Goal: Task Accomplishment & Management: Manage account settings

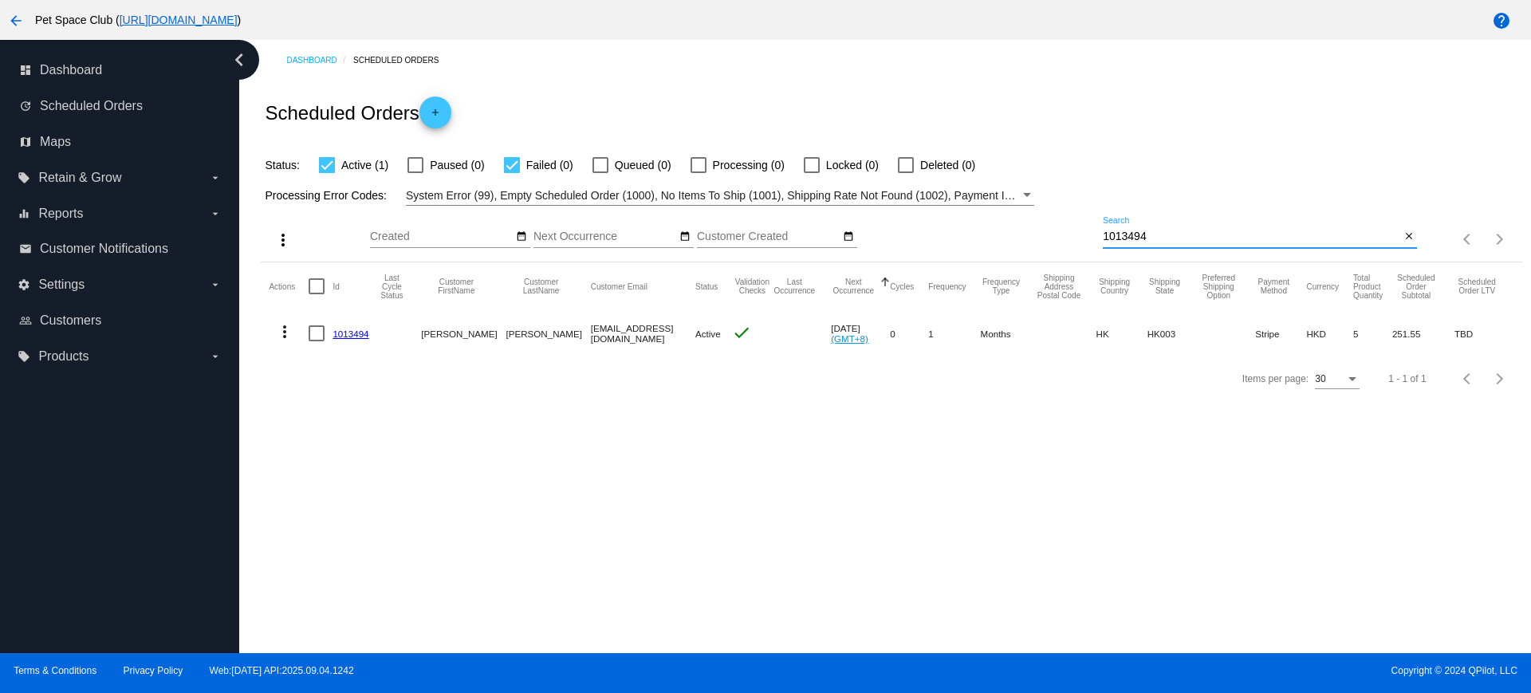
drag, startPoint x: 1187, startPoint y: 236, endPoint x: 1044, endPoint y: 222, distance: 143.4
click at [1044, 222] on div "more_vert Sep Jan Feb Mar Apr 1" at bounding box center [891, 234] width 1261 height 57
click at [1408, 236] on mat-icon "close" at bounding box center [1408, 236] width 11 height 13
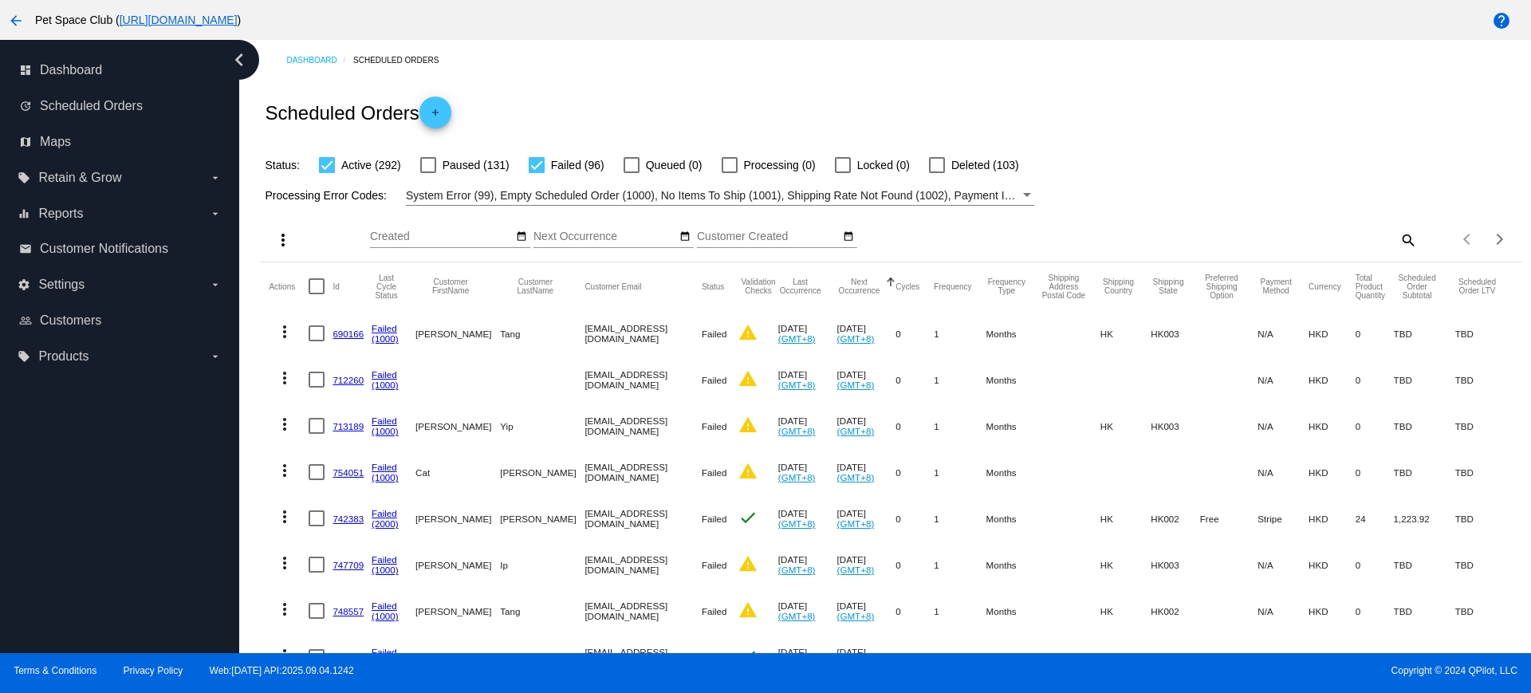
click at [536, 171] on div at bounding box center [537, 165] width 16 height 16
click at [536, 173] on input "Failed (96)" at bounding box center [536, 173] width 1 height 1
checkbox input "false"
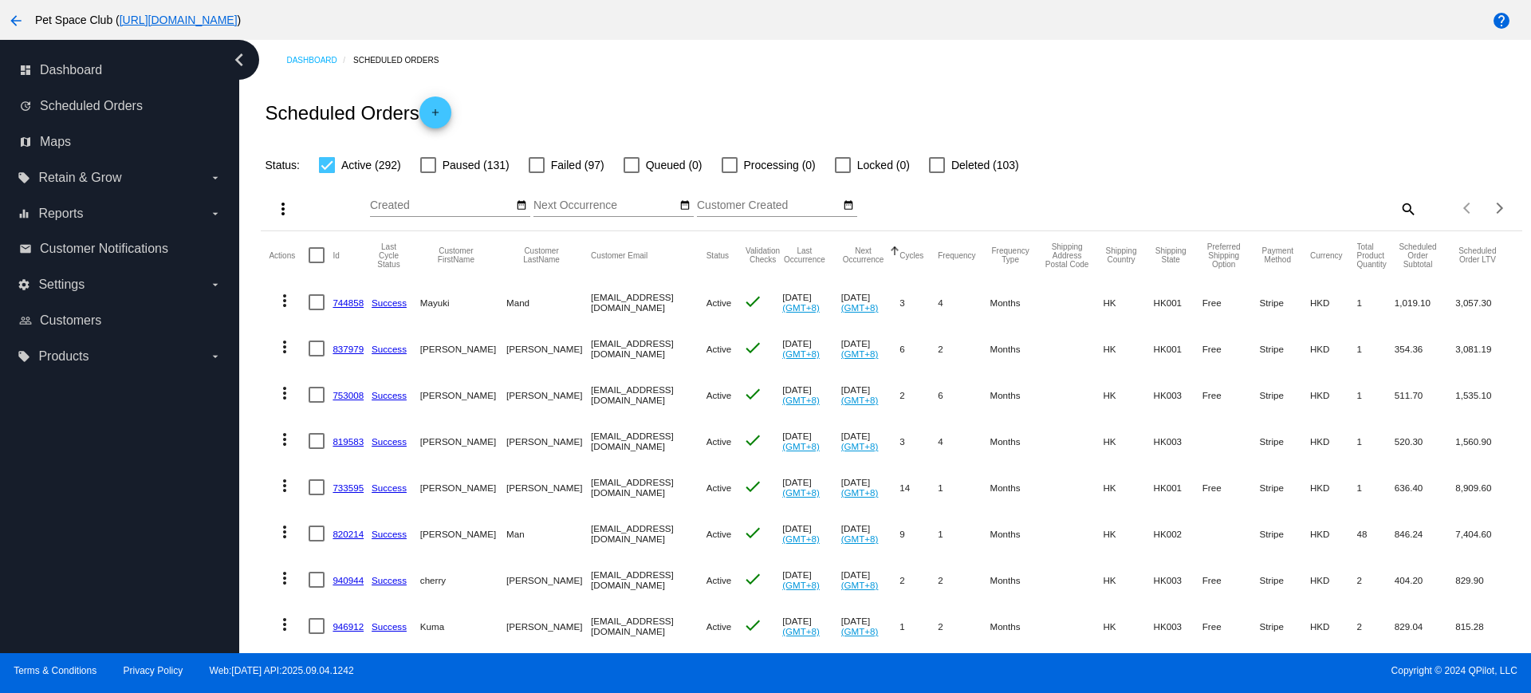
scroll to position [100, 0]
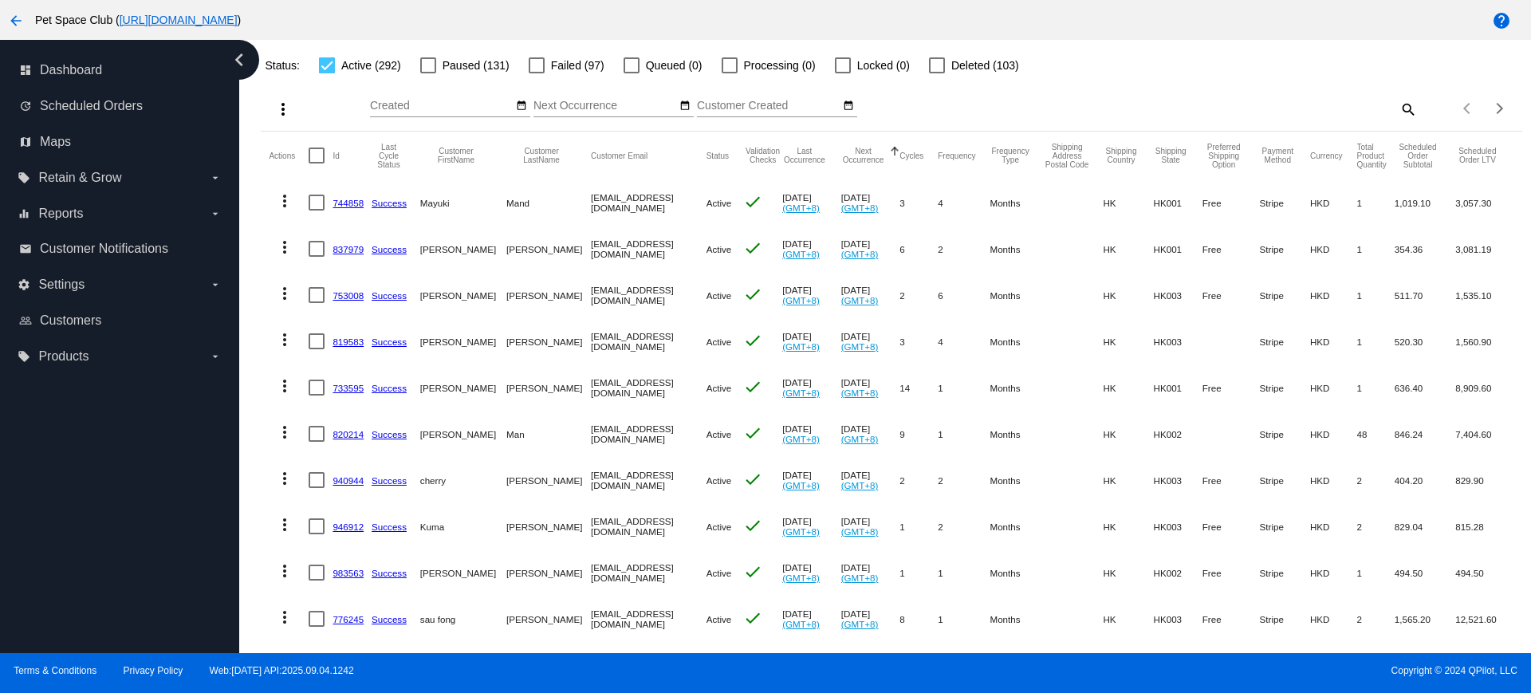
click at [1398, 104] on mat-icon "search" at bounding box center [1407, 108] width 19 height 25
click at [1288, 103] on input "Search" at bounding box center [1260, 106] width 314 height 13
paste input "951170"
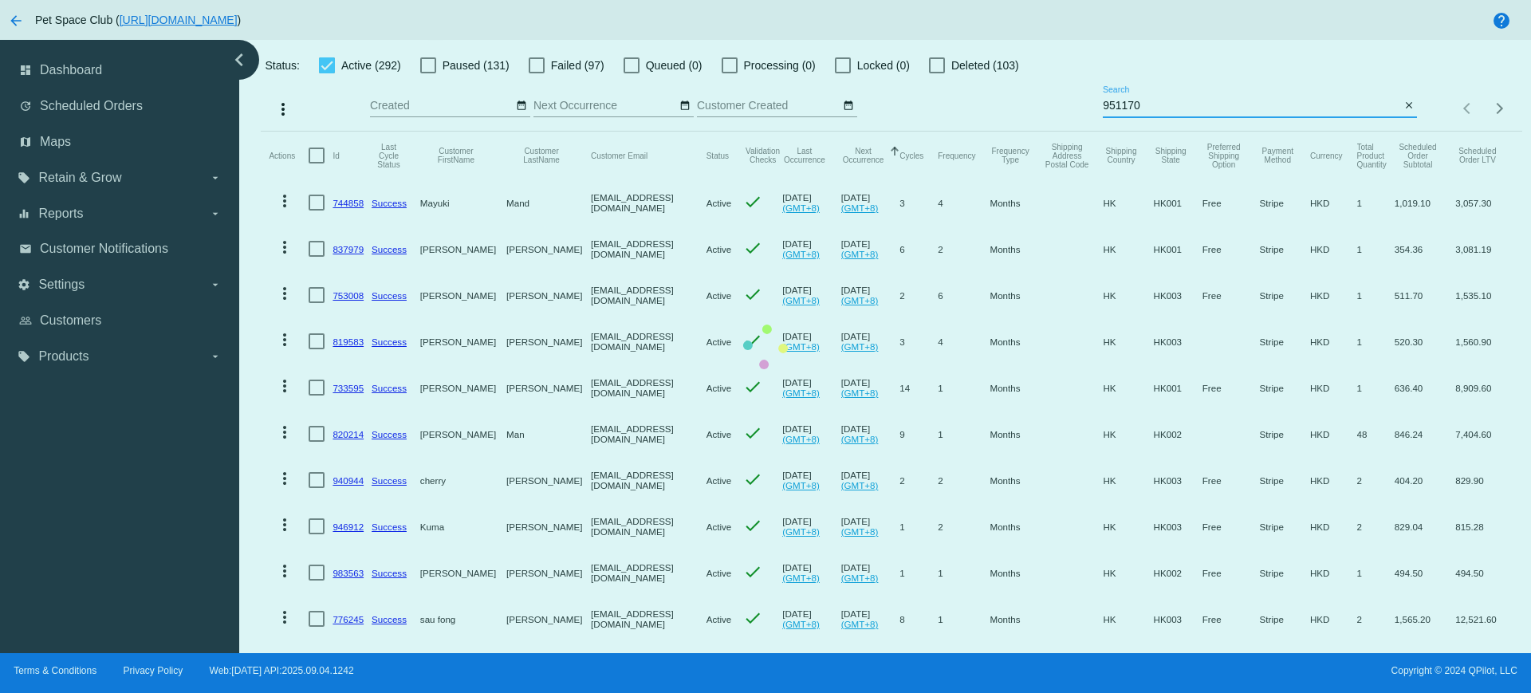
scroll to position [0, 0]
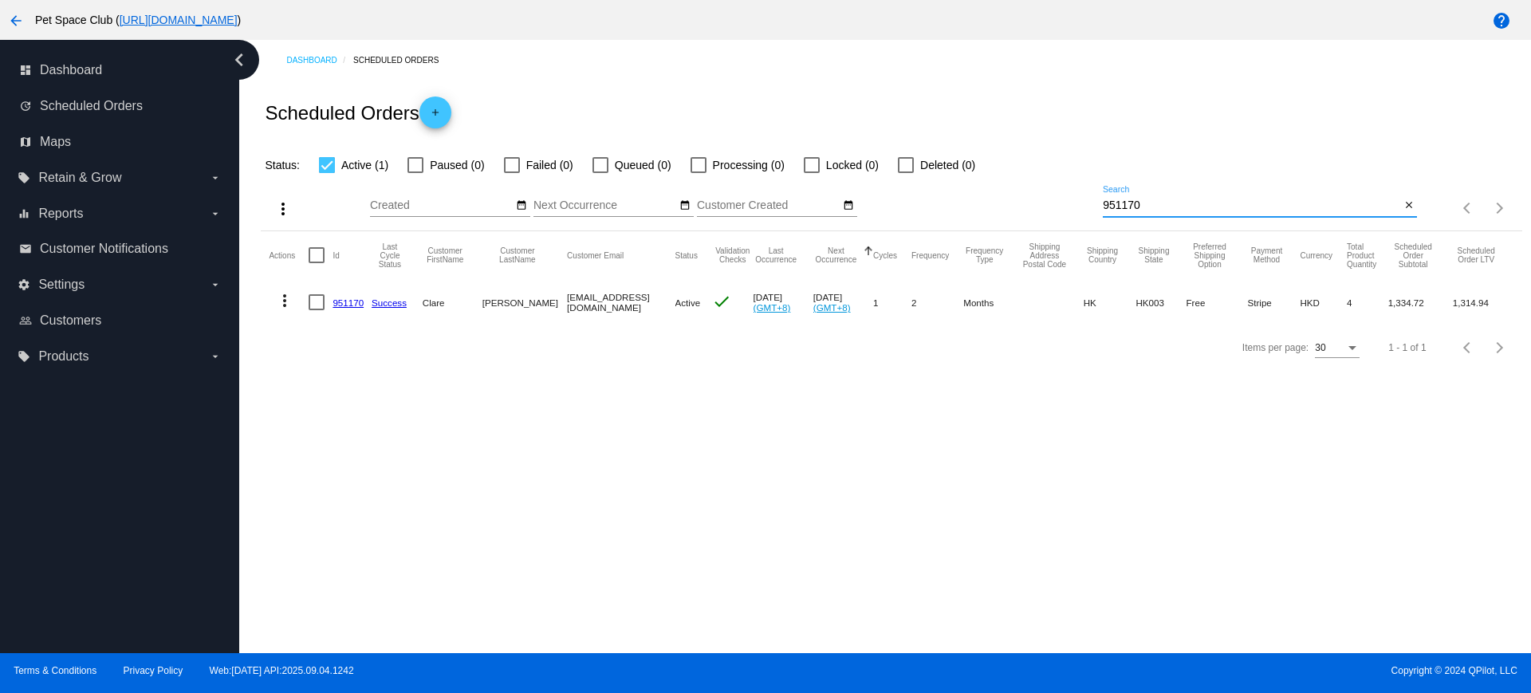
type input "951170"
click at [1414, 202] on mat-icon "close" at bounding box center [1408, 205] width 11 height 13
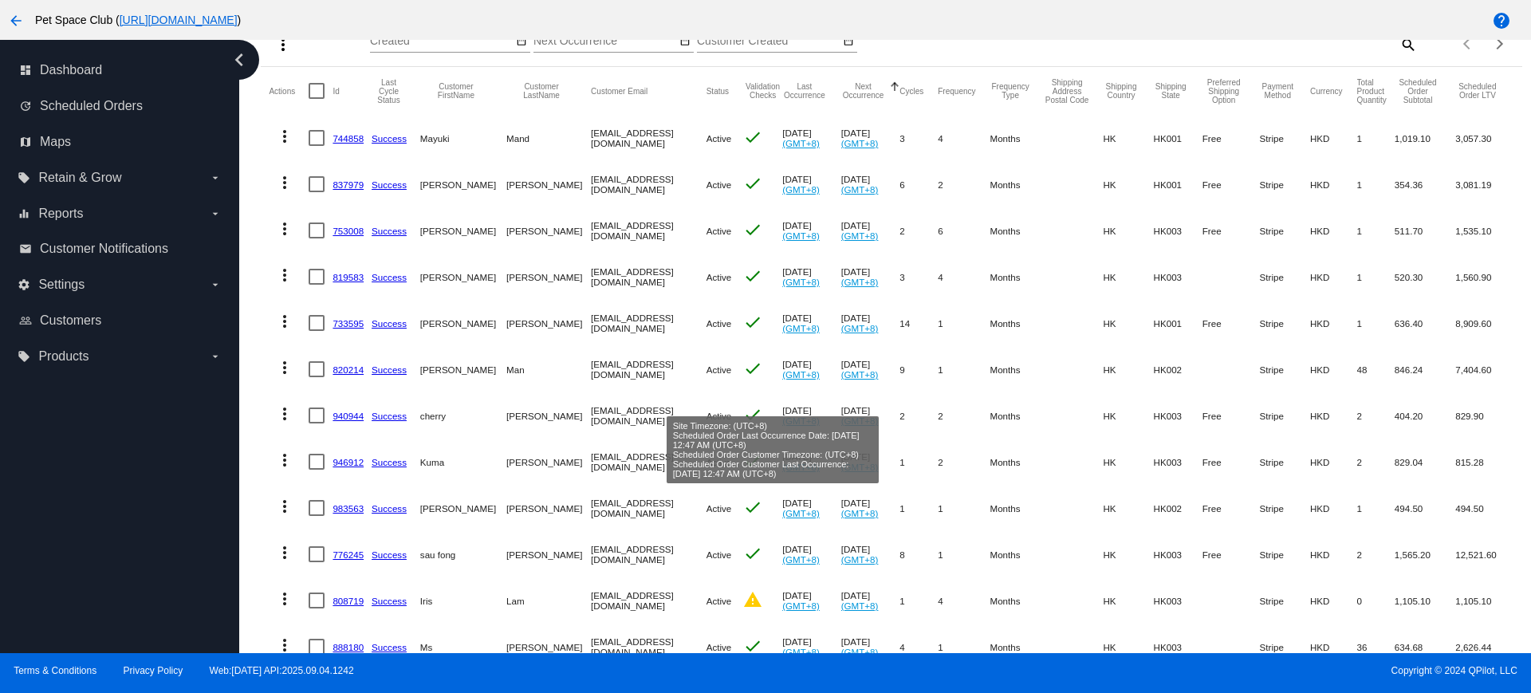
scroll to position [199, 0]
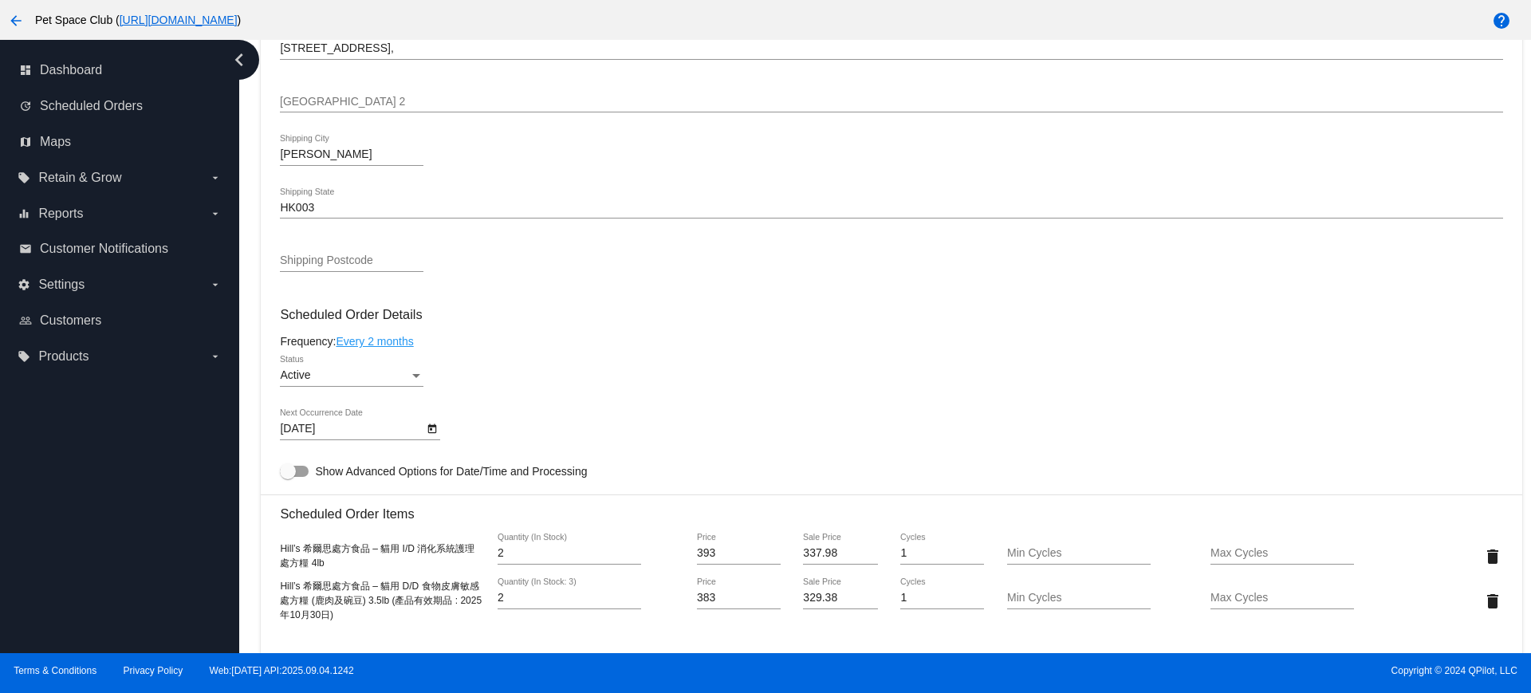
scroll to position [797, 0]
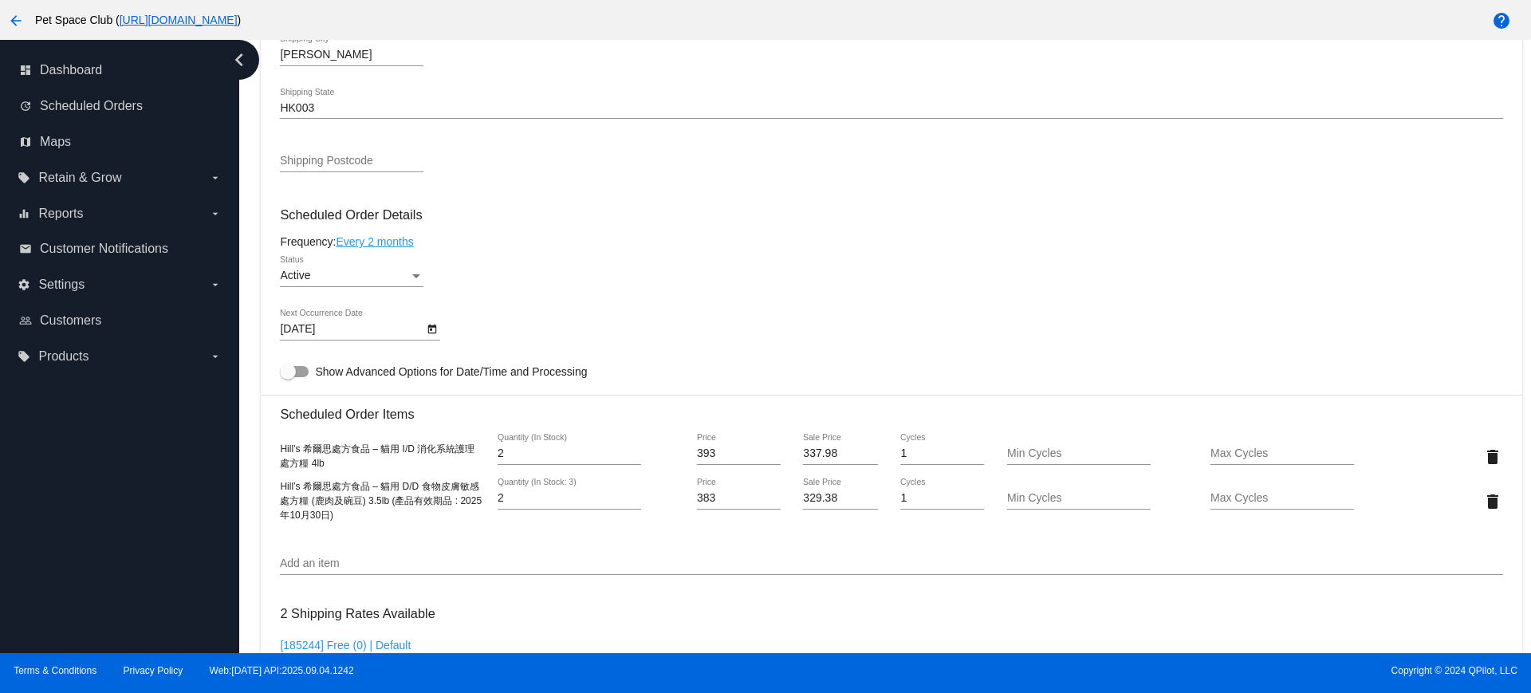
click at [253, 338] on div "Dashboard Scheduled Orders arrow_back Scheduled Order #951170 Active more_vert …" at bounding box center [891, 251] width 1279 height 2018
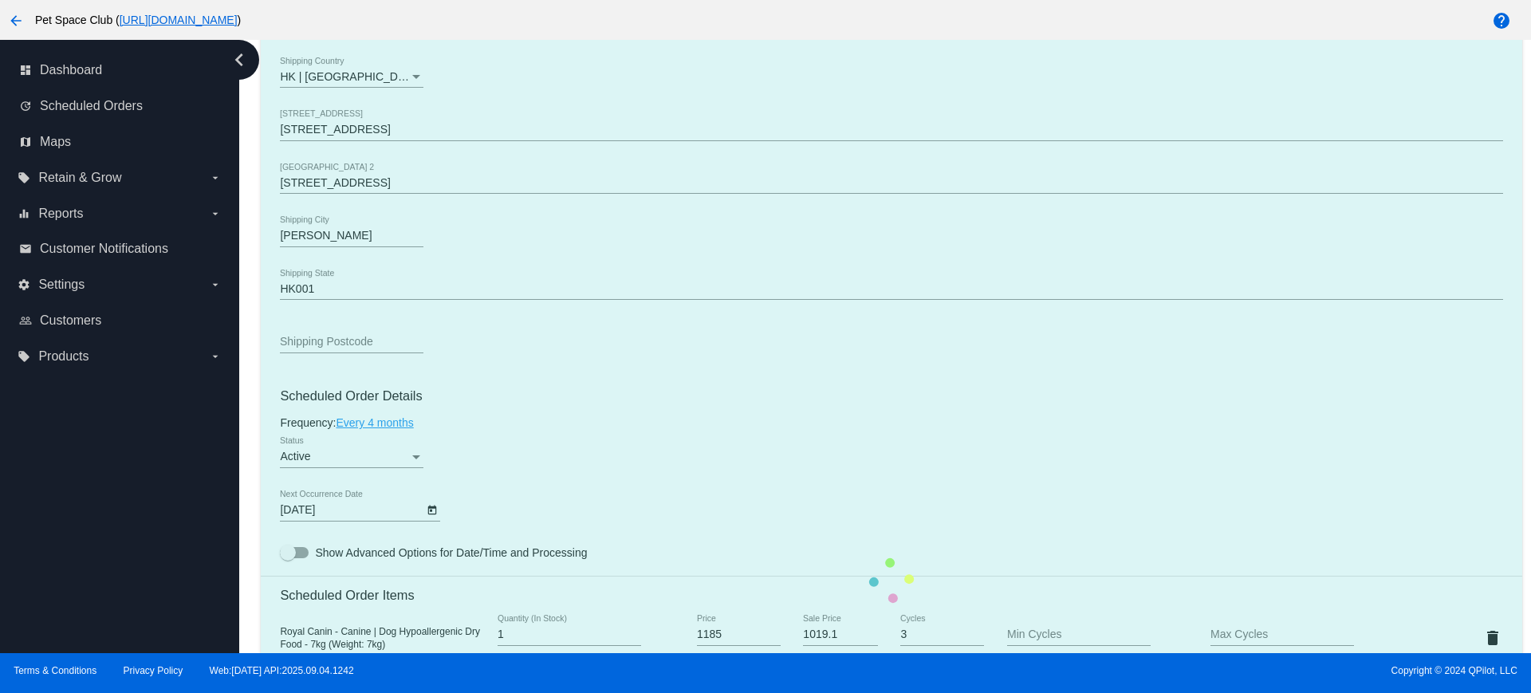
scroll to position [698, 0]
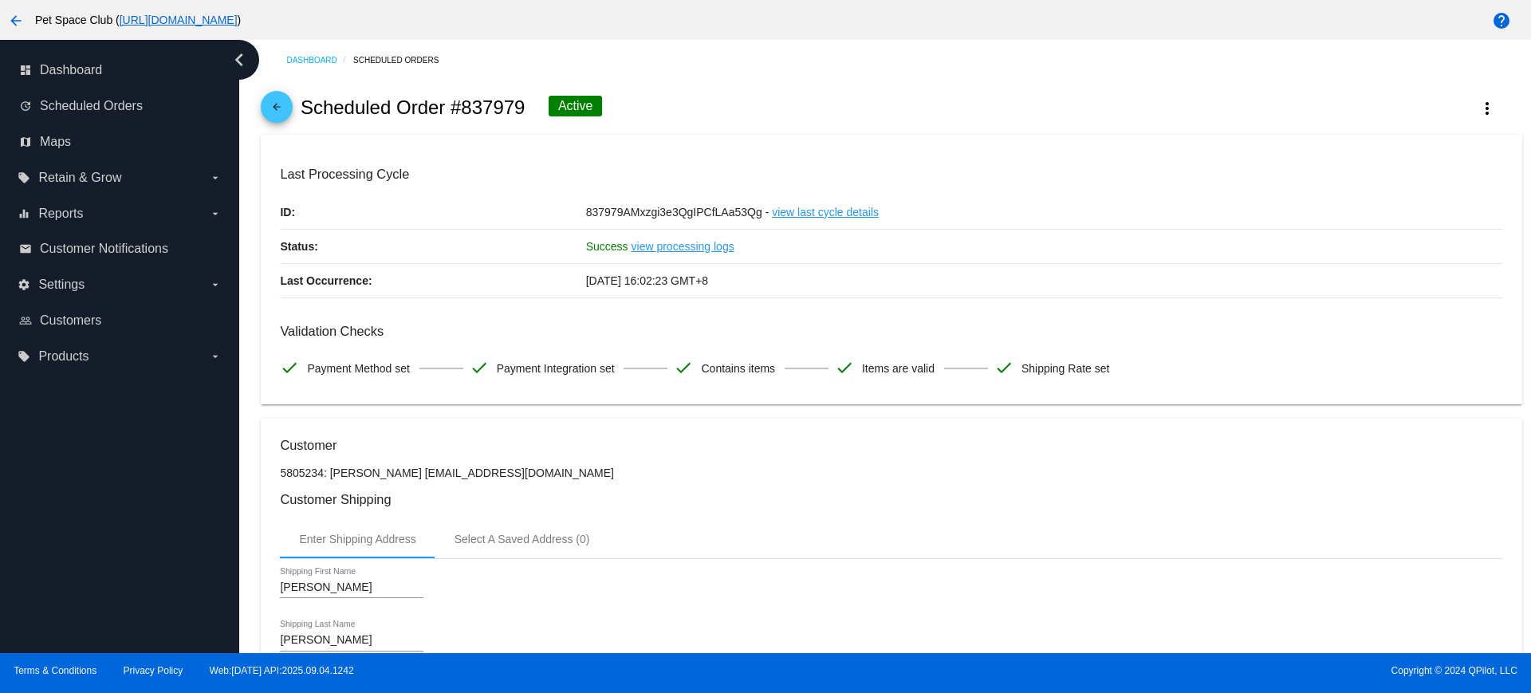
drag, startPoint x: 522, startPoint y: 106, endPoint x: 463, endPoint y: 104, distance: 59.1
click at [463, 104] on h2 "Scheduled Order #837979" at bounding box center [413, 107] width 225 height 22
copy h2 "837979"
click at [774, 98] on div "arrow_back Scheduled Order #837979 Active more_vert" at bounding box center [891, 108] width 1261 height 54
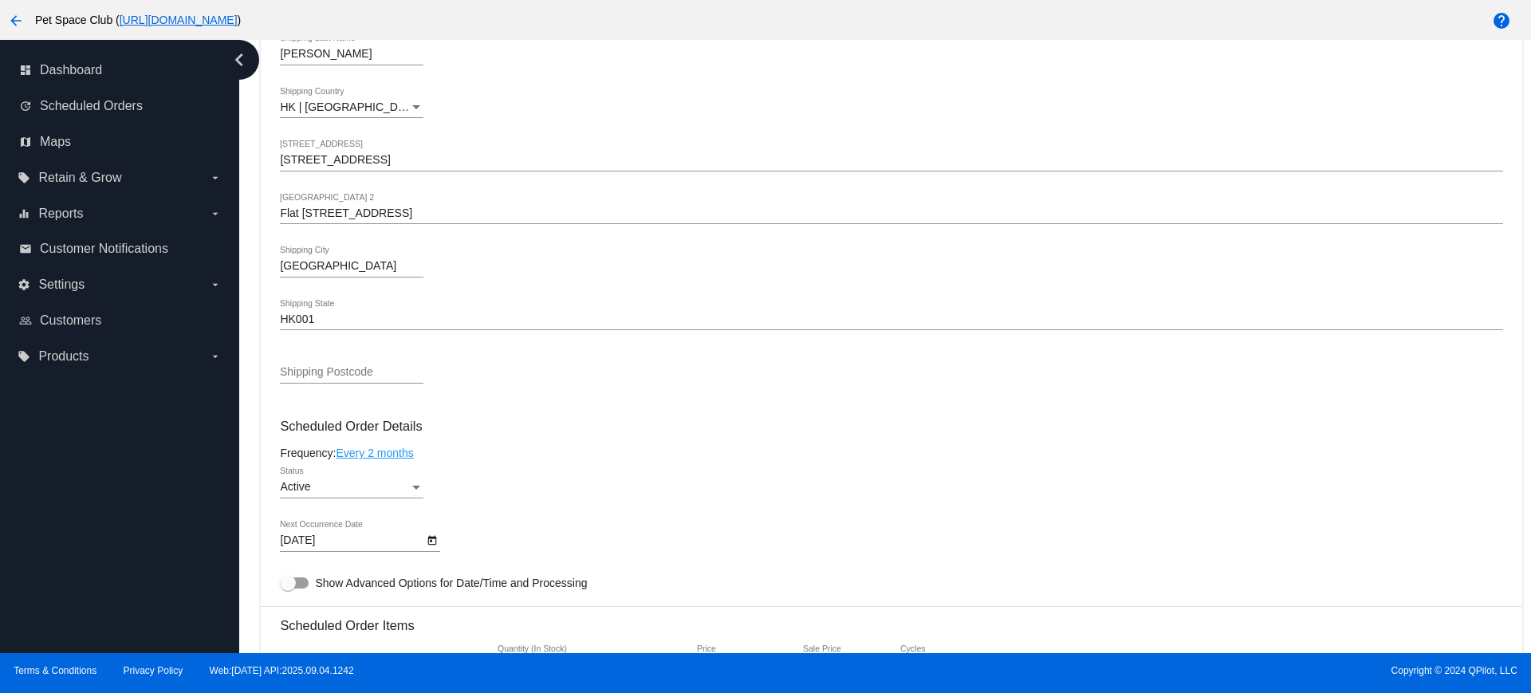
scroll to position [698, 0]
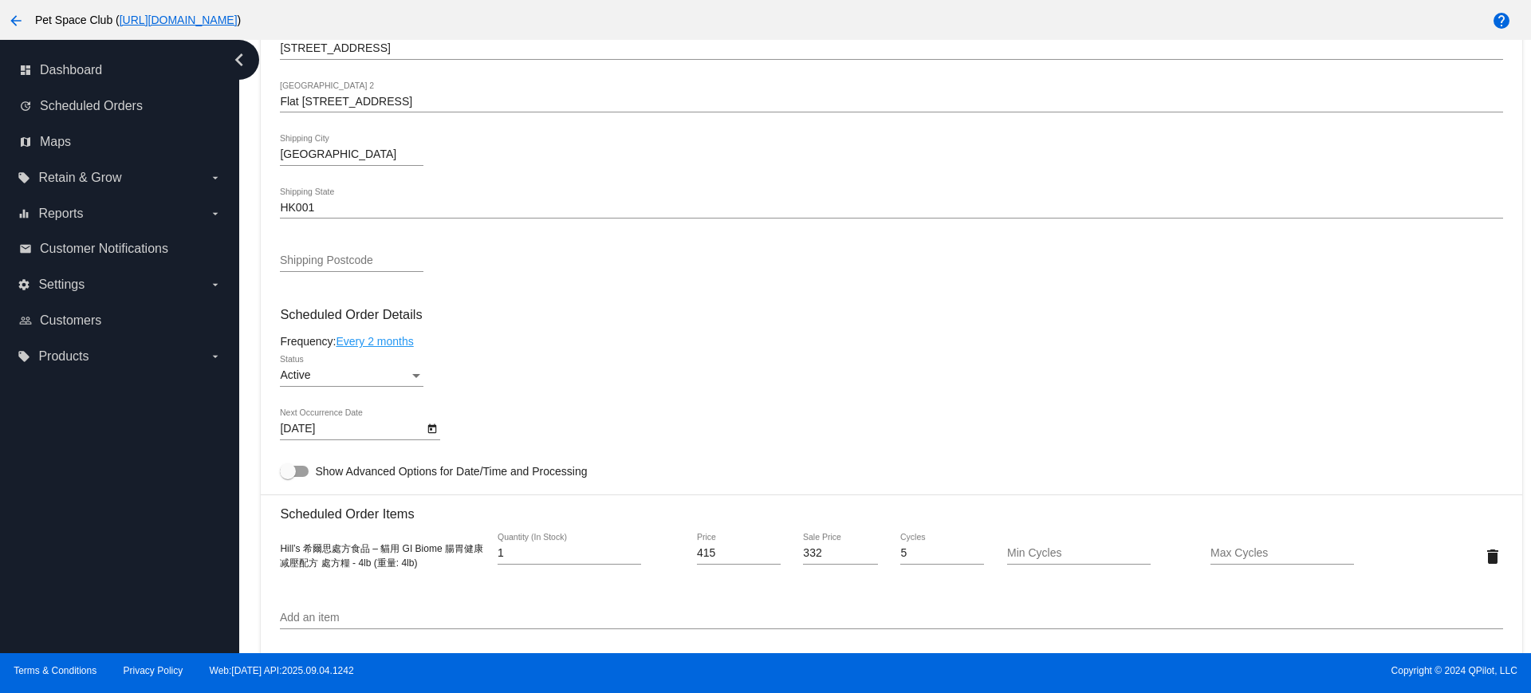
click at [247, 363] on div "Dashboard Scheduled Orders arrow_back Scheduled Order #837979 Active more_vert …" at bounding box center [885, 346] width 1292 height 613
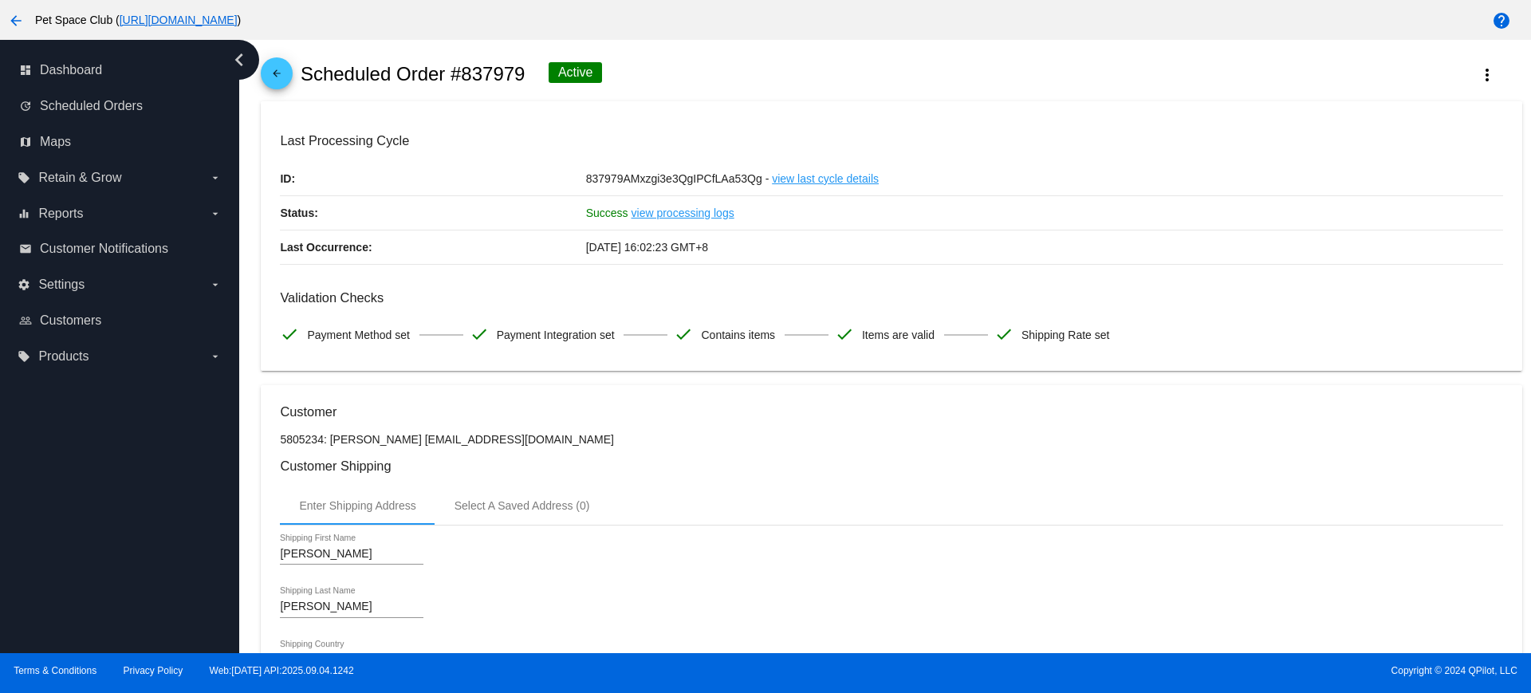
scroll to position [0, 0]
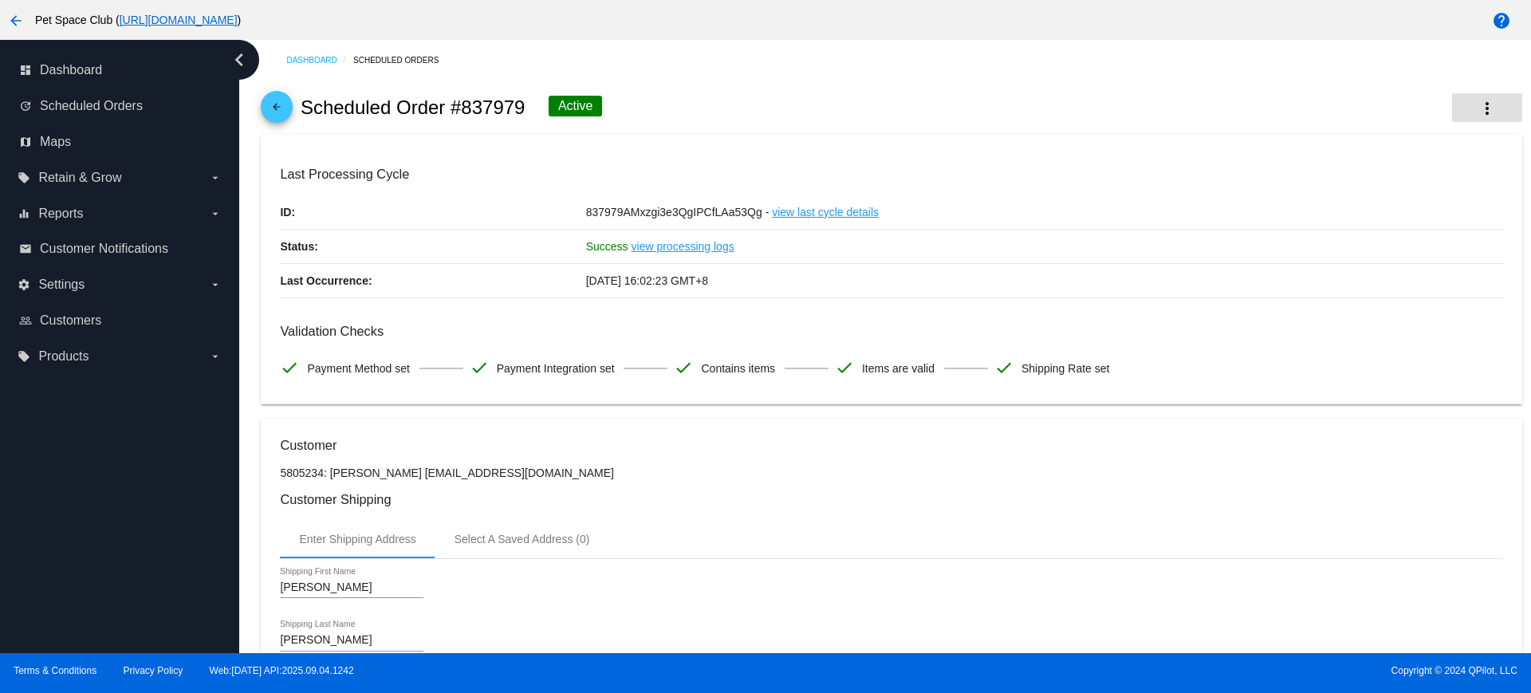
click at [1478, 102] on mat-icon "more_vert" at bounding box center [1487, 108] width 19 height 19
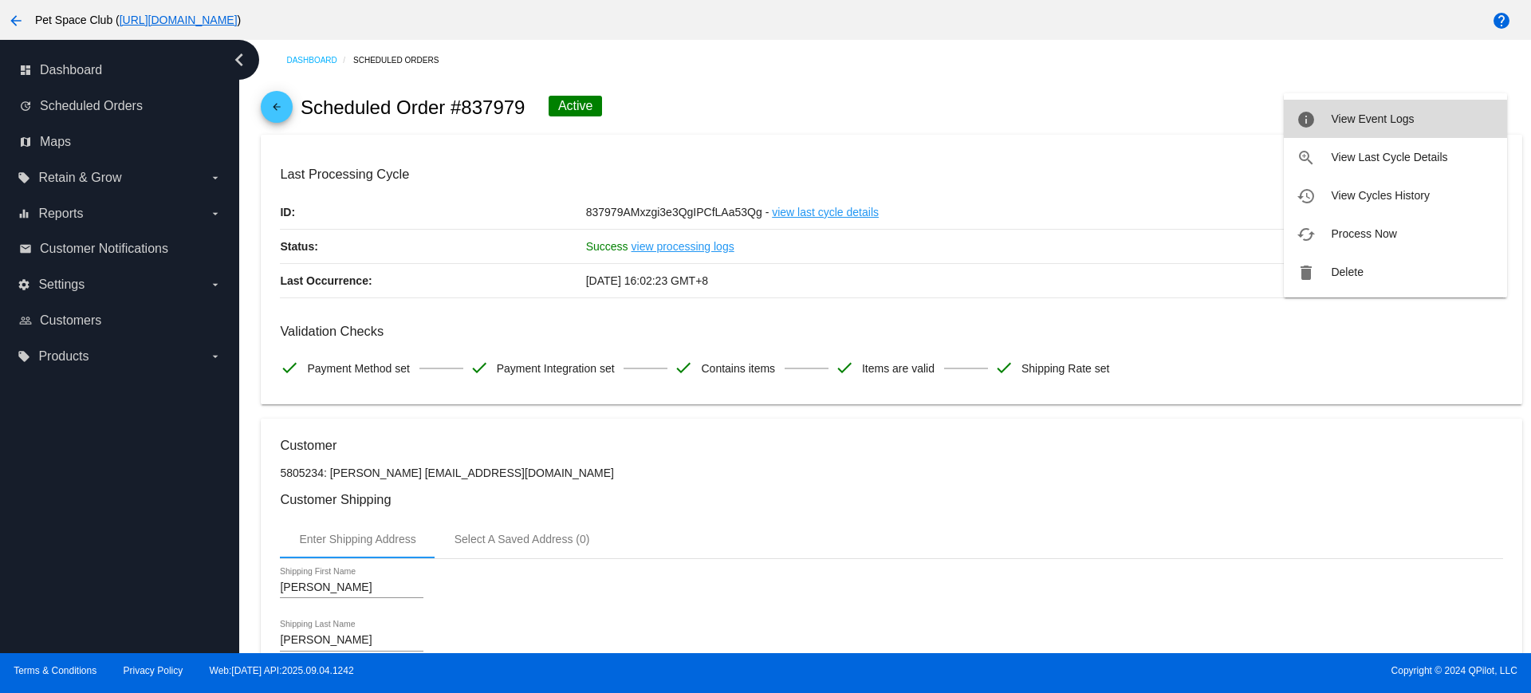
click at [1375, 126] on button "info View Event Logs" at bounding box center [1395, 119] width 223 height 38
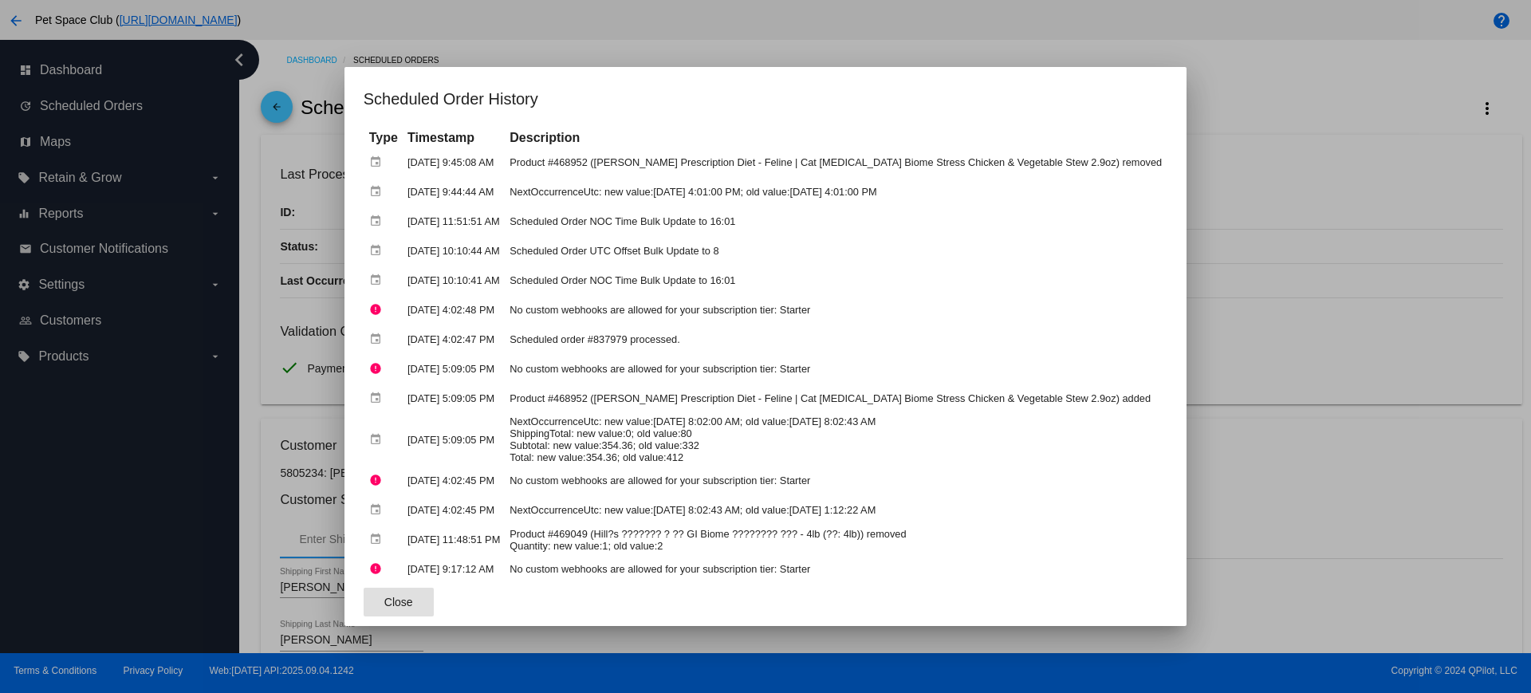
click at [1410, 171] on div at bounding box center [765, 346] width 1531 height 693
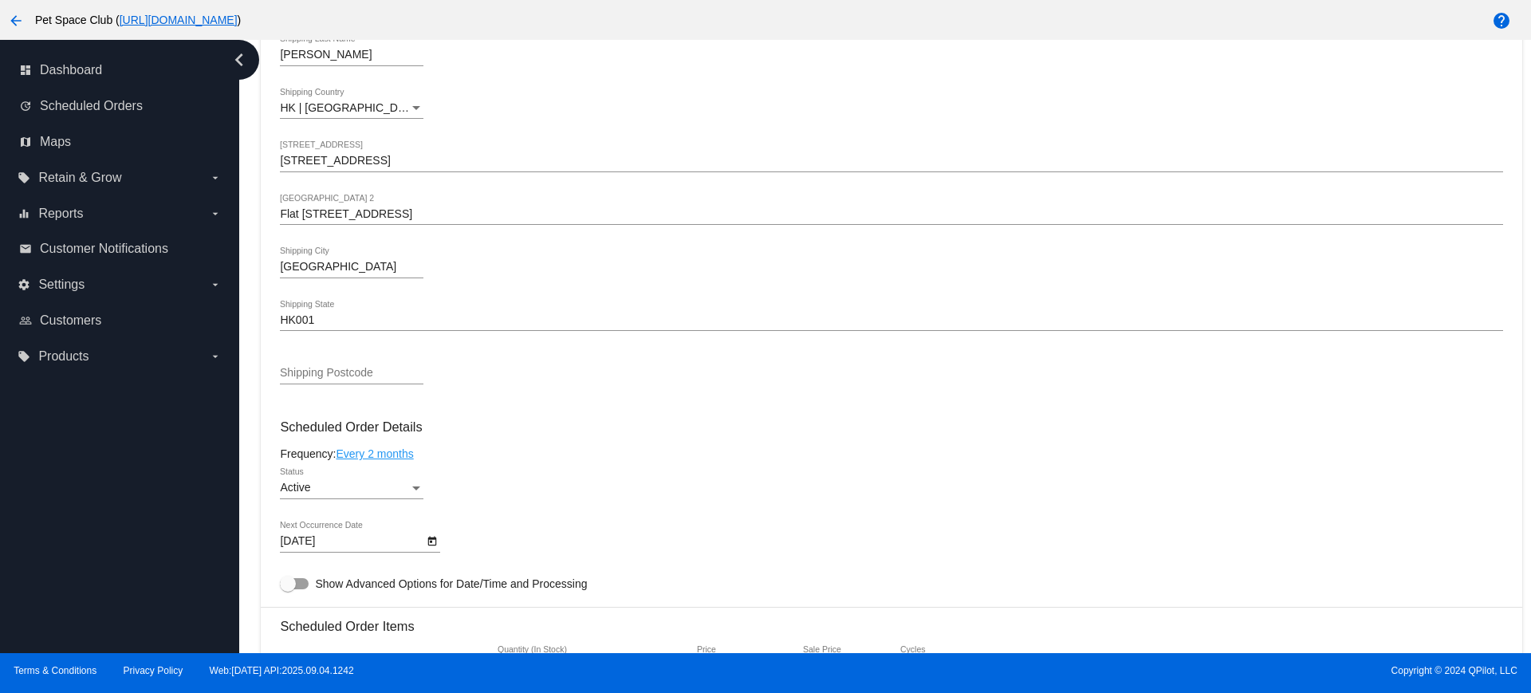
scroll to position [698, 0]
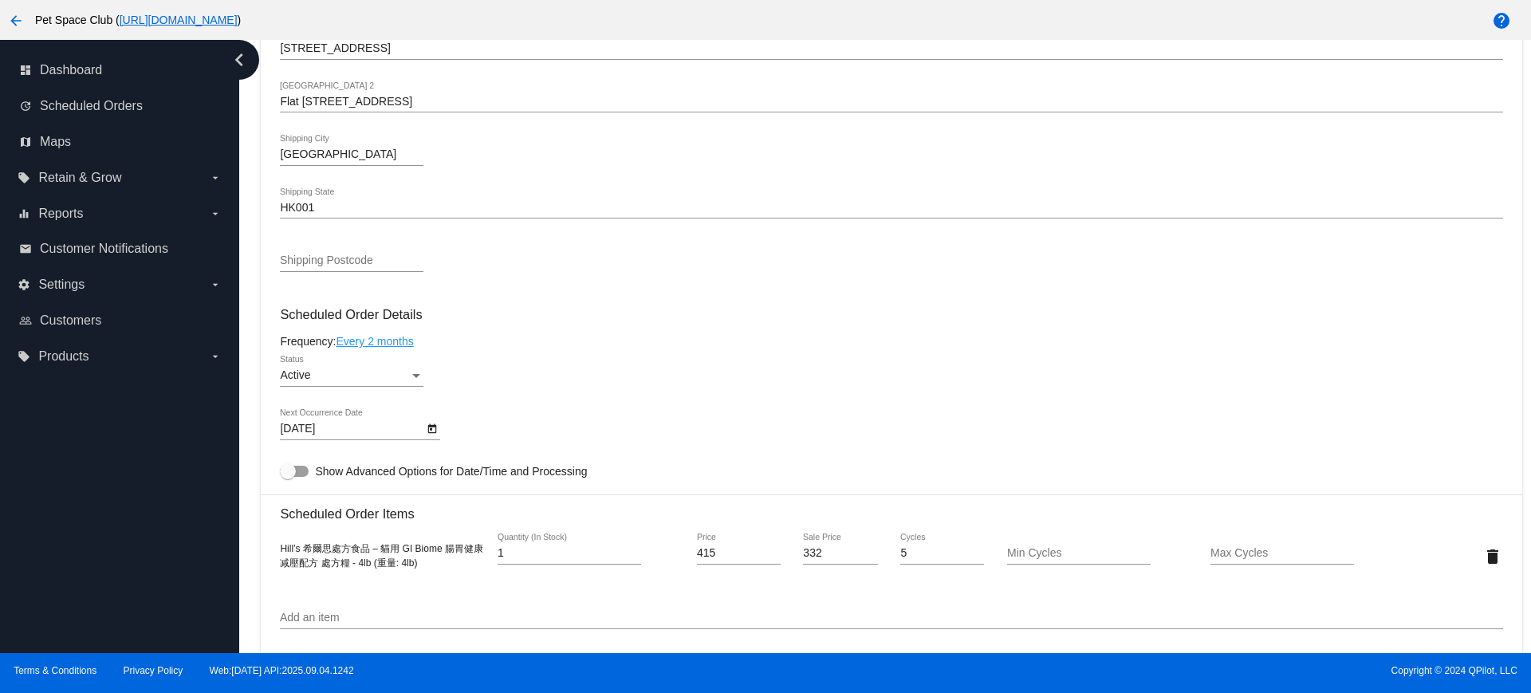
click at [429, 430] on icon "Open calendar" at bounding box center [432, 428] width 11 height 19
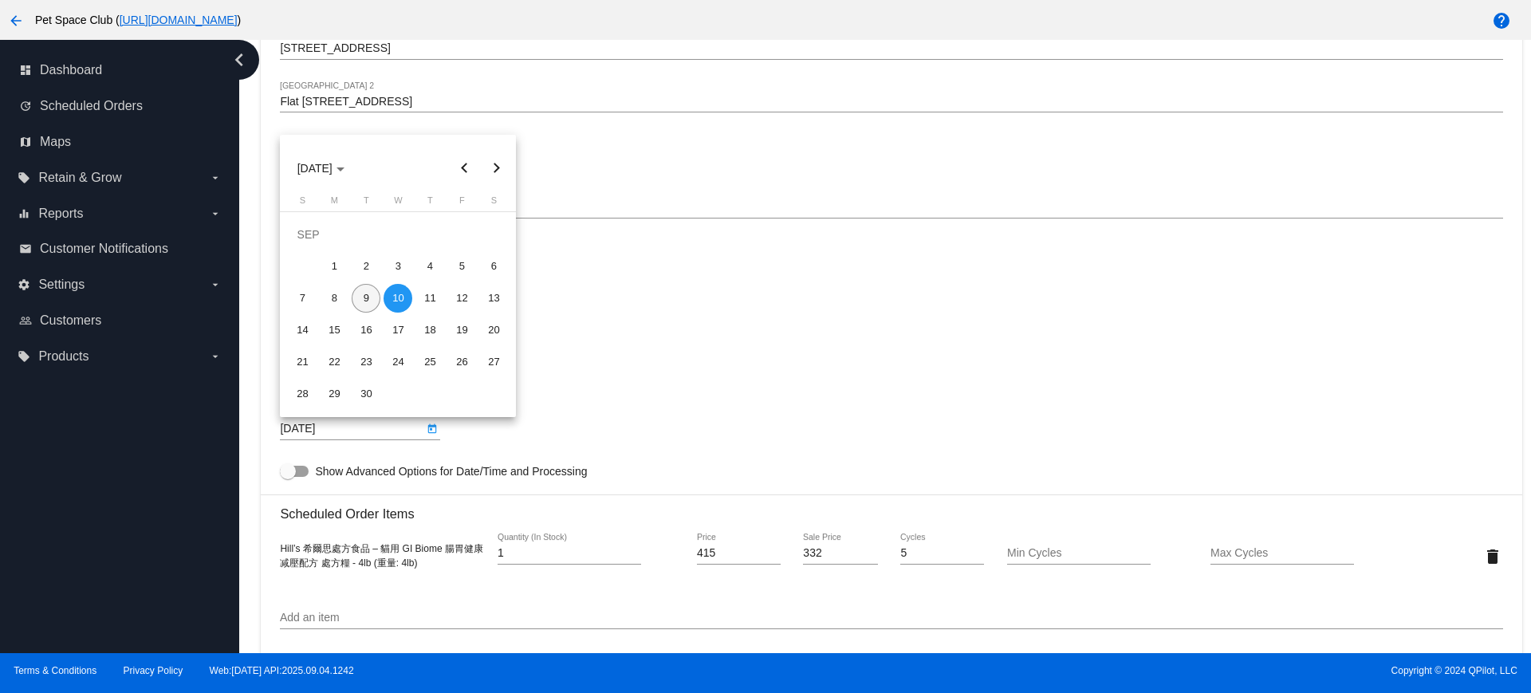
click at [364, 297] on div "9" at bounding box center [366, 298] width 29 height 29
type input "9/9/2025"
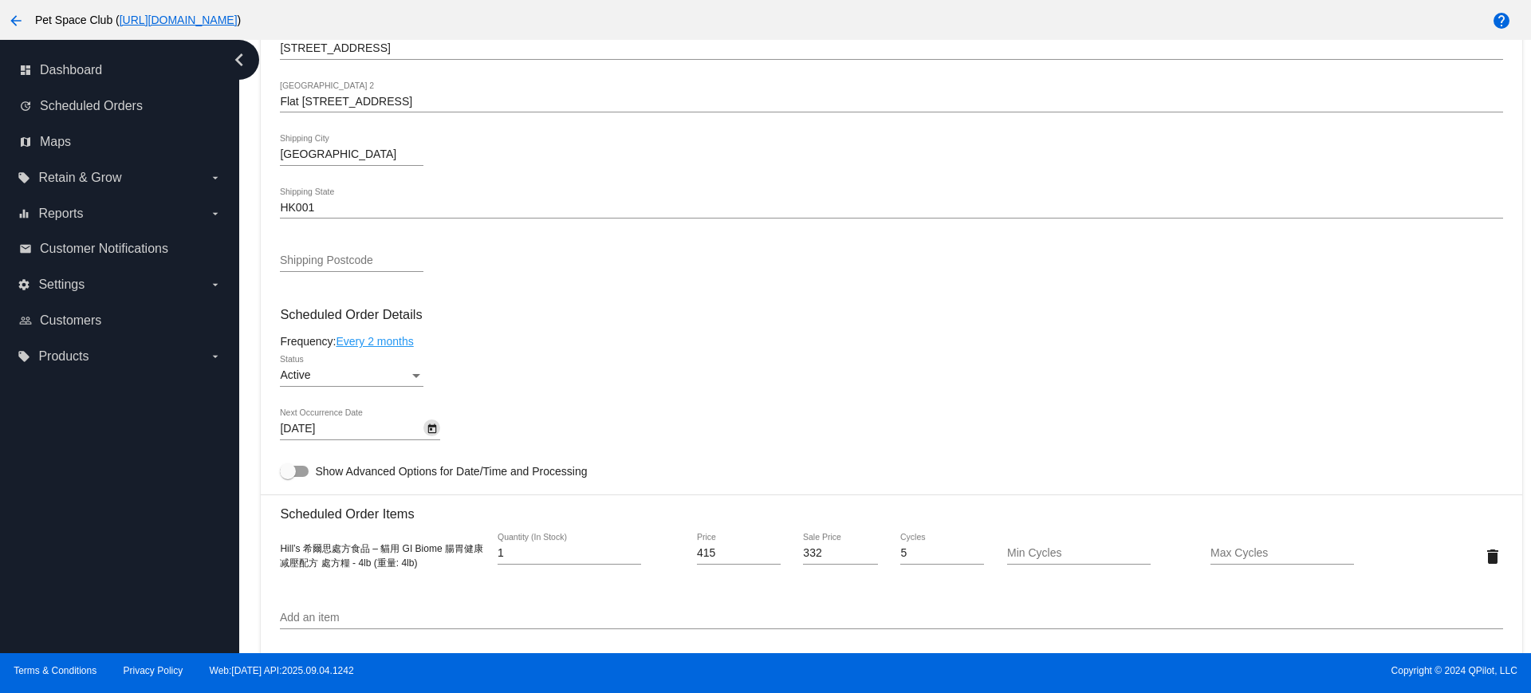
click at [640, 335] on div "Frequency: Every 2 months" at bounding box center [891, 341] width 1222 height 13
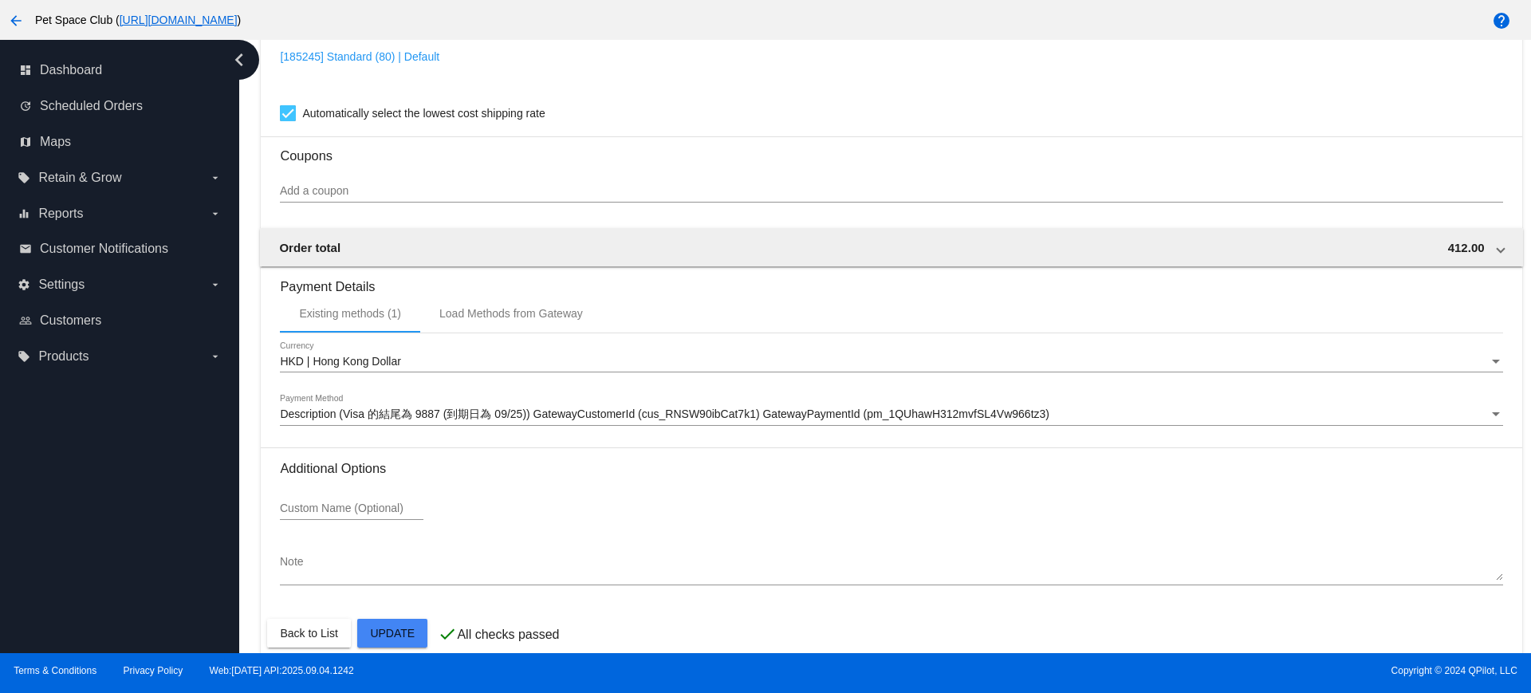
scroll to position [1360, 0]
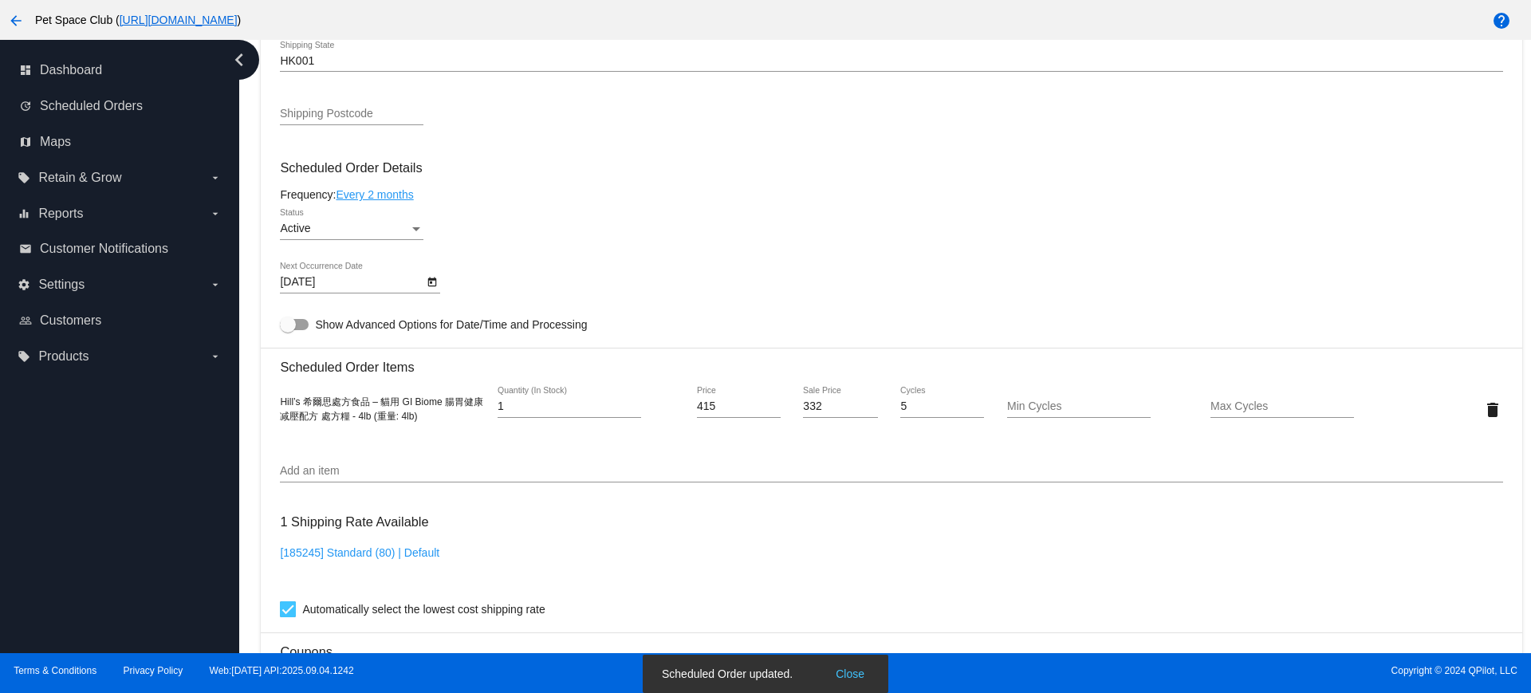
scroll to position [762, 0]
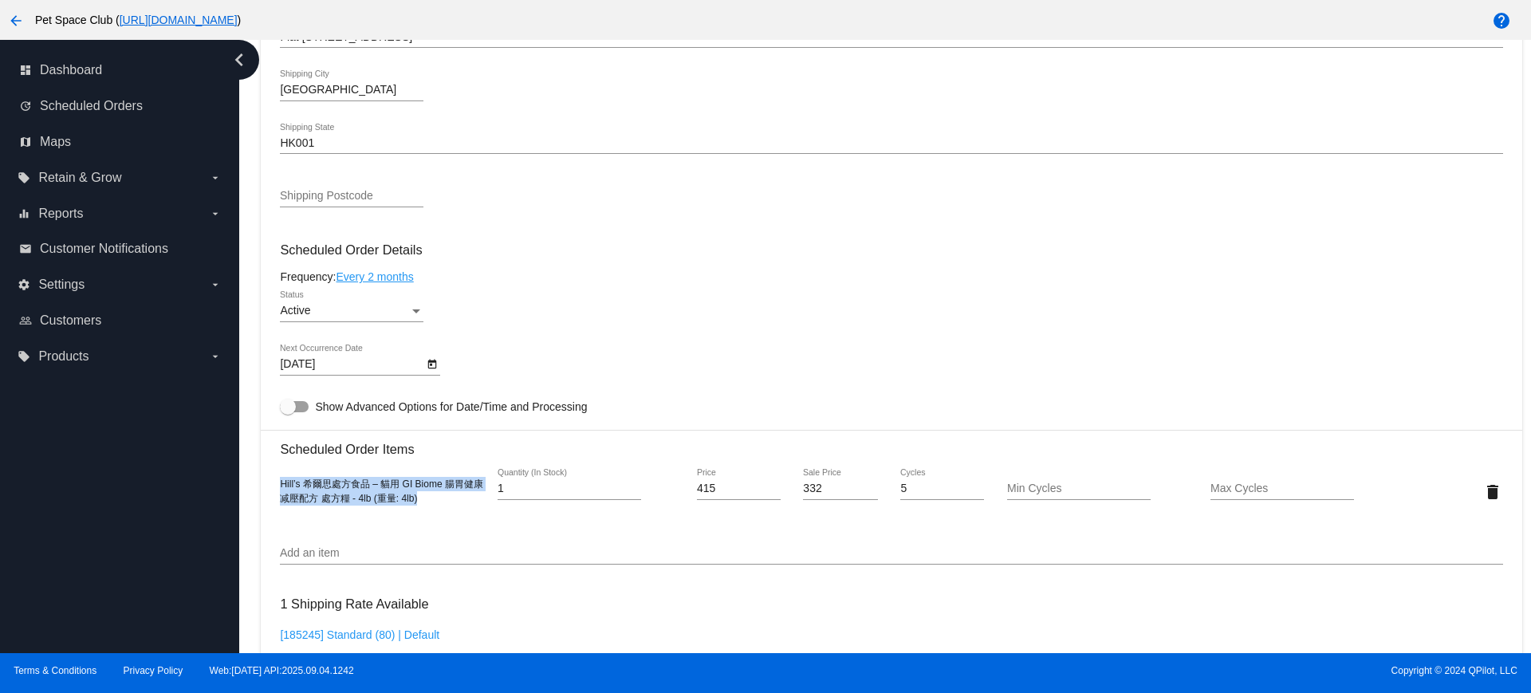
drag, startPoint x: 443, startPoint y: 502, endPoint x: 278, endPoint y: 461, distance: 170.0
click at [278, 461] on mat-card "Customer 5805234: Eliza Ng elizang7@gmail.com Customer Shipping Enter Shipping …" at bounding box center [891, 453] width 1261 height 1595
copy span "Hill’s 希爾思處方食品 – 貓用 GI Biome 腸胃健康减壓配方 處方糧 - 4lb (重量: 4lb)"
click at [246, 304] on div "Dashboard Scheduled Orders arrow_back Scheduled Order #837979 Active more_vert …" at bounding box center [885, 346] width 1292 height 613
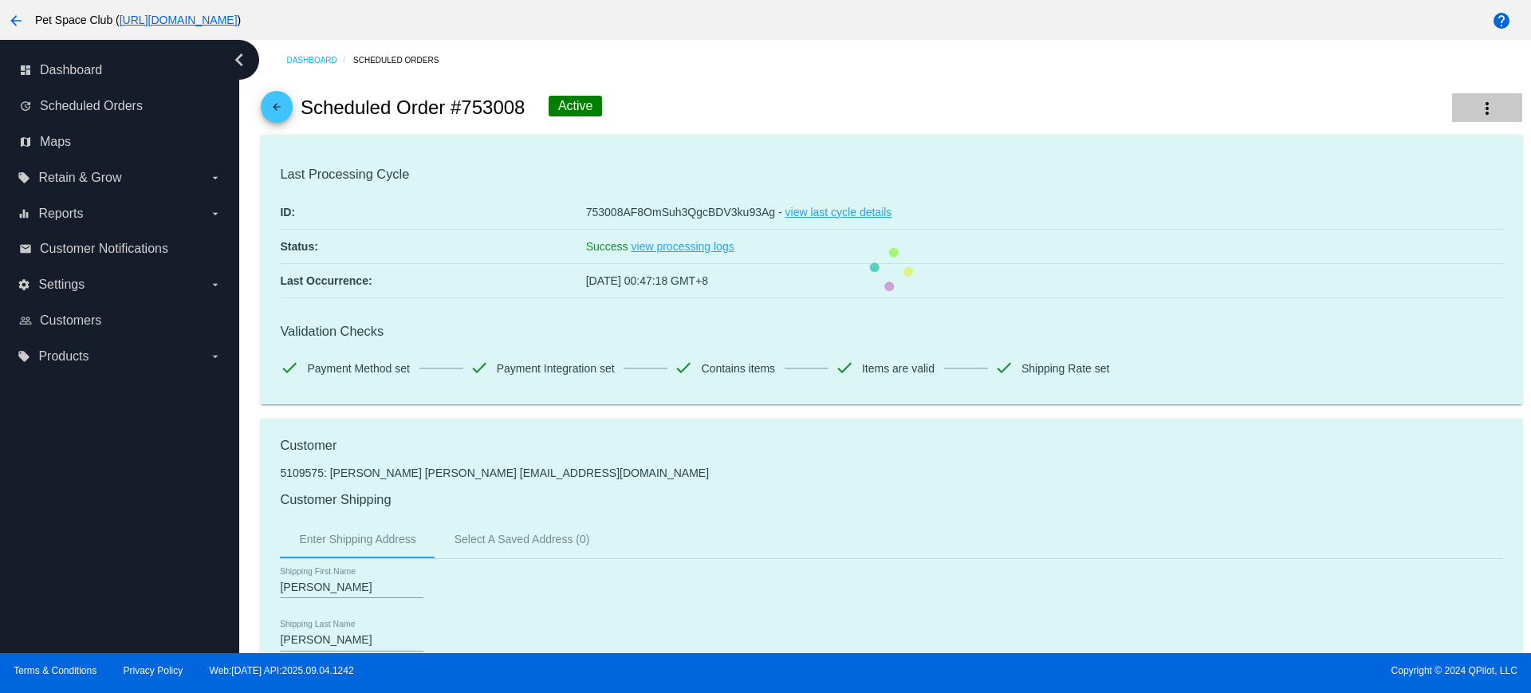
click at [1480, 107] on mat-icon "more_vert" at bounding box center [1487, 108] width 19 height 19
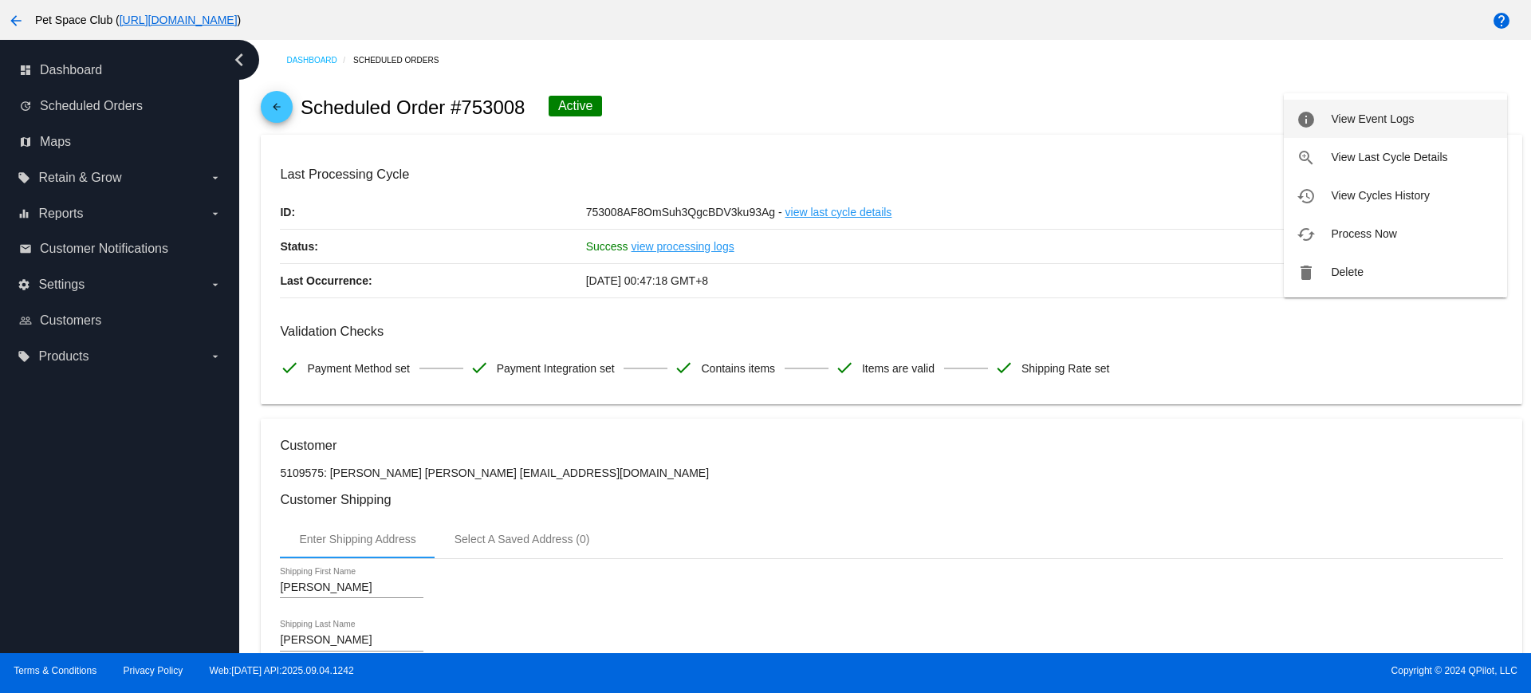
click at [1356, 125] on button "info View Event Logs" at bounding box center [1395, 119] width 223 height 38
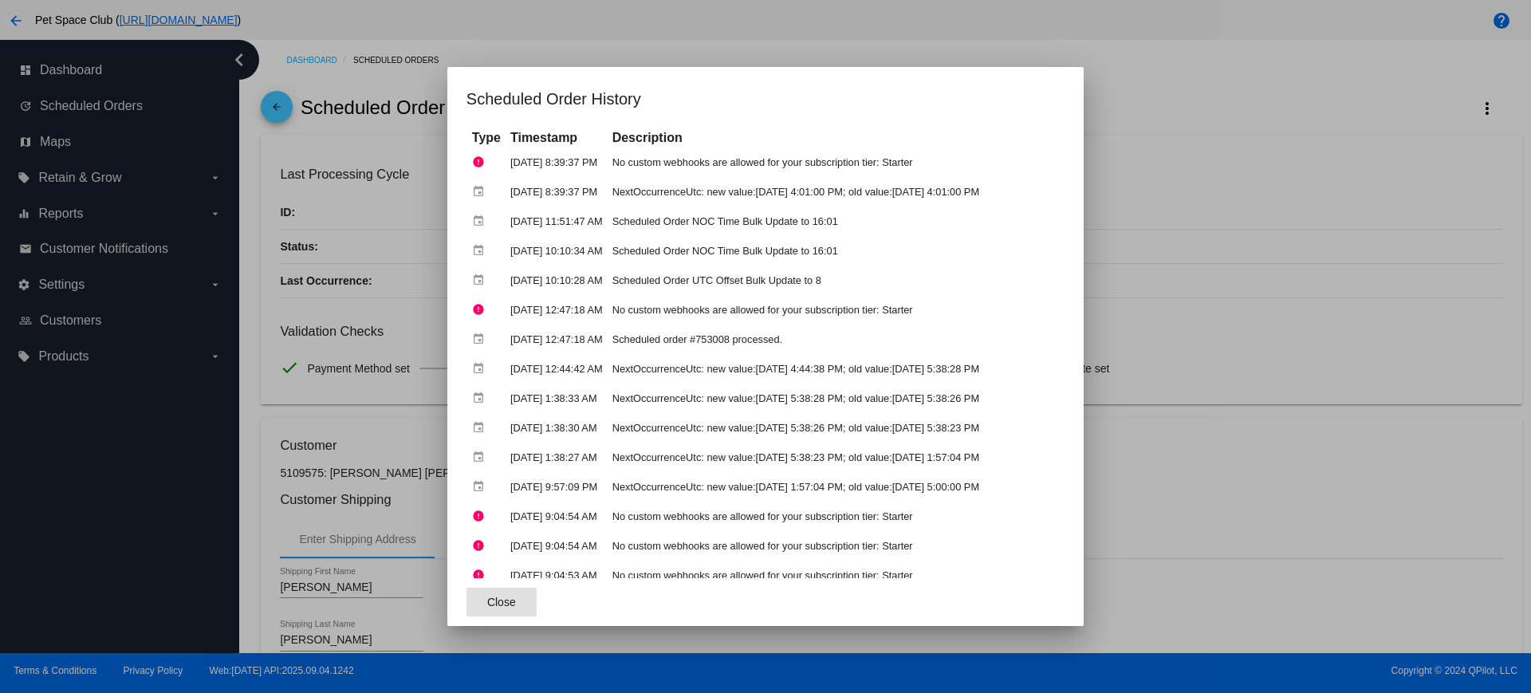
click at [1245, 128] on div at bounding box center [765, 346] width 1531 height 693
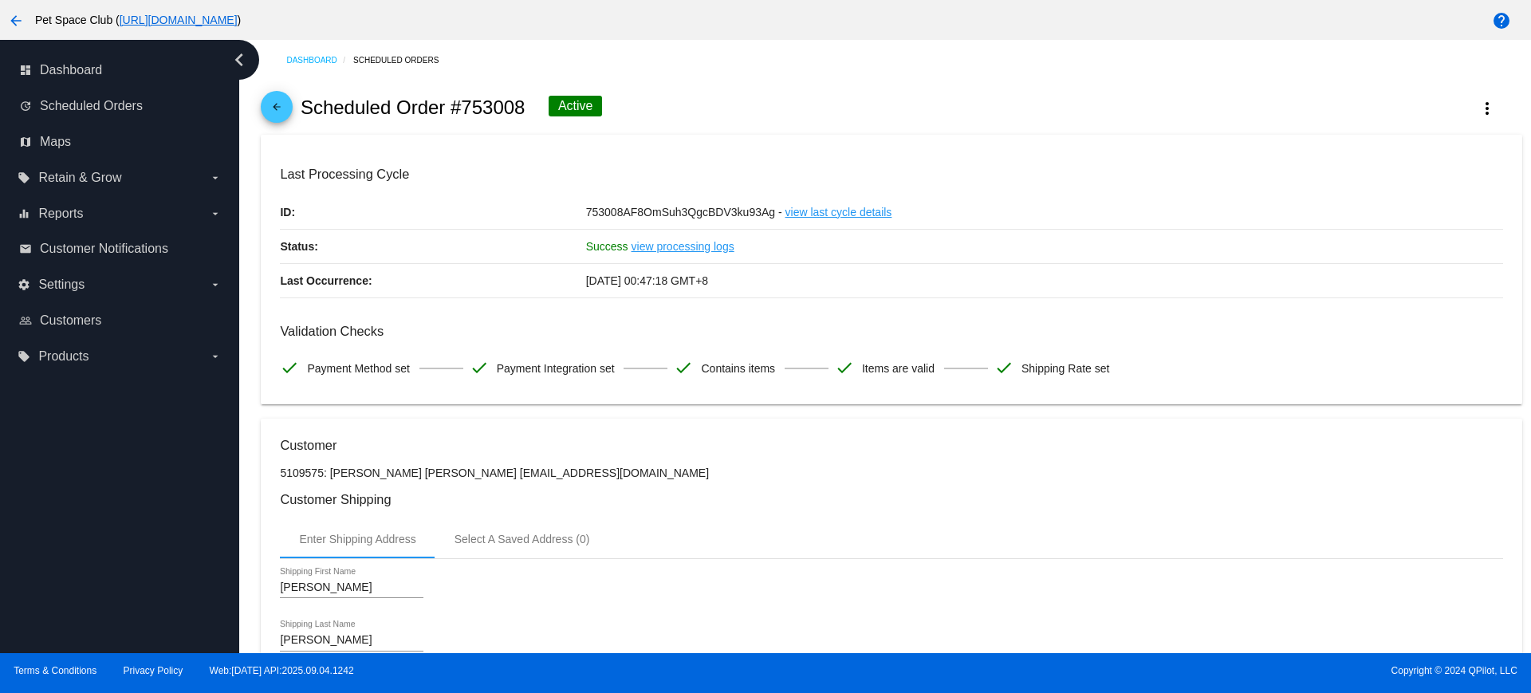
drag, startPoint x: 528, startPoint y: 112, endPoint x: 464, endPoint y: 108, distance: 63.9
click at [464, 108] on div "arrow_back Scheduled Order #753008 Active more_vert" at bounding box center [891, 108] width 1261 height 54
copy h2 "753008"
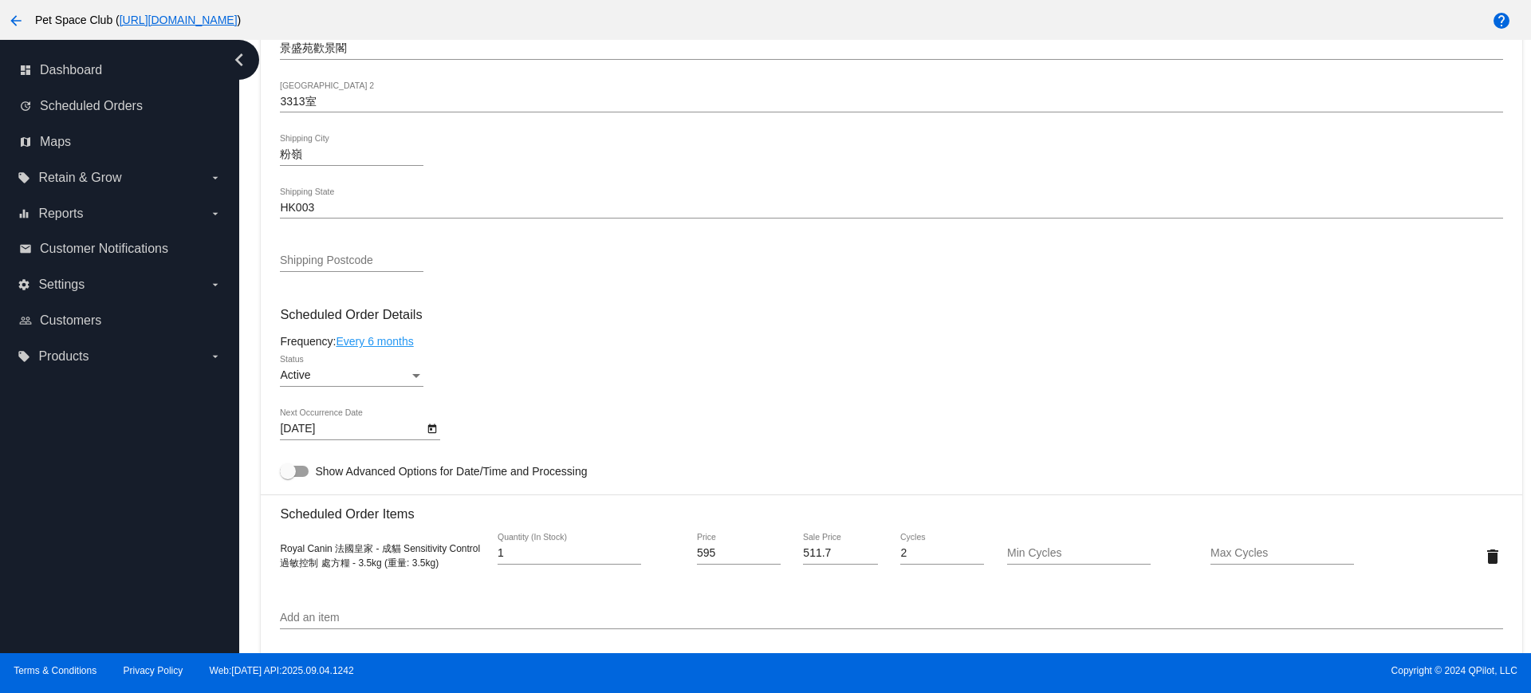
scroll to position [797, 0]
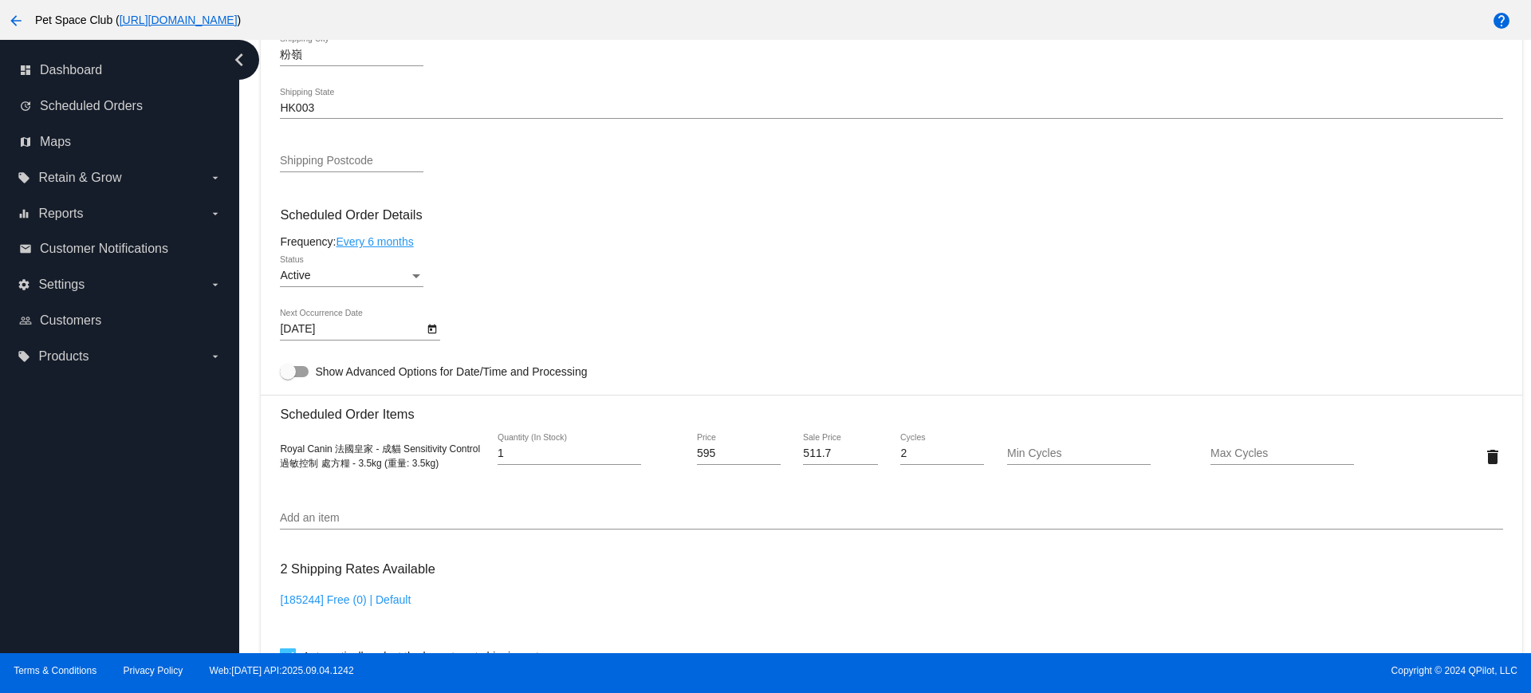
click at [427, 326] on icon "Open calendar" at bounding box center [432, 329] width 11 height 19
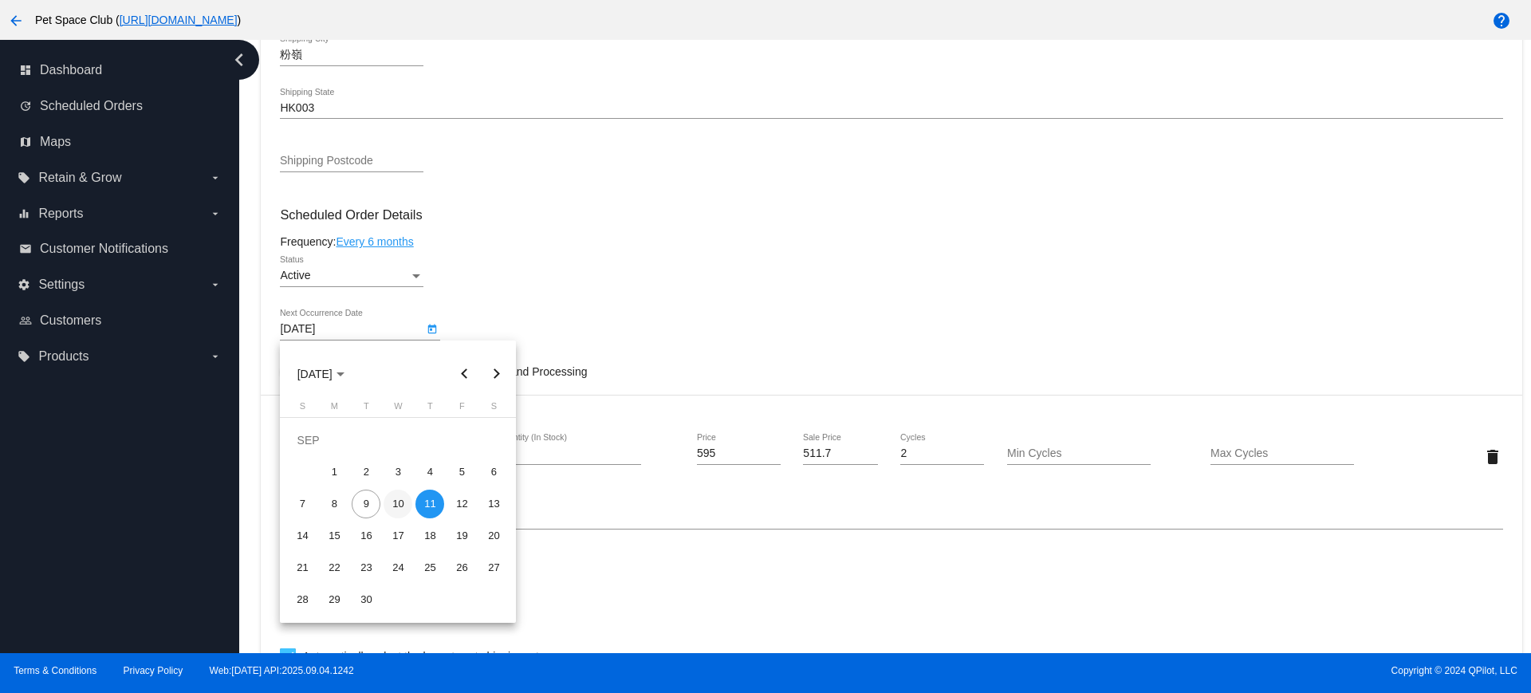
click at [388, 506] on div "10" at bounding box center [398, 504] width 29 height 29
type input "9/10/2025"
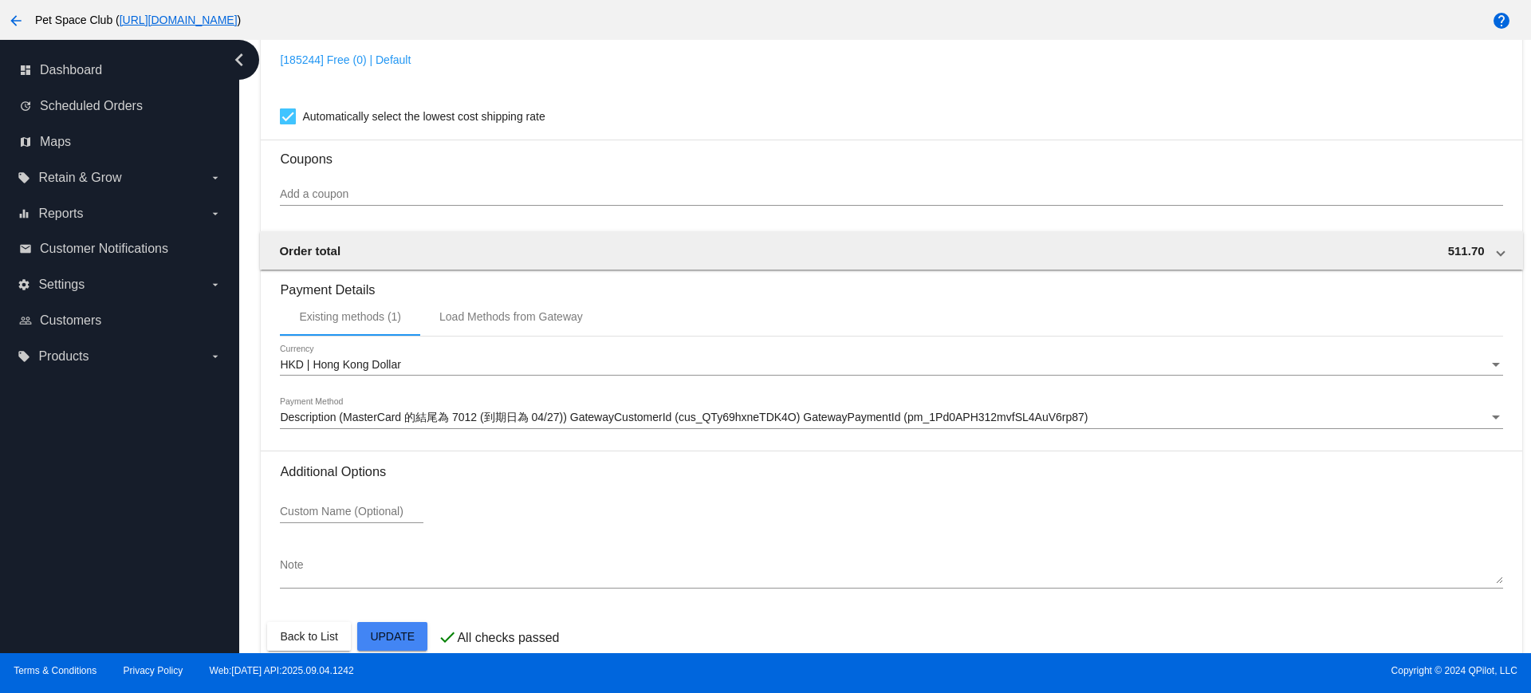
scroll to position [1360, 0]
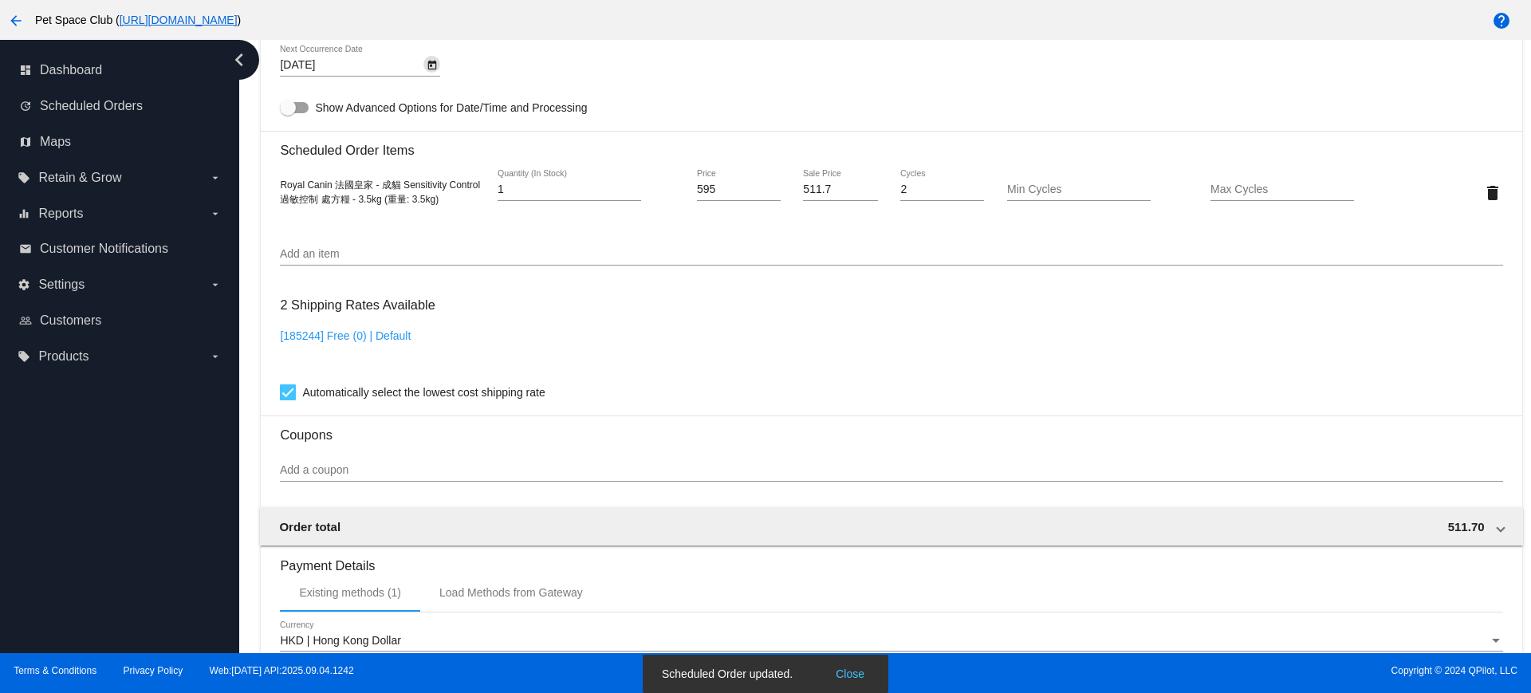
scroll to position [962, 0]
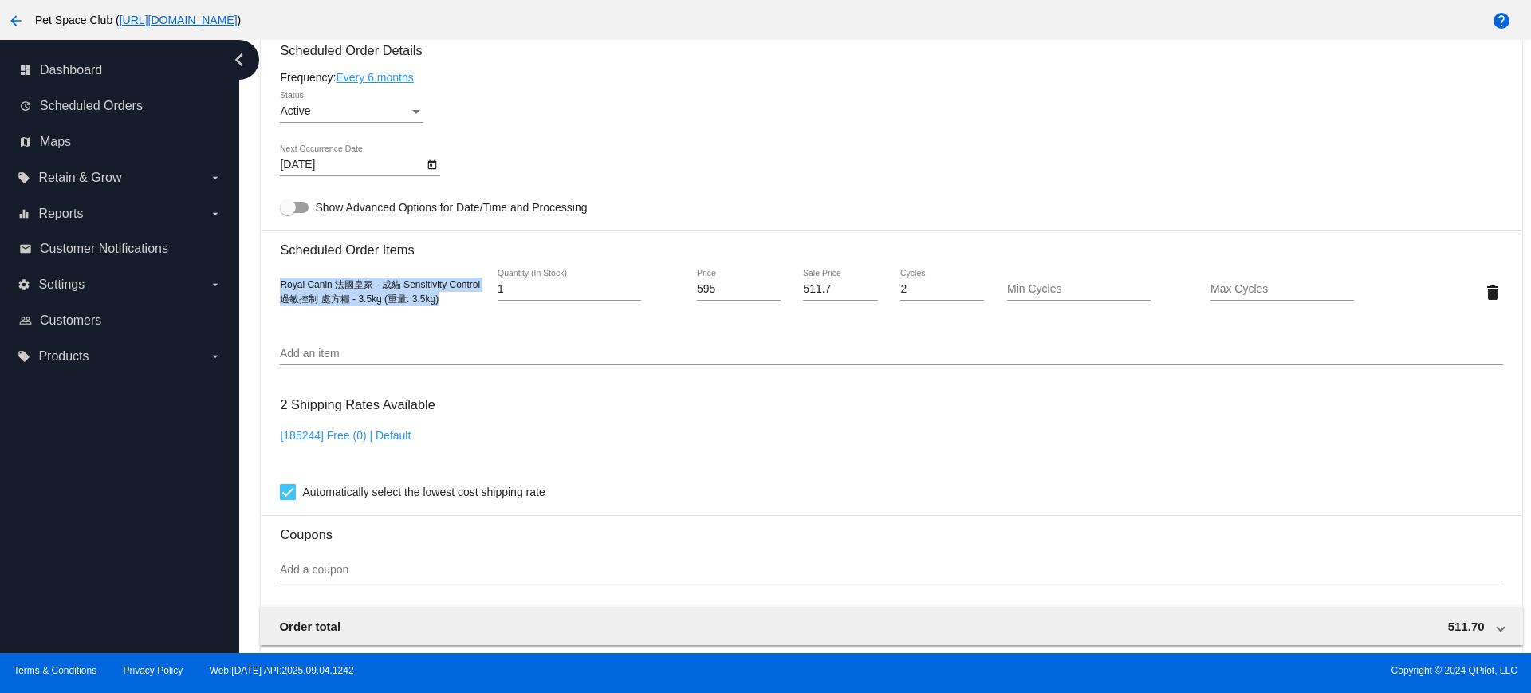
drag, startPoint x: 443, startPoint y: 306, endPoint x: 274, endPoint y: 289, distance: 169.2
click at [274, 289] on mat-card "Customer 5109575: Hoi Yan Pauline Cheng paupauline0528@gmail.com Customer Shipp…" at bounding box center [891, 254] width 1261 height 1595
copy span "Royal Canin 法國皇家 - 成貓 Sensitivity Control 過敏控制 處方糧 - 3.5kg (重量: 3.5kg)"
drag, startPoint x: 243, startPoint y: 266, endPoint x: 267, endPoint y: 250, distance: 29.2
click at [243, 266] on div "Dashboard Scheduled Orders arrow_back Scheduled Order #753008 Active more_vert …" at bounding box center [885, 346] width 1292 height 613
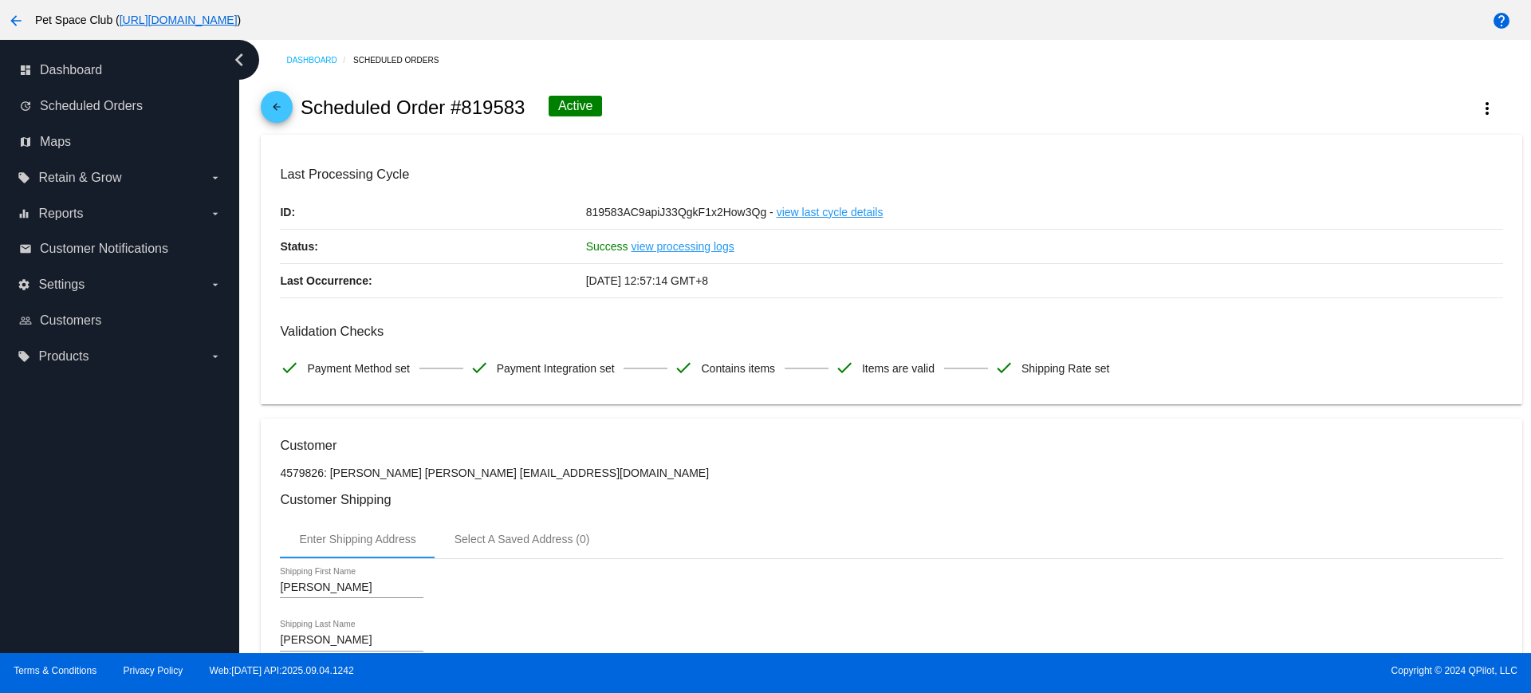
drag, startPoint x: 524, startPoint y: 105, endPoint x: 466, endPoint y: 100, distance: 58.4
click at [466, 100] on h2 "Scheduled Order #819583" at bounding box center [413, 107] width 225 height 22
copy h2 "819583"
click at [650, 96] on div "arrow_back Scheduled Order #819583 Active more_vert" at bounding box center [891, 108] width 1261 height 54
click at [1478, 104] on mat-icon "more_vert" at bounding box center [1487, 108] width 19 height 19
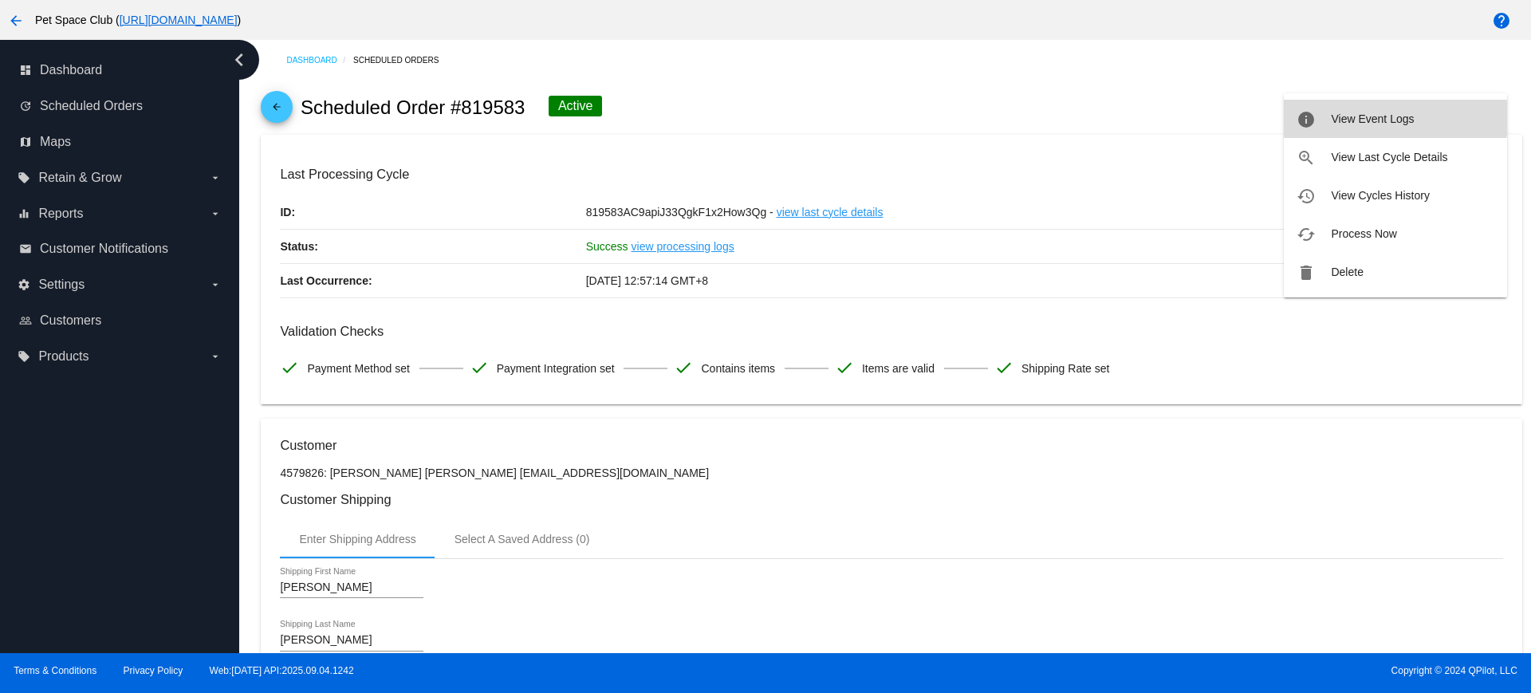
click at [1354, 118] on span "View Event Logs" at bounding box center [1372, 118] width 83 height 13
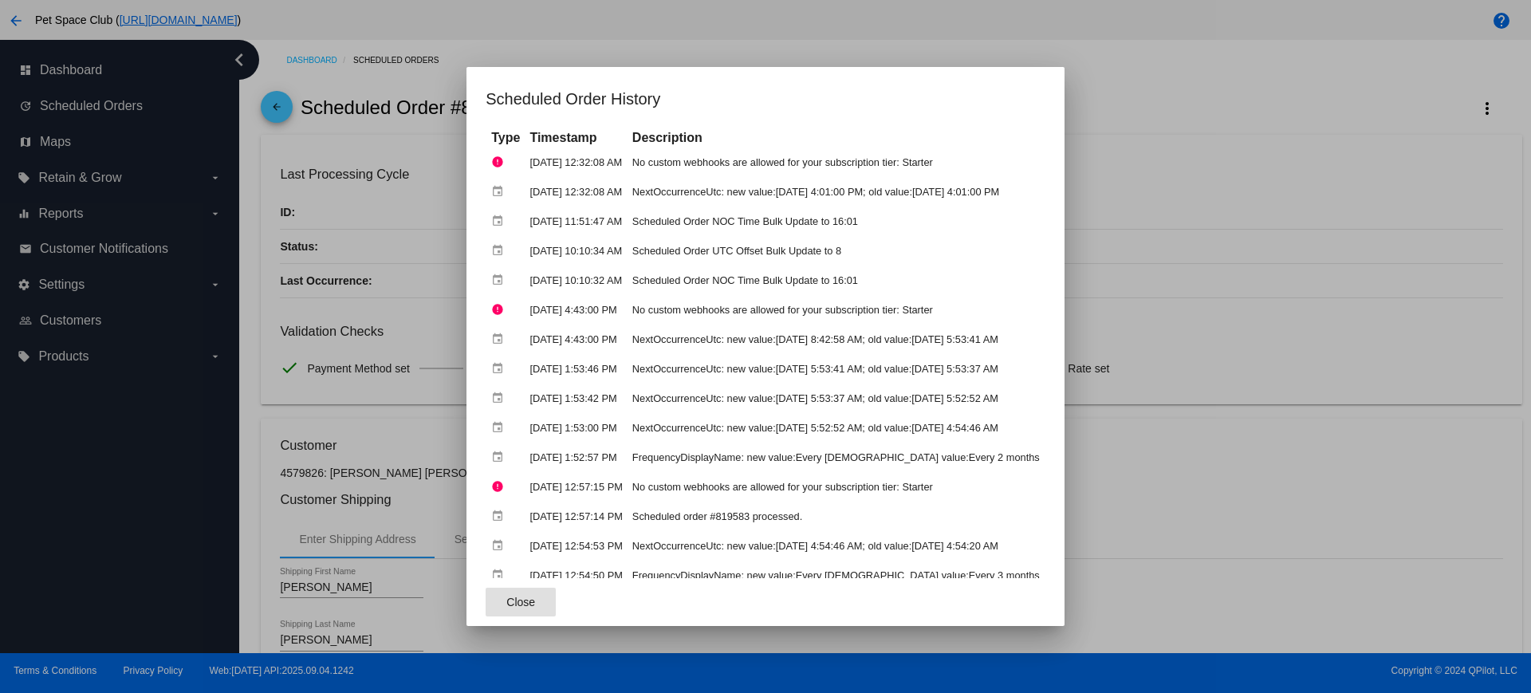
click at [1138, 140] on div at bounding box center [765, 346] width 1531 height 693
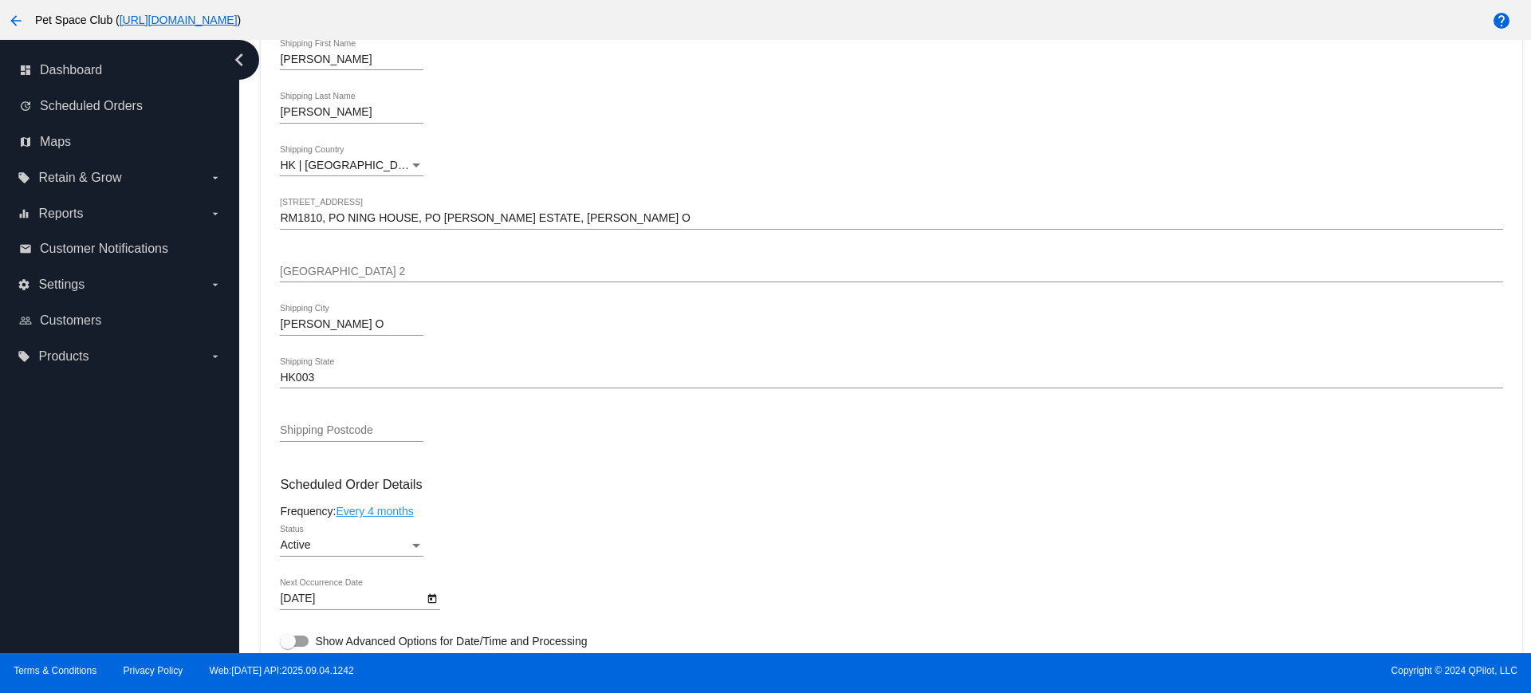
scroll to position [698, 0]
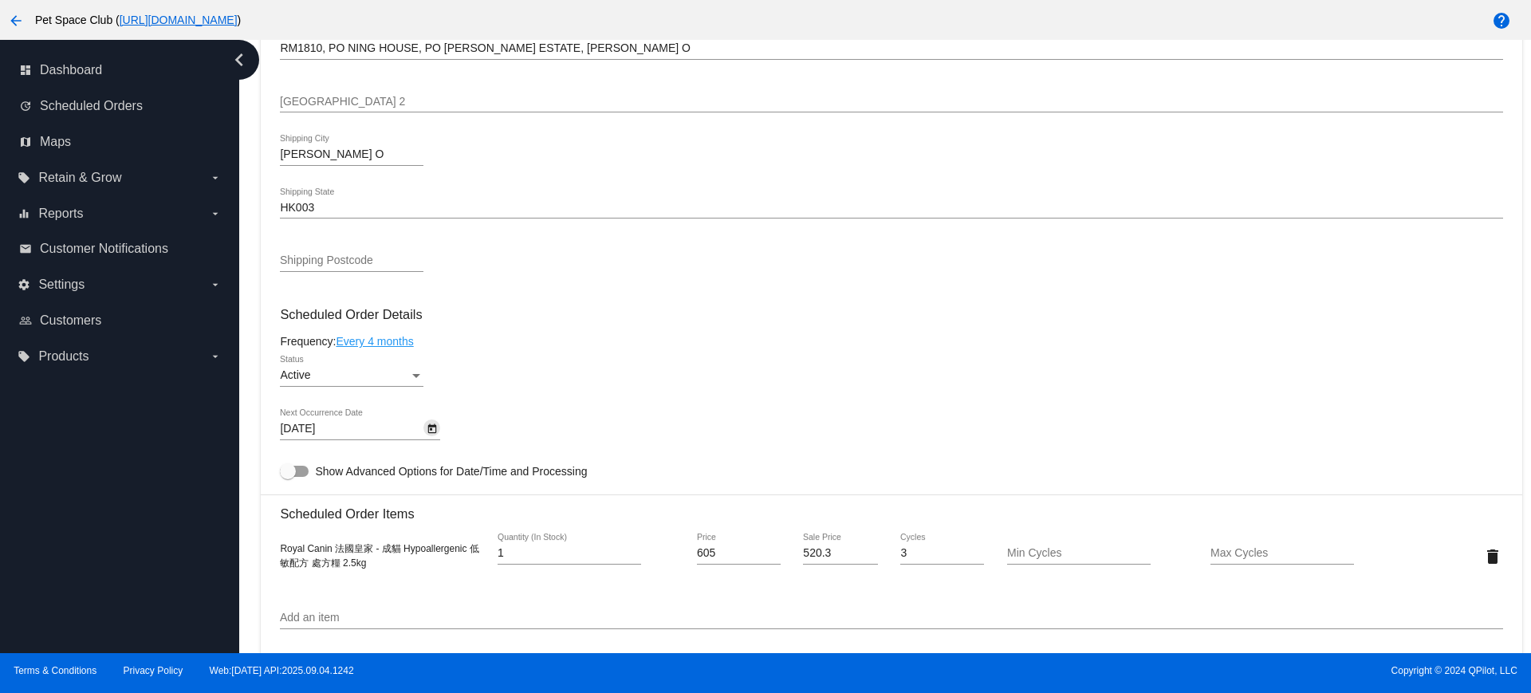
click at [430, 427] on icon "Open calendar" at bounding box center [432, 428] width 11 height 19
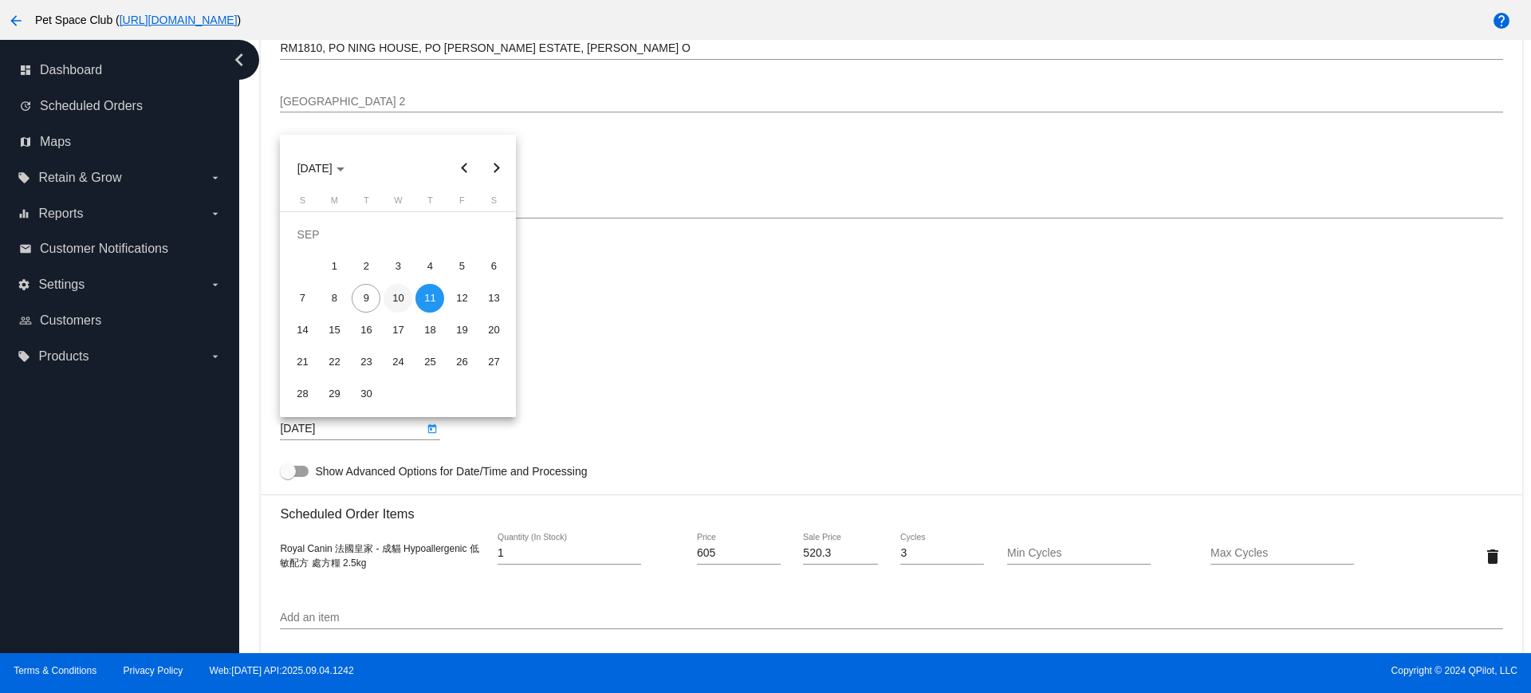
click at [390, 301] on div "10" at bounding box center [398, 298] width 29 height 29
type input "[DATE]"
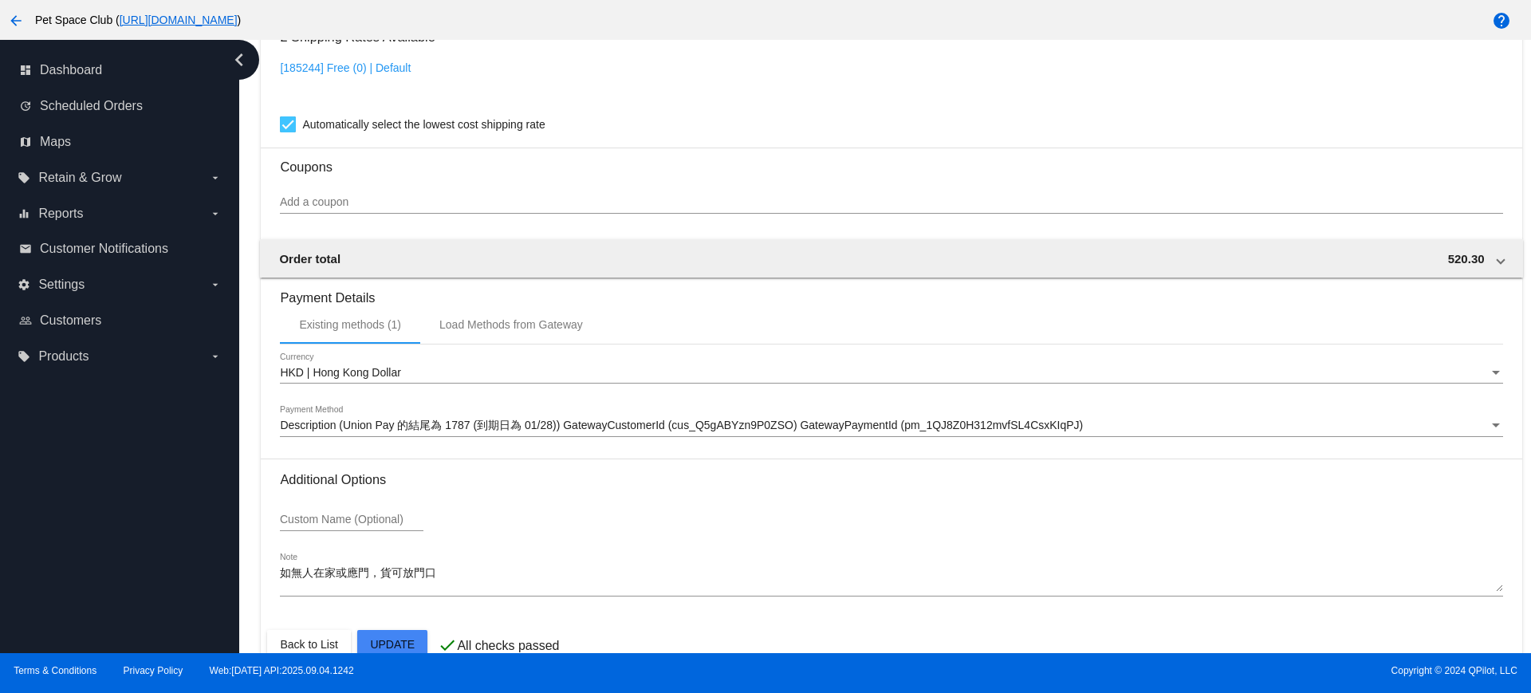
scroll to position [1360, 0]
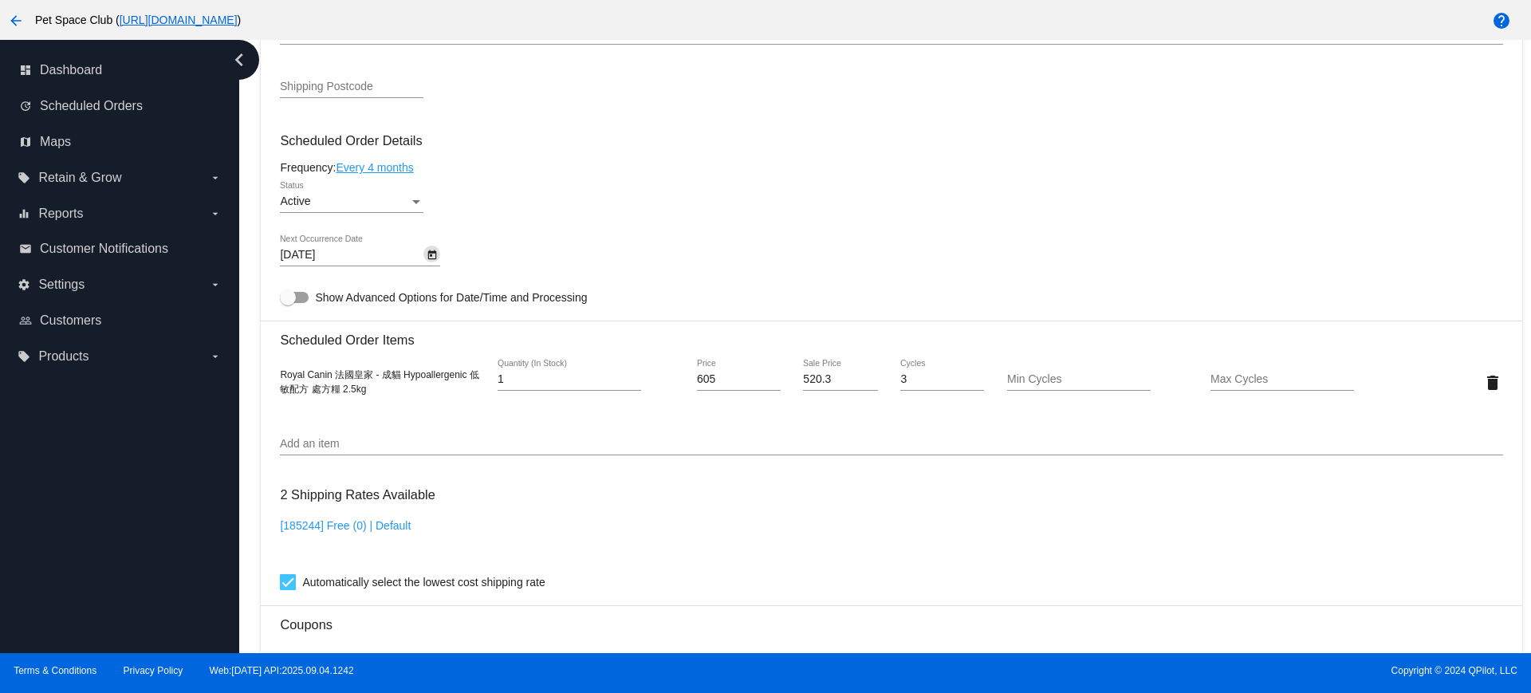
scroll to position [862, 0]
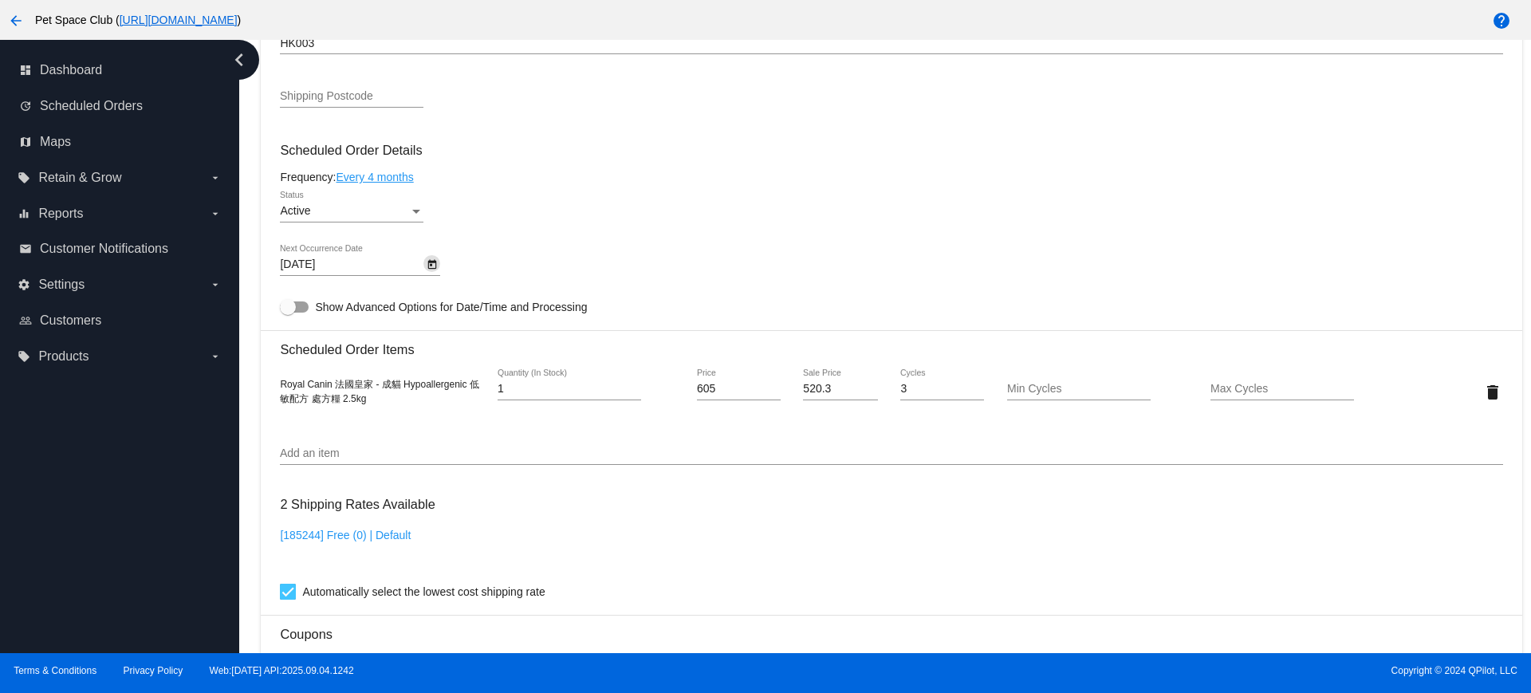
click at [383, 399] on div "Royal Canin 法國皇家 - 成貓 Hypoallergenic 低敏配方 處方糧 2.5kg" at bounding box center [382, 391] width 204 height 29
drag, startPoint x: 380, startPoint y: 403, endPoint x: 273, endPoint y: 389, distance: 107.7
click at [273, 389] on mat-card "Customer 4579826: [PERSON_NAME] [PERSON_NAME] [EMAIL_ADDRESS][DOMAIN_NAME] Cust…" at bounding box center [891, 354] width 1261 height 1595
copy span "Royal Canin 法國皇家 - 成貓 Hypoallergenic 低敏配方 處方糧 2.5kg"
click at [415, 434] on div "Add an item" at bounding box center [891, 449] width 1222 height 31
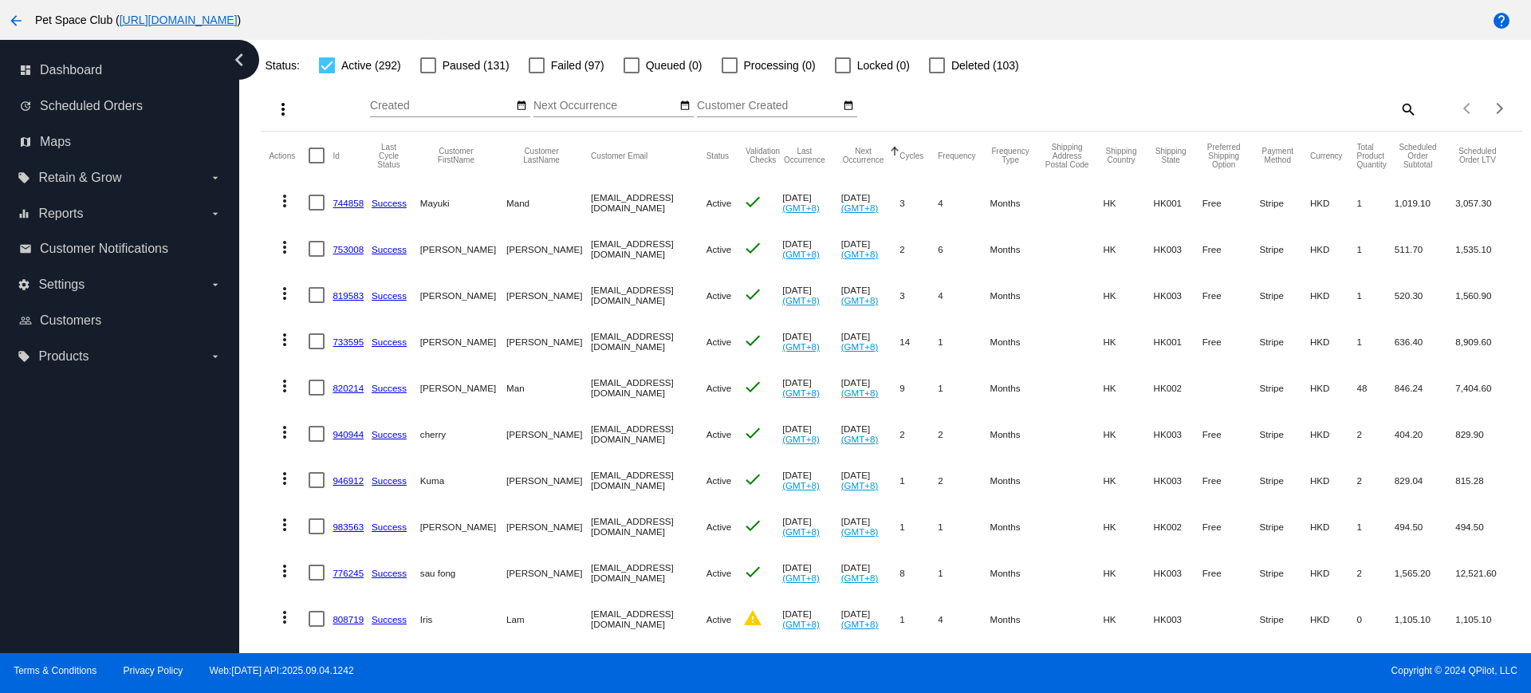
scroll to position [199, 0]
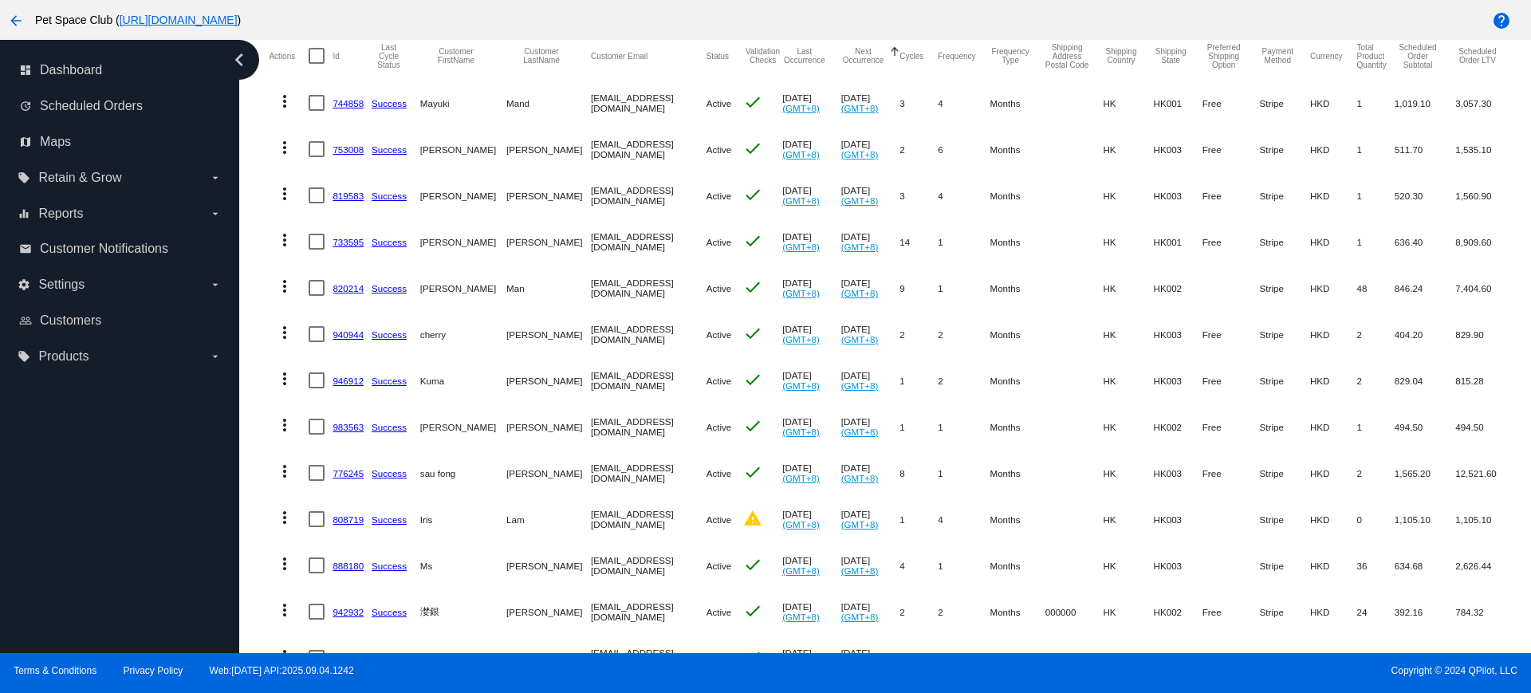
click at [257, 204] on div "Dashboard Scheduled Orders Scheduled Orders add Status: Active (292) Paused (13…" at bounding box center [891, 676] width 1279 height 1671
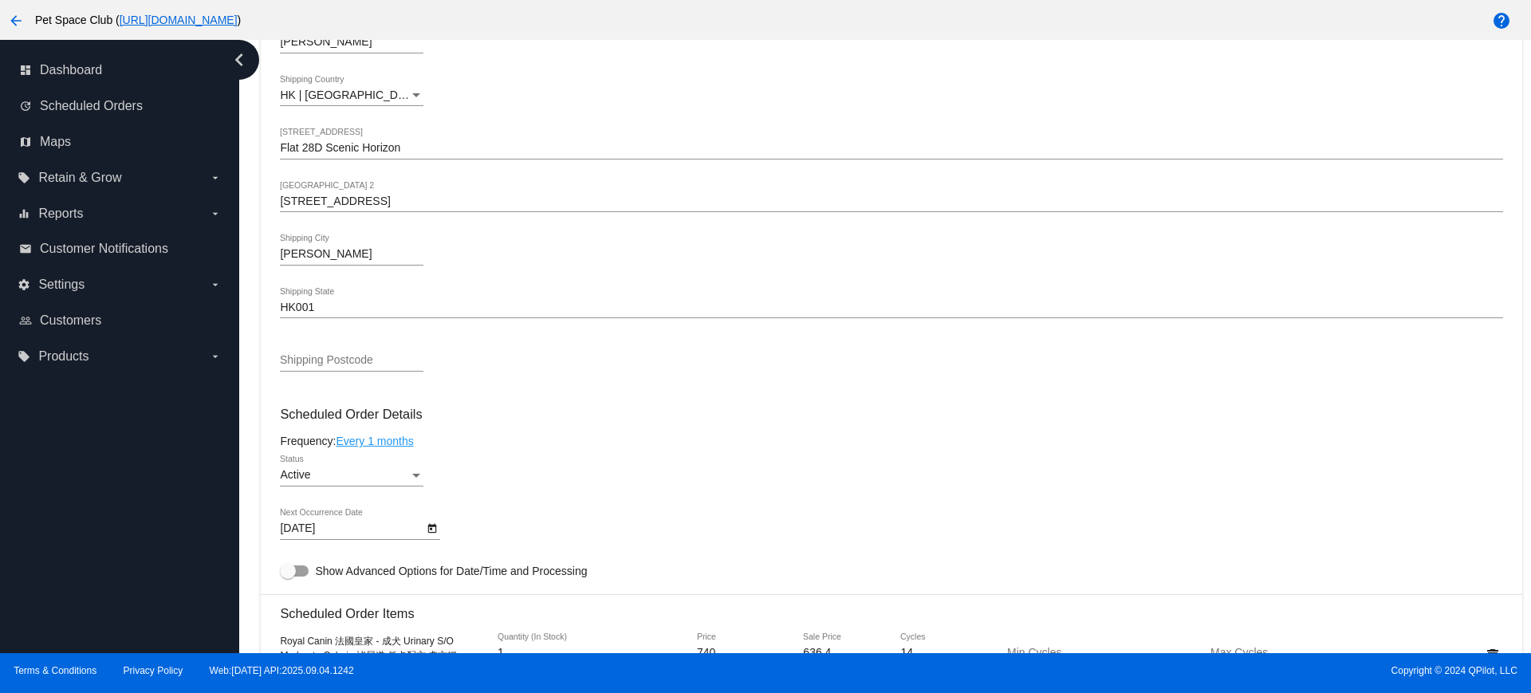
scroll to position [698, 0]
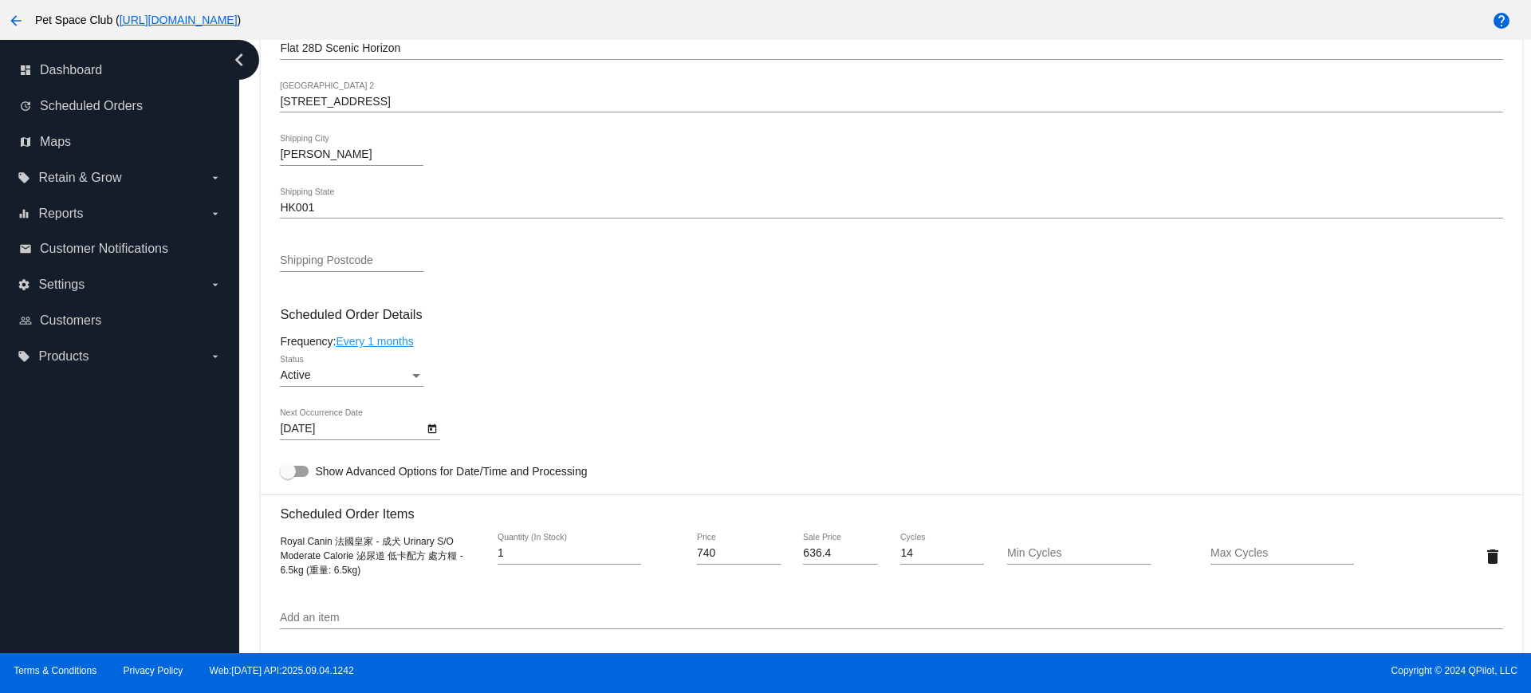
click at [433, 431] on icon "Open calendar" at bounding box center [432, 428] width 11 height 19
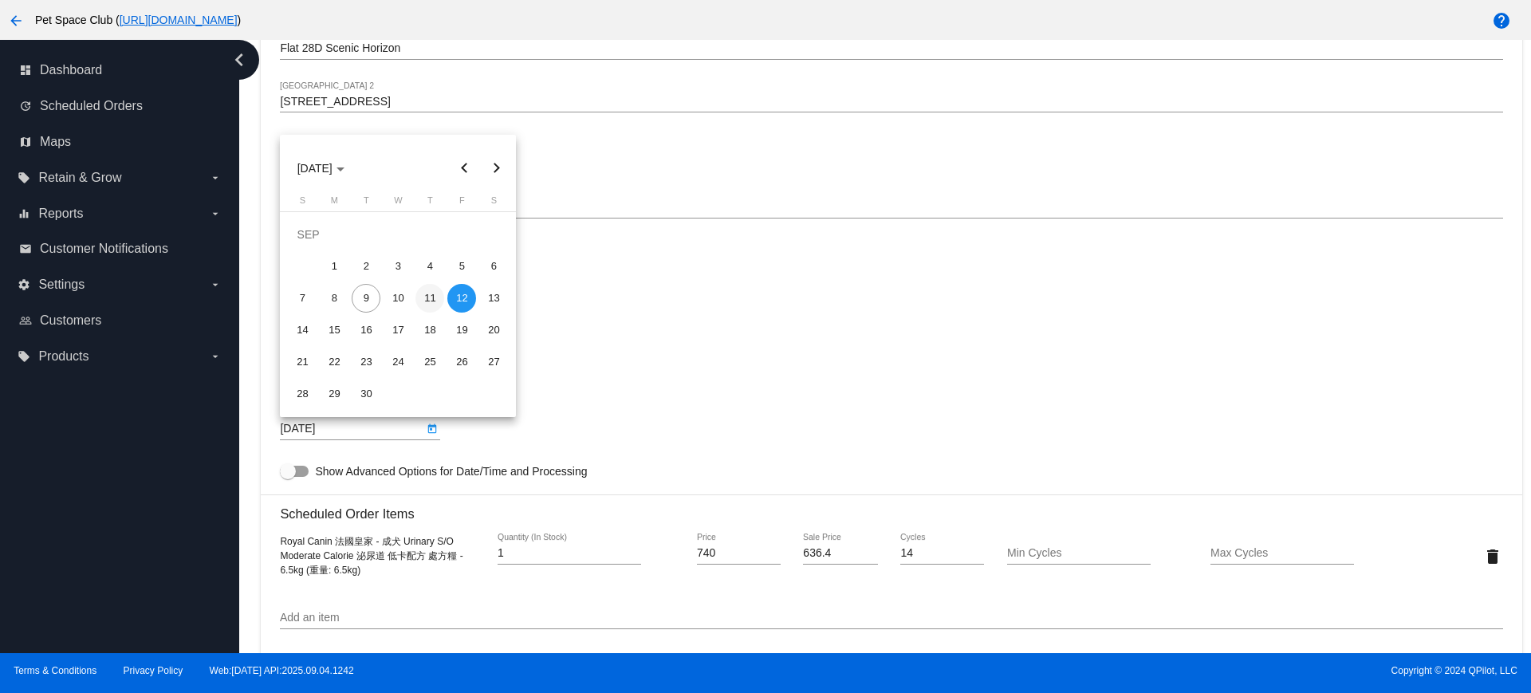
click at [430, 295] on div "11" at bounding box center [429, 298] width 29 height 29
type input "[DATE]"
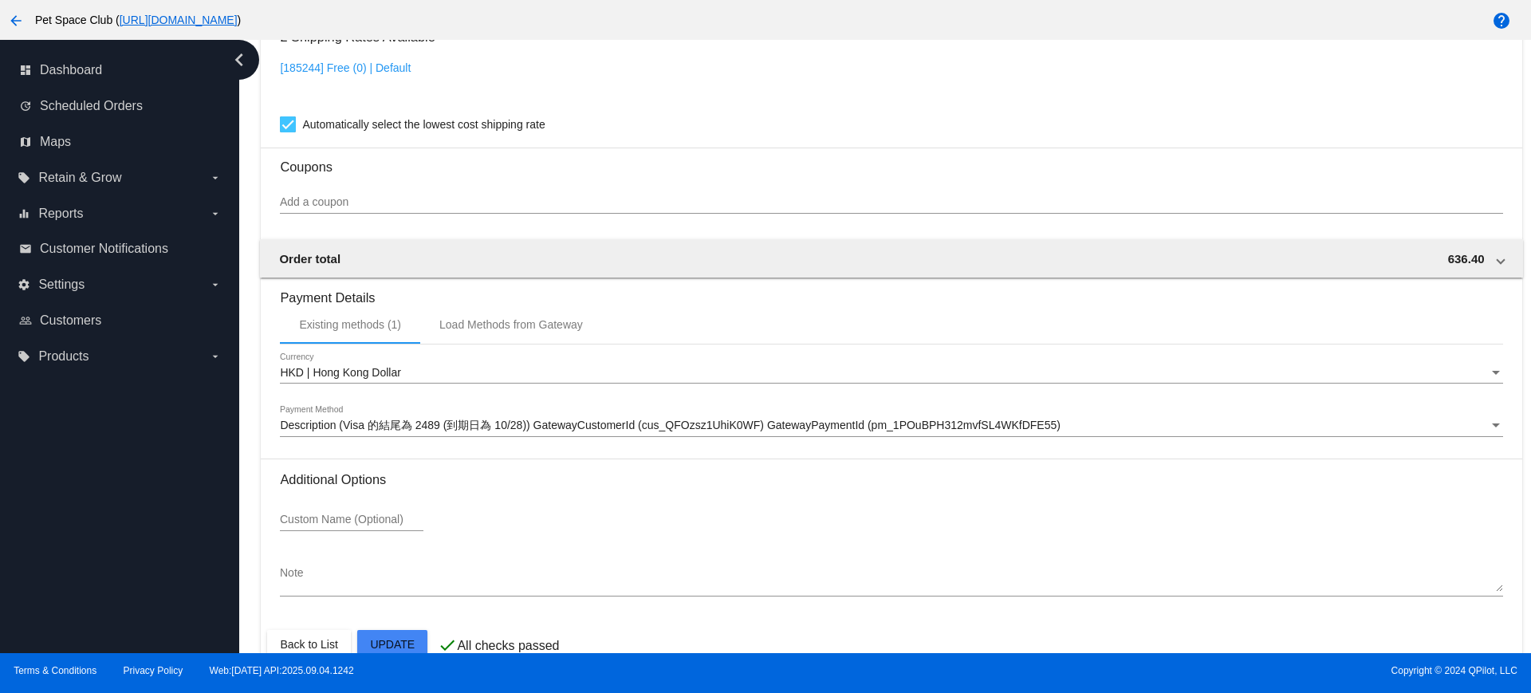
scroll to position [1360, 0]
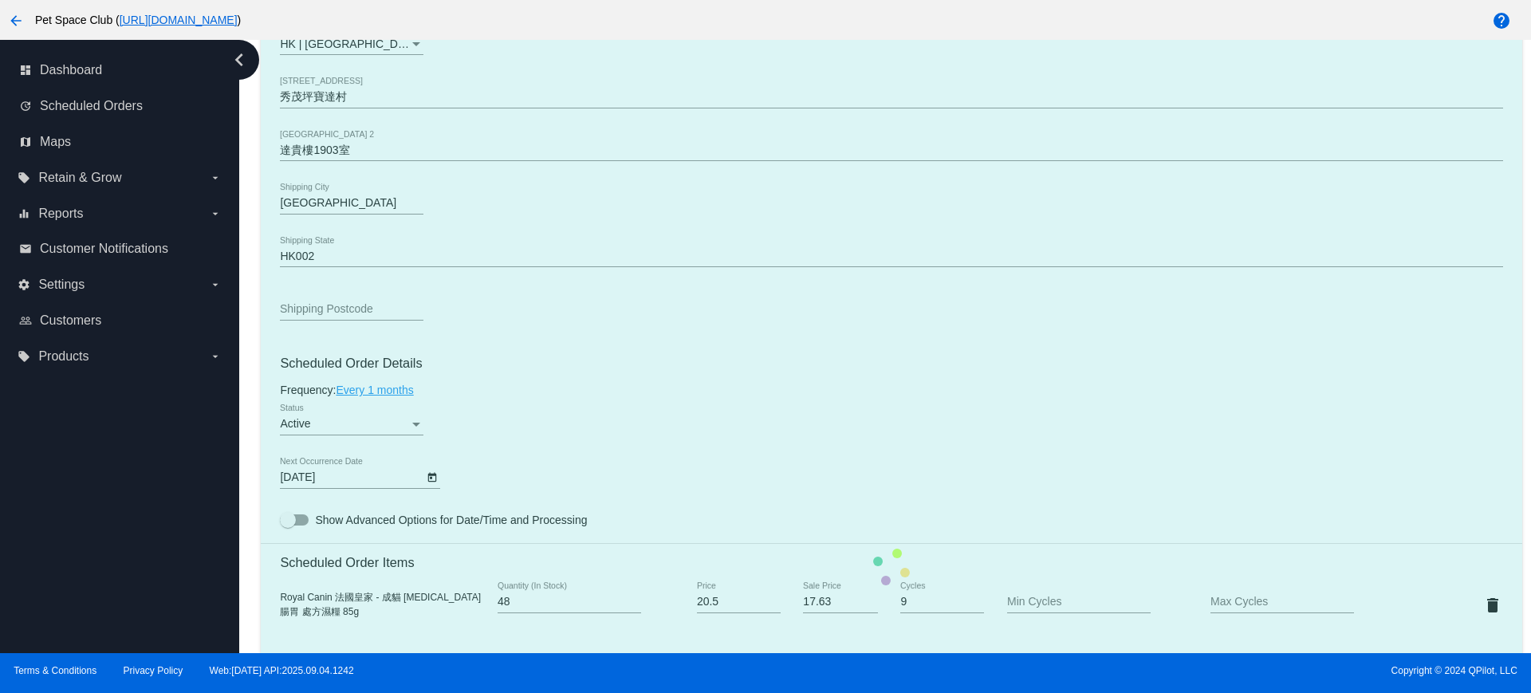
scroll to position [698, 0]
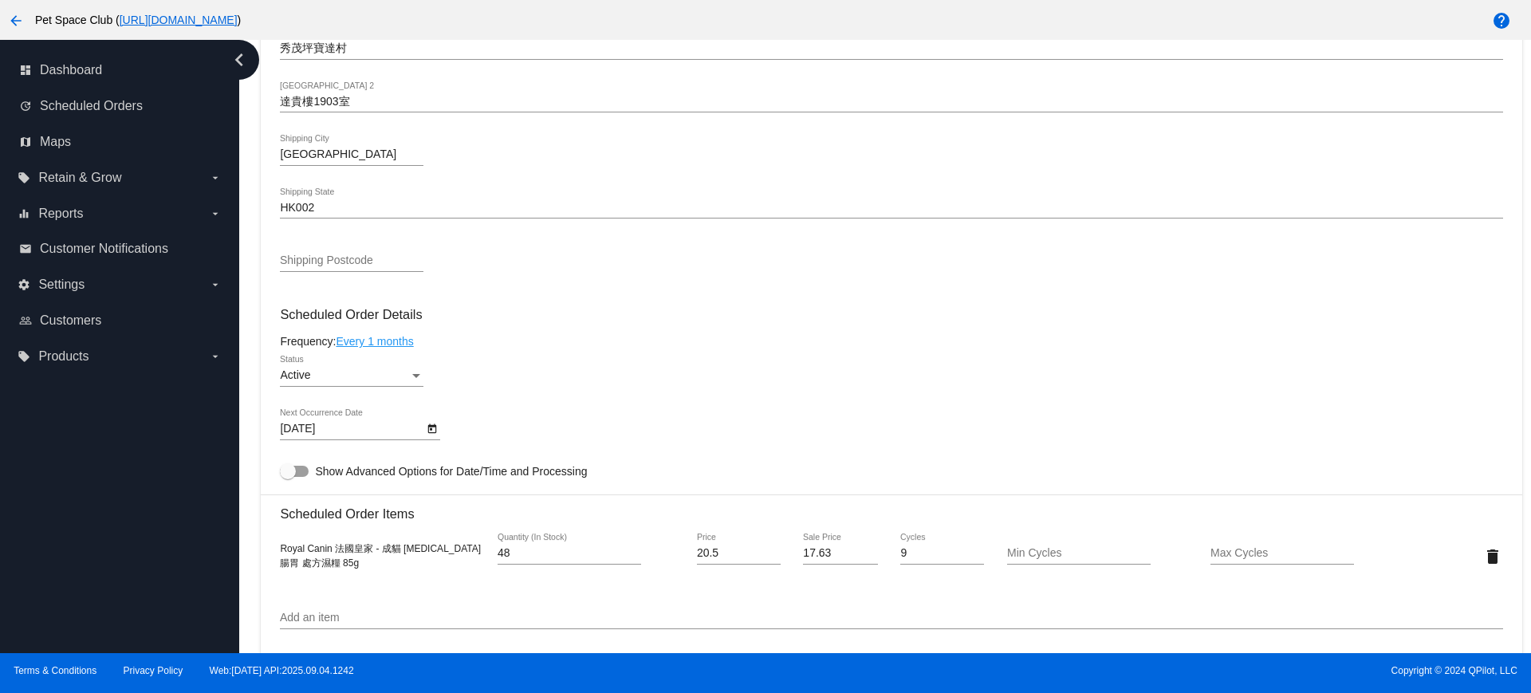
click at [336, 431] on body "arrow_back Pet Space Club ( [URL][DOMAIN_NAME] ) help dashboard Dashboard updat…" at bounding box center [765, 346] width 1531 height 693
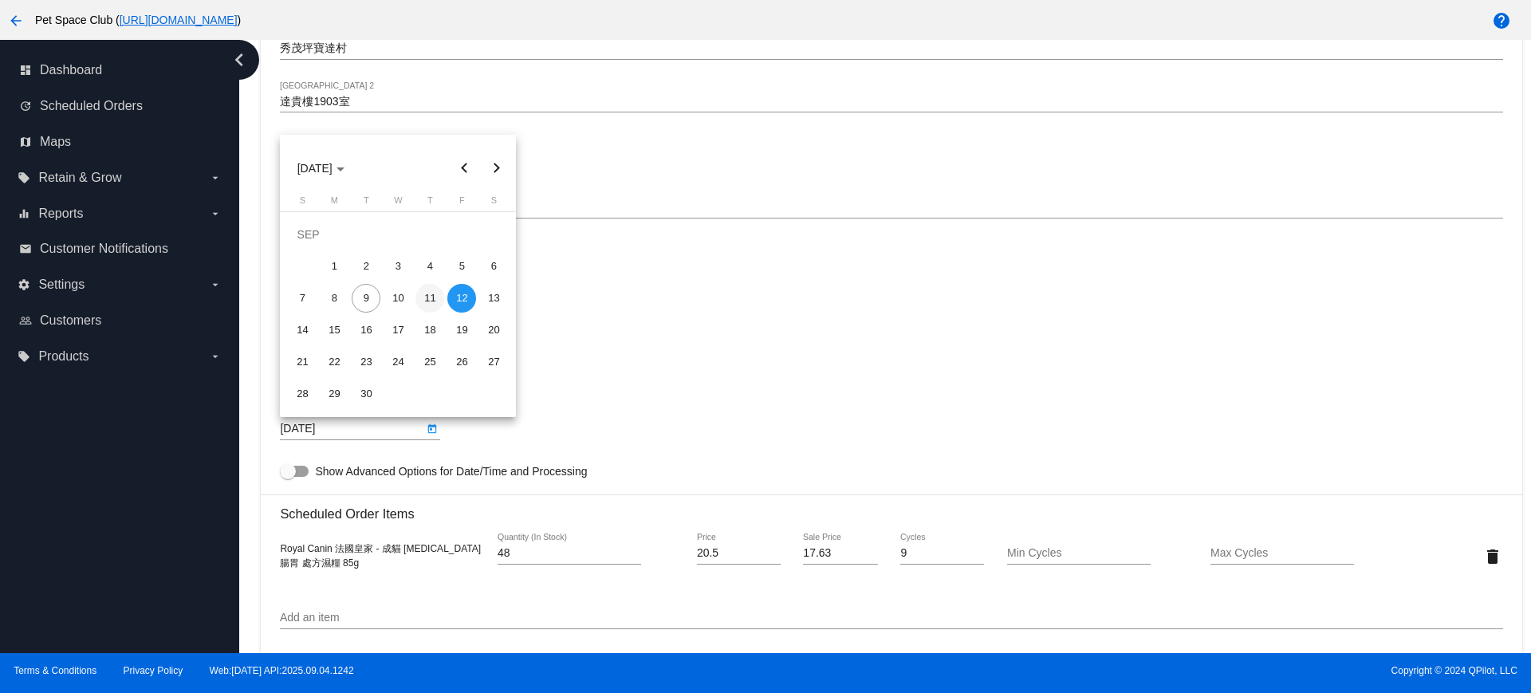
click at [428, 299] on div "11" at bounding box center [429, 298] width 29 height 29
type input "[DATE]"
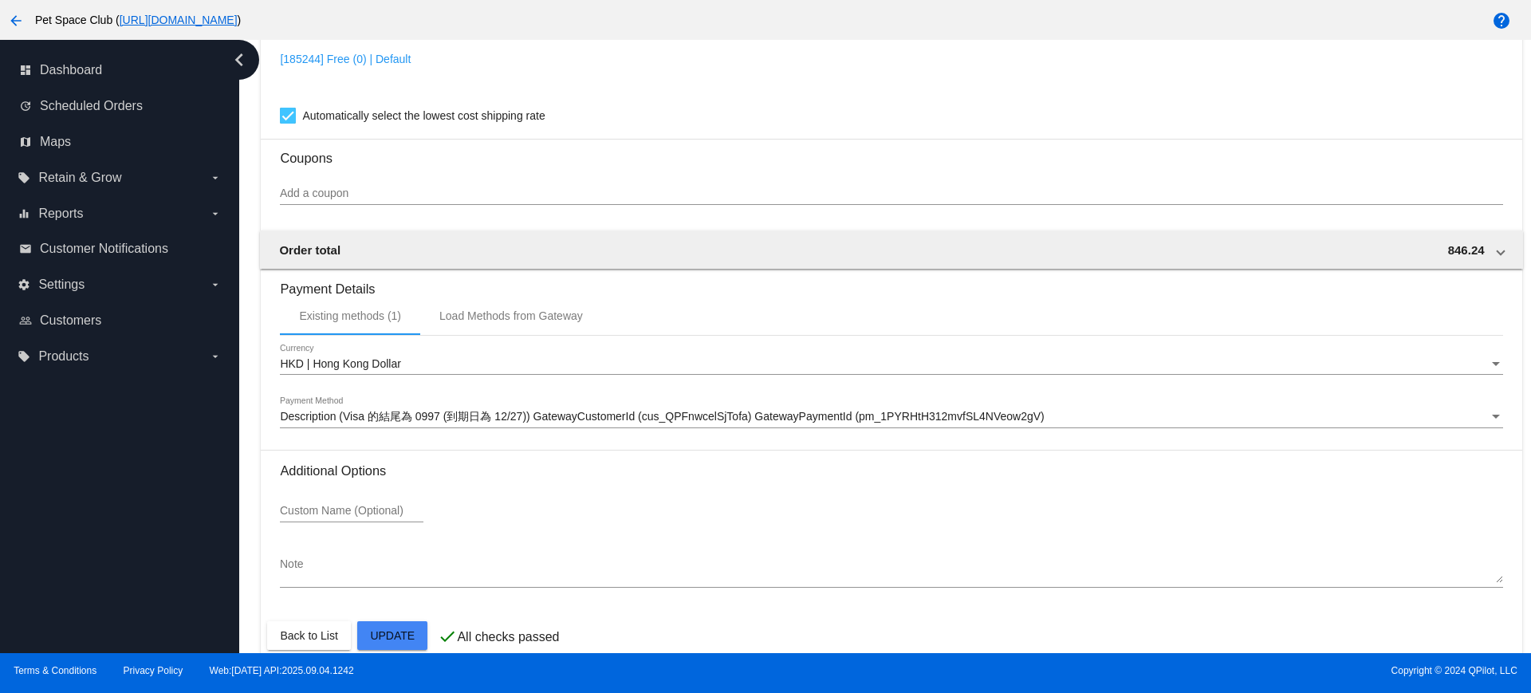
scroll to position [1360, 0]
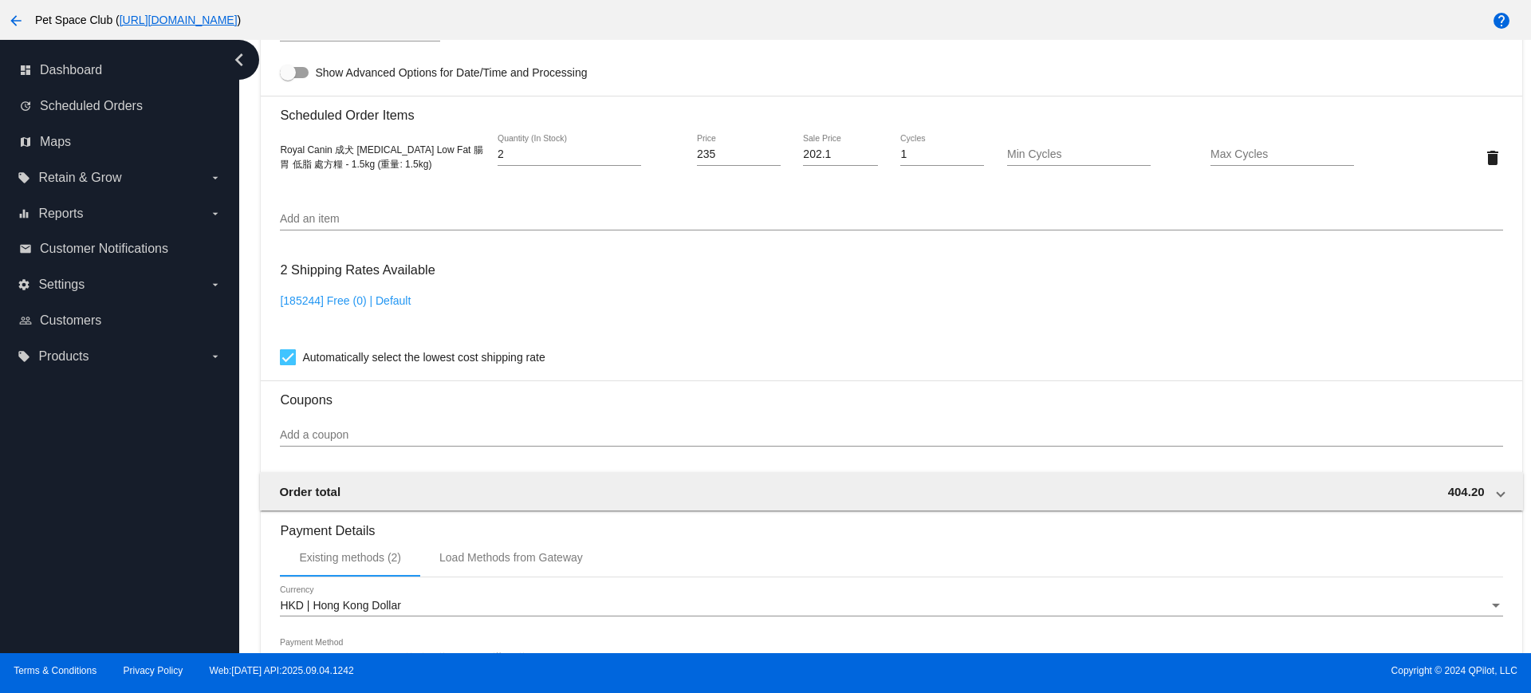
scroll to position [897, 0]
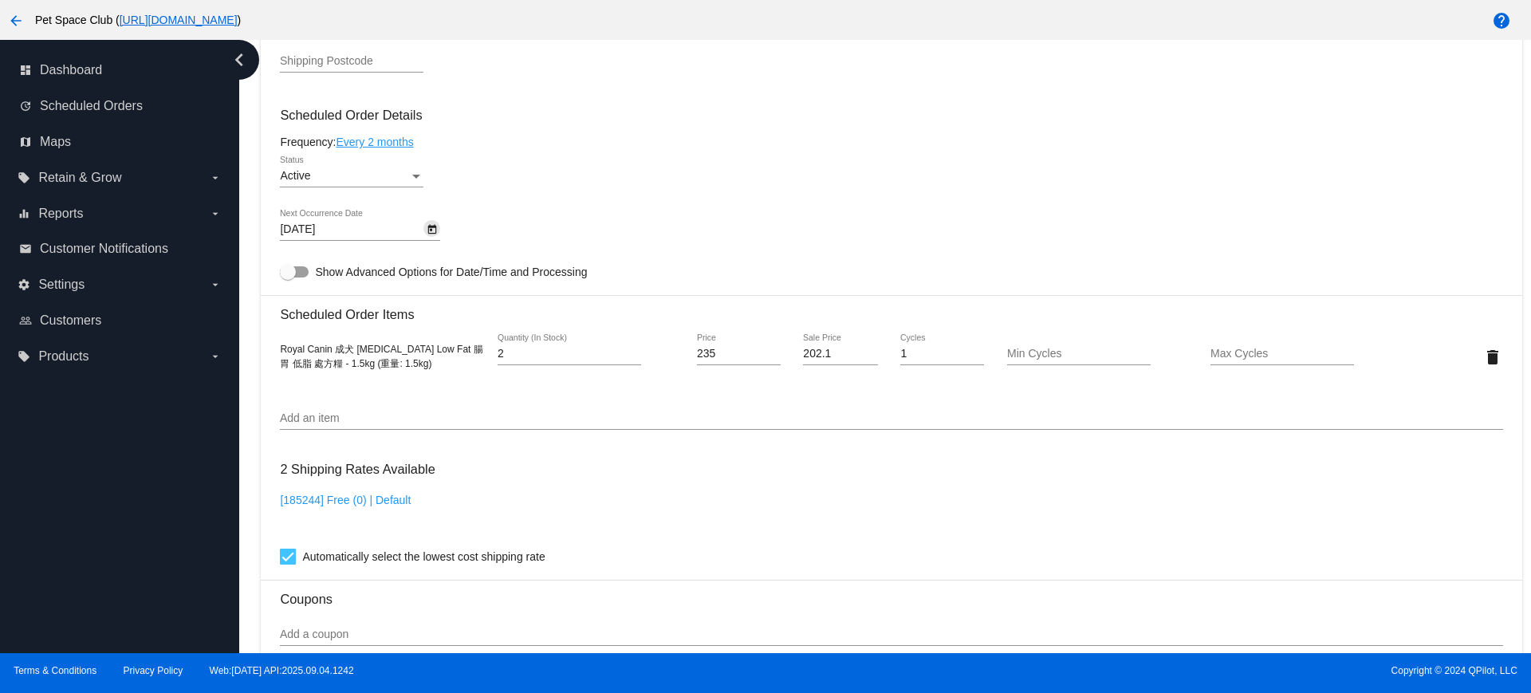
click at [427, 226] on icon "Open calendar" at bounding box center [432, 229] width 11 height 19
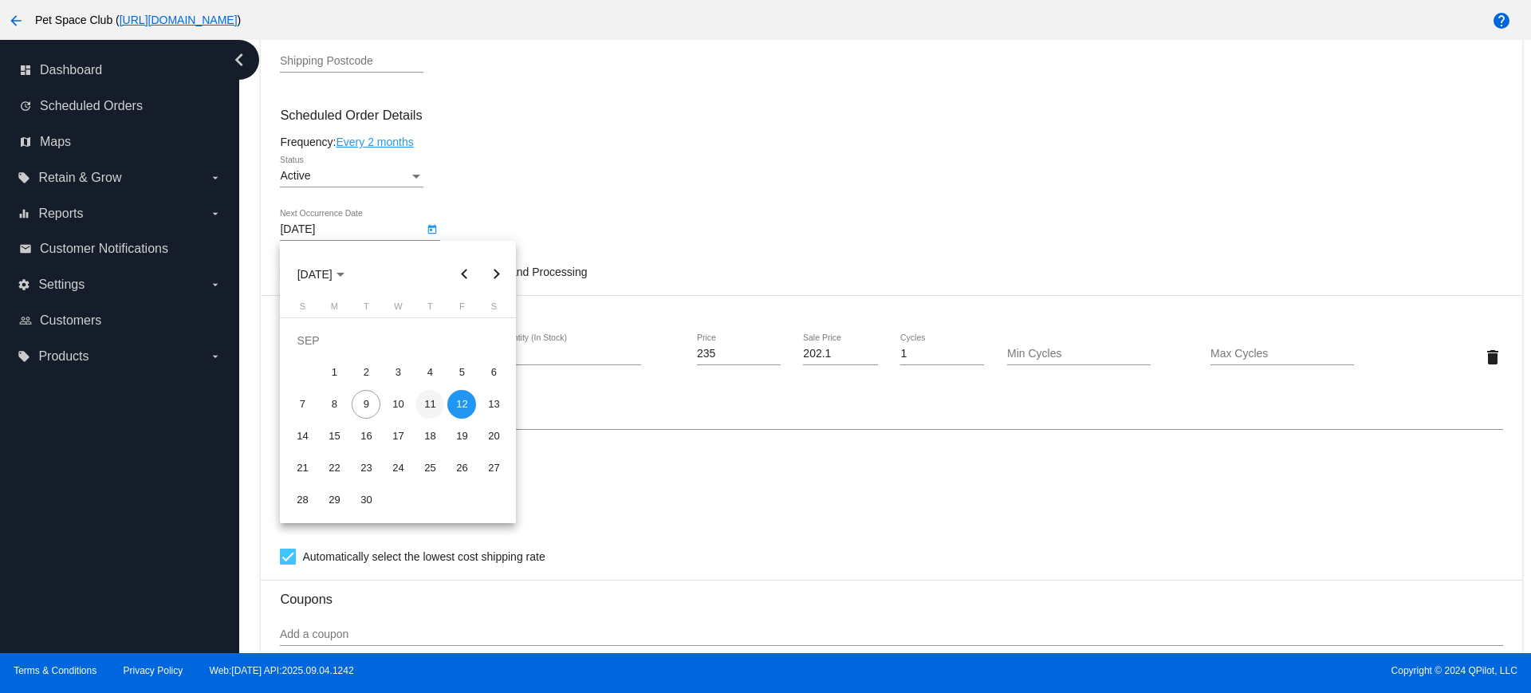
click at [429, 403] on div "11" at bounding box center [429, 404] width 29 height 29
type input "[DATE]"
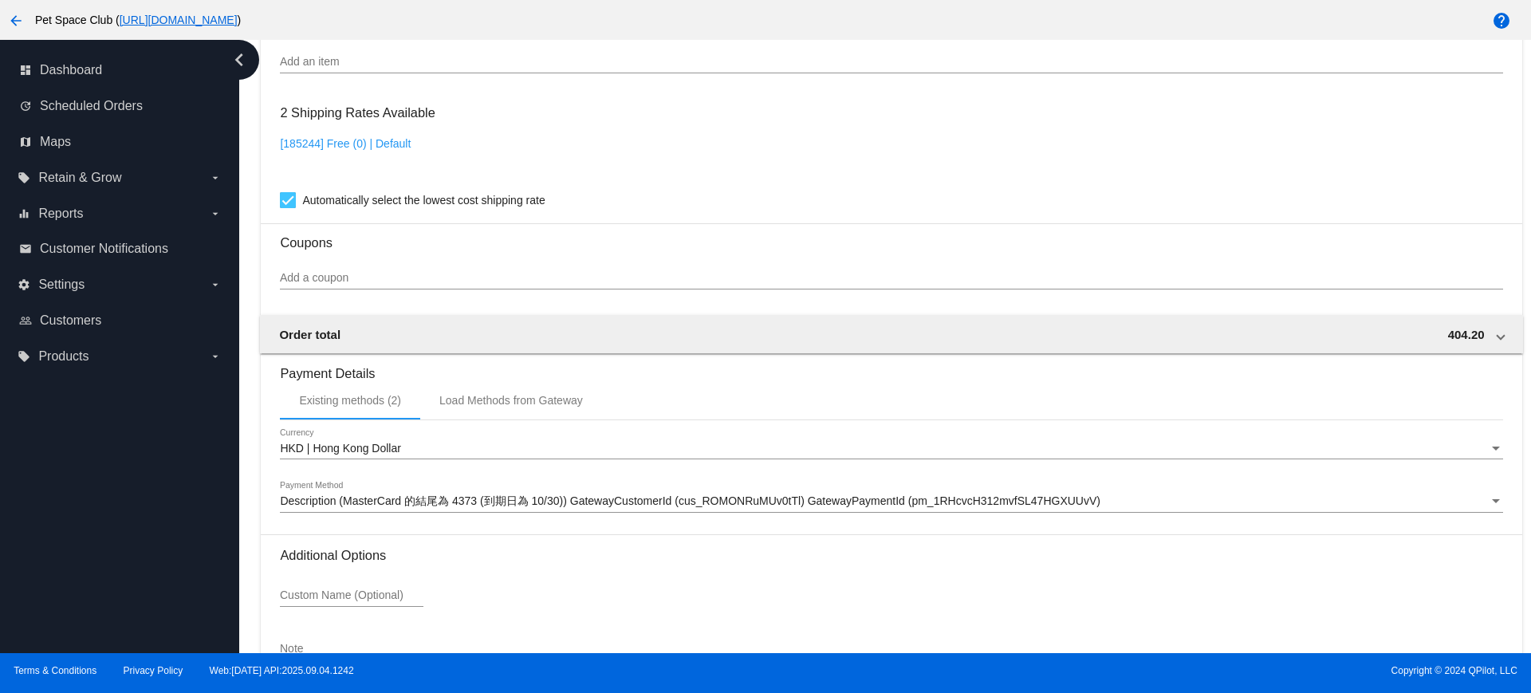
scroll to position [1360, 0]
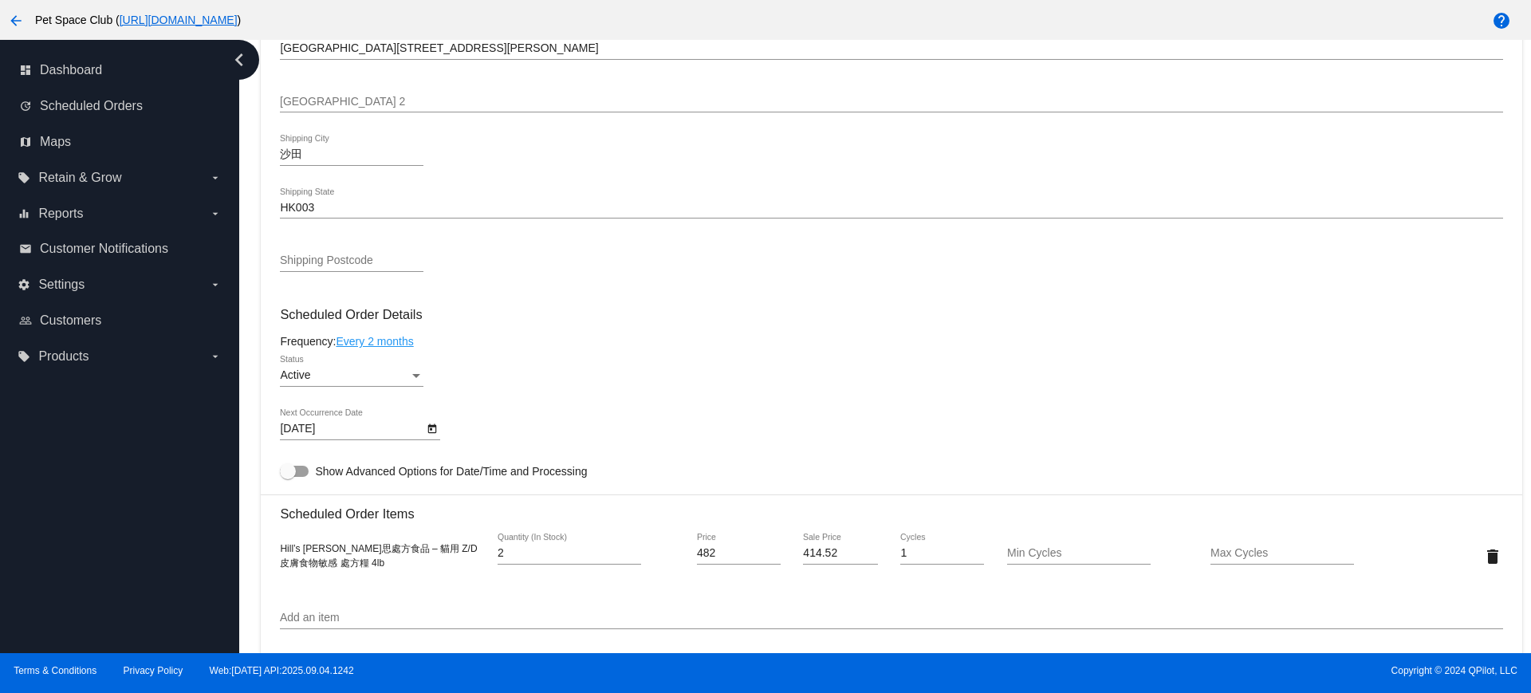
scroll to position [797, 0]
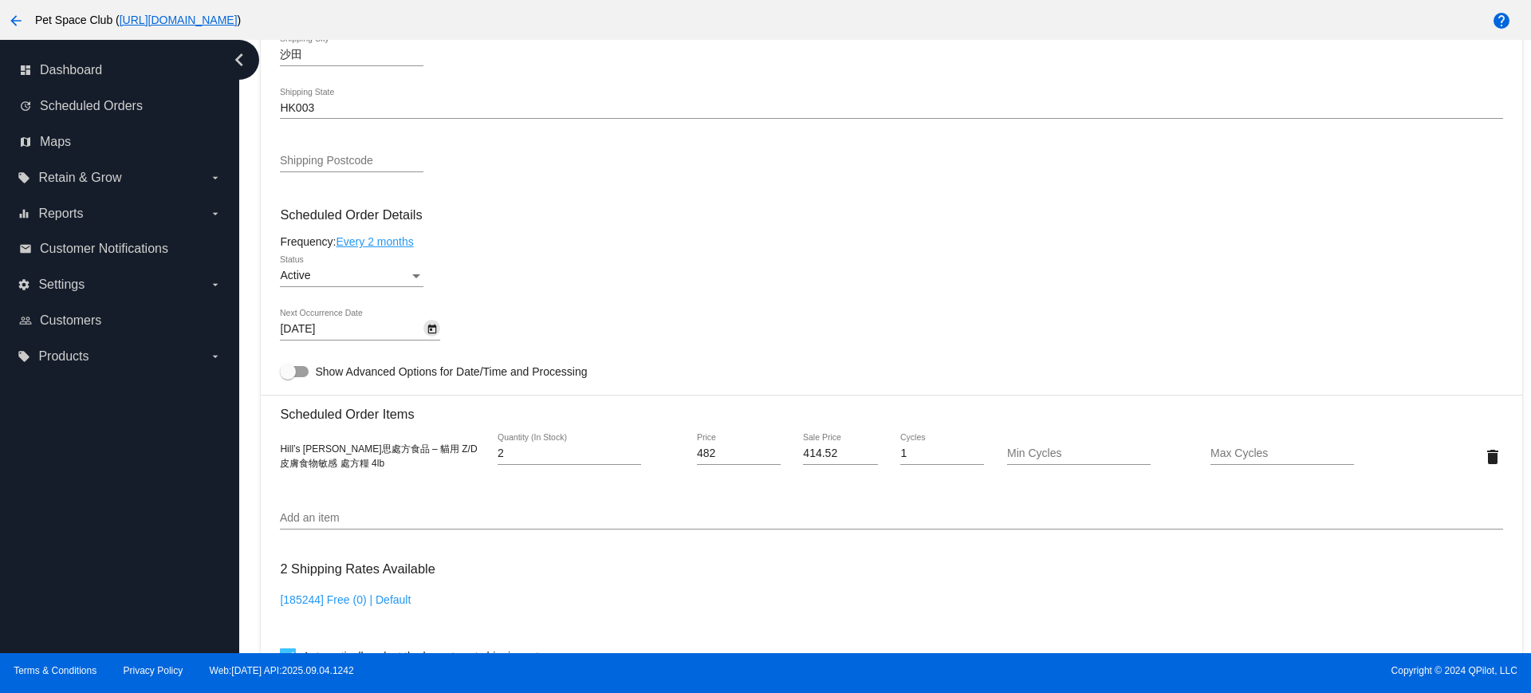
click at [433, 325] on icon "Open calendar" at bounding box center [432, 330] width 9 height 10
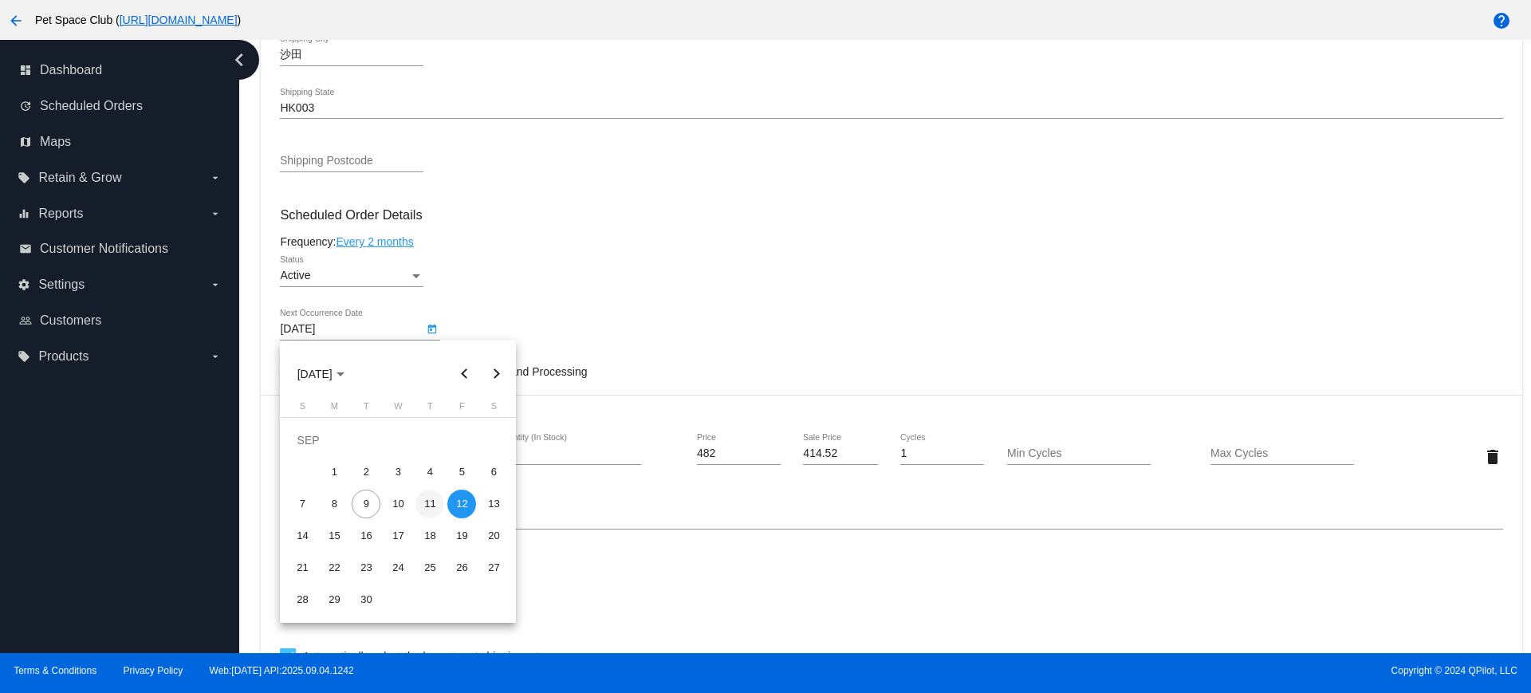
click at [427, 505] on div "11" at bounding box center [429, 504] width 29 height 29
type input "[DATE]"
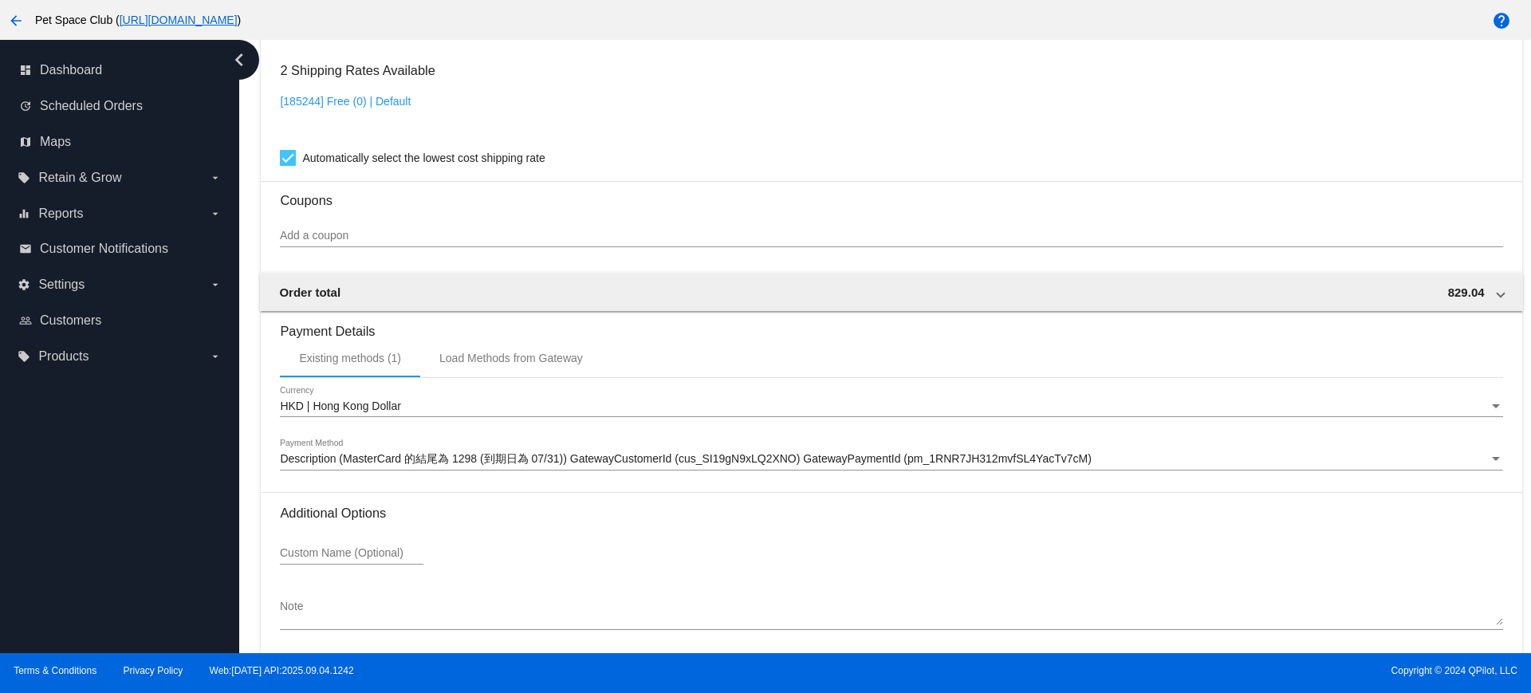
scroll to position [1360, 0]
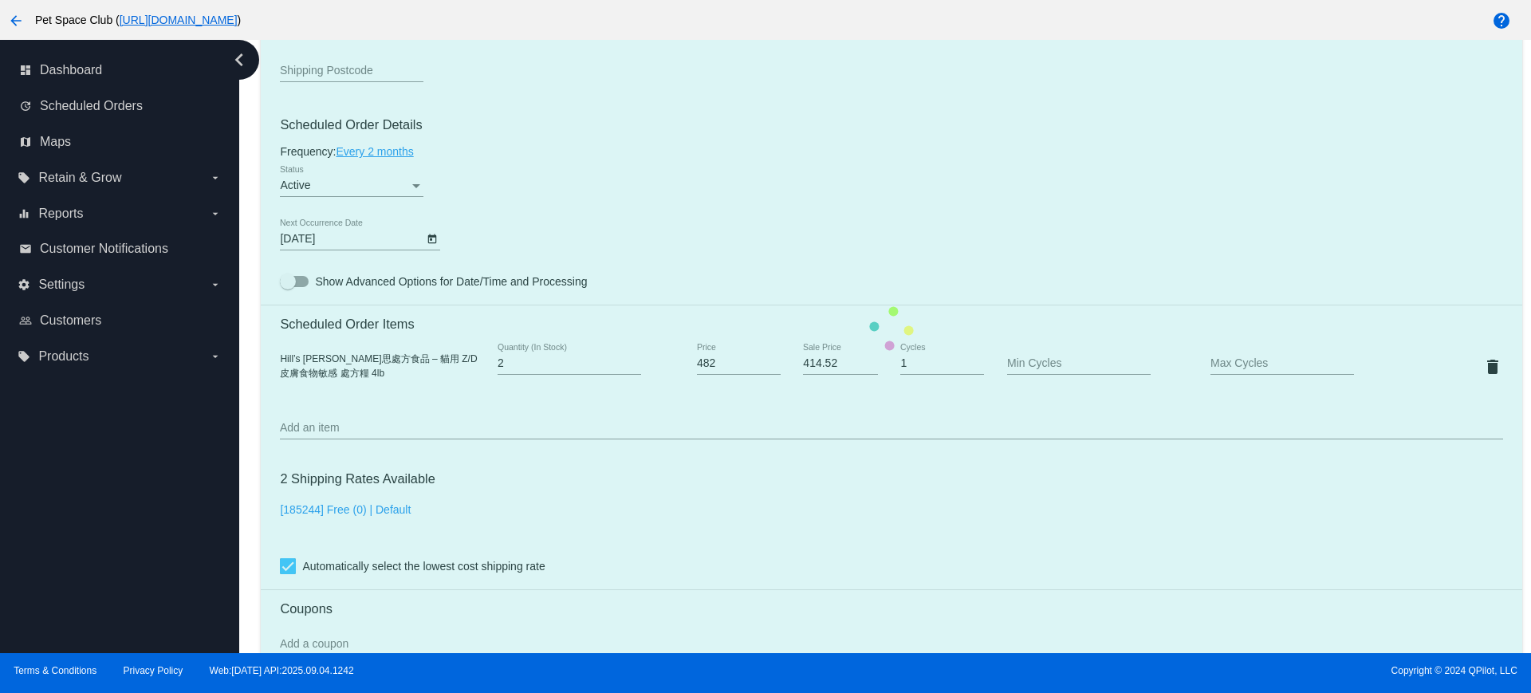
scroll to position [897, 0]
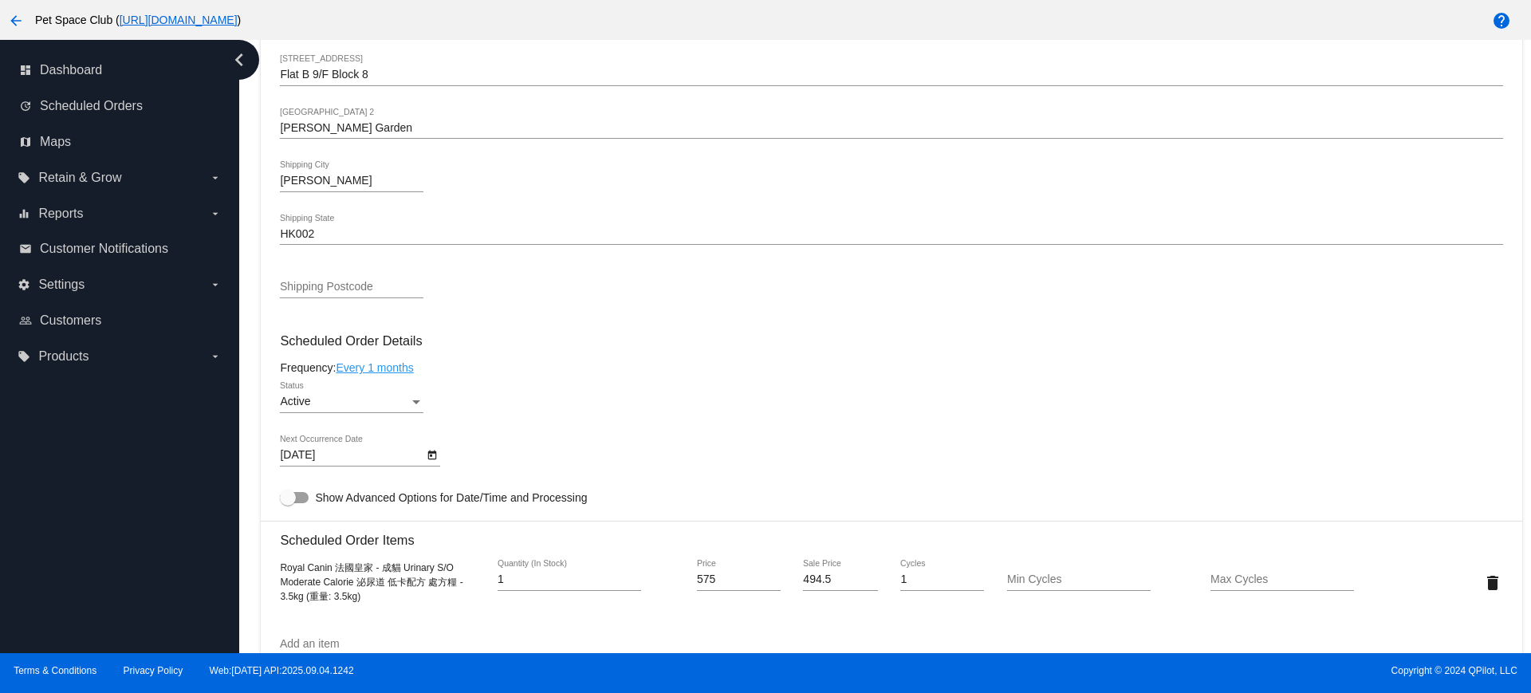
scroll to position [797, 0]
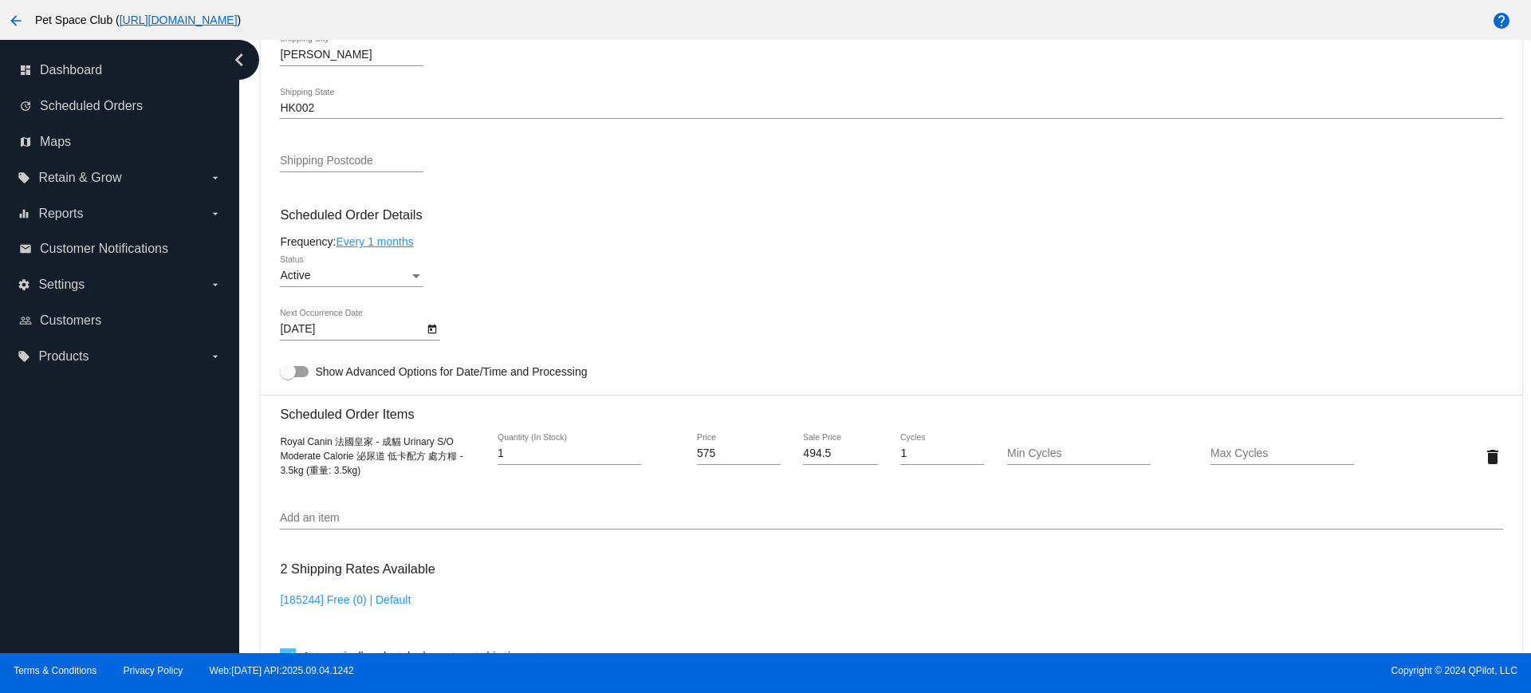
click at [431, 333] on icon "Open calendar" at bounding box center [432, 329] width 11 height 19
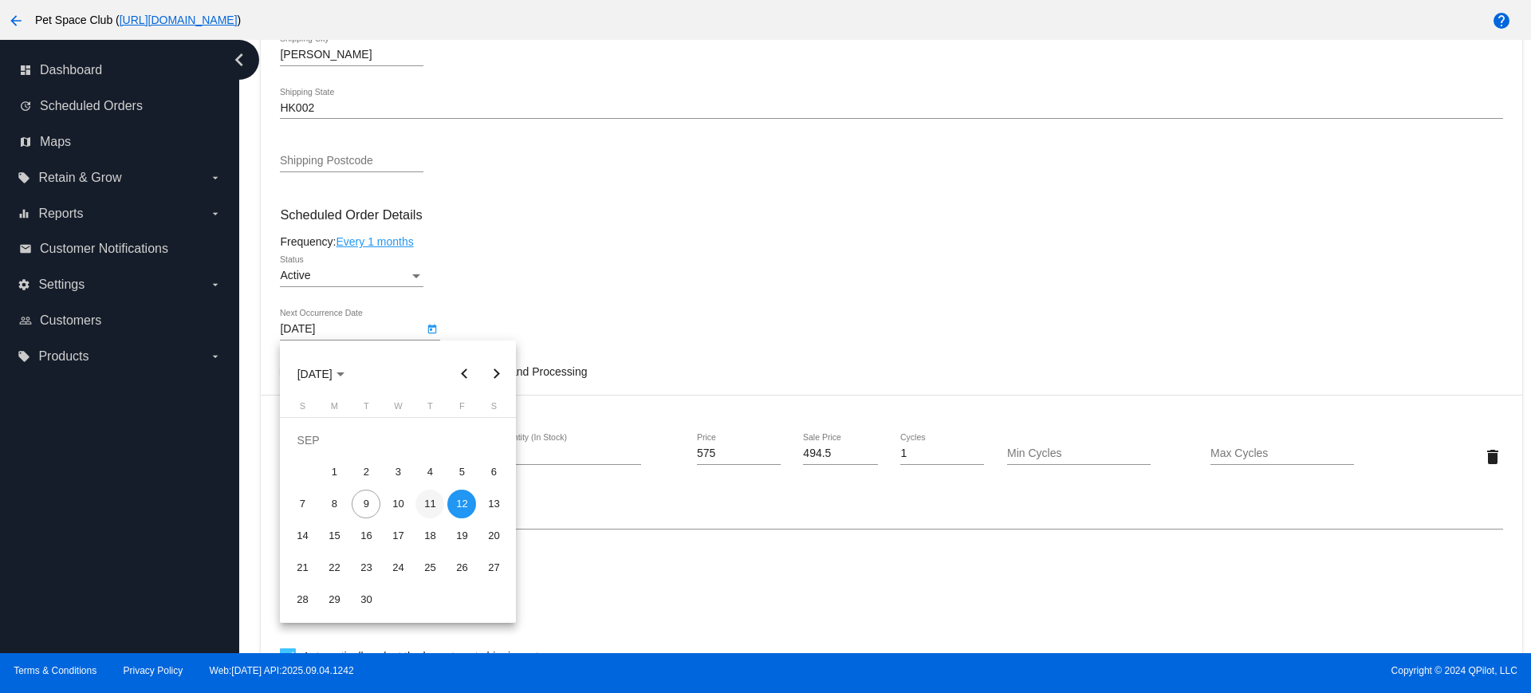
click at [425, 502] on div "11" at bounding box center [429, 504] width 29 height 29
type input "9/11/2025"
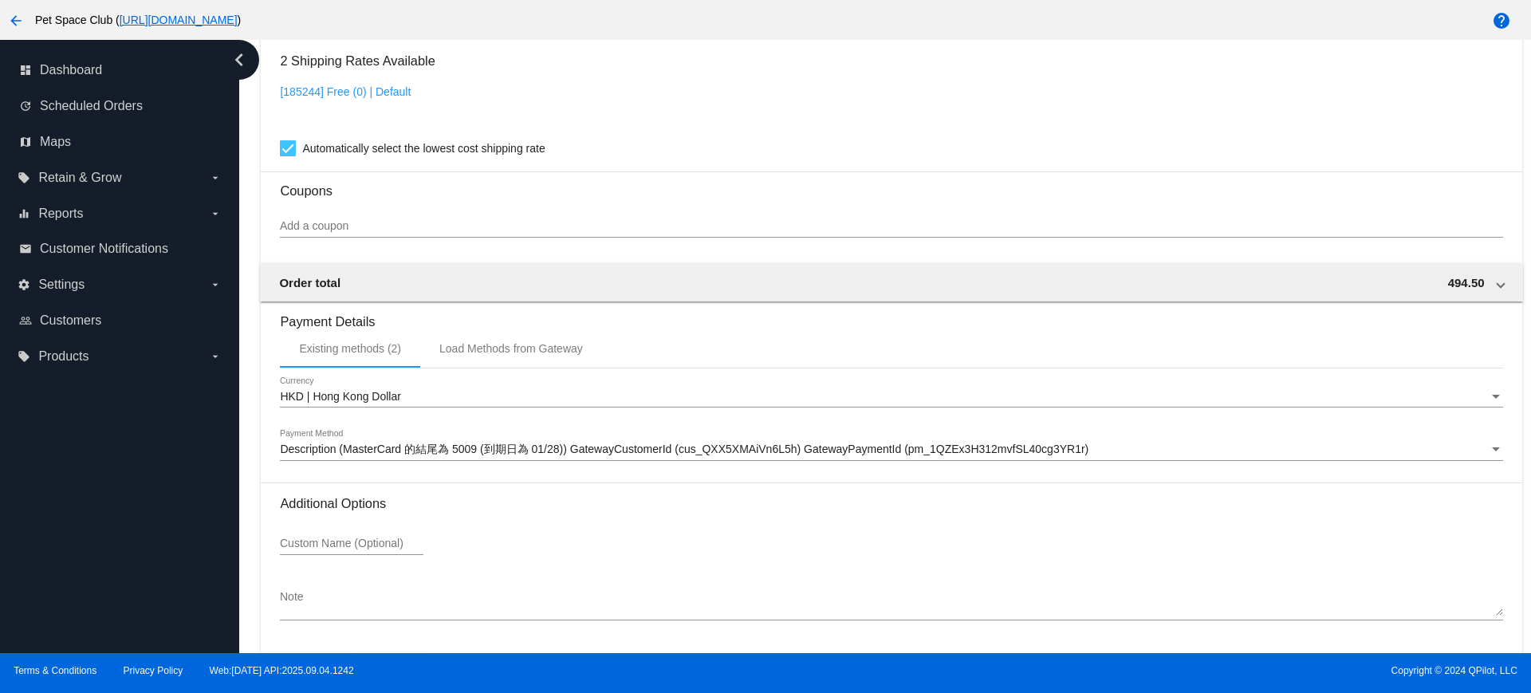
scroll to position [1360, 0]
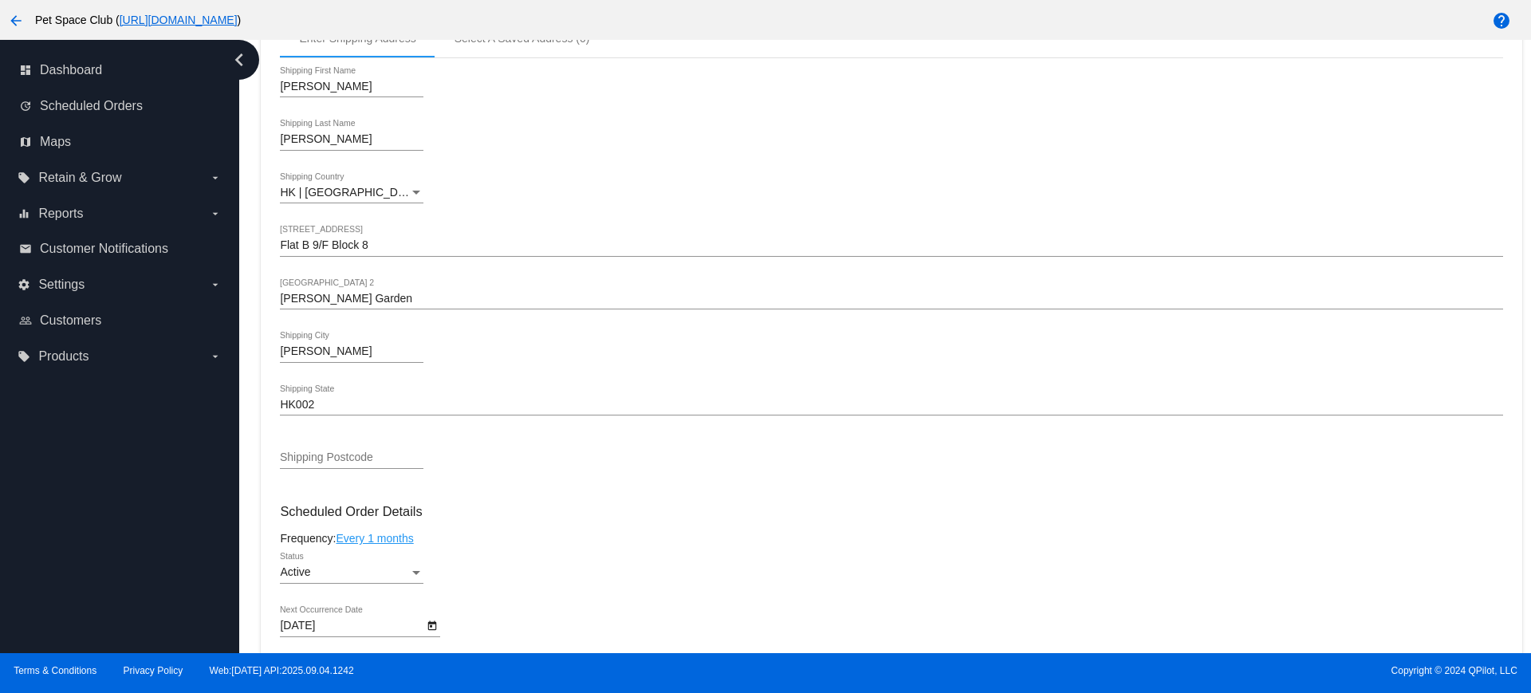
scroll to position [598, 0]
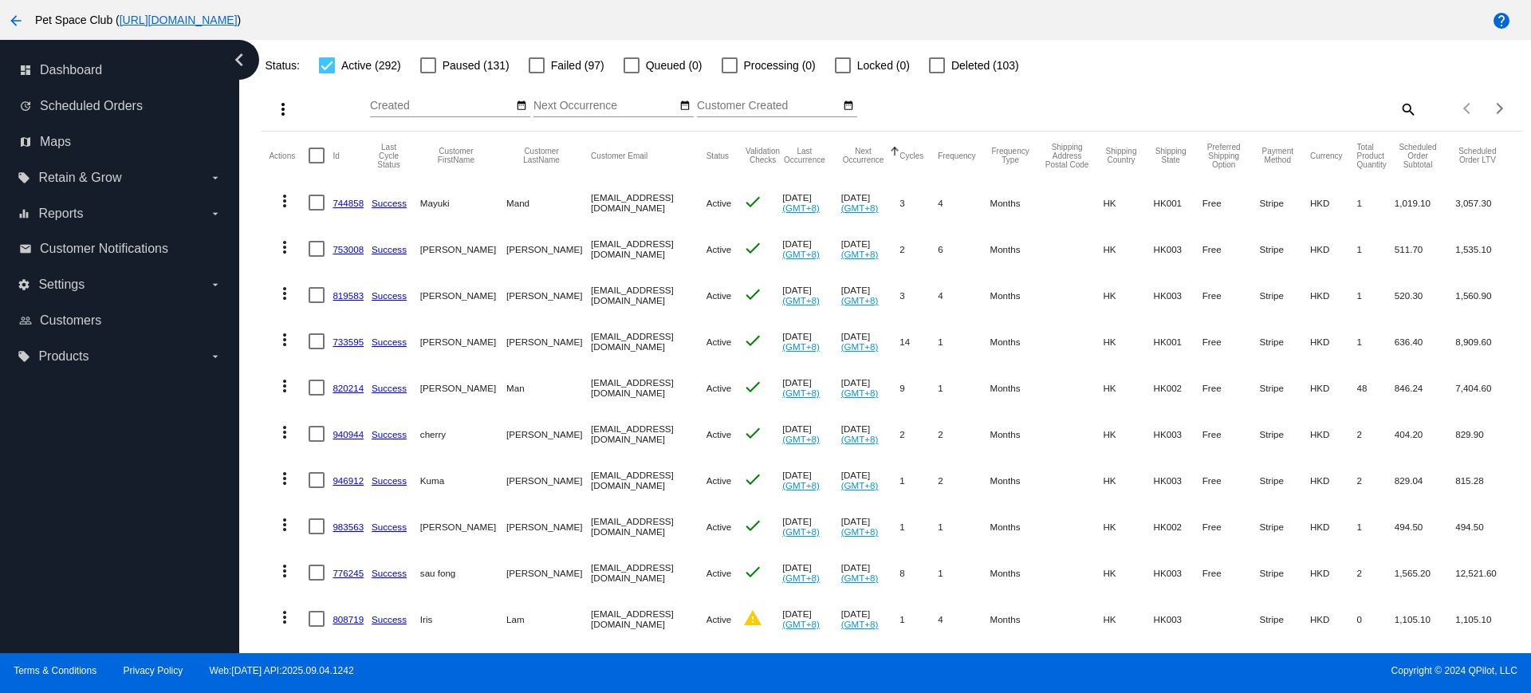
scroll to position [199, 0]
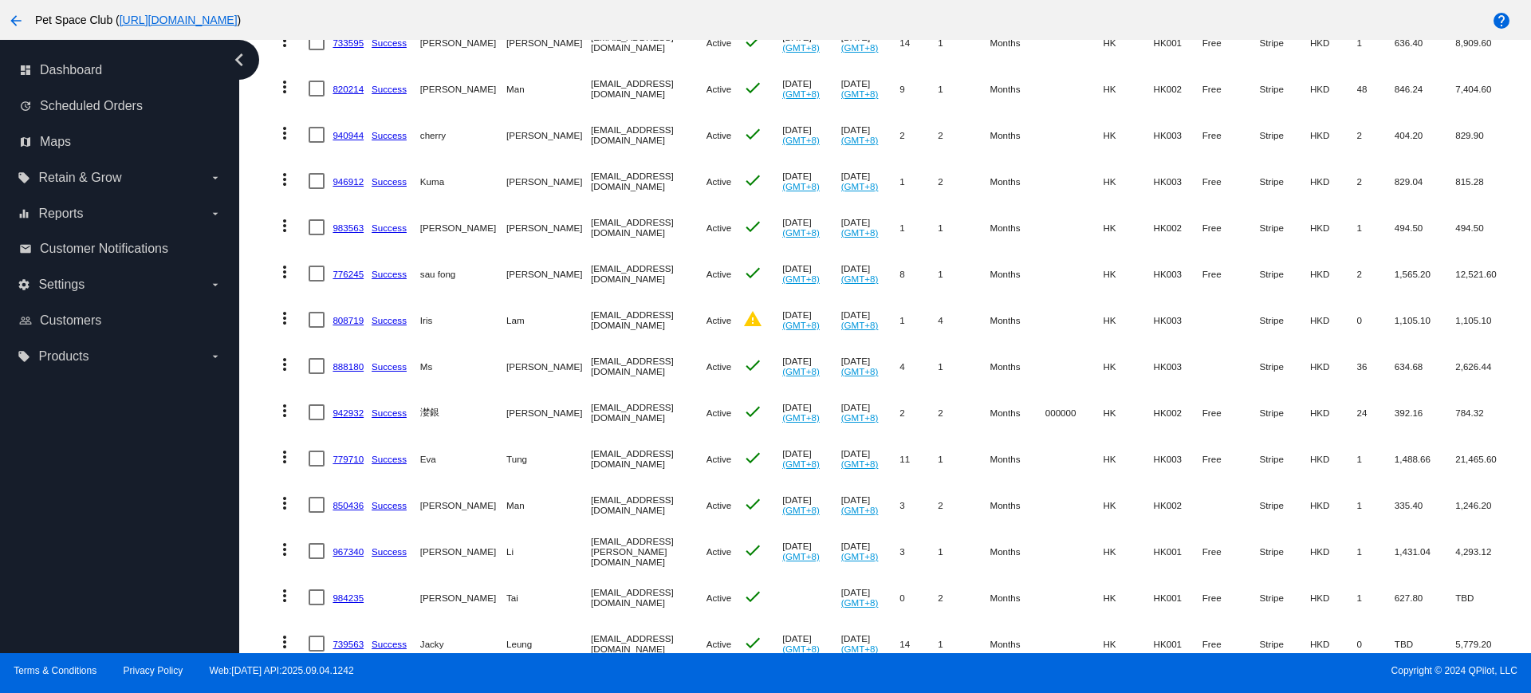
scroll to position [299, 0]
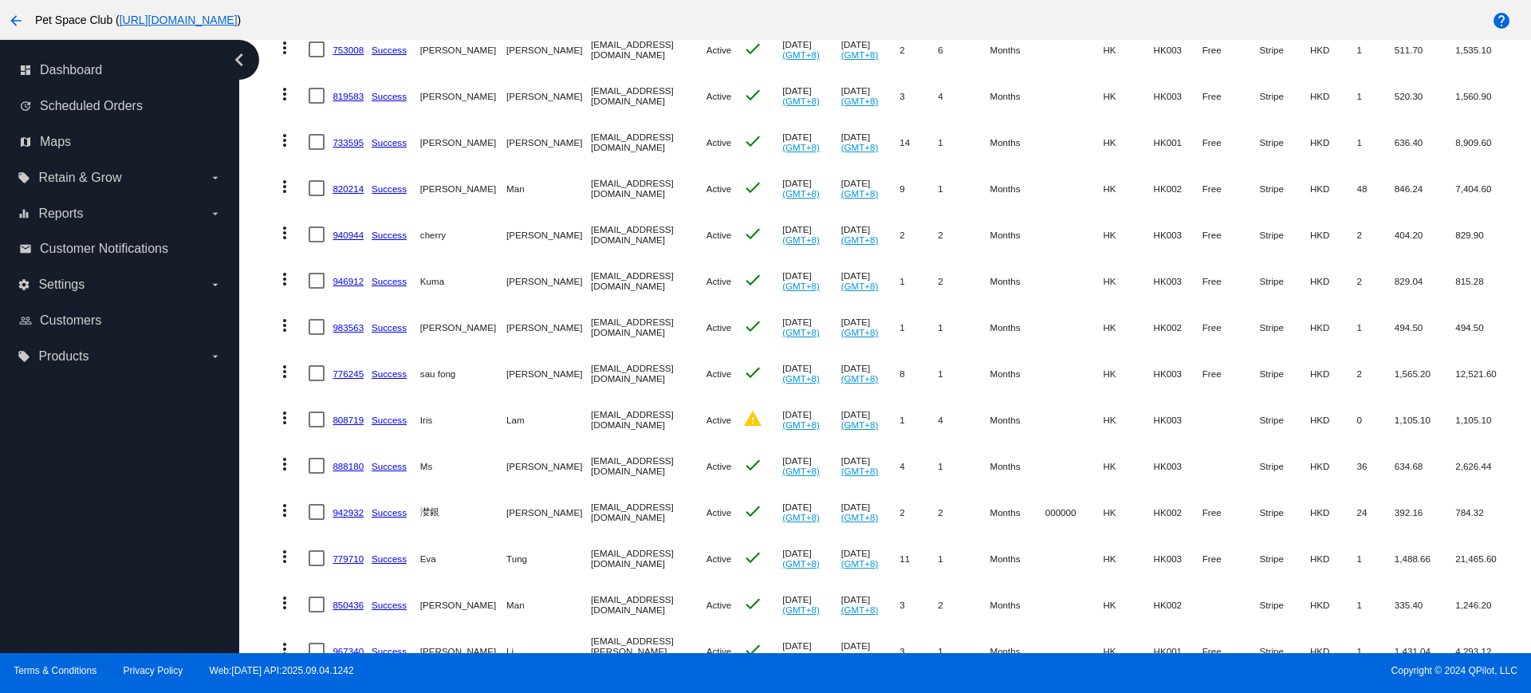
click at [247, 339] on div "Dashboard Scheduled Orders Scheduled Orders add Status: Active (292) Paused (13…" at bounding box center [885, 346] width 1292 height 613
click at [261, 262] on mat-table "Actions Id Last Cycle Status Customer FirstName Customer LastName Customer Emai…" at bounding box center [891, 649] width 1261 height 1435
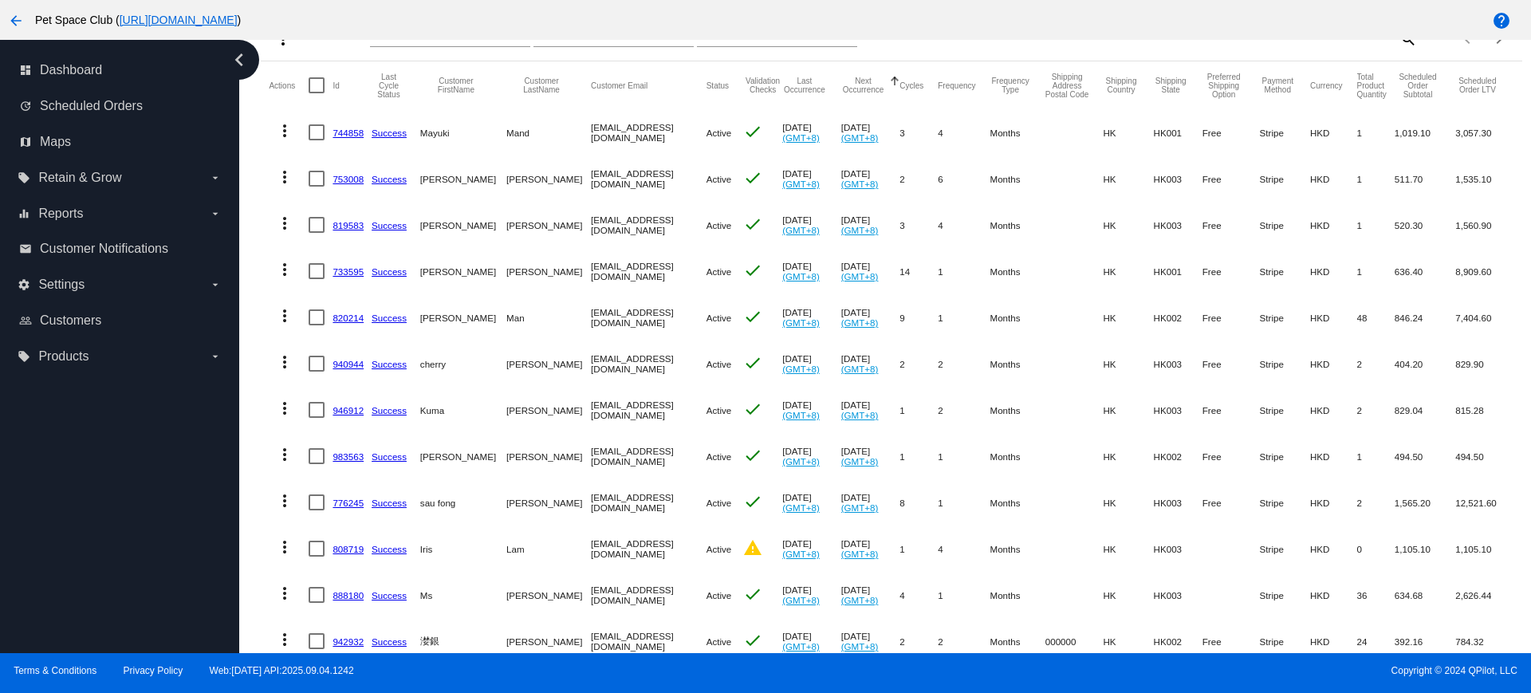
scroll to position [0, 0]
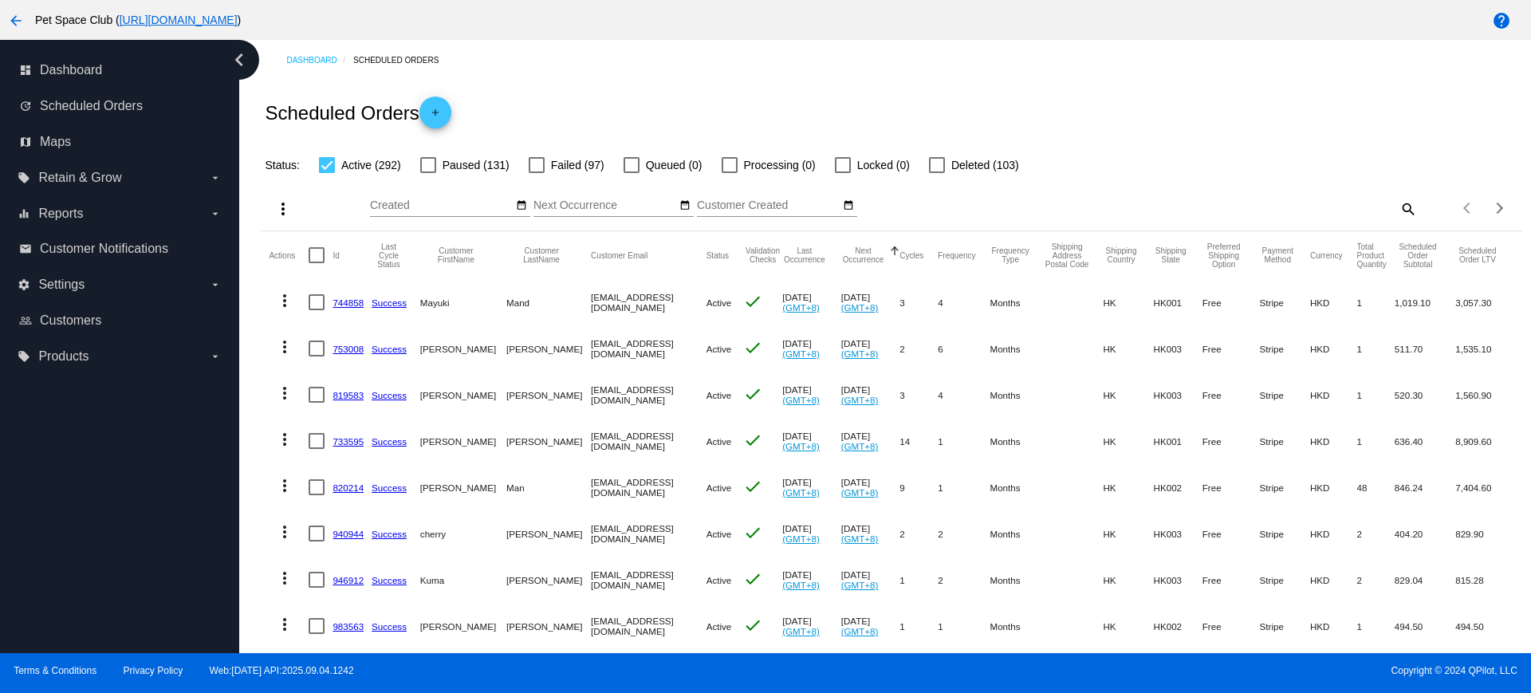
click at [1398, 211] on mat-icon "search" at bounding box center [1407, 208] width 19 height 25
click at [1252, 207] on input "Search" at bounding box center [1260, 205] width 314 height 13
paste input "849335"
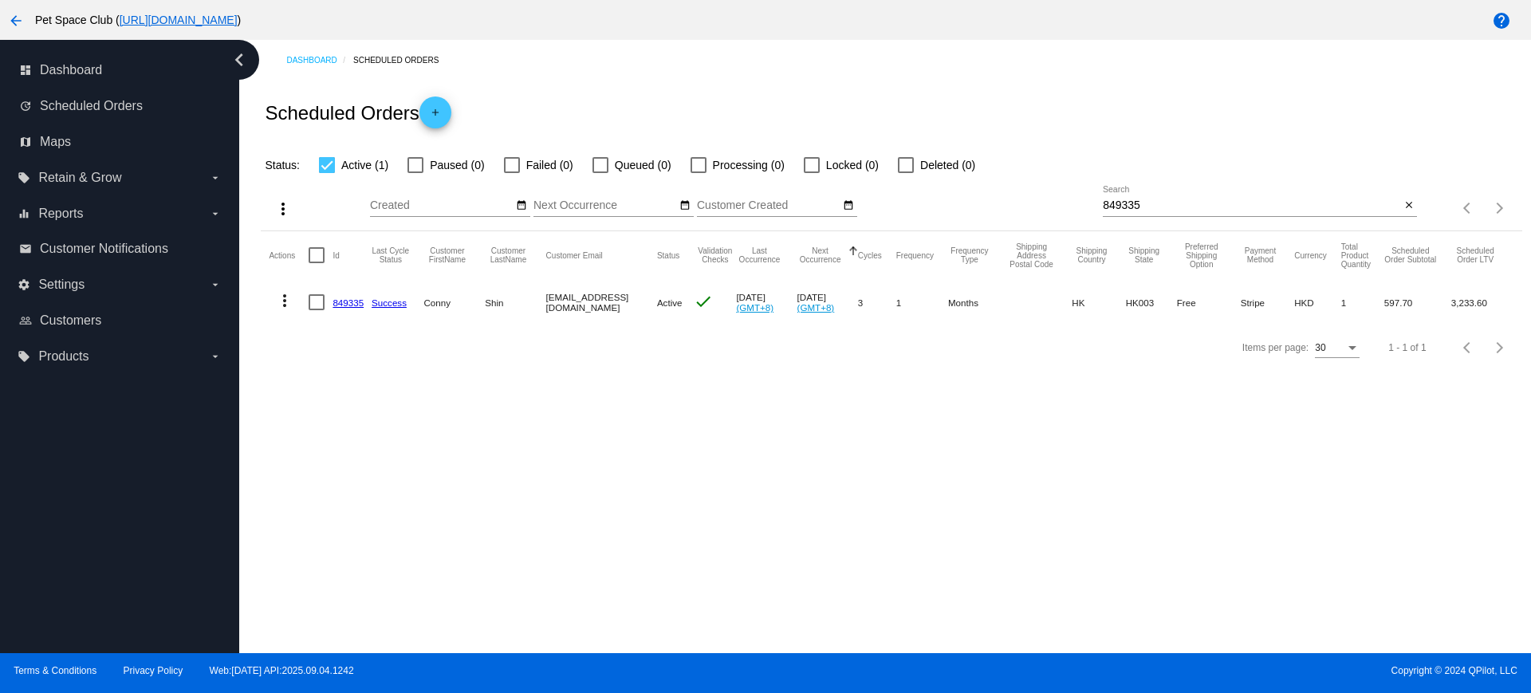
drag, startPoint x: 421, startPoint y: 453, endPoint x: 685, endPoint y: 380, distance: 274.0
click at [421, 454] on div "Dashboard Scheduled Orders Scheduled Orders add Status: Active (1) Paused (0) F…" at bounding box center [885, 346] width 1292 height 613
drag, startPoint x: 1097, startPoint y: 202, endPoint x: 1038, endPoint y: 199, distance: 59.1
click at [1038, 199] on div "more_vert Sep Jan Feb Mar Apr 1" at bounding box center [891, 203] width 1261 height 57
paste input "934638"
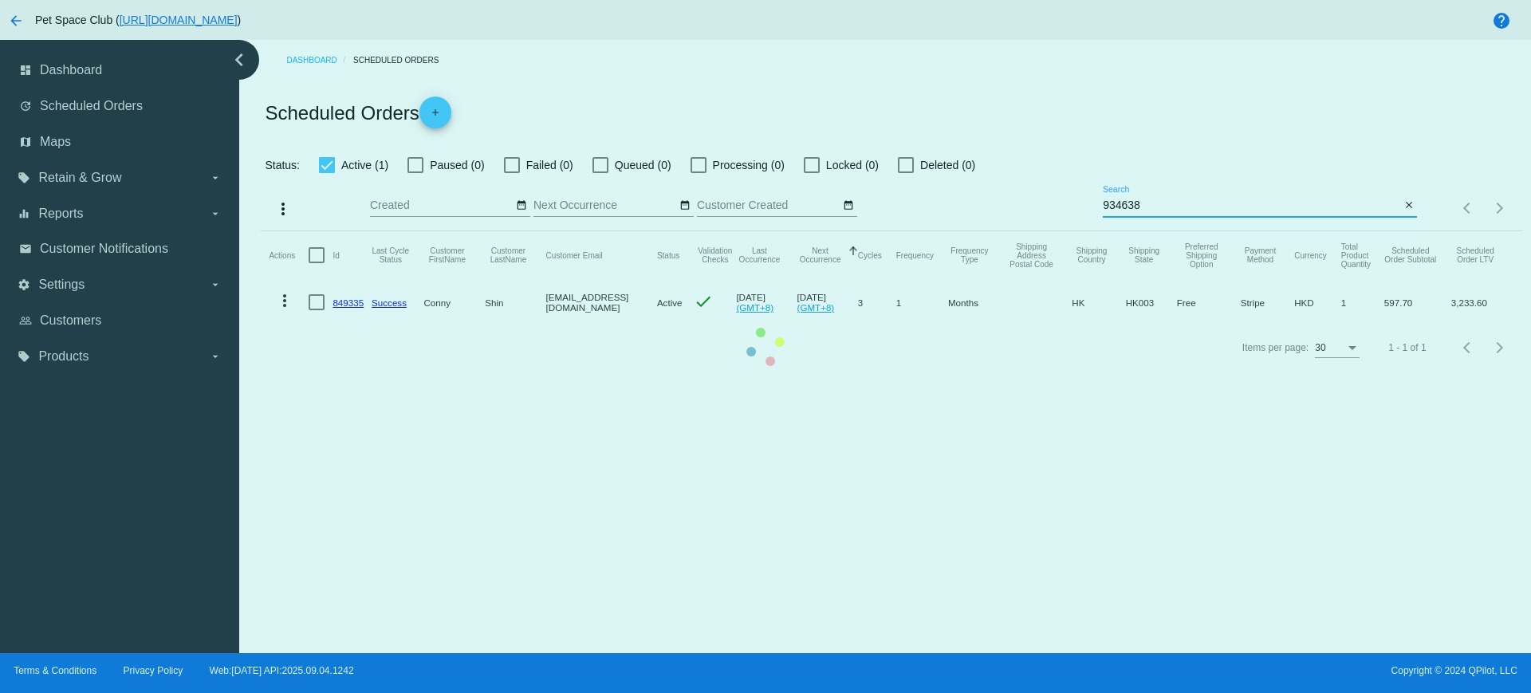
drag, startPoint x: 1165, startPoint y: 203, endPoint x: 1056, endPoint y: 199, distance: 109.3
click at [1056, 199] on app-dashboard-scheduled-orders "Scheduled Orders add Status: Active (1) Paused (0) Failed (0) Queued (0) Proces…" at bounding box center [891, 225] width 1261 height 289
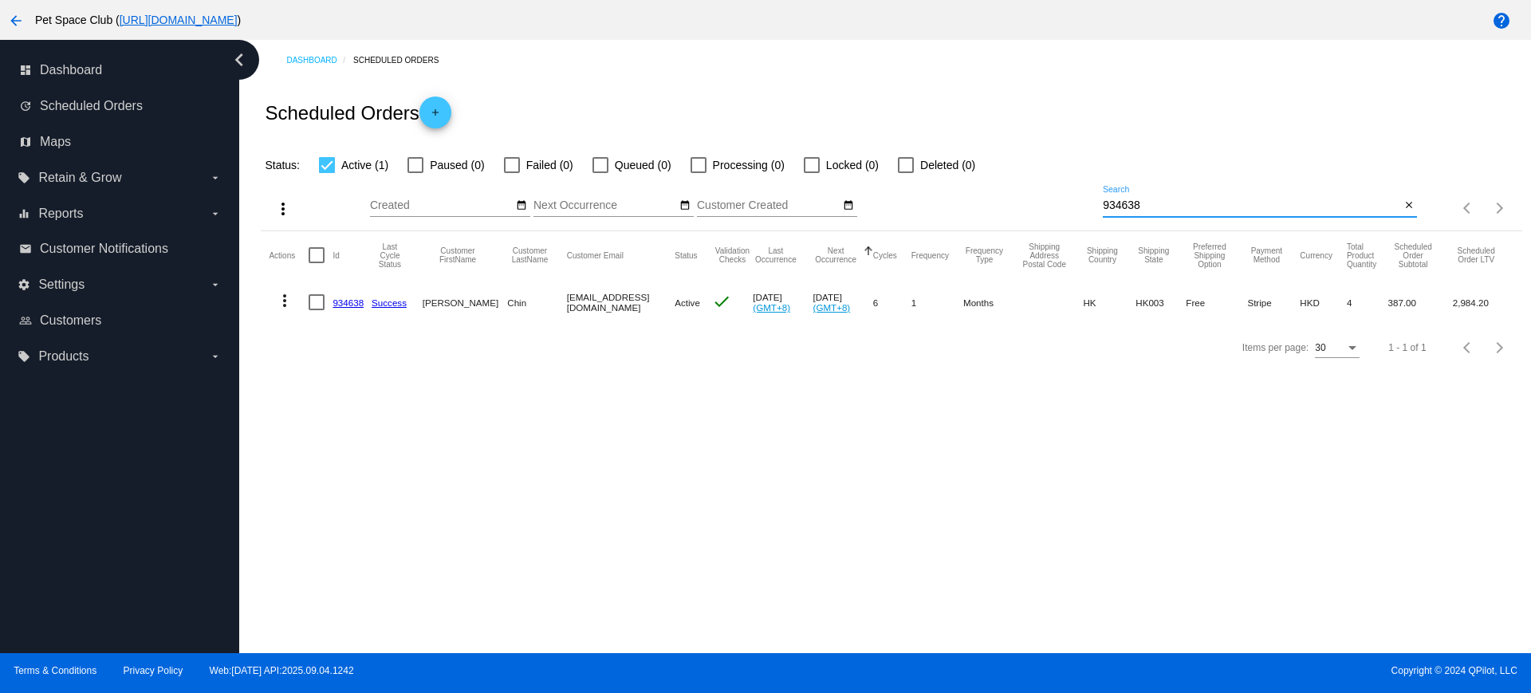
type input "934638"
drag, startPoint x: 496, startPoint y: 439, endPoint x: 583, endPoint y: 332, distance: 137.7
click at [496, 439] on div "Dashboard Scheduled Orders Scheduled Orders add Status: Active (1) Paused (0) F…" at bounding box center [885, 346] width 1292 height 613
drag, startPoint x: 1152, startPoint y: 201, endPoint x: 1072, endPoint y: 195, distance: 80.8
click at [1078, 195] on div "more_vert Sep Jan Feb Mar Apr 1" at bounding box center [891, 203] width 1261 height 57
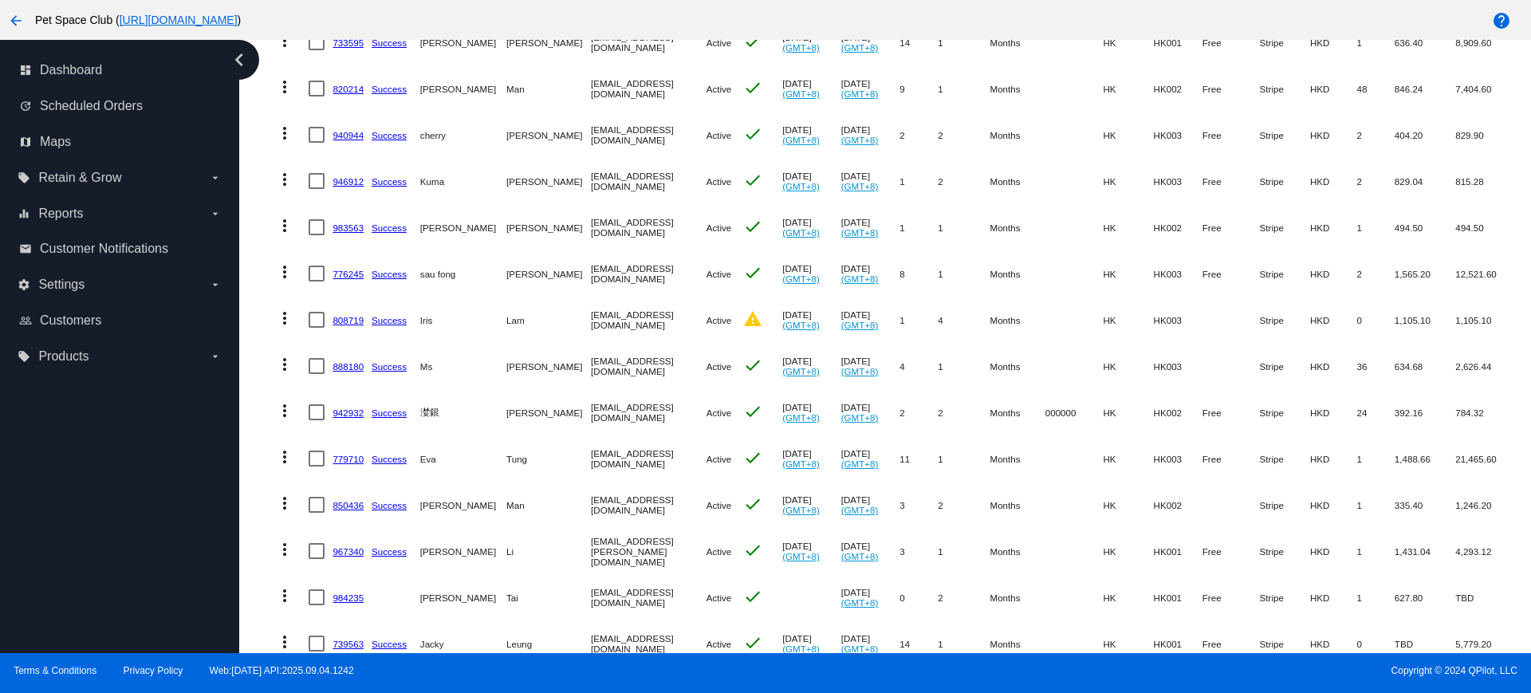
scroll to position [498, 0]
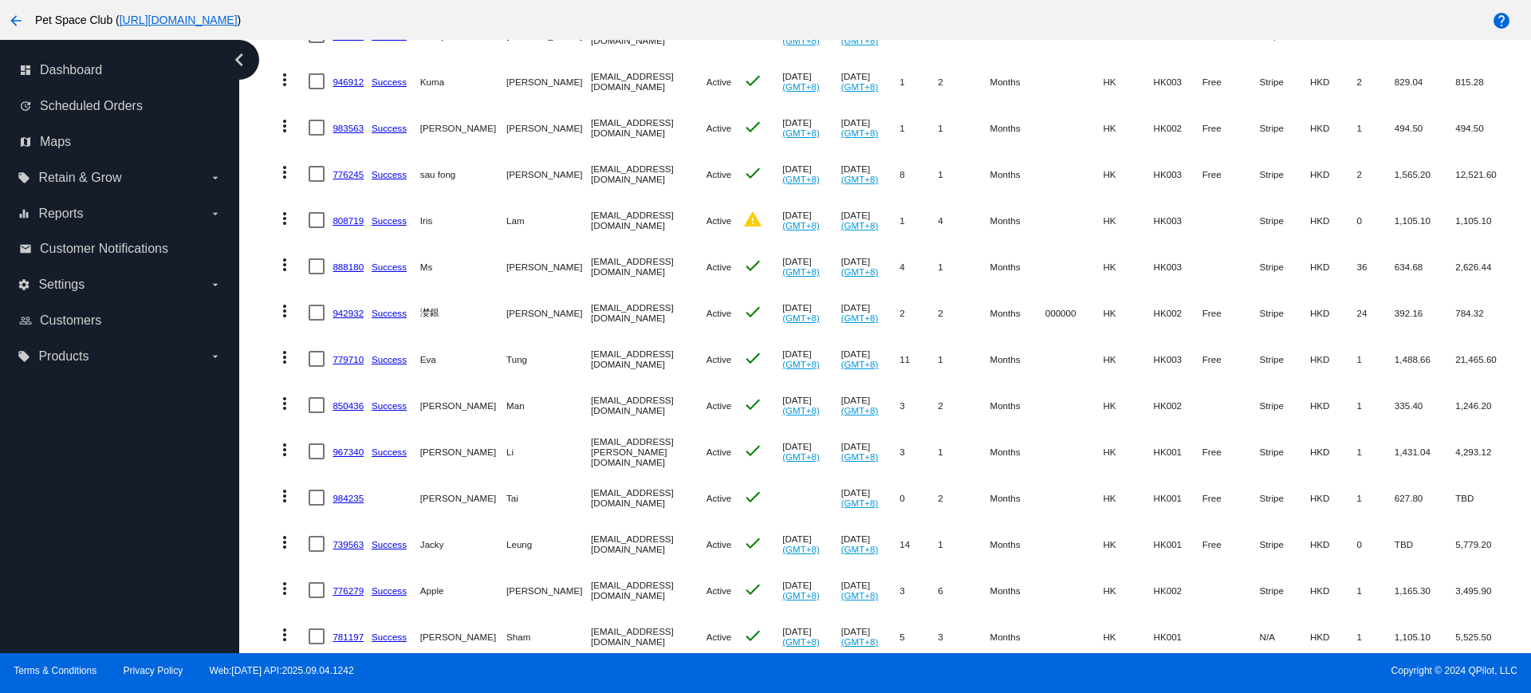
click at [254, 341] on div "Dashboard Scheduled Orders Scheduled Orders add Status: Active (292) Paused (13…" at bounding box center [891, 376] width 1279 height 1671
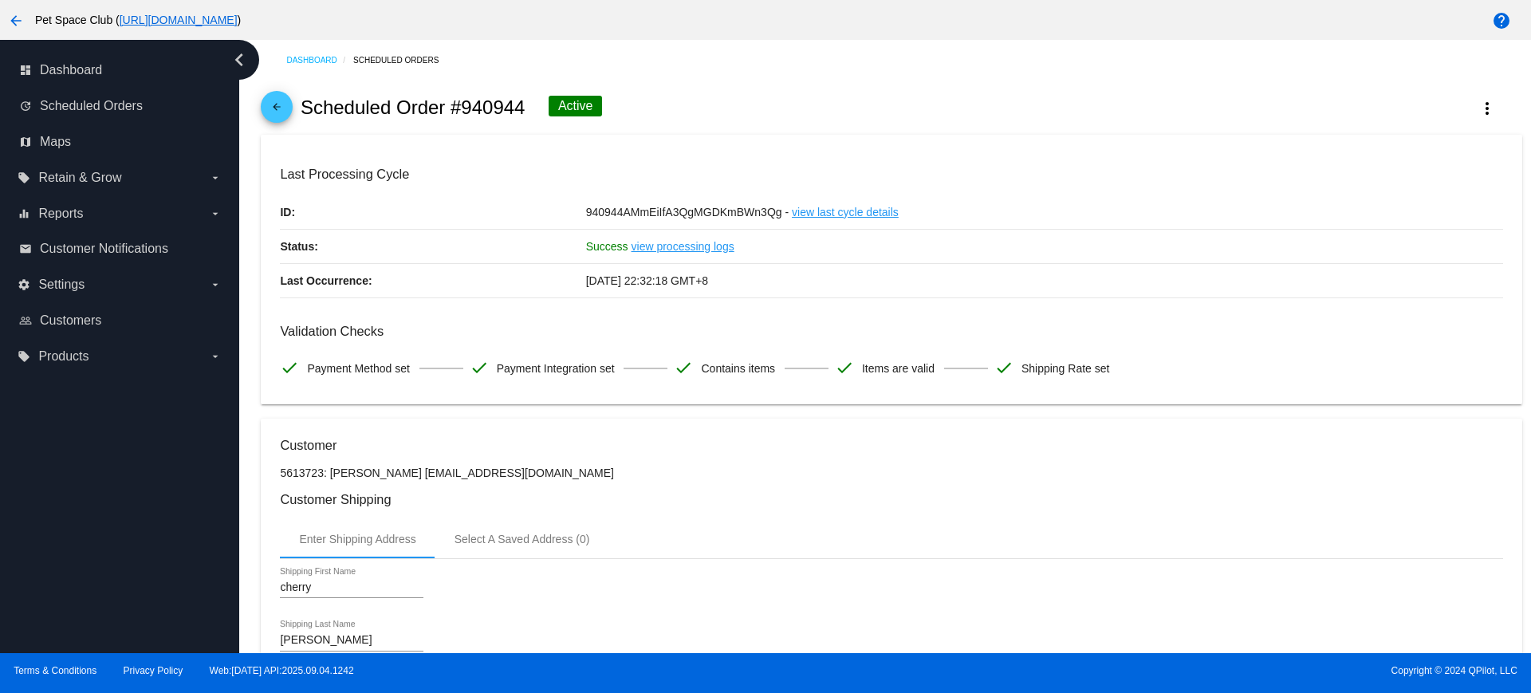
drag, startPoint x: 529, startPoint y: 108, endPoint x: 464, endPoint y: 110, distance: 64.6
click at [464, 110] on div "arrow_back Scheduled Order #940944 Active more_vert" at bounding box center [891, 108] width 1261 height 54
copy h2 "940944"
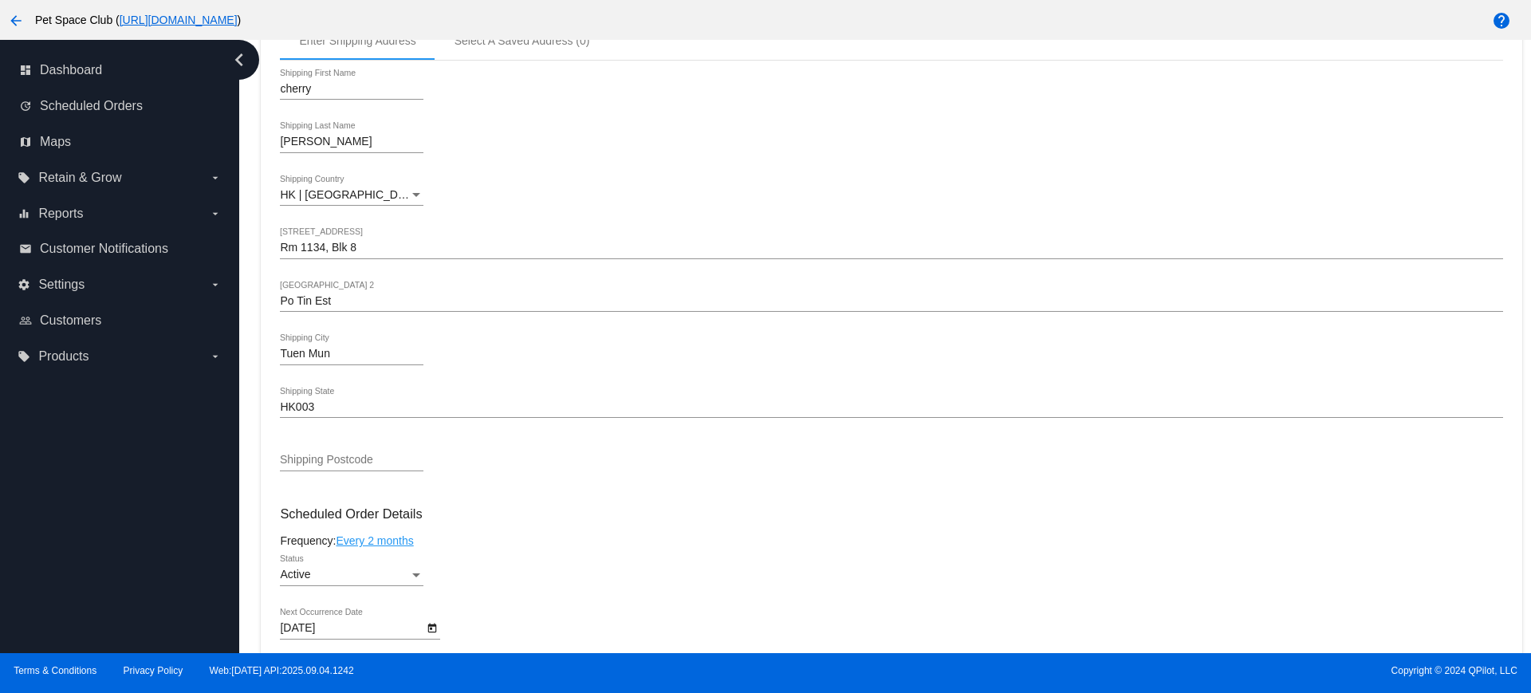
scroll to position [698, 0]
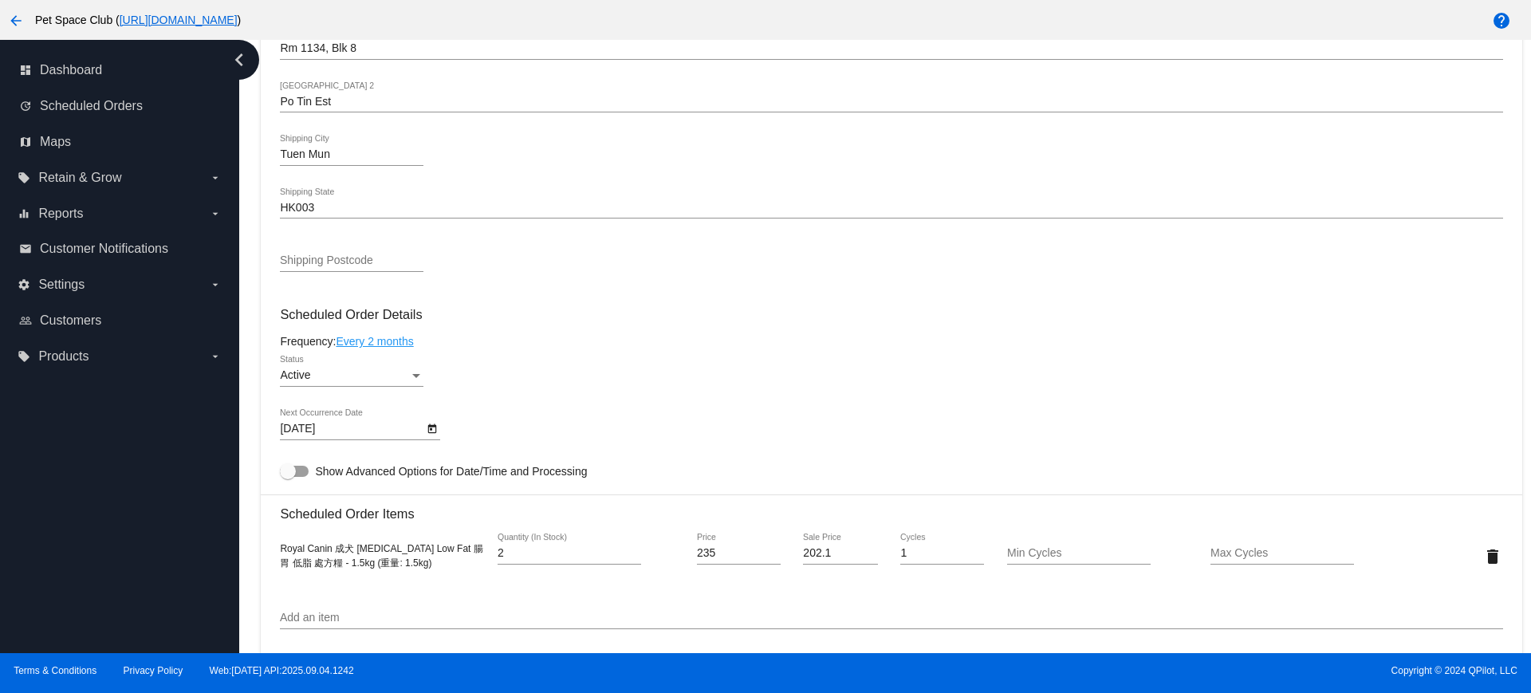
drag, startPoint x: 435, startPoint y: 567, endPoint x: 256, endPoint y: 542, distance: 180.3
click at [256, 542] on div "Dashboard Scheduled Orders arrow_back Scheduled Order #940944 Active more_vert …" at bounding box center [891, 329] width 1279 height 1974
copy span "Royal Canin 成犬 [MEDICAL_DATA] Low Fat 腸胃 低脂 處方糧 - 1.5kg (重量: 1.5kg)"
drag, startPoint x: 246, startPoint y: 148, endPoint x: 268, endPoint y: 138, distance: 24.3
click at [246, 148] on div "Dashboard Scheduled Orders arrow_back Scheduled Order #940944 Active more_vert …" at bounding box center [885, 346] width 1292 height 613
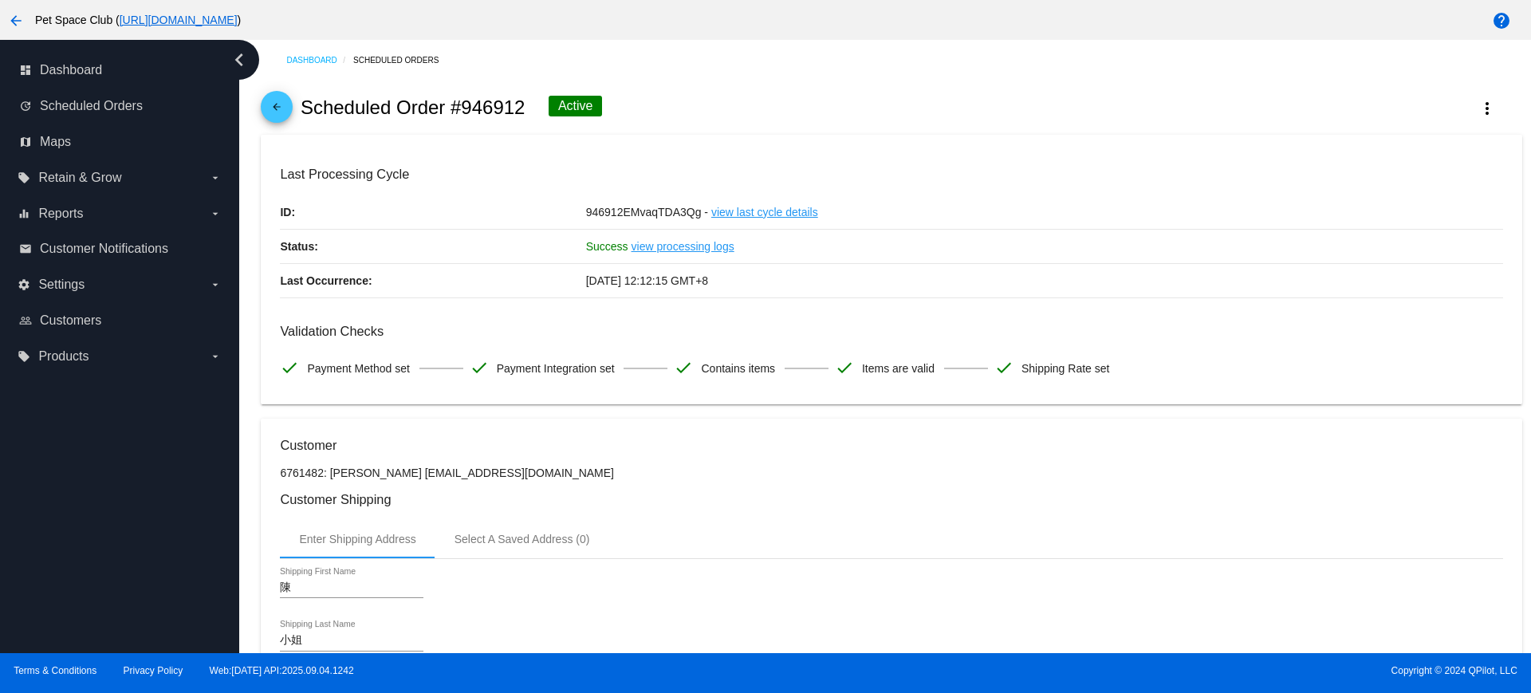
drag, startPoint x: 526, startPoint y: 112, endPoint x: 466, endPoint y: 112, distance: 60.6
click at [466, 112] on div "arrow_back Scheduled Order #946912 Active more_vert" at bounding box center [891, 108] width 1261 height 54
copy h2 "946912"
click at [675, 100] on div "arrow_back Scheduled Order #946912 Active more_vert" at bounding box center [891, 108] width 1261 height 54
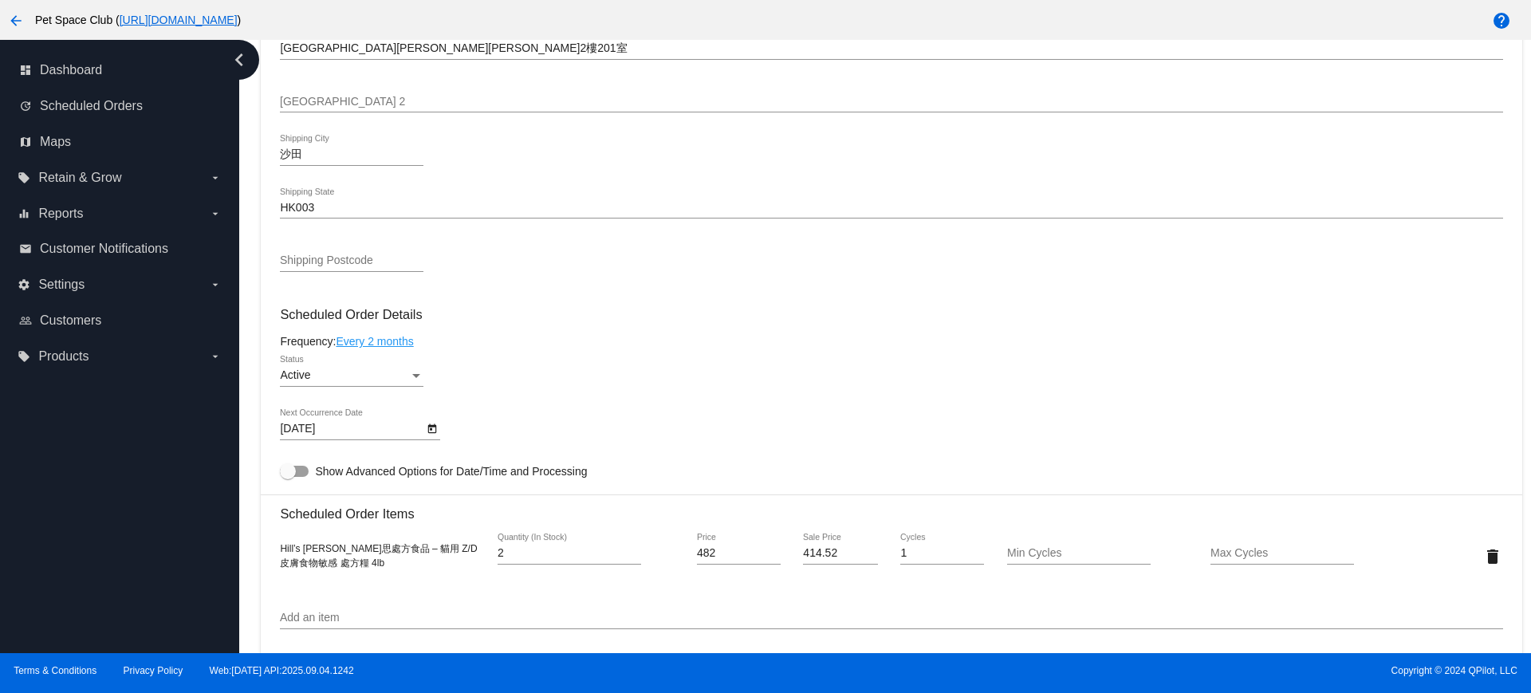
scroll to position [797, 0]
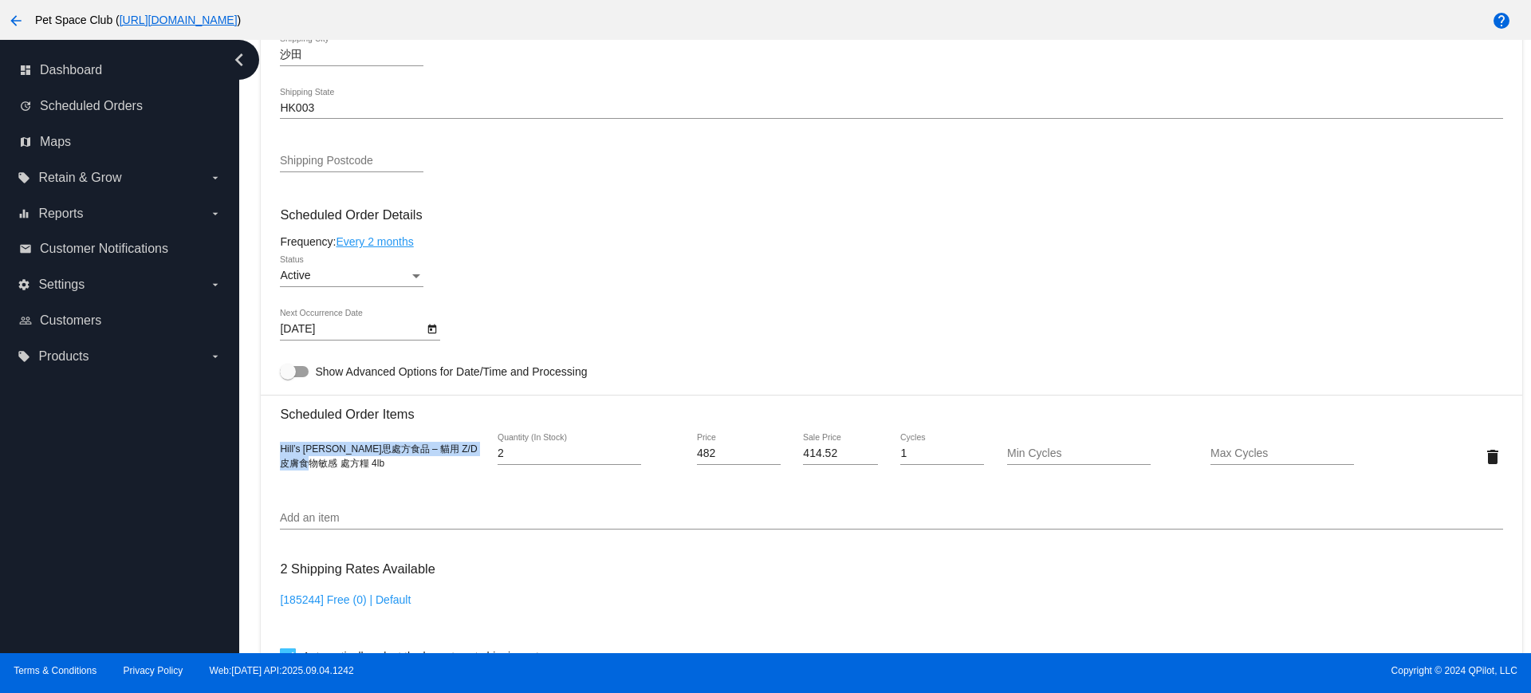
drag, startPoint x: 343, startPoint y: 463, endPoint x: 264, endPoint y: 444, distance: 81.2
click at [264, 444] on mat-card "Customer 6761482: [PERSON_NAME] [EMAIL_ADDRESS][DOMAIN_NAME] Customer Shipping …" at bounding box center [891, 418] width 1261 height 1595
copy span "Hill’s [PERSON_NAME]思處方食品 – 貓用 Z/D 皮膚食物敏感 處方糧 4lb"
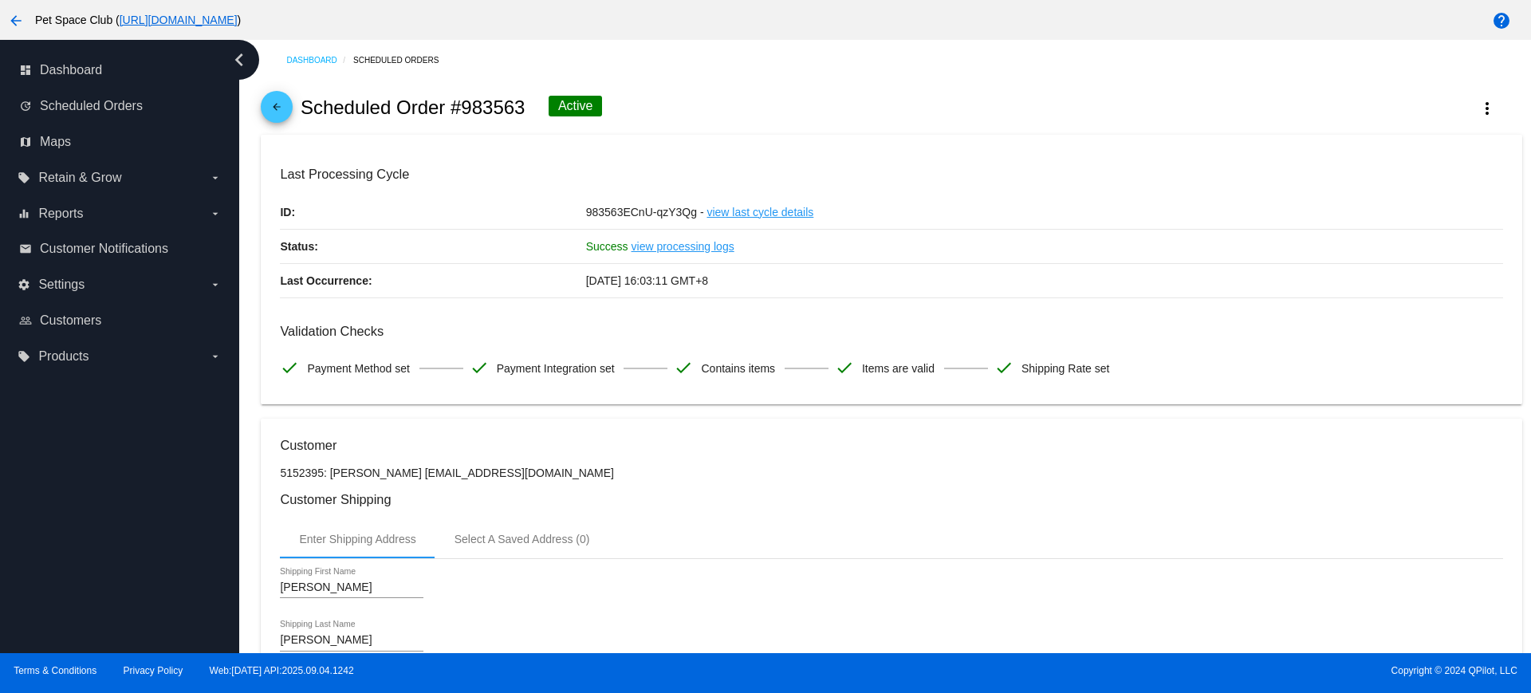
drag, startPoint x: 526, startPoint y: 108, endPoint x: 466, endPoint y: 109, distance: 59.8
click at [466, 109] on div "arrow_back Scheduled Order #983563 Active more_vert" at bounding box center [891, 108] width 1261 height 54
copy h2 "983563"
click at [726, 147] on mat-card "Last Processing Cycle ID: 983563ECnU-qzY3Qg - view last cycle details Status: S…" at bounding box center [891, 270] width 1261 height 270
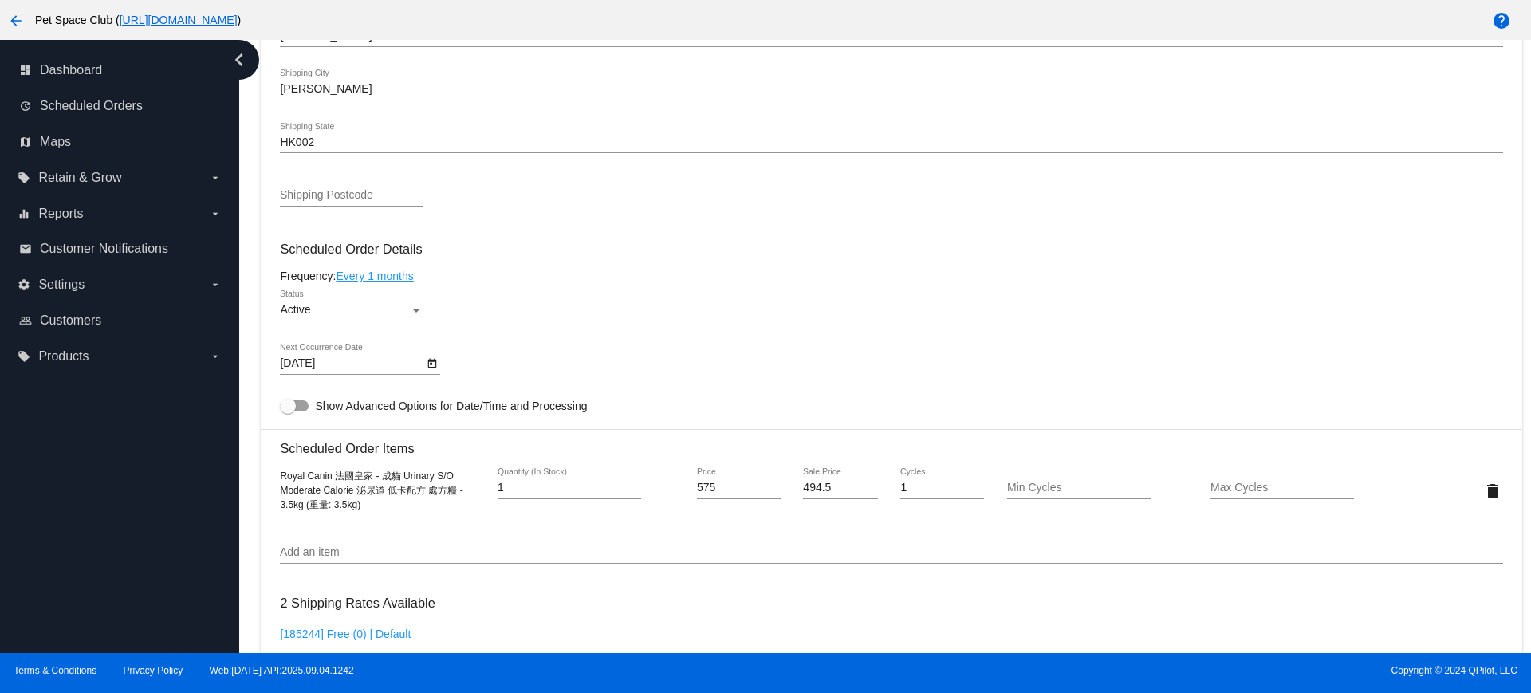
scroll to position [797, 0]
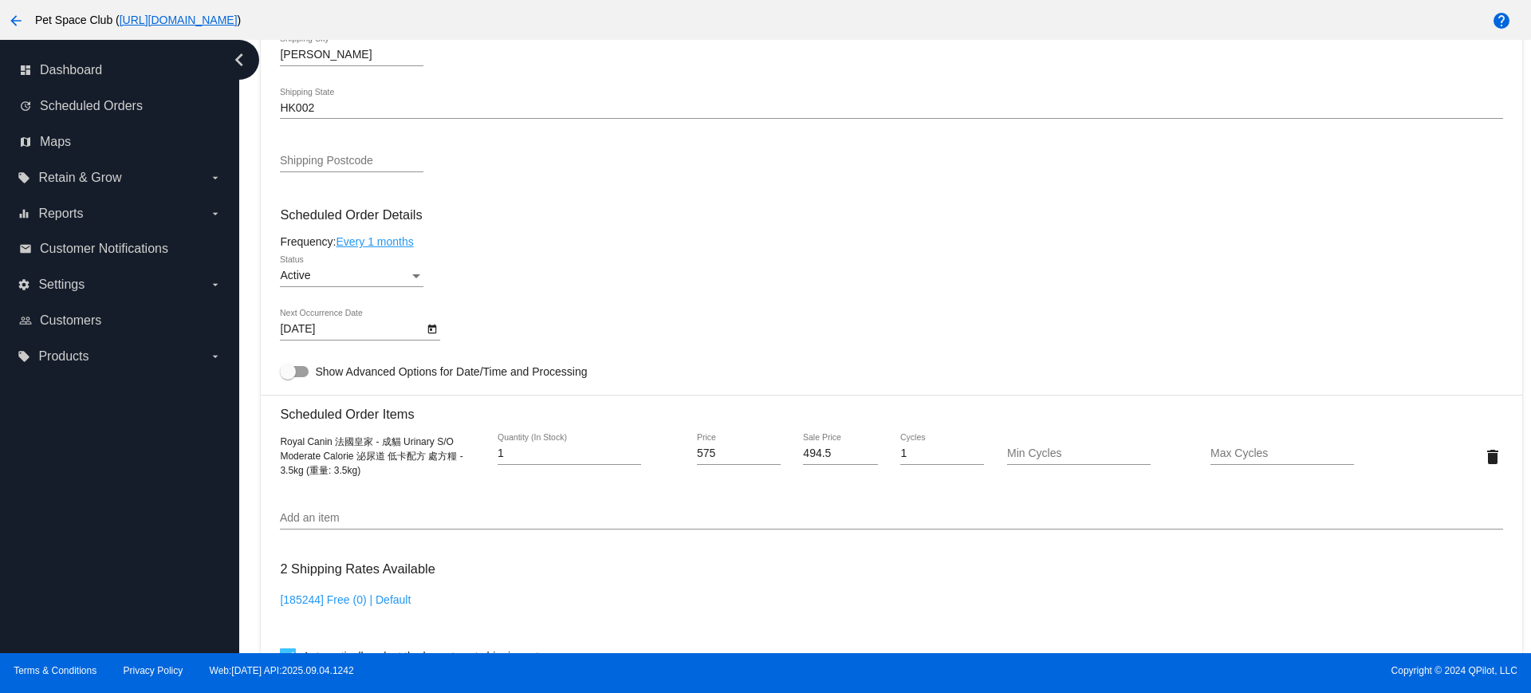
click at [369, 474] on div "Royal Canin 法國皇家 - 成貓 Urinary S/O Moderate Calorie 泌尿道 低卡配方 處方糧 - 3.5kg (重量: 3.…" at bounding box center [382, 456] width 204 height 43
drag, startPoint x: 322, startPoint y: 465, endPoint x: 278, endPoint y: 441, distance: 50.7
click at [278, 441] on mat-card "Customer 5152395: eunice yuen eunice_9272@hotmail.com Customer Shipping Enter S…" at bounding box center [891, 418] width 1261 height 1595
copy span "Royal Canin 法國皇家 - 成貓 Urinary S/O Moderate Calorie 泌尿道 低卡配方 處方糧 - 3.5kg (重量: 3.…"
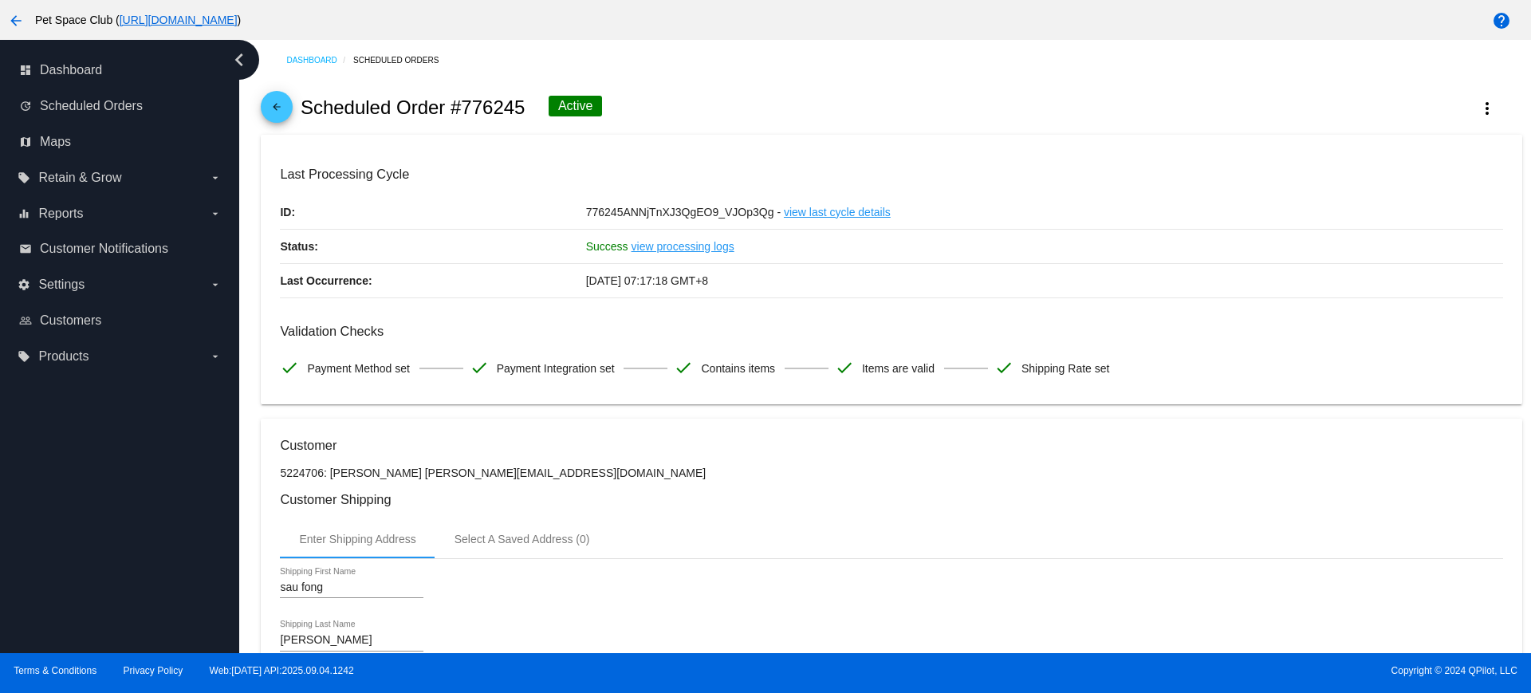
drag, startPoint x: 525, startPoint y: 108, endPoint x: 465, endPoint y: 112, distance: 59.9
click at [465, 112] on h2 "Scheduled Order #776245" at bounding box center [413, 107] width 225 height 22
copy h2 "776245"
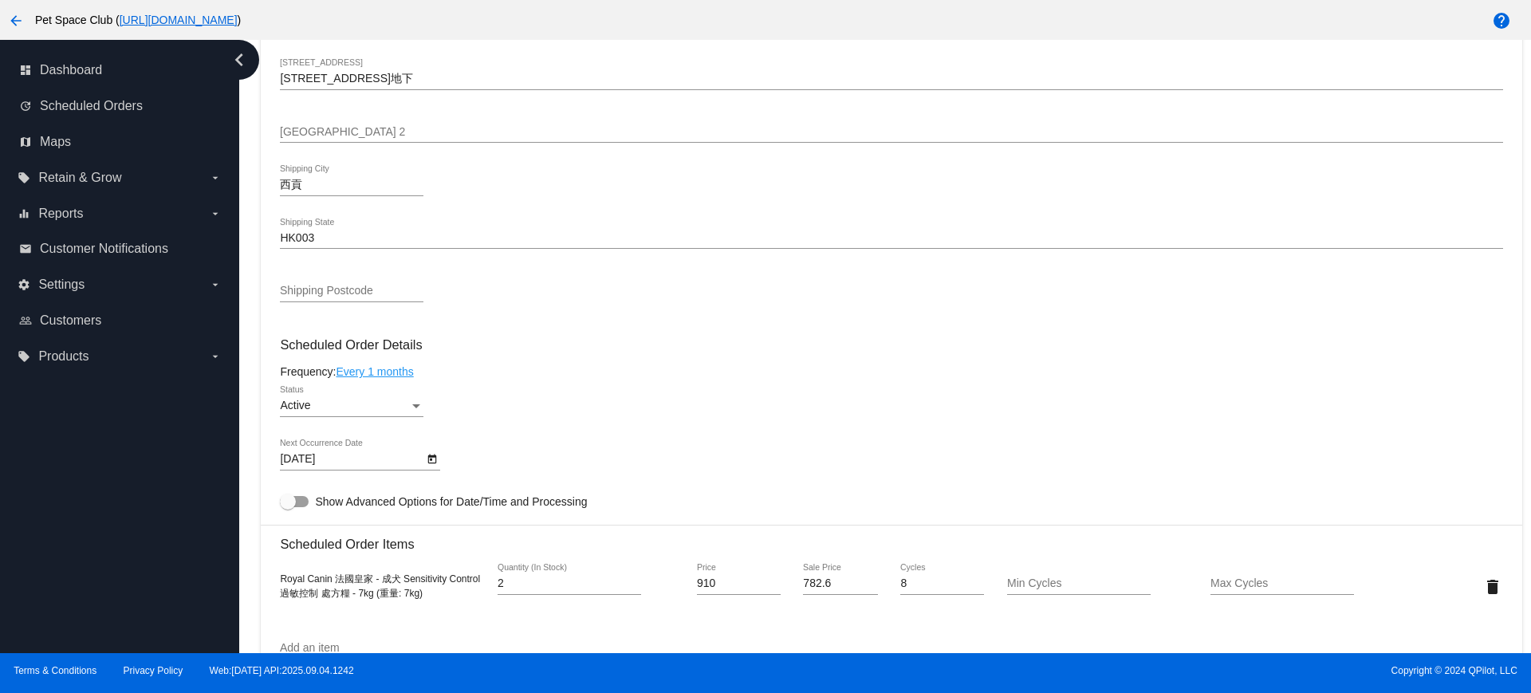
scroll to position [698, 0]
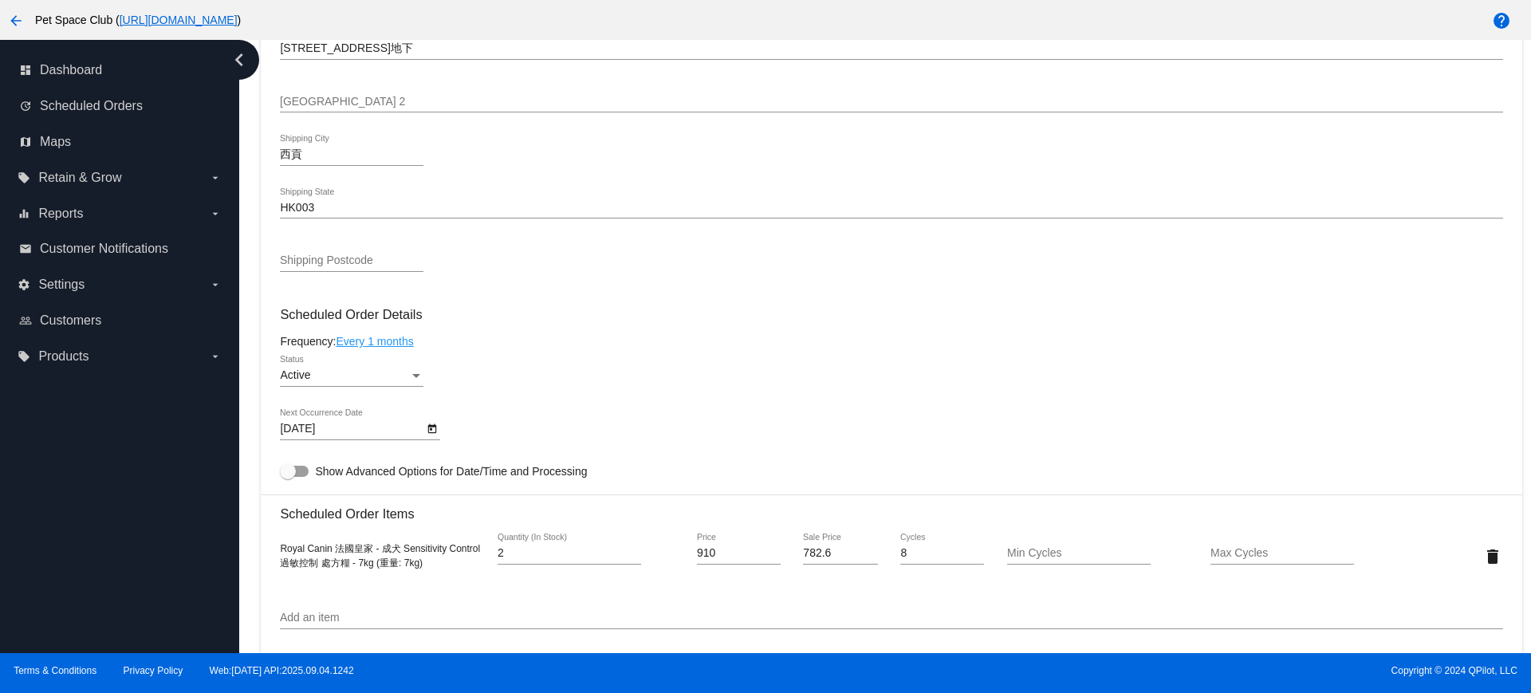
click at [432, 431] on icon "Open calendar" at bounding box center [432, 428] width 11 height 19
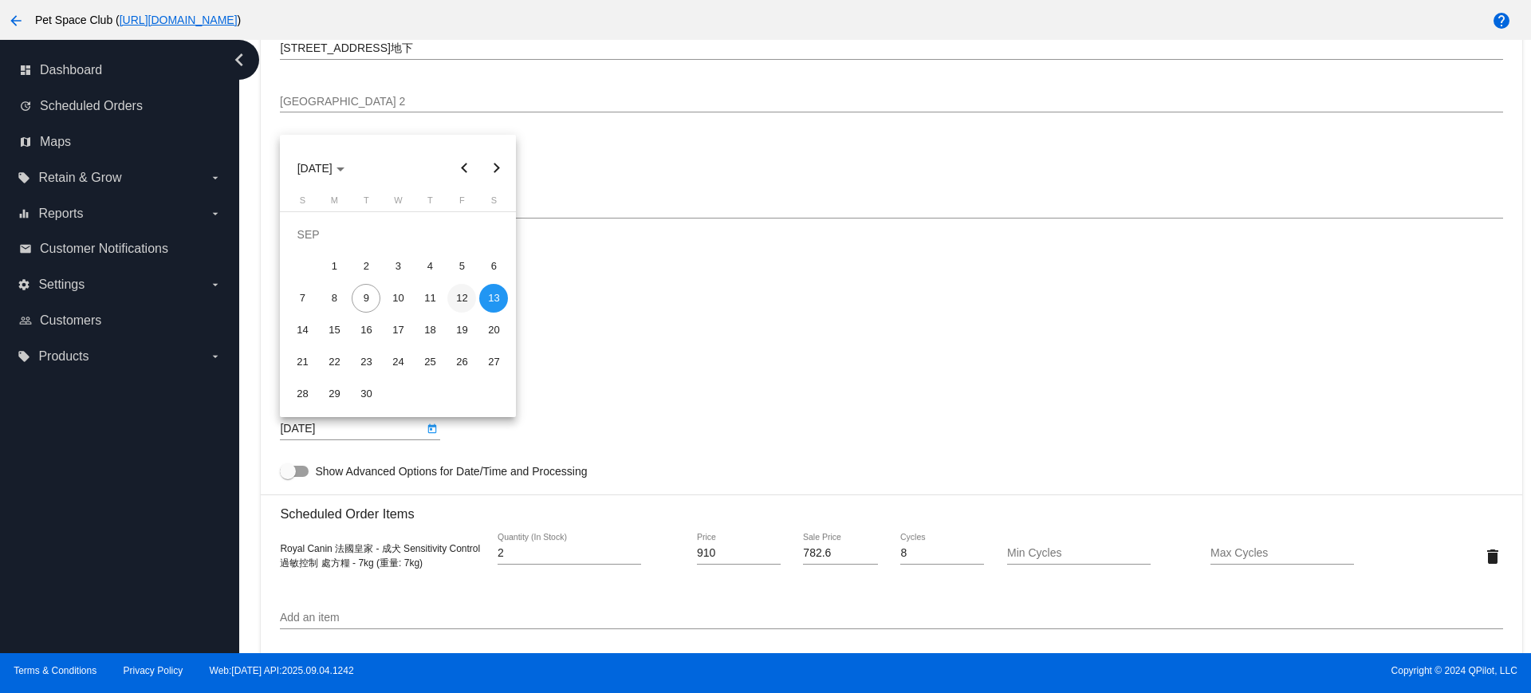
click at [455, 297] on div "12" at bounding box center [461, 298] width 29 height 29
type input "9/12/2025"
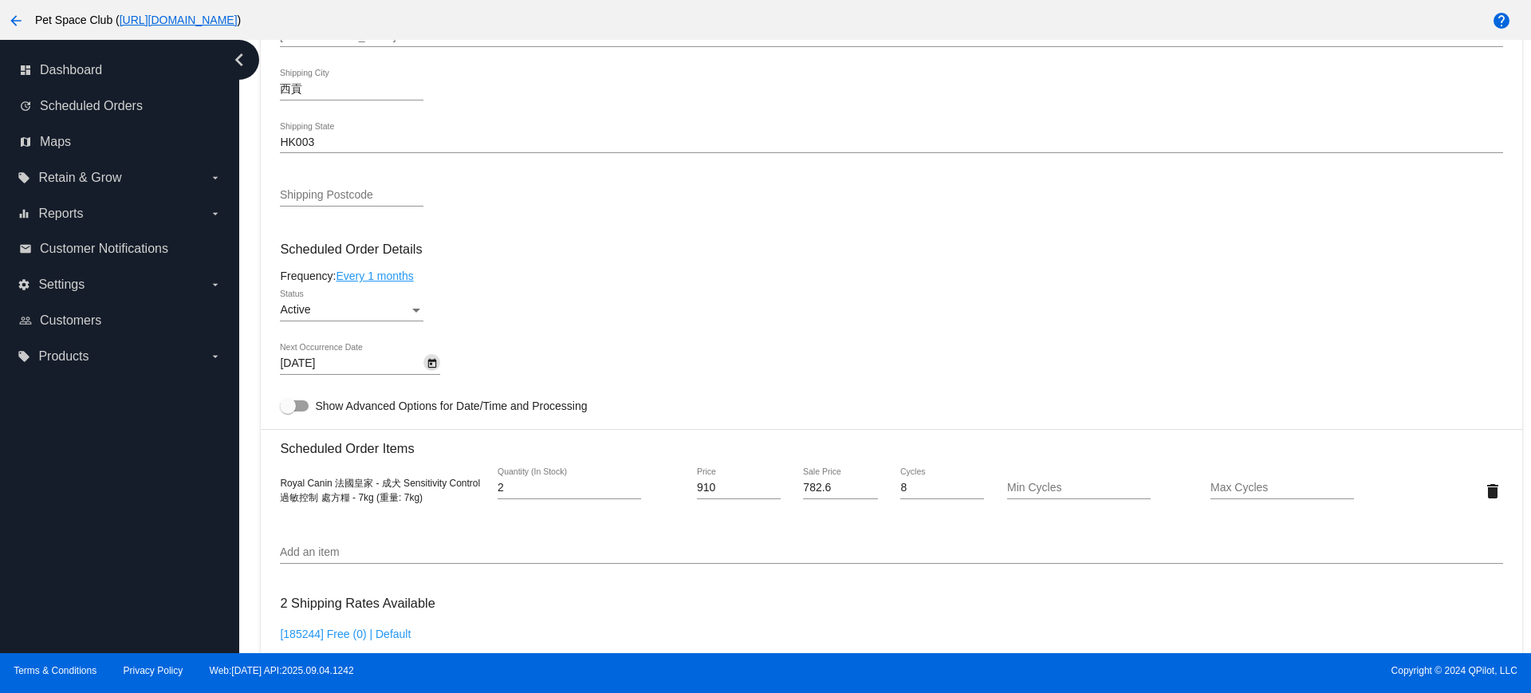
scroll to position [797, 0]
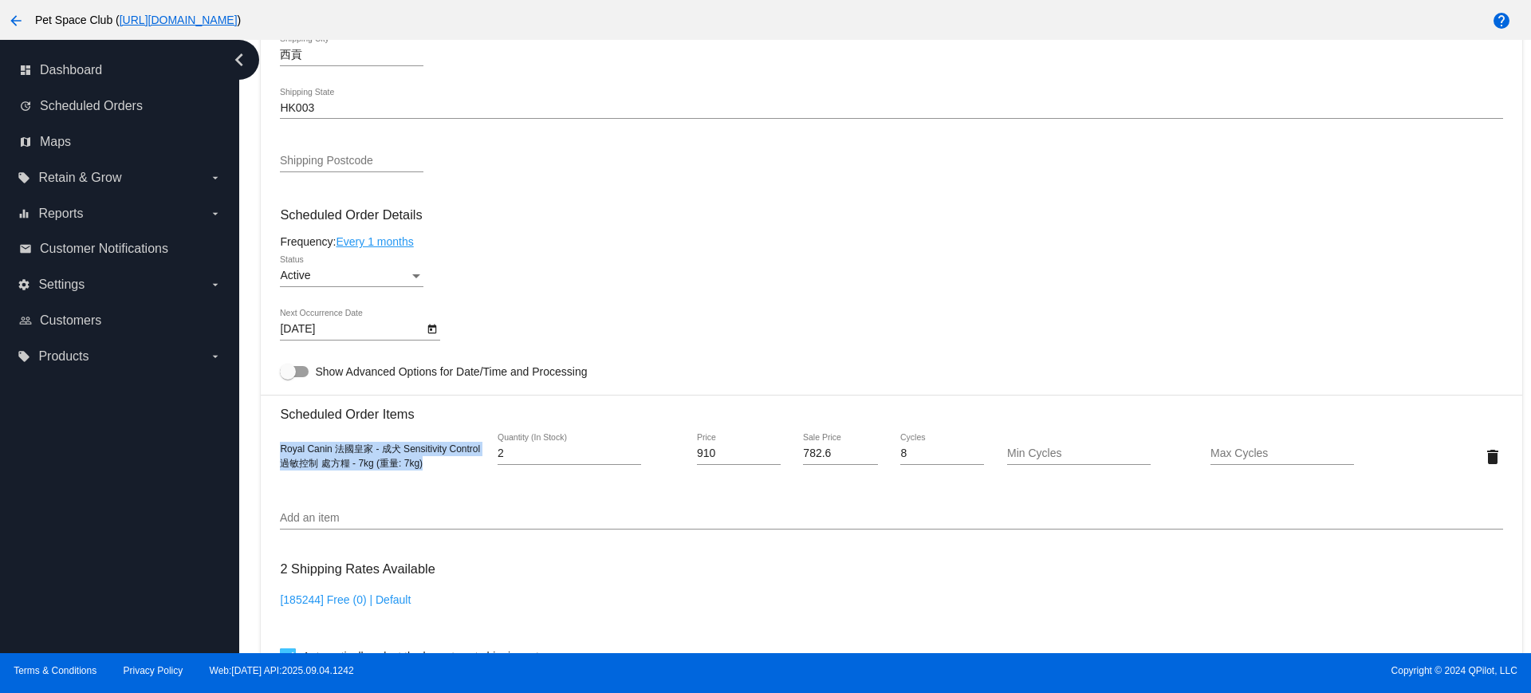
drag, startPoint x: 425, startPoint y: 466, endPoint x: 278, endPoint y: 447, distance: 148.0
click at [278, 447] on mat-card "Customer 5224706: sau fong choi fongfong_bert@yahoo.com.hk Customer Shipping En…" at bounding box center [891, 418] width 1261 height 1595
copy span "Royal Canin 法國皇家 - 成犬 Sensitivity Control 過敏控制 處方糧 - 7kg (重量: 7kg)"
drag, startPoint x: 254, startPoint y: 203, endPoint x: 267, endPoint y: 191, distance: 18.1
click at [254, 203] on div "Dashboard Scheduled Orders arrow_back Scheduled Order #776245 Active more_vert …" at bounding box center [891, 229] width 1279 height 1974
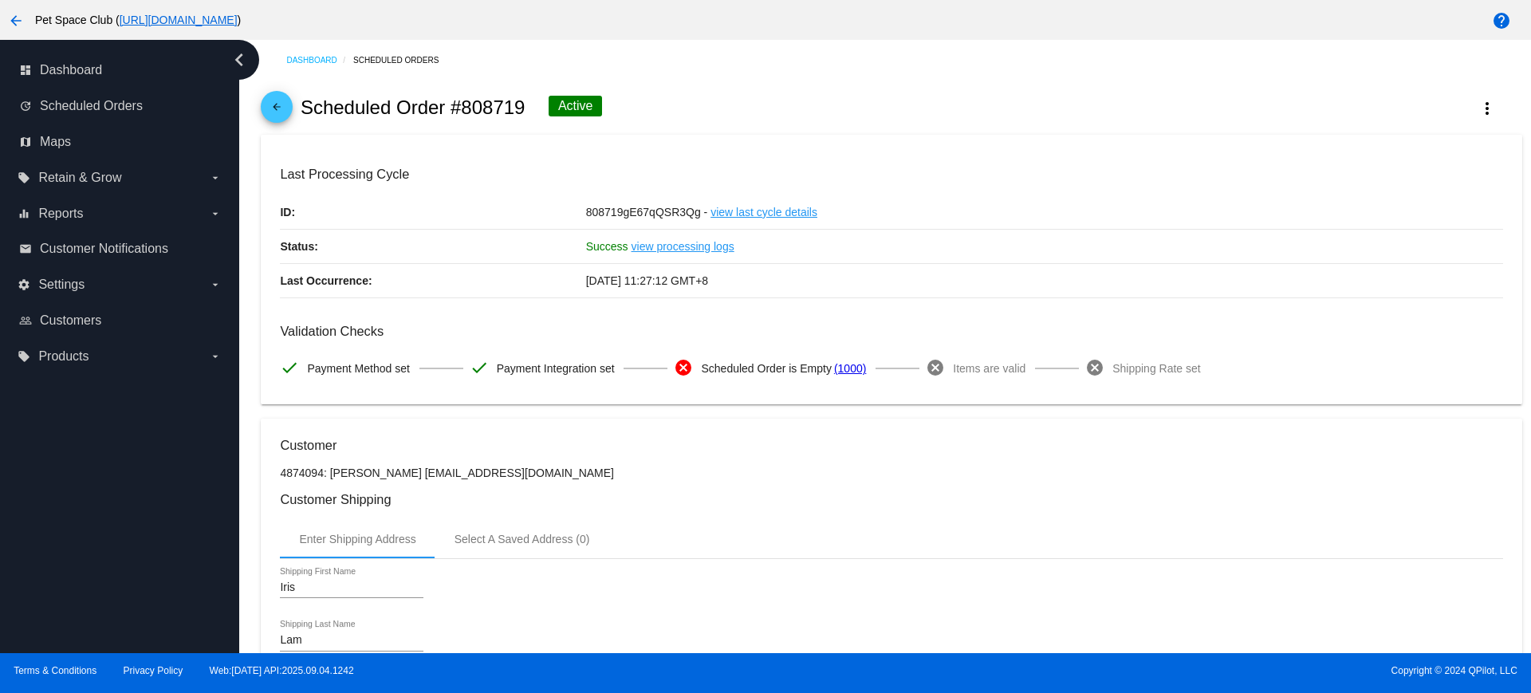
drag, startPoint x: 492, startPoint y: 108, endPoint x: 464, endPoint y: 108, distance: 27.9
click at [464, 108] on h2 "Scheduled Order #808719" at bounding box center [413, 107] width 225 height 22
copy h2 "808719"
click at [709, 111] on div "arrow_back Scheduled Order #808719 Active more_vert" at bounding box center [891, 108] width 1261 height 54
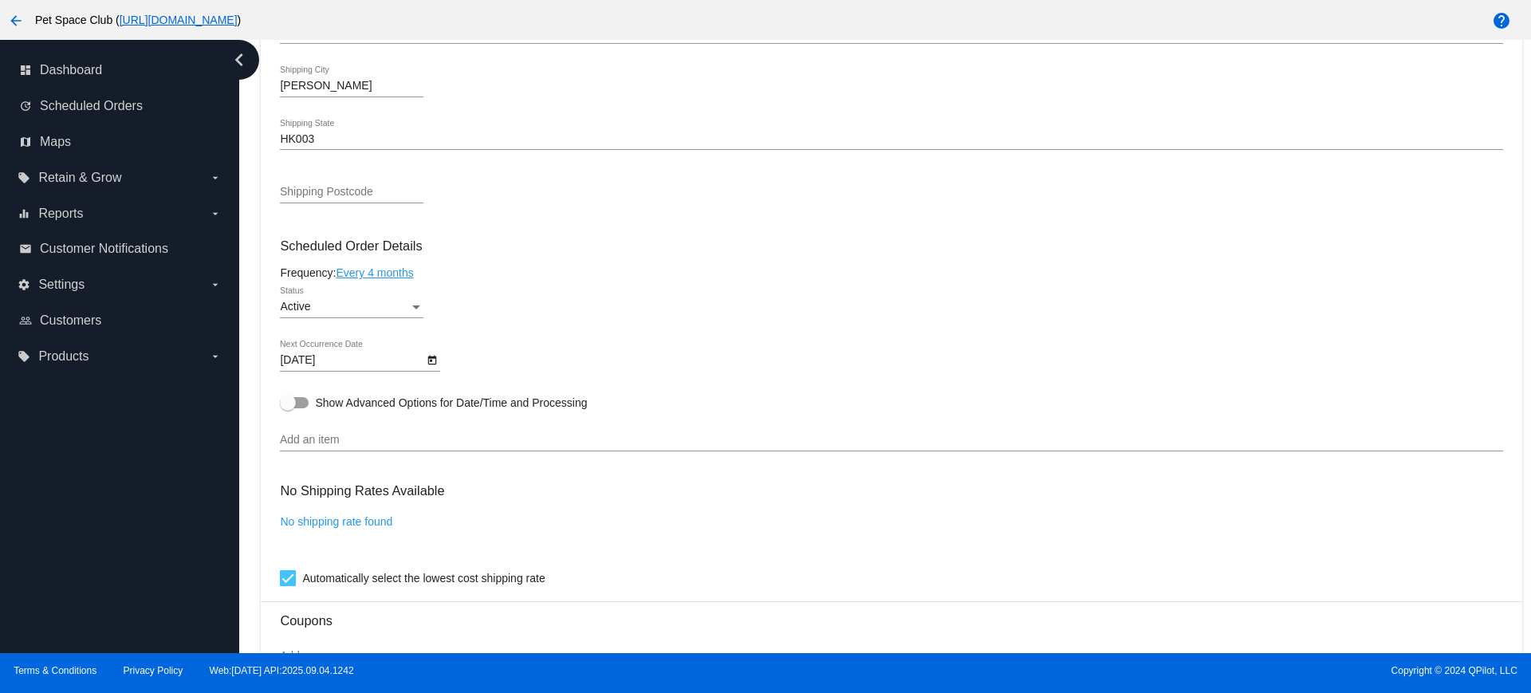
scroll to position [797, 0]
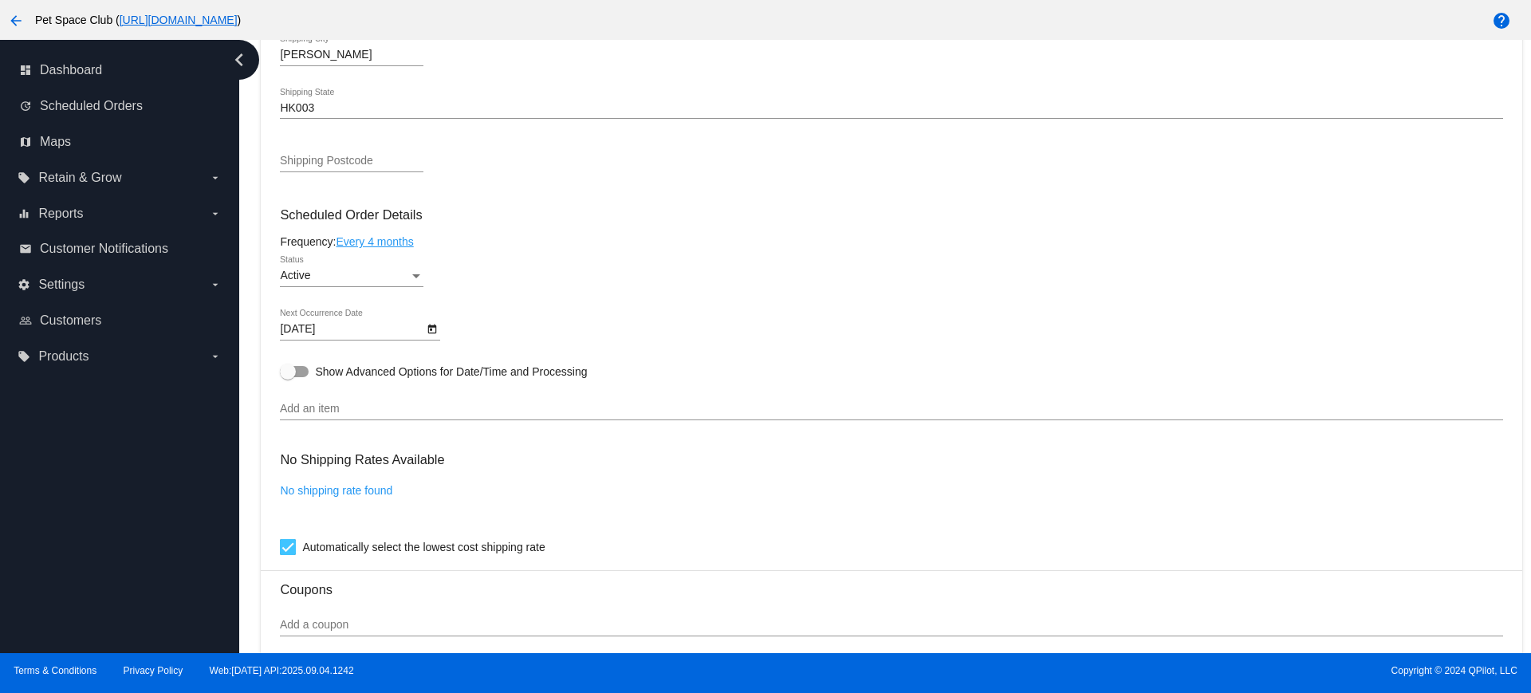
click at [435, 328] on icon "Open calendar" at bounding box center [432, 329] width 11 height 19
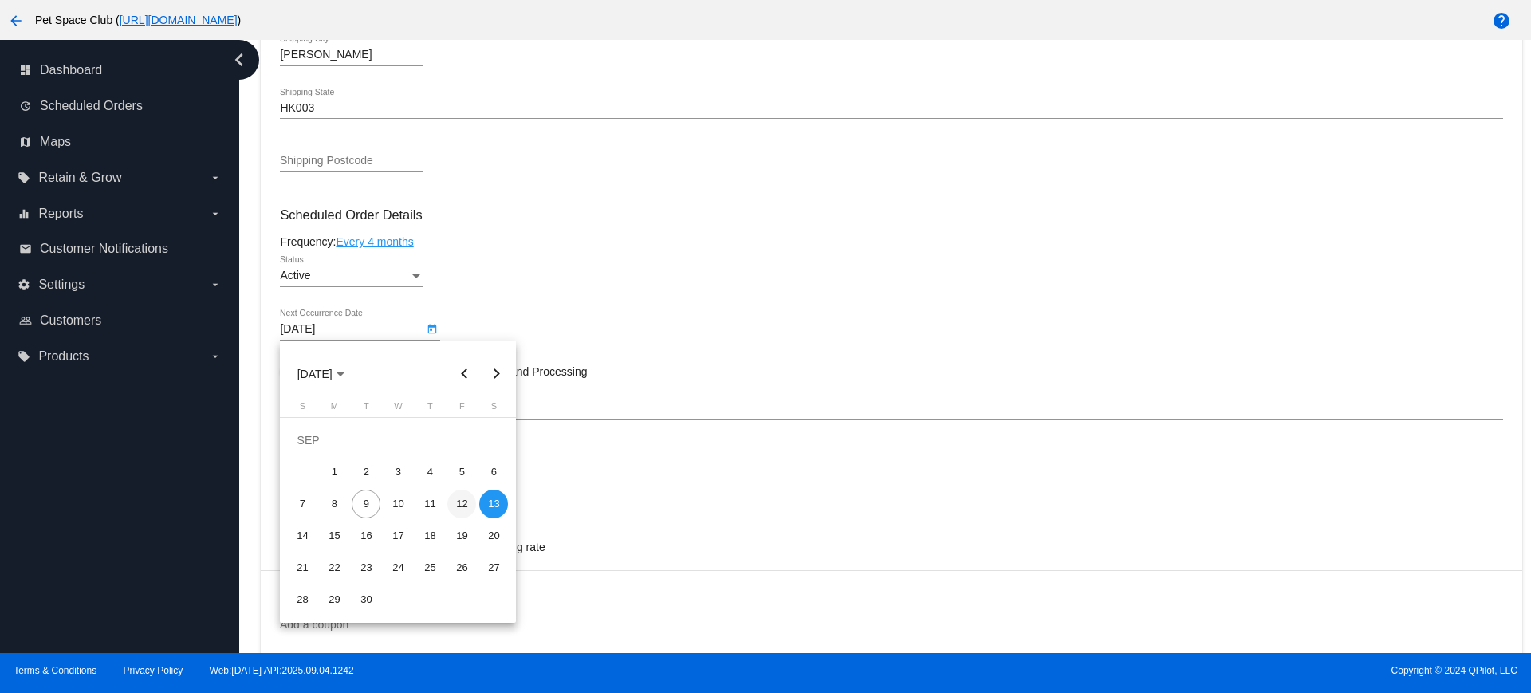
click at [465, 506] on div "12" at bounding box center [461, 504] width 29 height 29
type input "[DATE]"
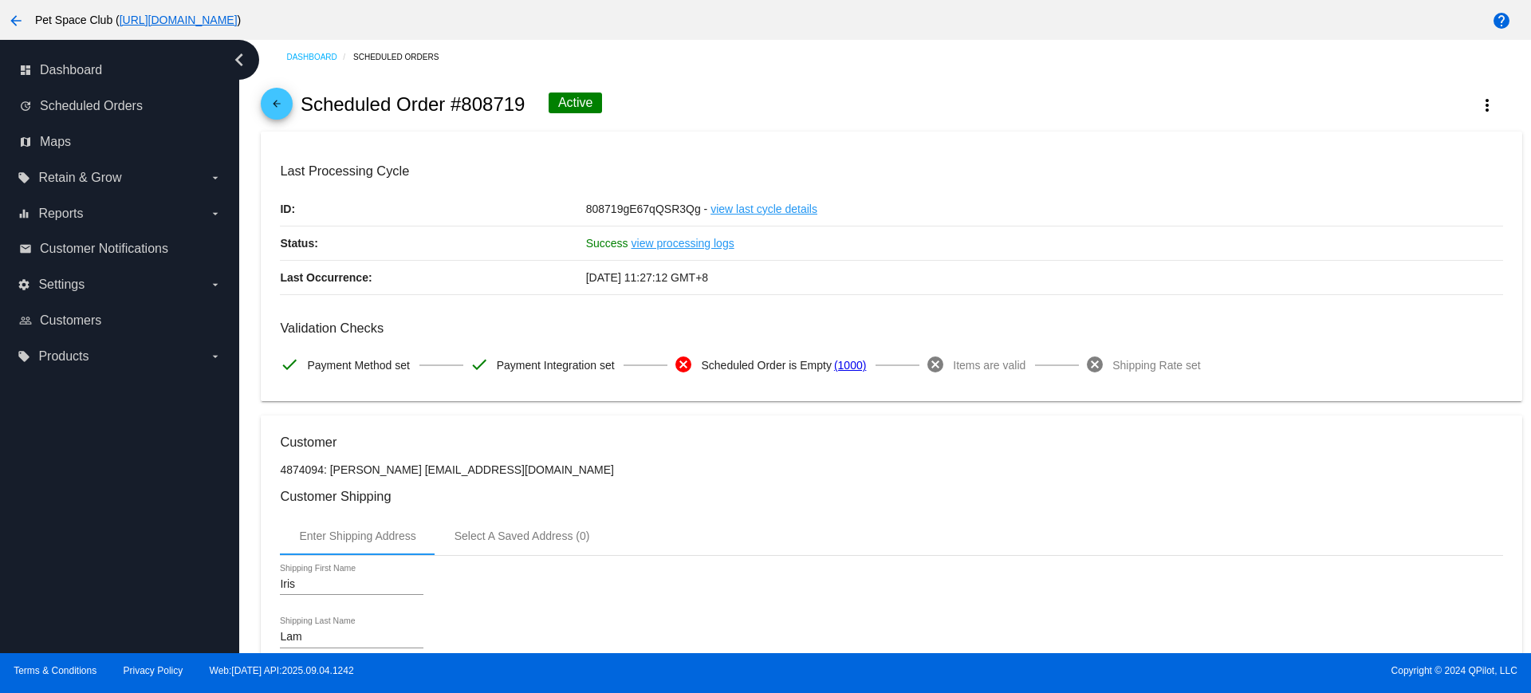
scroll to position [0, 0]
click at [1478, 100] on mat-icon "more_vert" at bounding box center [1487, 108] width 19 height 19
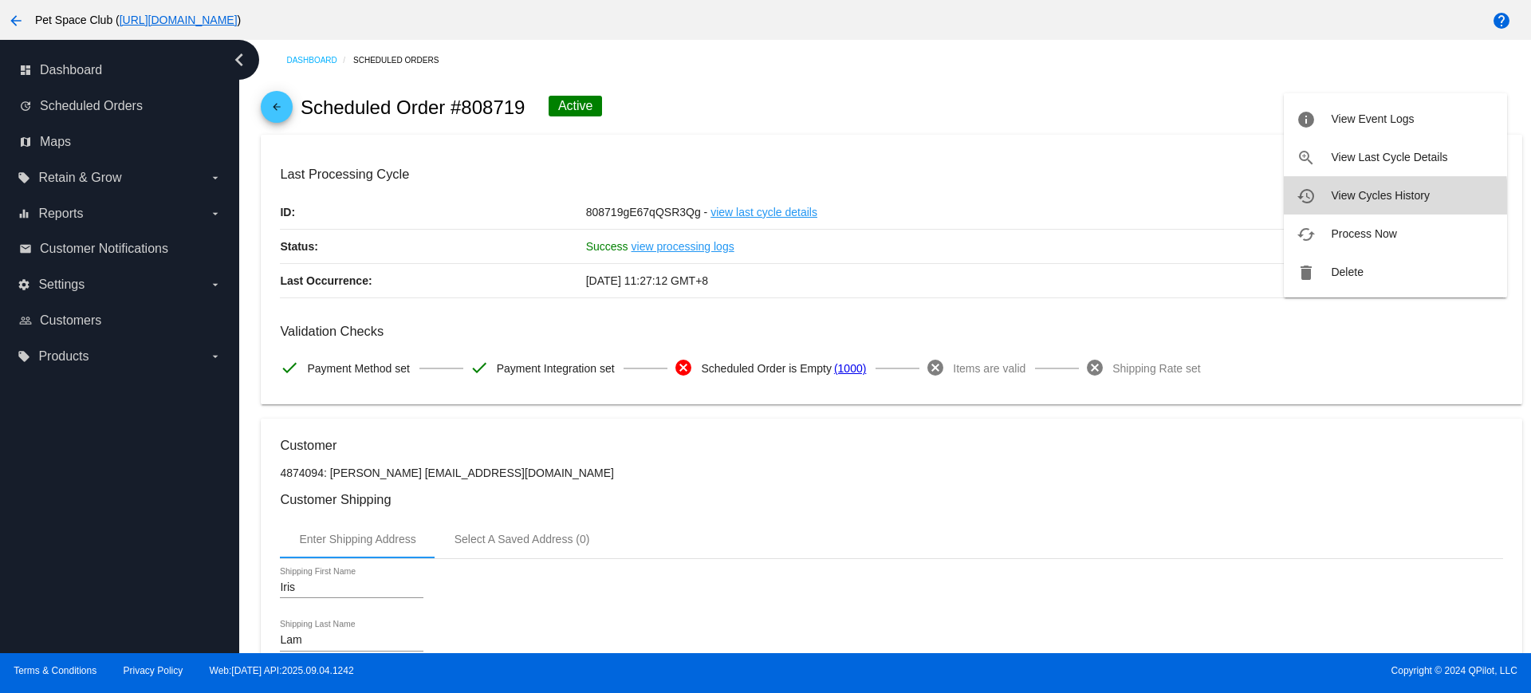
click at [1330, 198] on button "history View Cycles History" at bounding box center [1395, 195] width 223 height 38
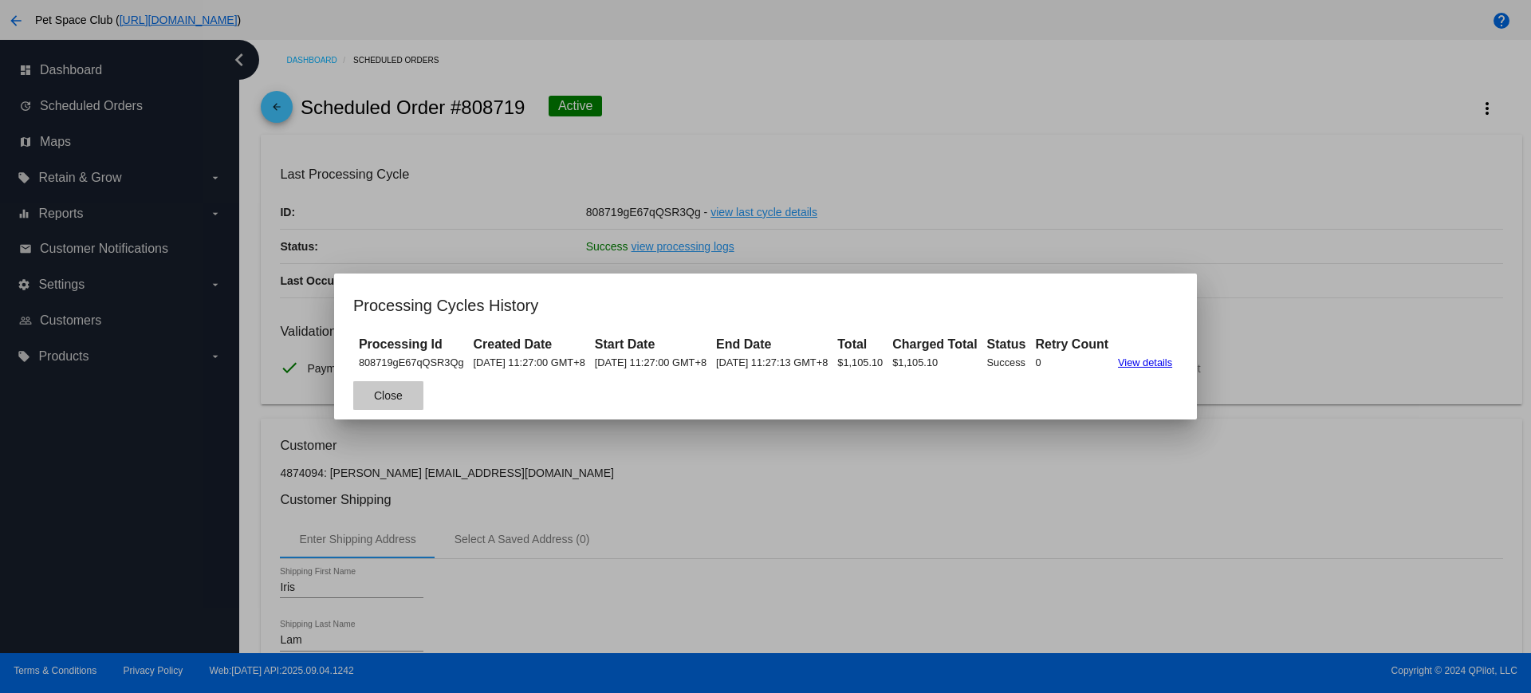
click at [372, 403] on button "Close" at bounding box center [388, 395] width 70 height 29
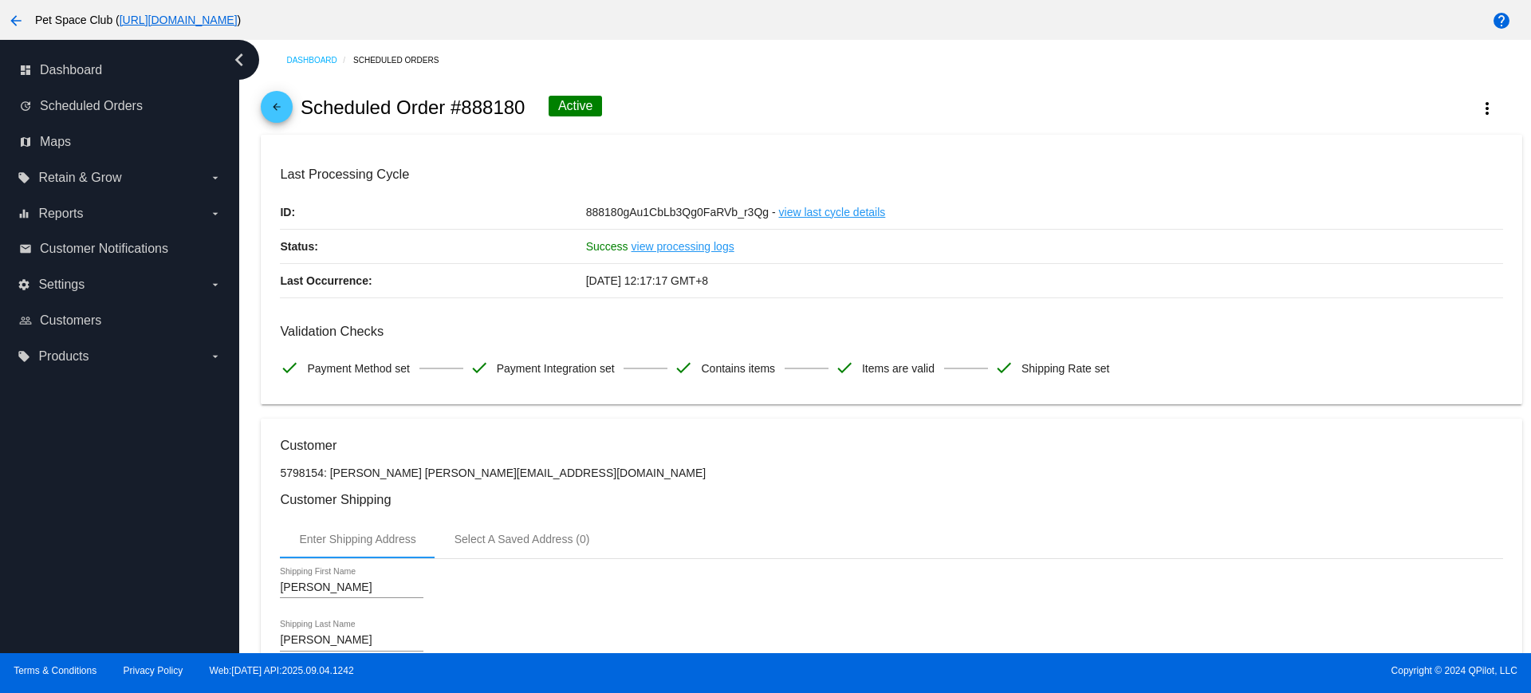
drag, startPoint x: 529, startPoint y: 108, endPoint x: 458, endPoint y: 110, distance: 71.0
click at [458, 110] on div "arrow_back Scheduled Order #888180 Active more_vert" at bounding box center [891, 108] width 1261 height 54
copy h2 "888180"
click at [691, 102] on div "arrow_back Scheduled Order #888180 Active more_vert" at bounding box center [891, 108] width 1261 height 54
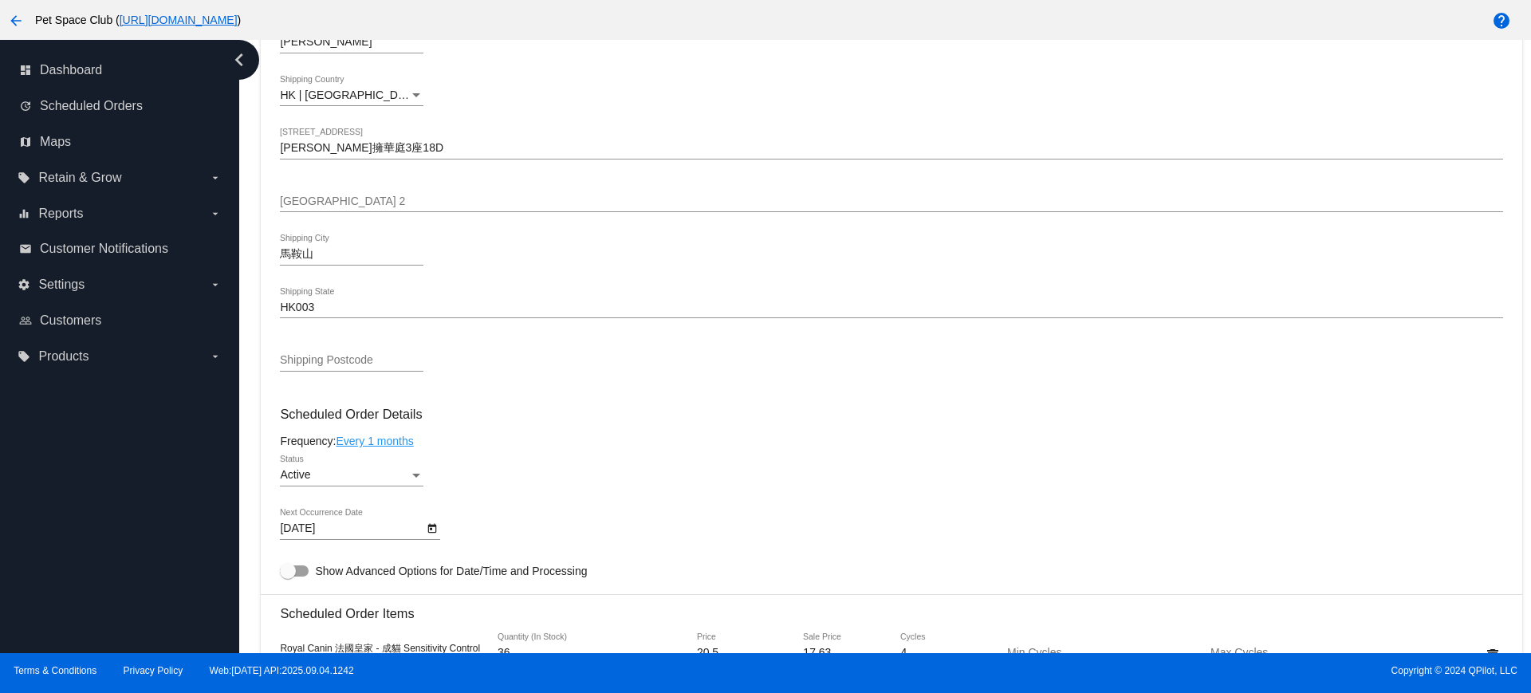
scroll to position [698, 0]
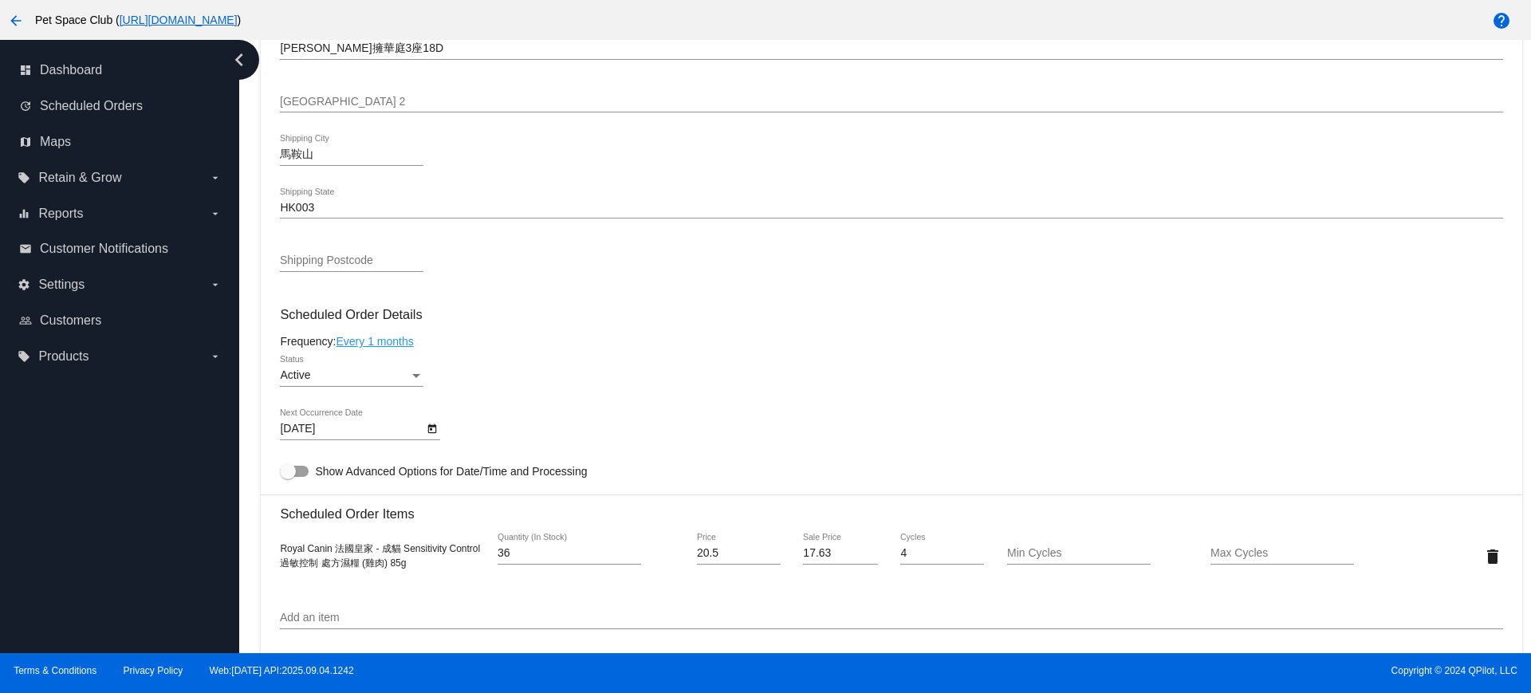
click at [479, 305] on mat-card-content "Customer 5798154: Ms Chong carychong@gmail.com Customer Shipping Enter Shipping…" at bounding box center [891, 491] width 1222 height 1502
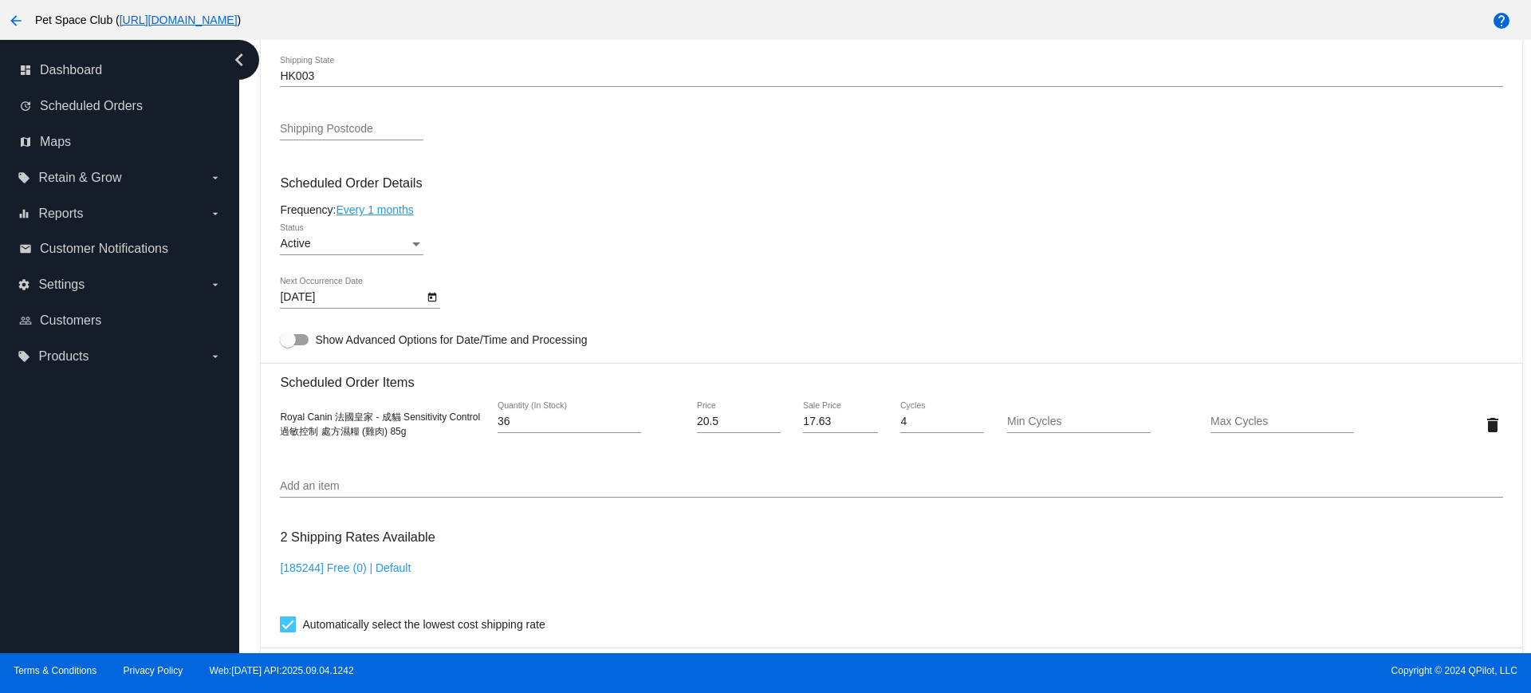
scroll to position [797, 0]
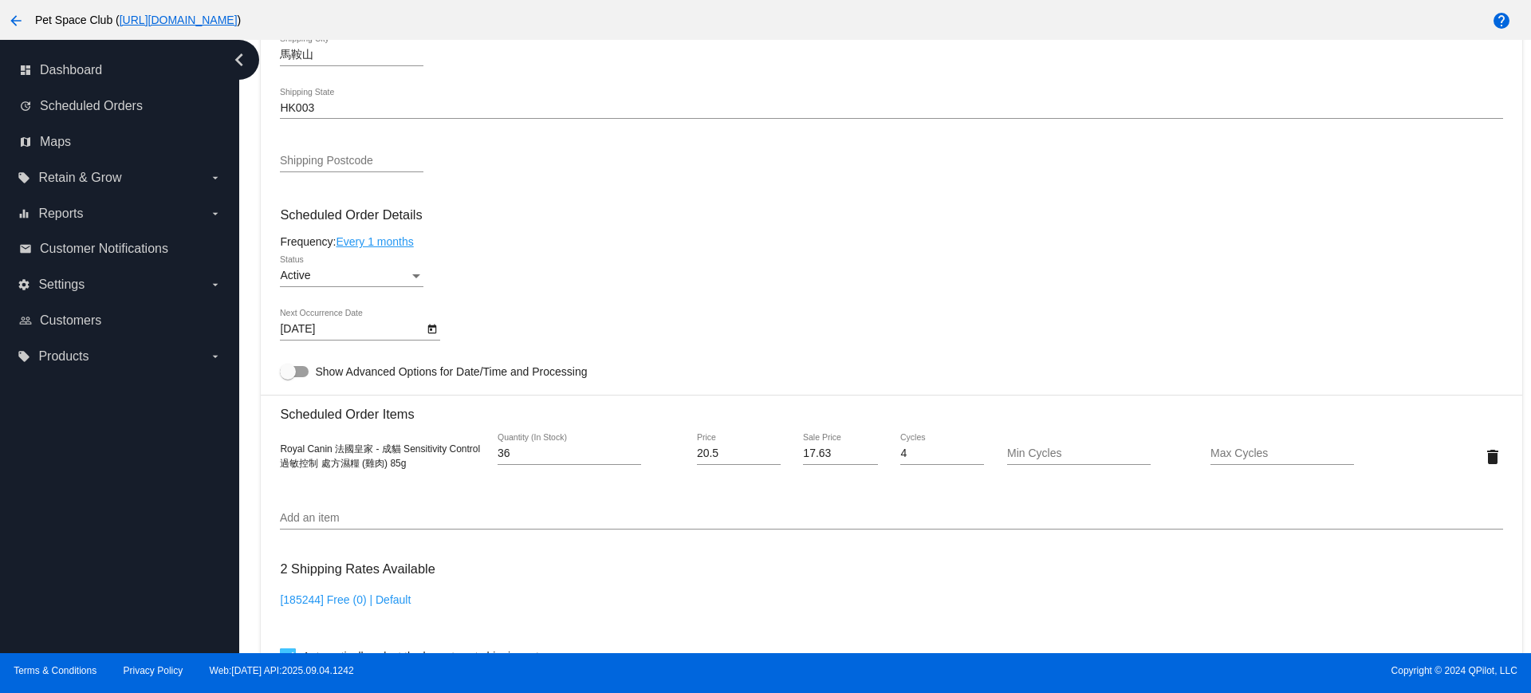
click at [431, 329] on icon "Open calendar" at bounding box center [432, 330] width 9 height 10
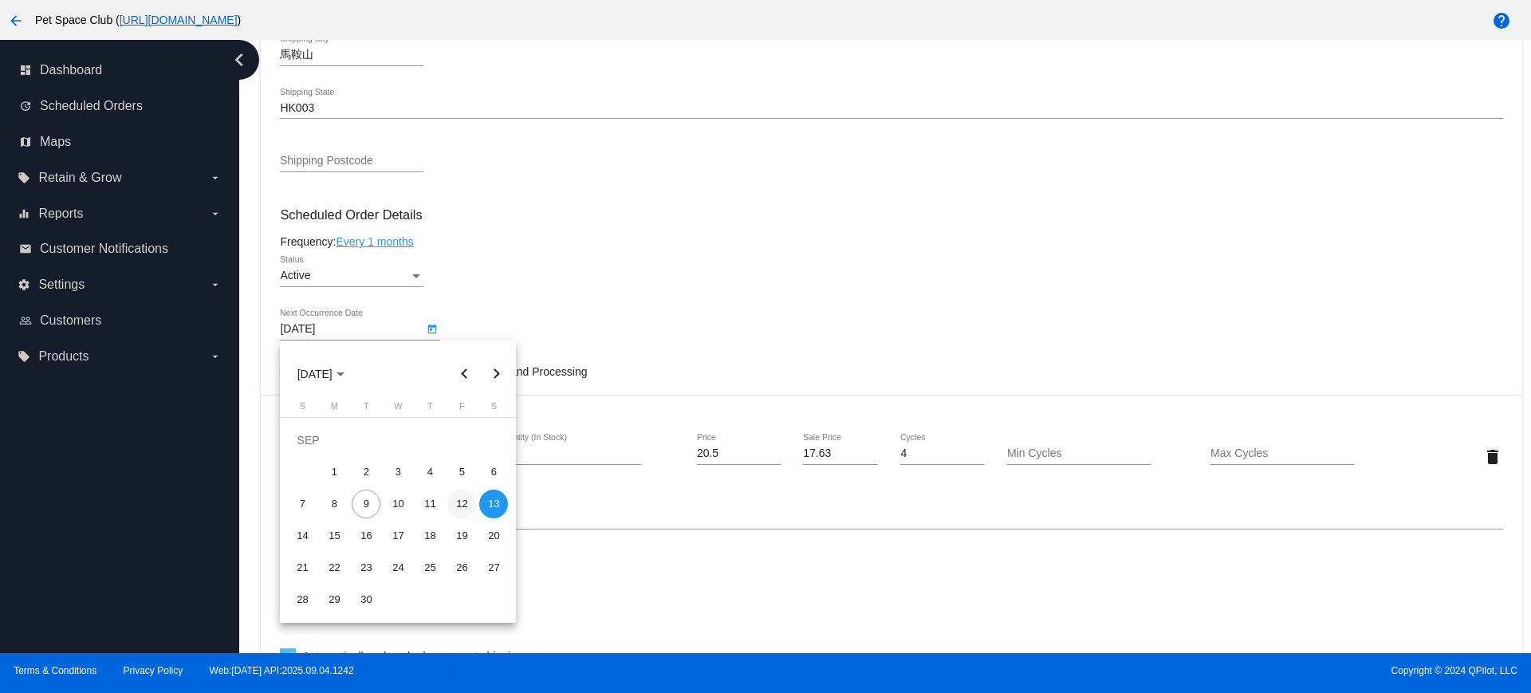
click at [466, 501] on div "12" at bounding box center [461, 504] width 29 height 29
type input "[DATE]"
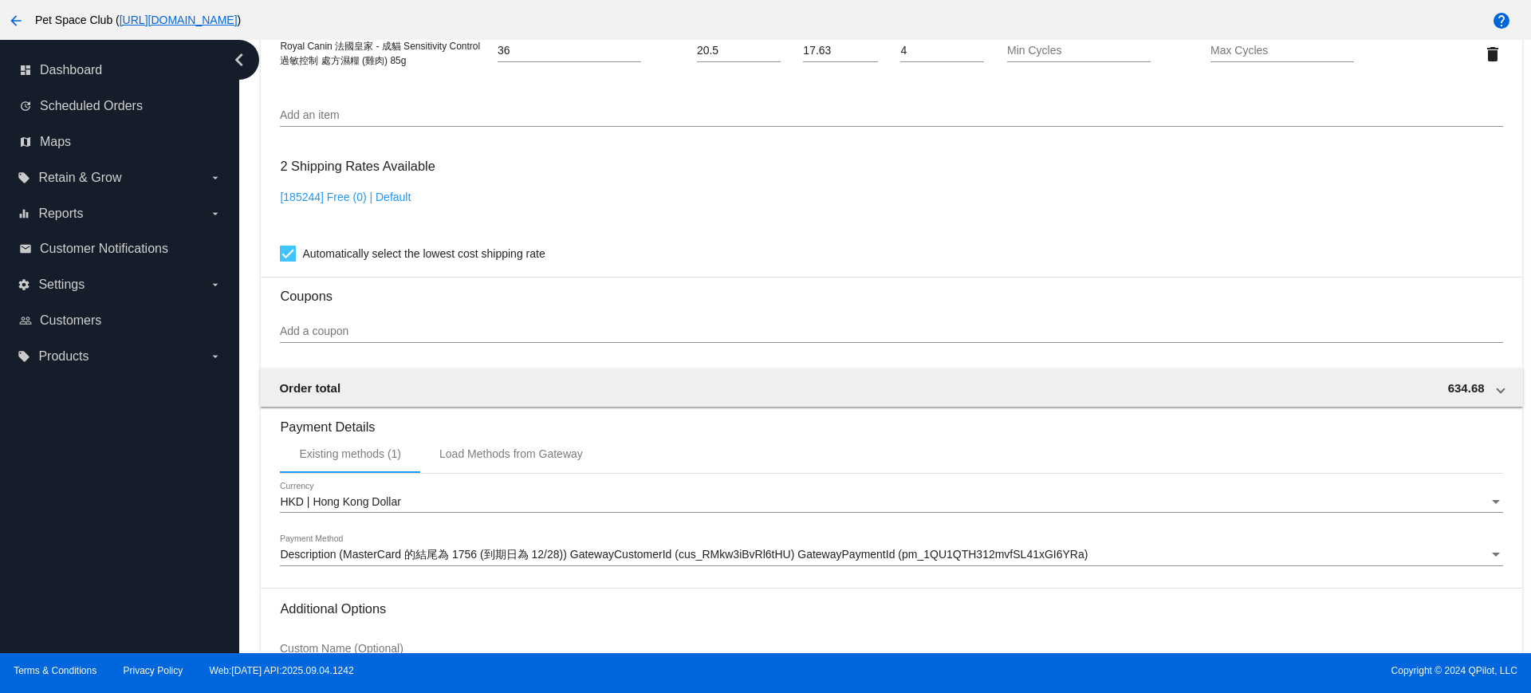
scroll to position [1360, 0]
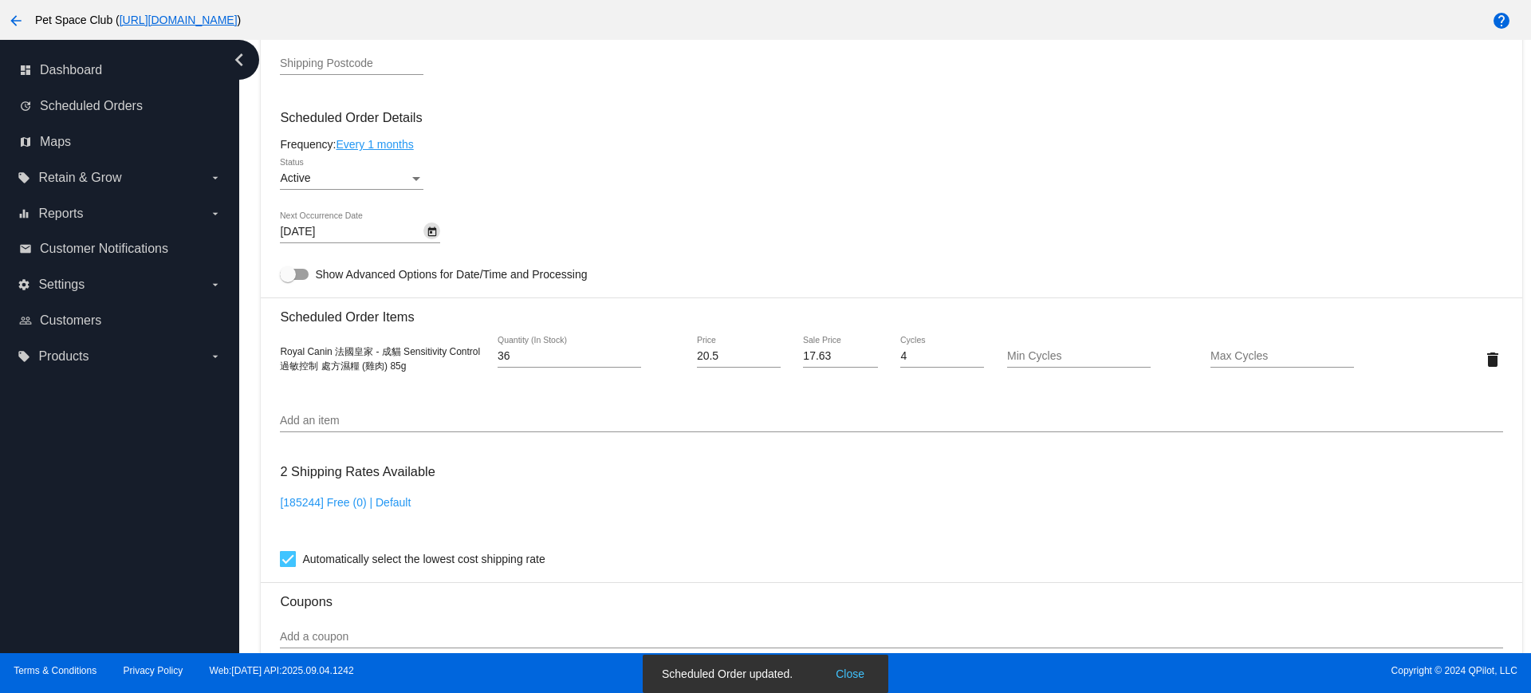
scroll to position [862, 0]
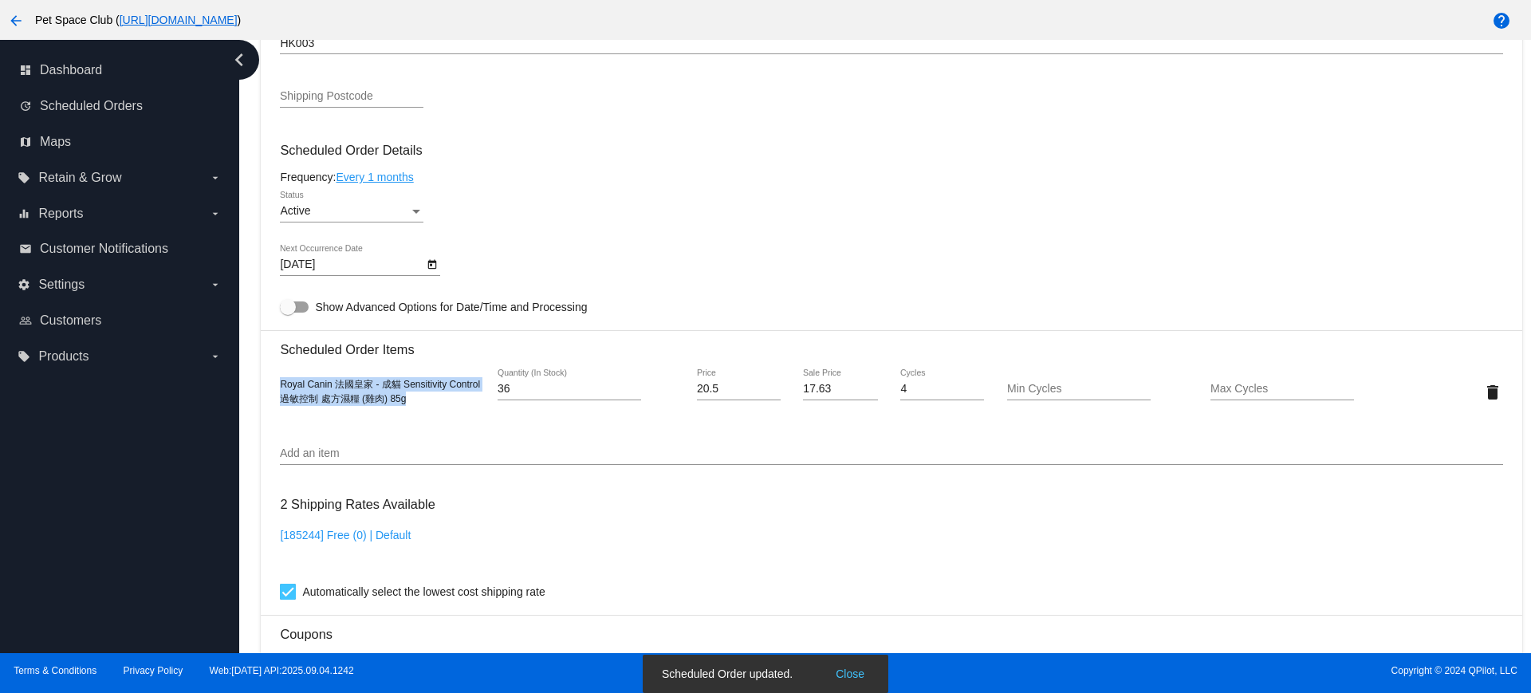
drag, startPoint x: 350, startPoint y: 395, endPoint x: 402, endPoint y: 415, distance: 55.8
click at [272, 388] on mat-card "Customer 5798154: Ms Chong carychong@gmail.com Customer Shipping Enter Shipping…" at bounding box center [891, 354] width 1261 height 1595
copy span "Royal Canin 法國皇家 - 成貓 Sensitivity Control 過敏控制 處方濕糧 (雞肉) 85g"
click at [250, 242] on div "Dashboard Scheduled Orders arrow_back Scheduled Order #888180 Active more_vert …" at bounding box center [885, 346] width 1292 height 613
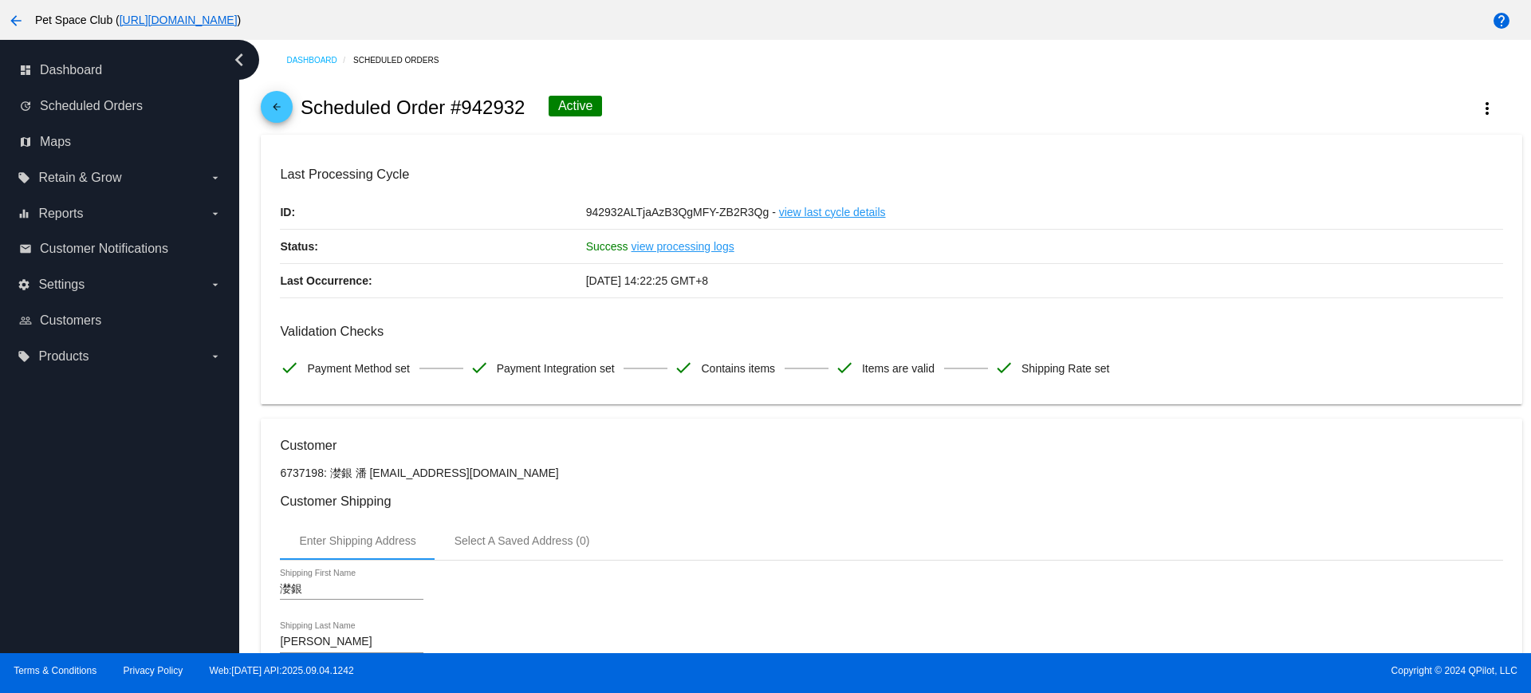
drag, startPoint x: 522, startPoint y: 113, endPoint x: 463, endPoint y: 113, distance: 59.0
click at [463, 113] on h2 "Scheduled Order #942932" at bounding box center [413, 107] width 225 height 22
copy h2 "942932"
click at [685, 104] on div "arrow_back Scheduled Order #942932 Active more_vert" at bounding box center [891, 108] width 1261 height 54
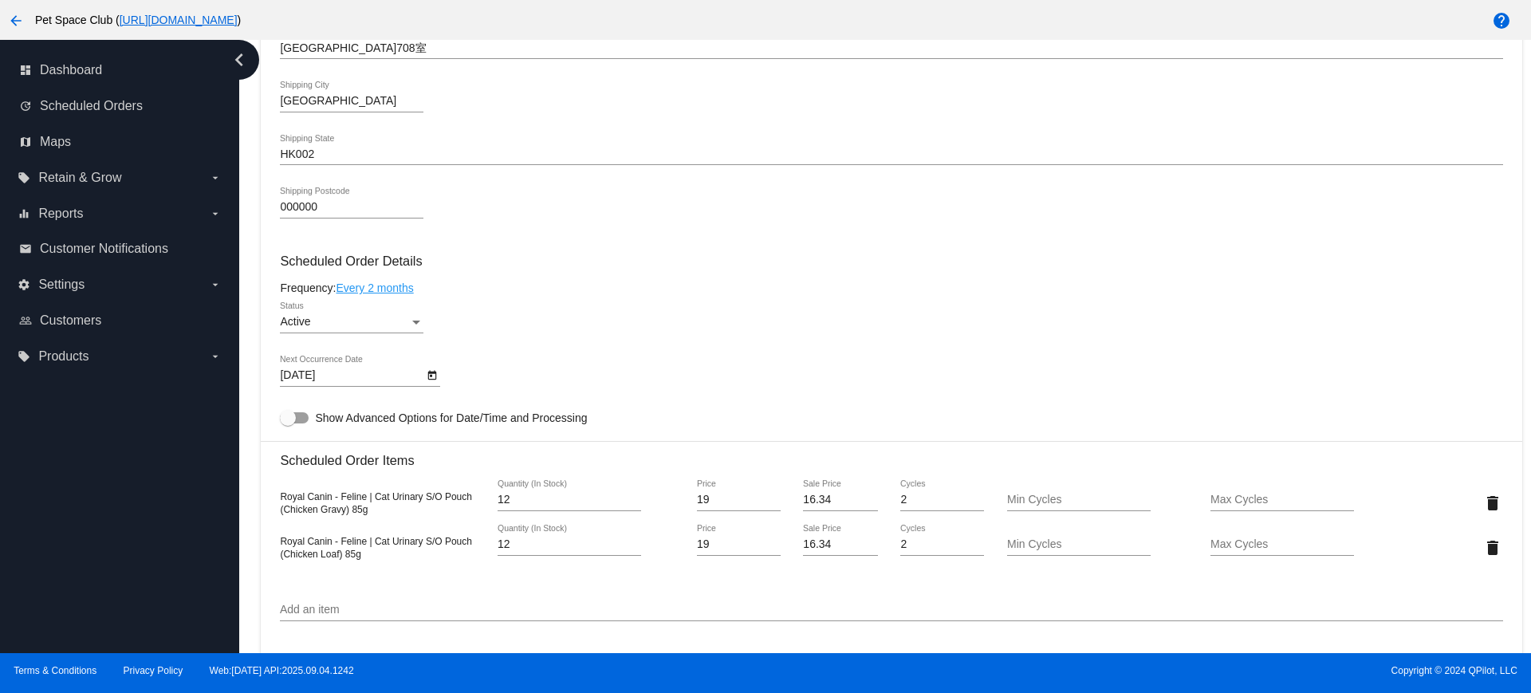
scroll to position [797, 0]
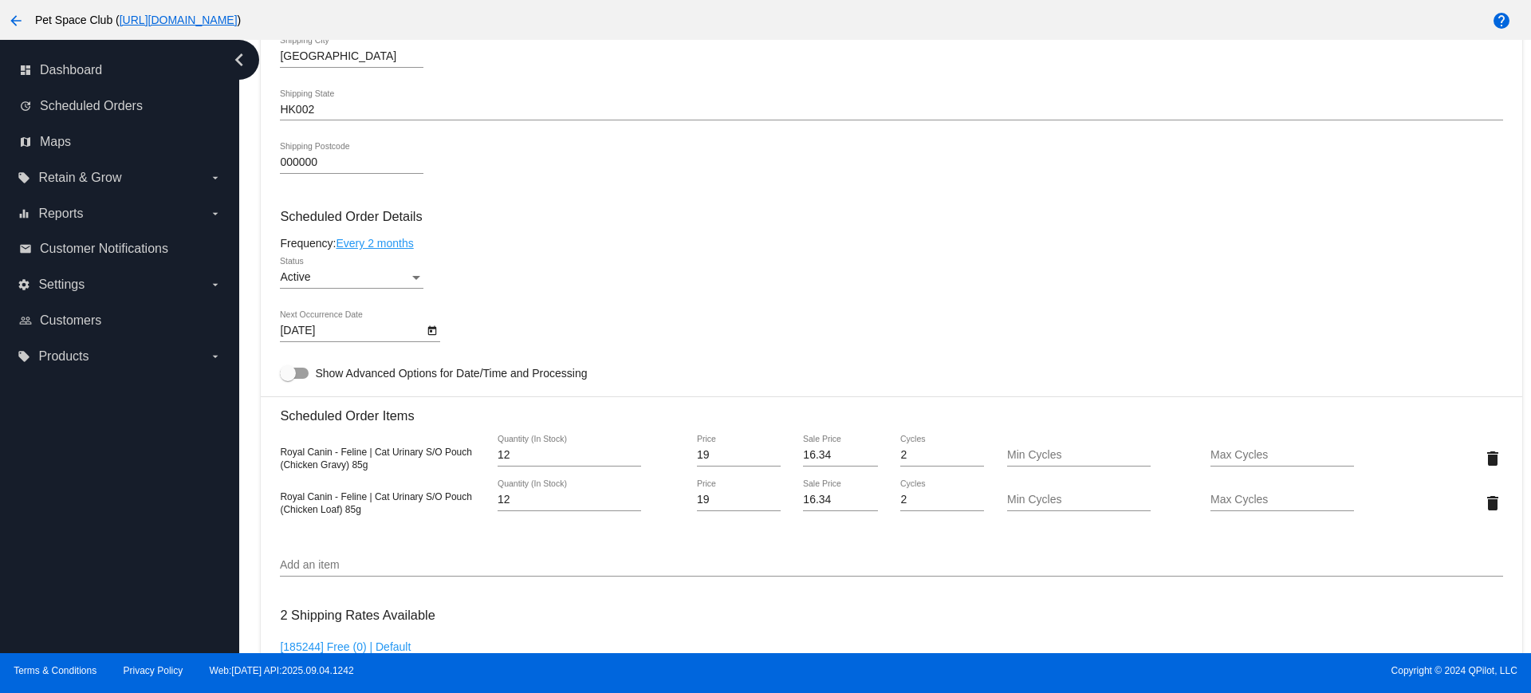
click at [434, 332] on icon "Open calendar" at bounding box center [432, 330] width 11 height 19
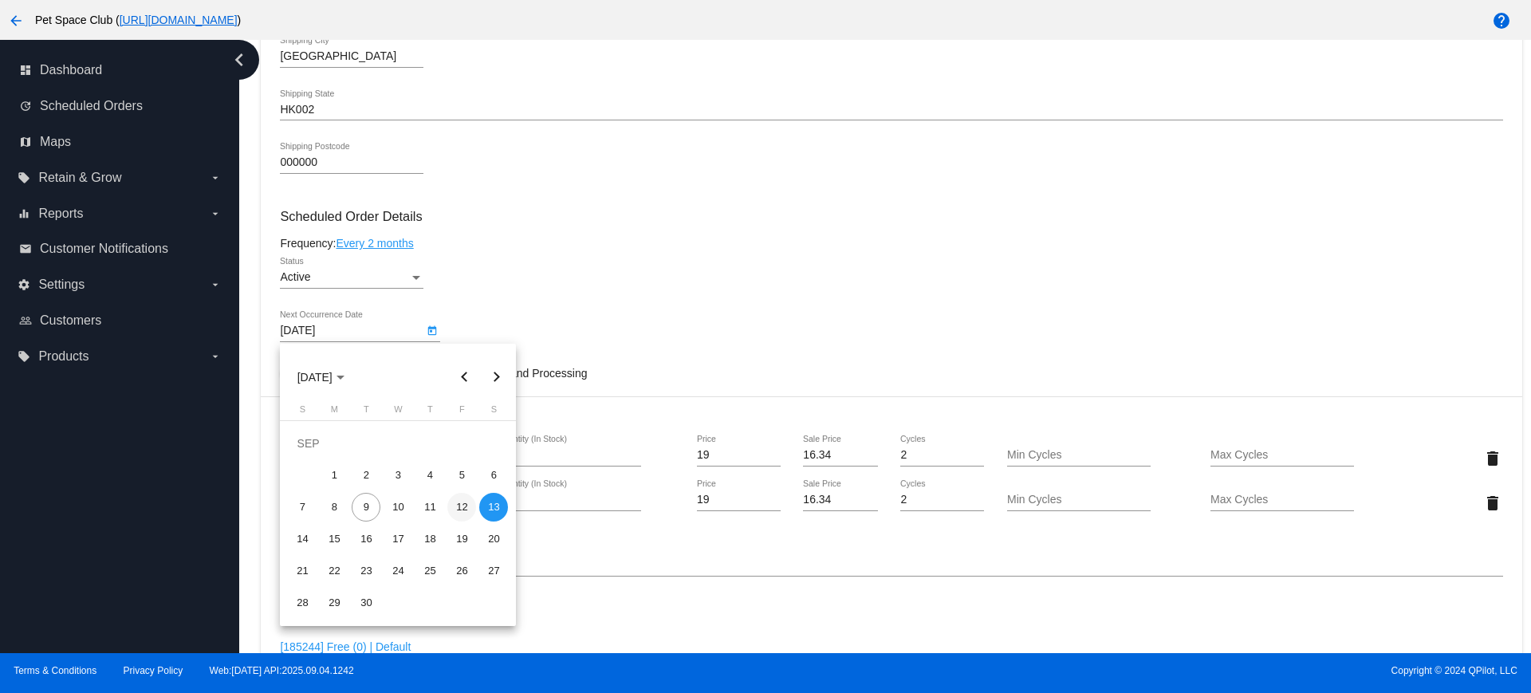
click at [467, 503] on div "12" at bounding box center [461, 507] width 29 height 29
type input "[DATE]"
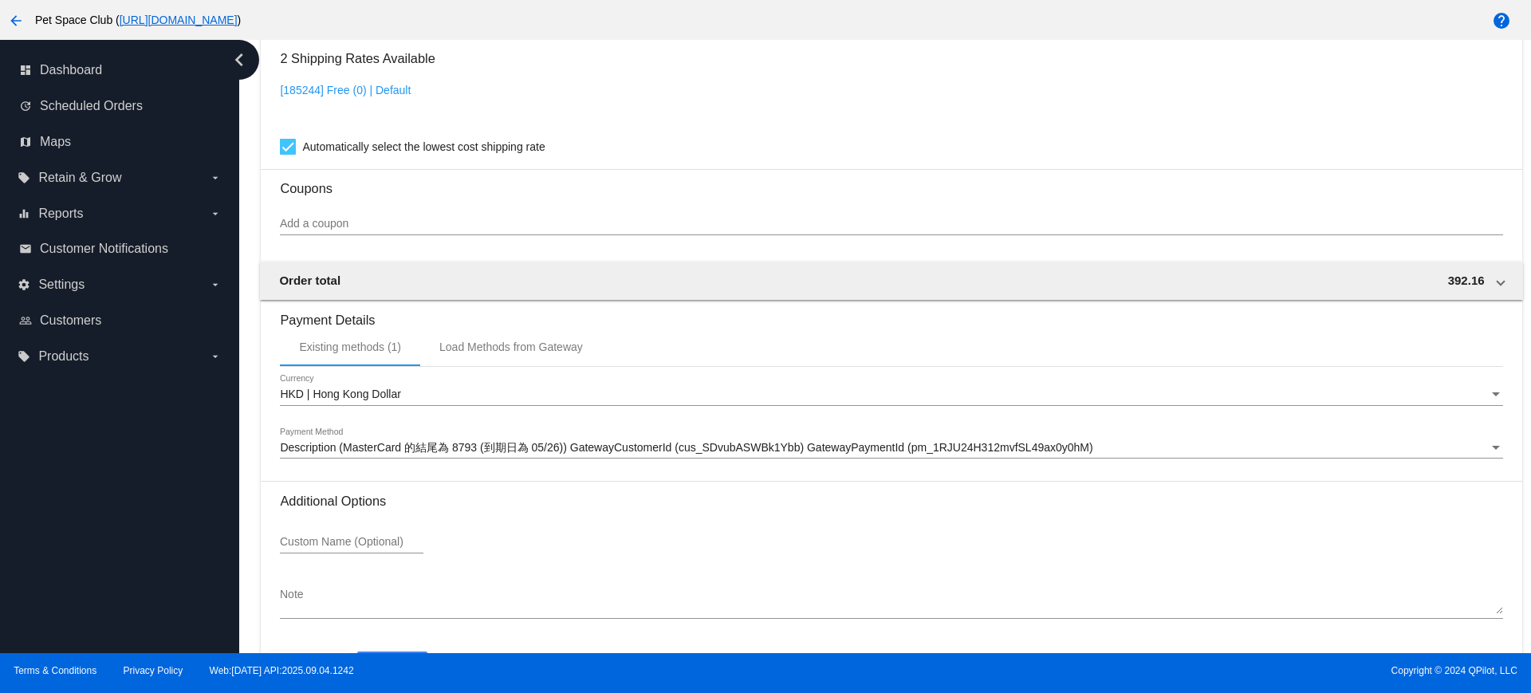
scroll to position [1408, 0]
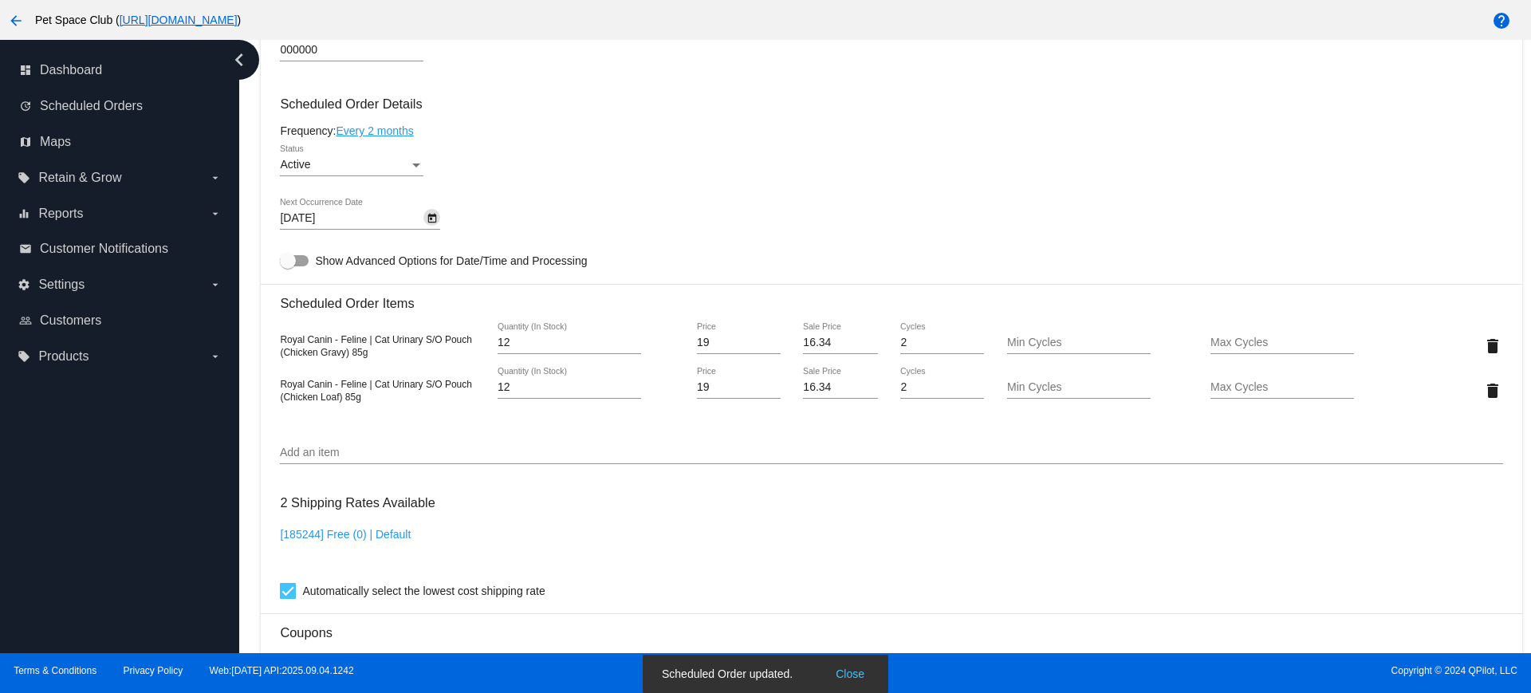
scroll to position [810, 0]
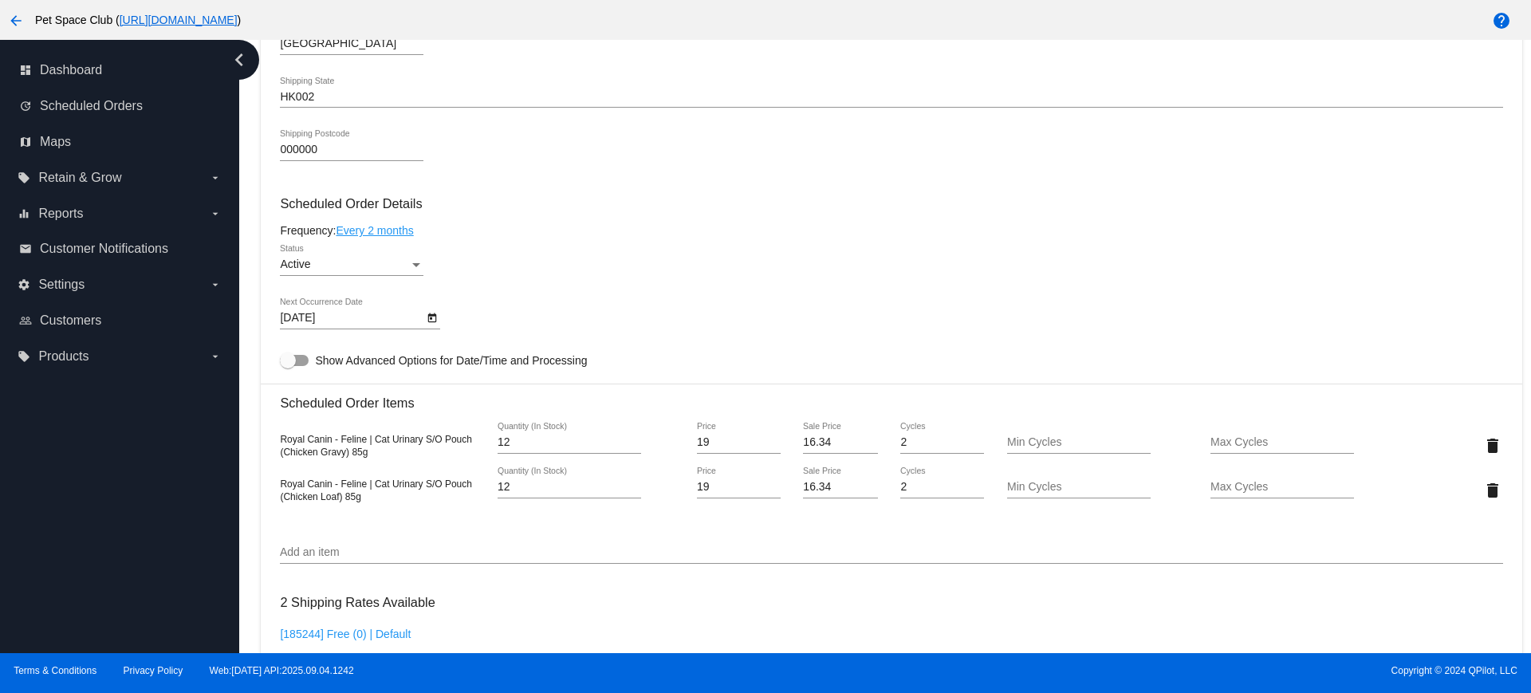
drag, startPoint x: 412, startPoint y: 462, endPoint x: 384, endPoint y: 456, distance: 29.2
click at [412, 462] on div "Royal Canin - Feline | Cat Urinary S/O Pouch (Chicken Gravy) 85g 12 Quantity (I…" at bounding box center [891, 445] width 1222 height 45
drag, startPoint x: 384, startPoint y: 456, endPoint x: 271, endPoint y: 443, distance: 113.3
click at [271, 443] on mat-card "Customer 6737198: 漤銀 潘 [EMAIL_ADDRESS][DOMAIN_NAME] Customer Shipping Enter Shi…" at bounding box center [891, 428] width 1261 height 1641
copy span "Royal Canin - Feline | Cat Urinary S/O Pouch (Chicken Gravy) 85g"
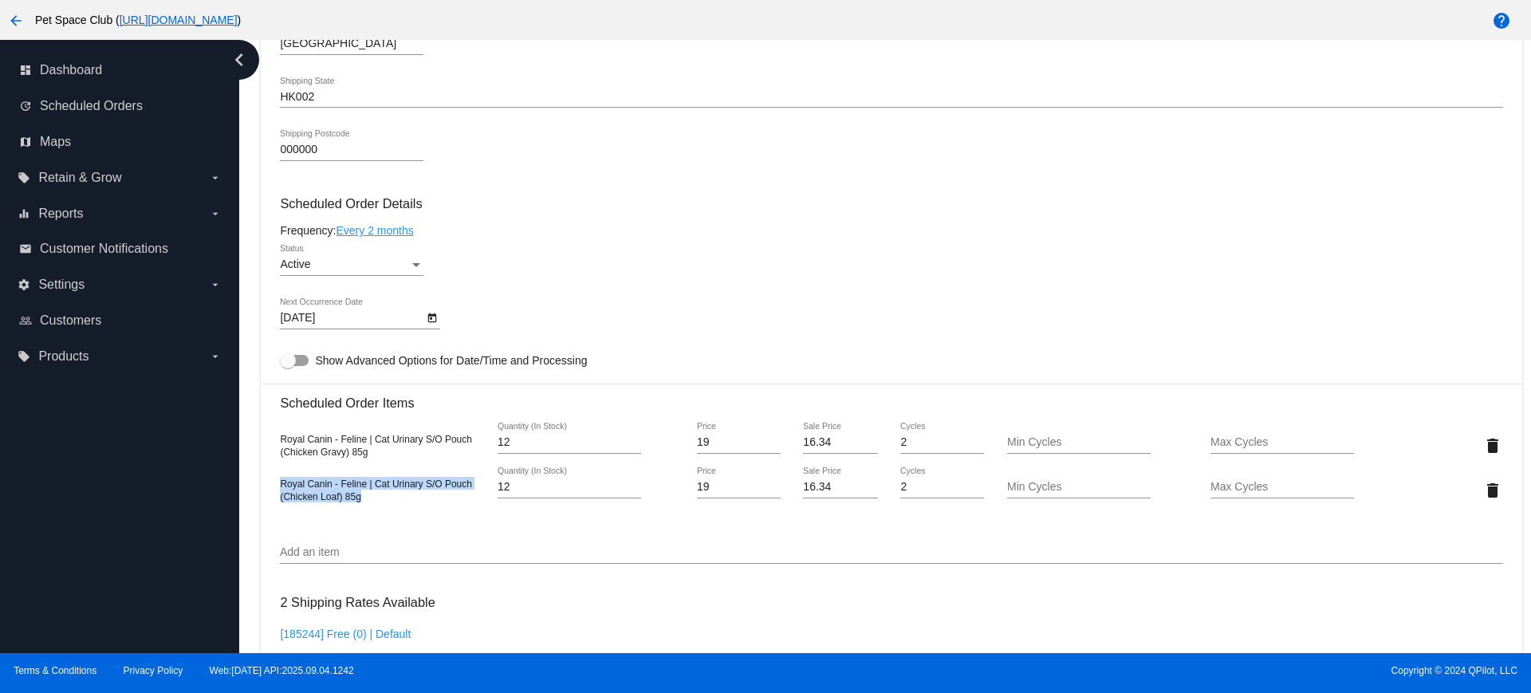
drag, startPoint x: 352, startPoint y: 498, endPoint x: 266, endPoint y: 486, distance: 86.1
click at [266, 486] on mat-card "Customer 6737198: 漤銀 潘 [EMAIL_ADDRESS][DOMAIN_NAME] Customer Shipping Enter Shi…" at bounding box center [891, 428] width 1261 height 1641
copy span "Royal Canin - Feline | Cat Urinary S/O Pouch (Chicken Loaf) 85g"
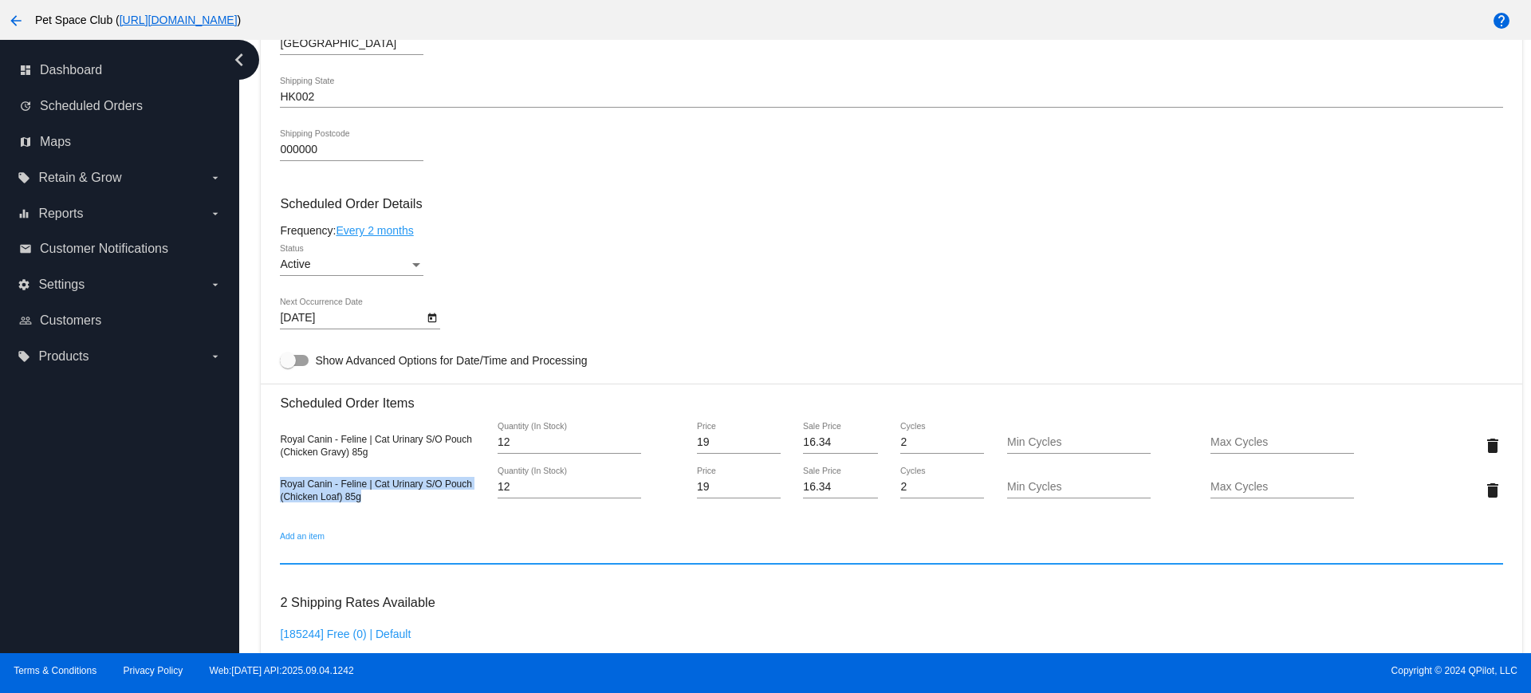
click at [447, 547] on input "Add an item" at bounding box center [891, 552] width 1222 height 13
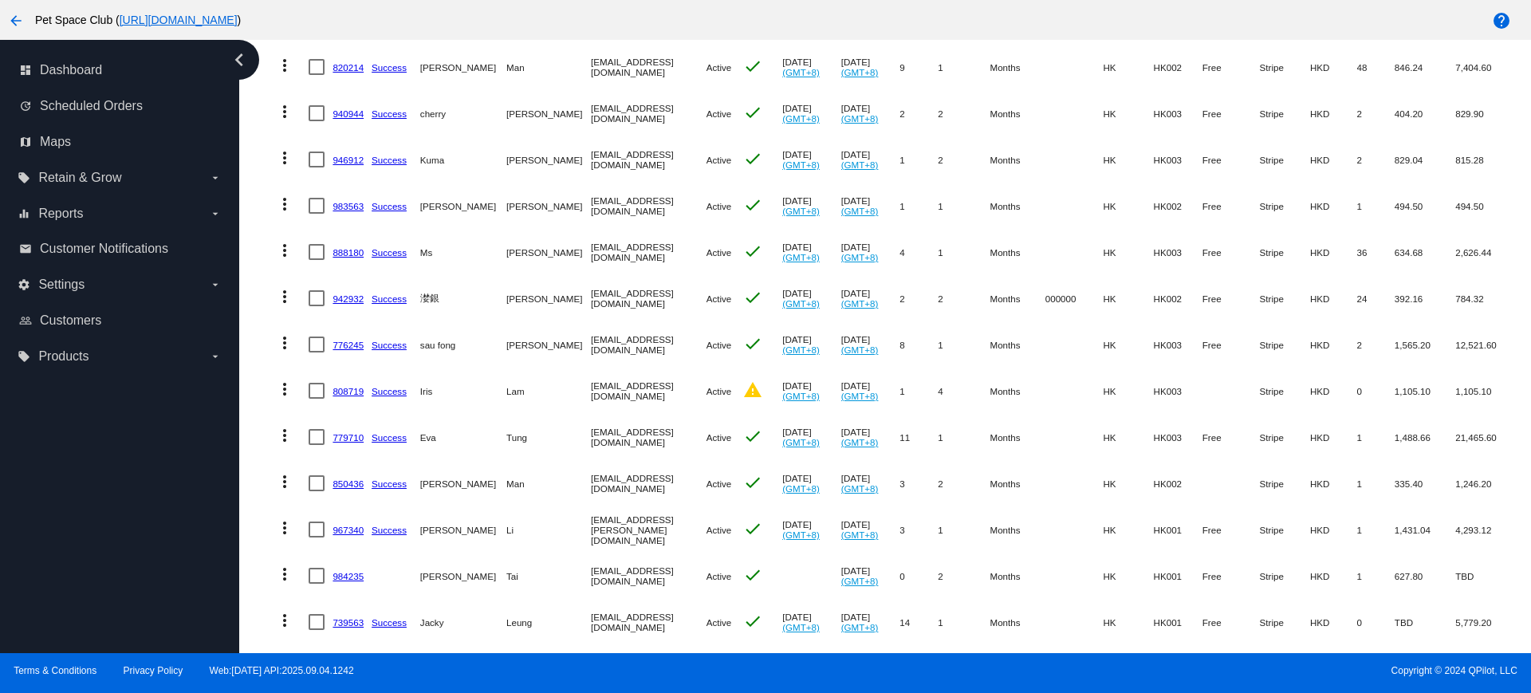
scroll to position [399, 0]
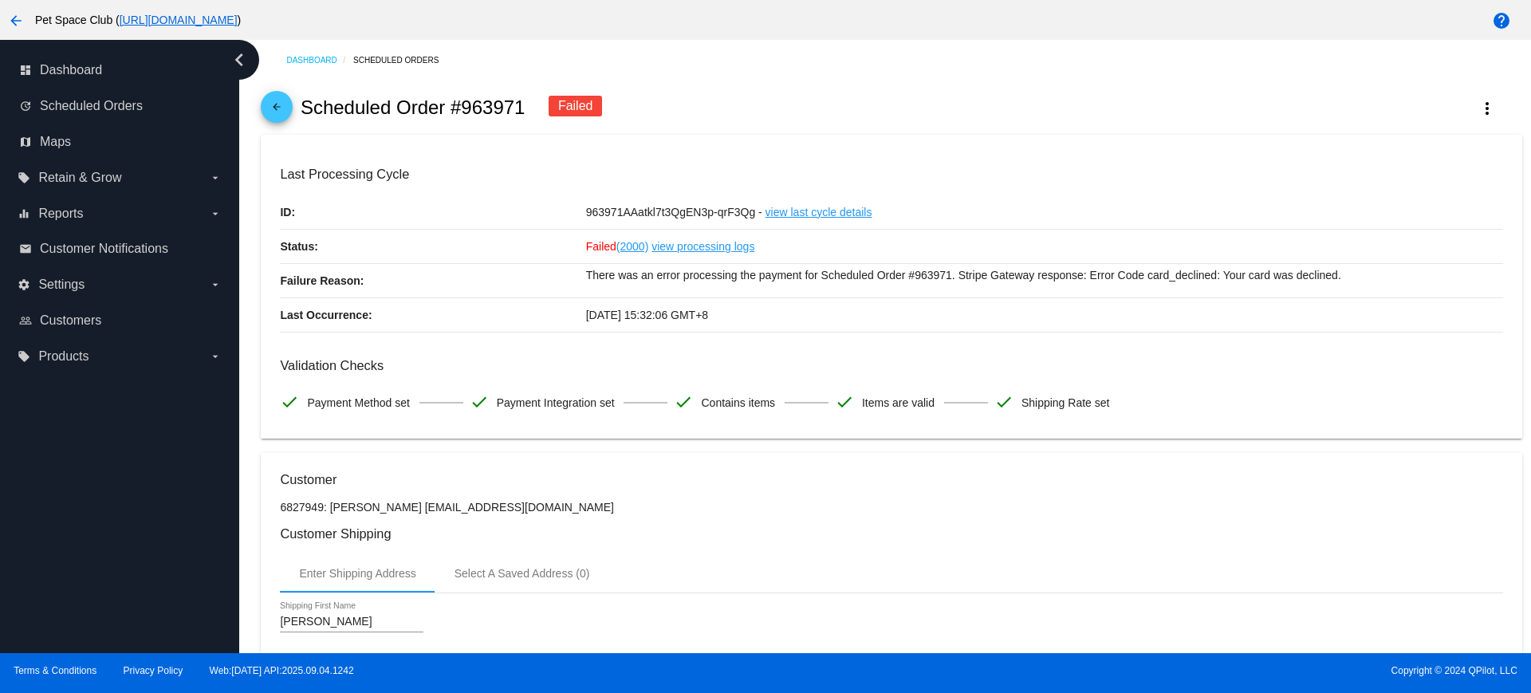
scroll to position [697, 0]
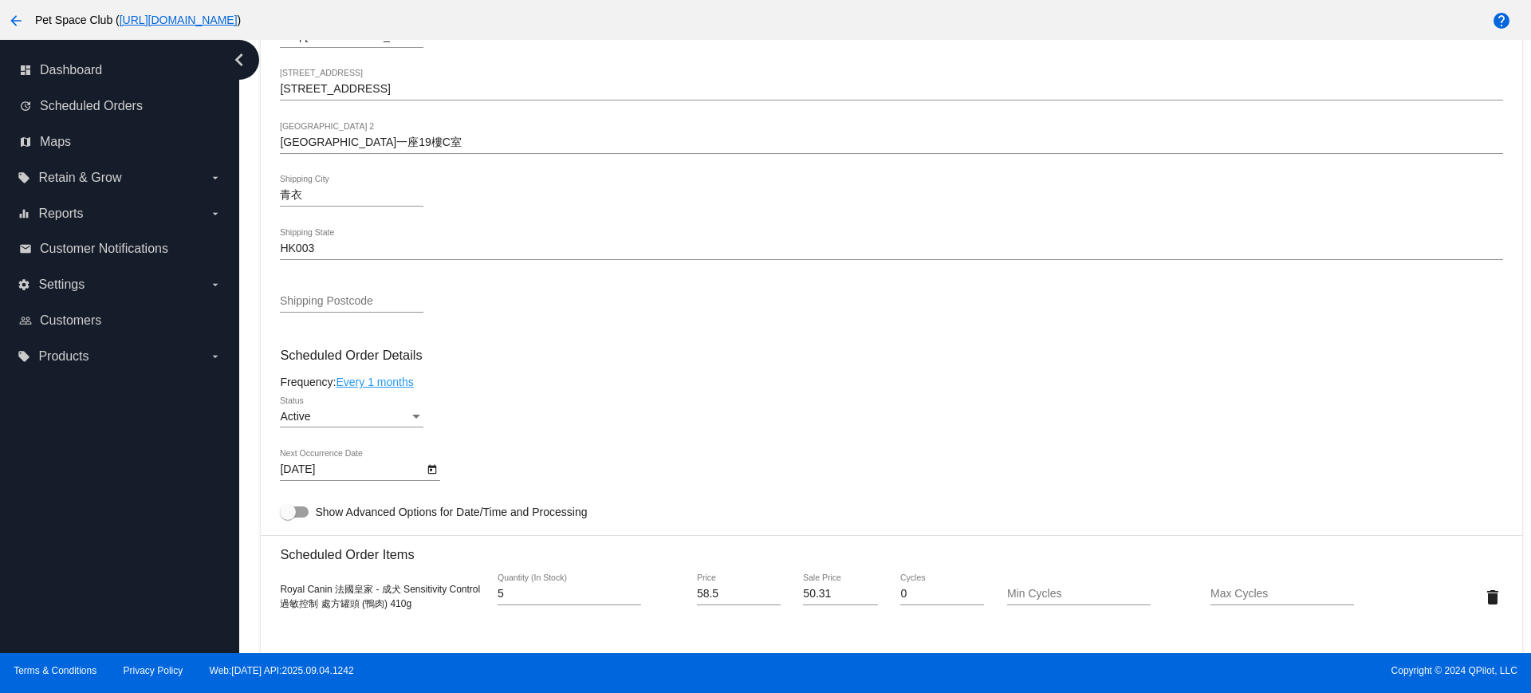
scroll to position [598, 0]
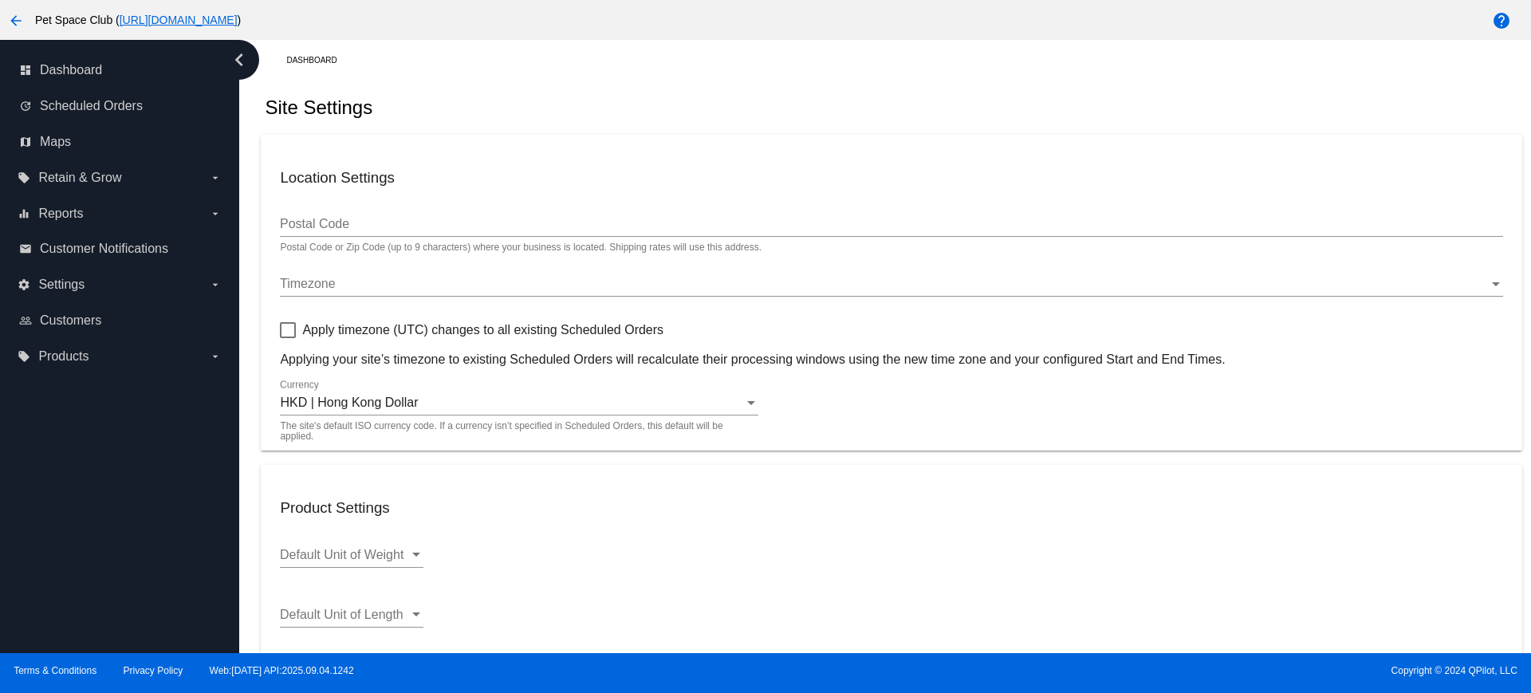
scroll to position [491, 0]
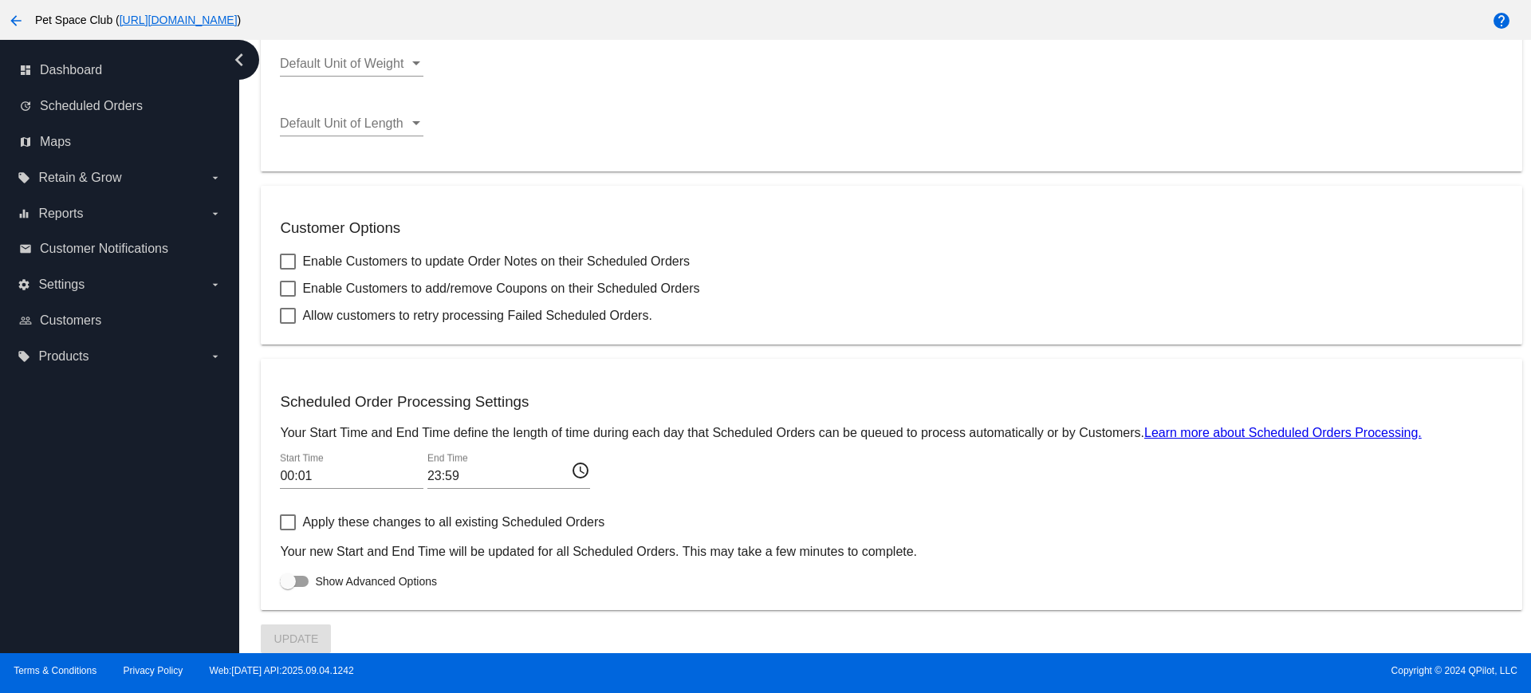
click at [364, 478] on input "00:01" at bounding box center [352, 476] width 144 height 14
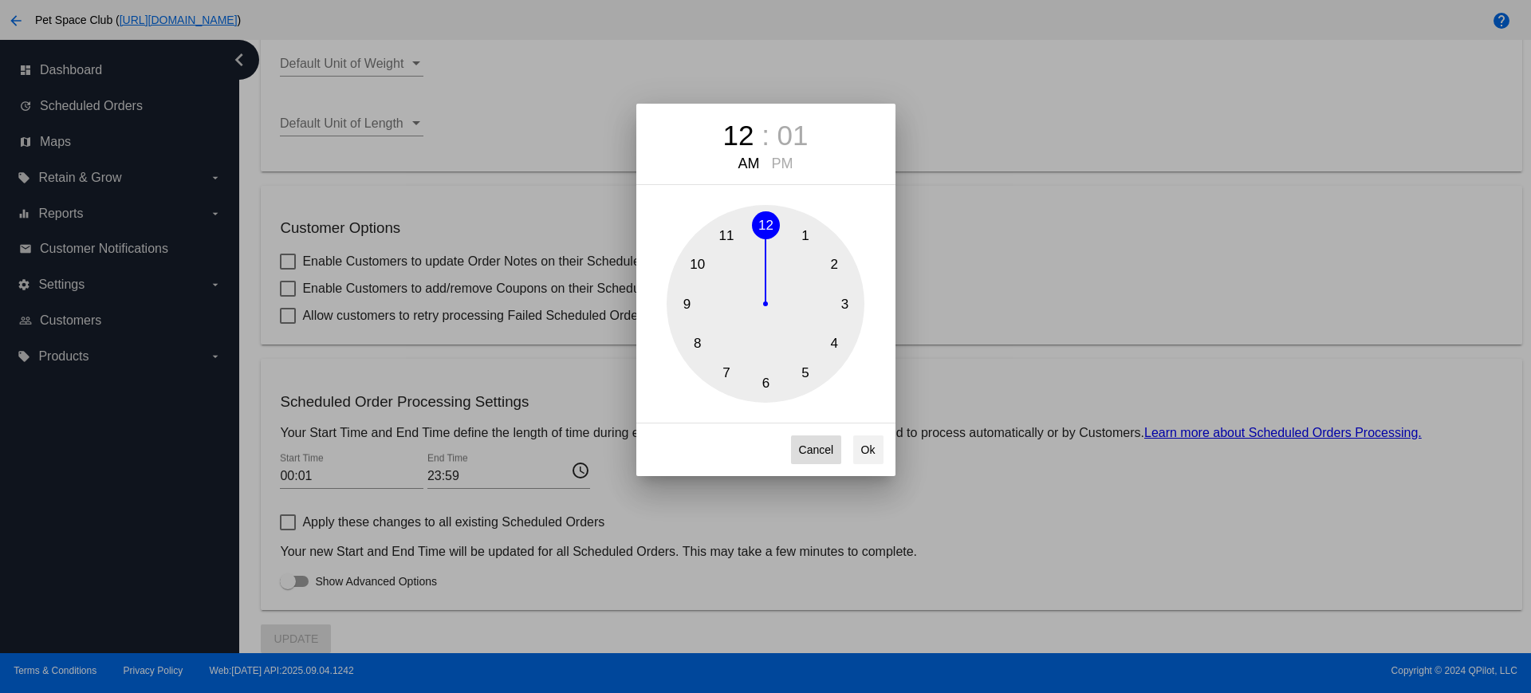
click at [800, 451] on button "Cancel" at bounding box center [816, 449] width 51 height 29
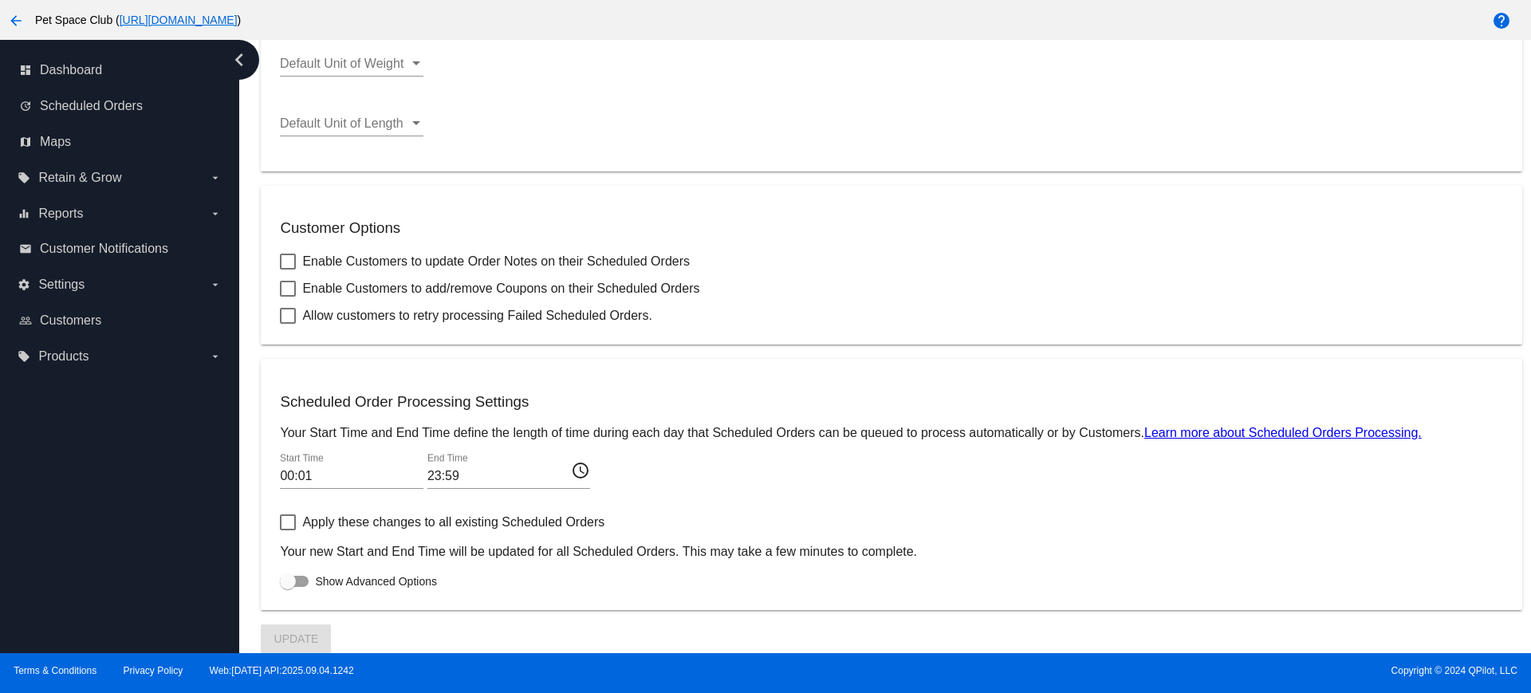
click at [246, 368] on div "Dashboard Site Settings Location Settings Postal Code Postal Code or Zip Code (…" at bounding box center [885, 346] width 1292 height 613
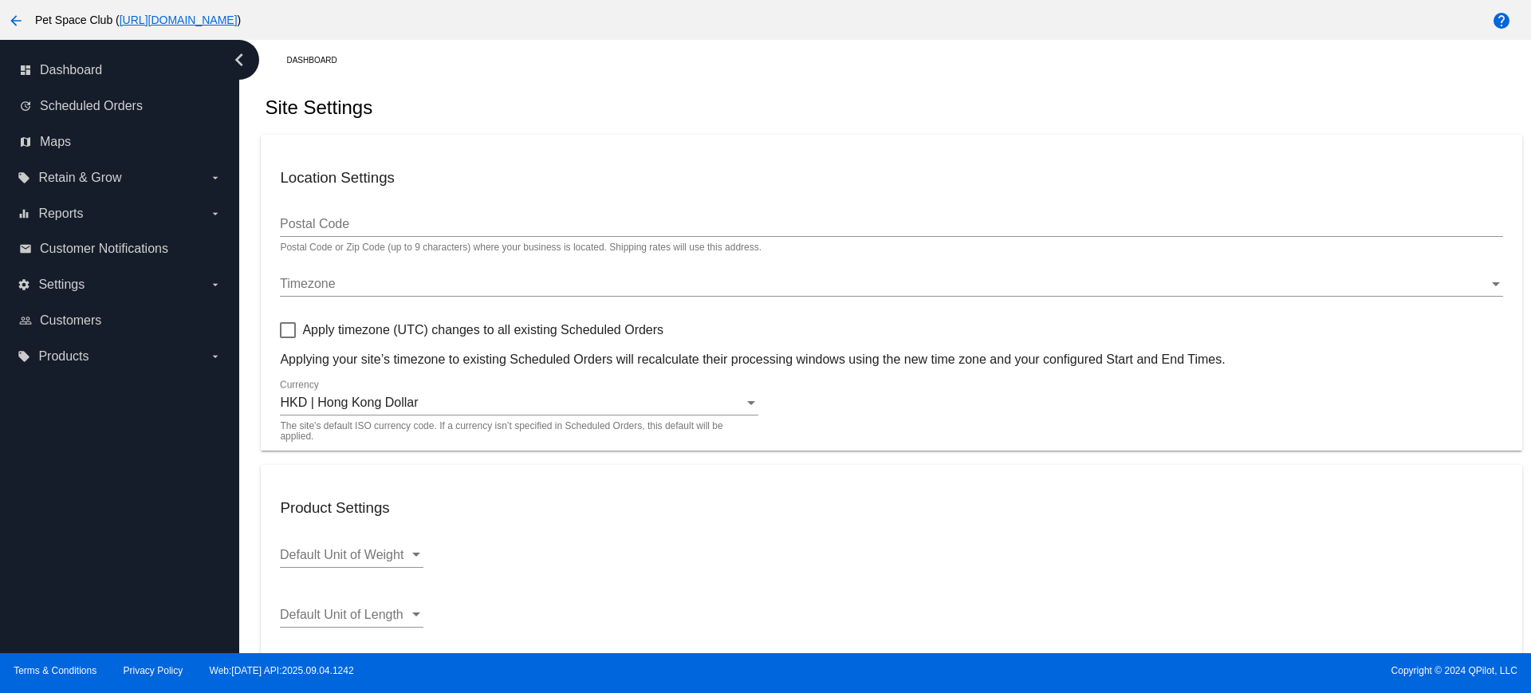
scroll to position [199, 0]
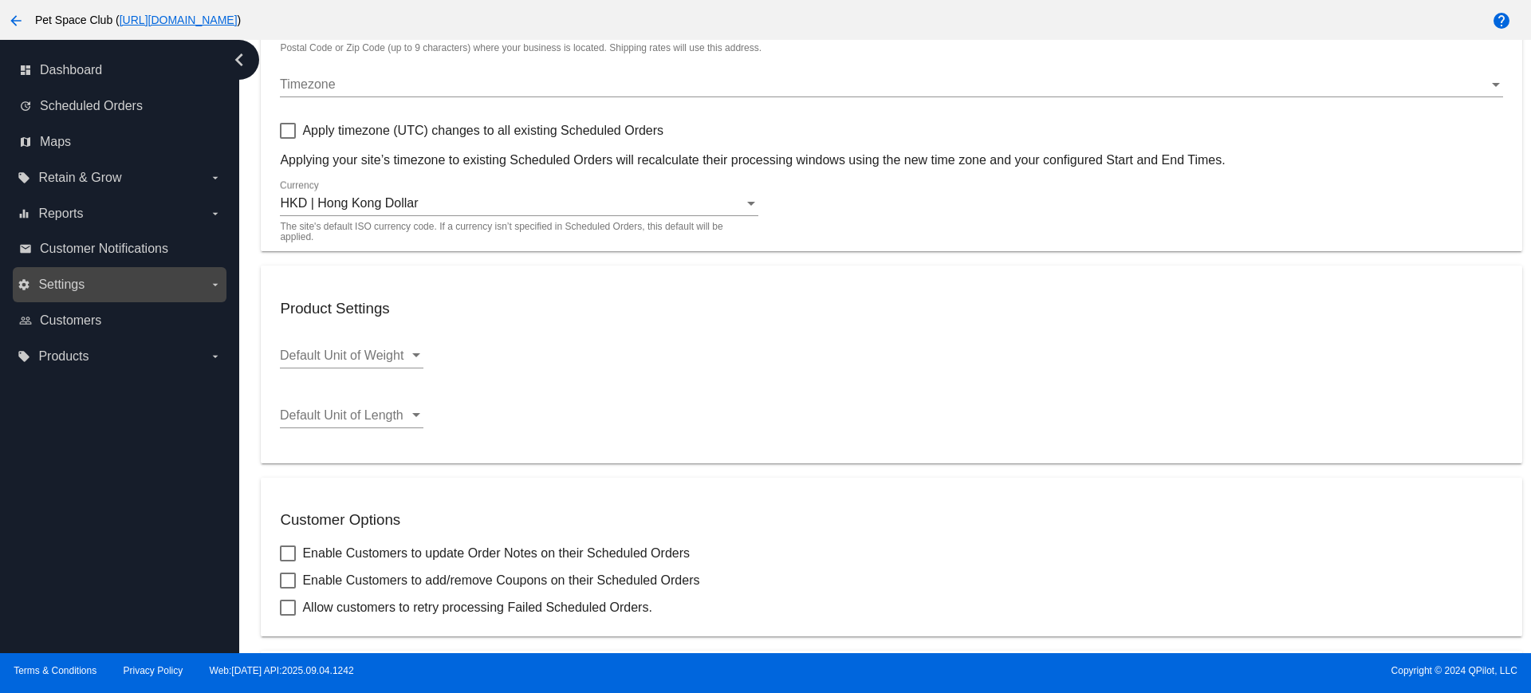
click at [220, 281] on icon "arrow_drop_down" at bounding box center [215, 284] width 13 height 13
click at [0, 0] on input "settings Settings arrow_drop_down" at bounding box center [0, 0] width 0 height 0
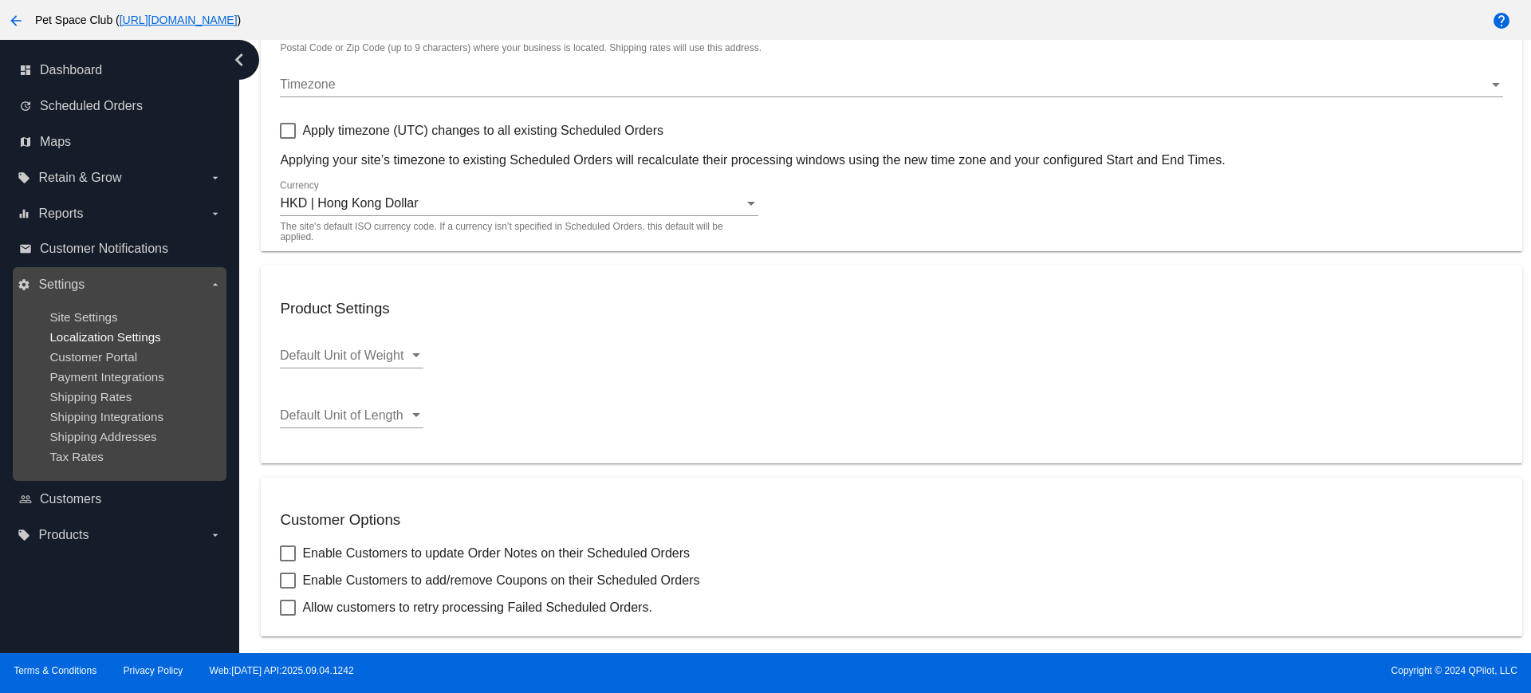
click at [146, 333] on span "Localization Settings" at bounding box center [104, 337] width 111 height 14
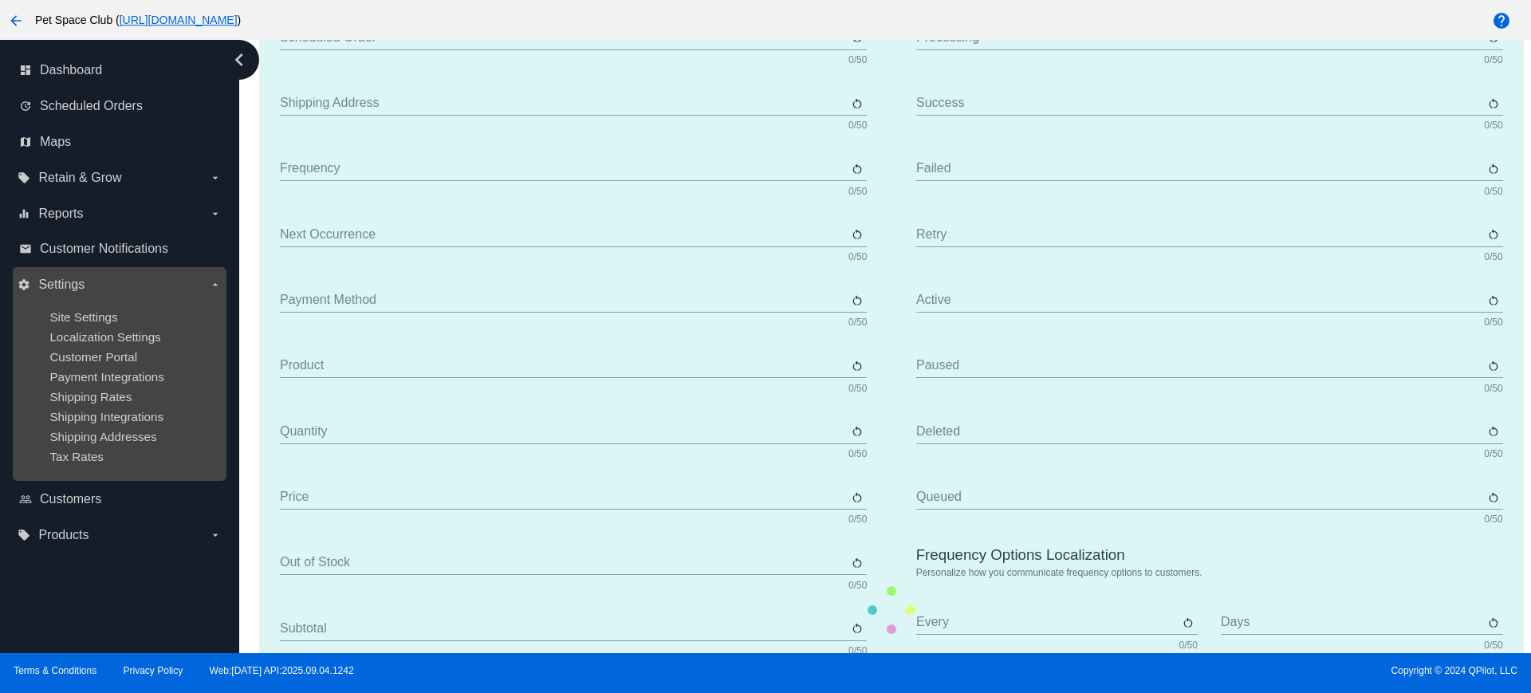
type input "循環訂單 Scheduled Order"
type input "送貨地址 Shipping Address"
type input "送貨頻率 Frequency"
type input "下一次送貨 Next Occurrence"
type input "付款方式 Payment Method"
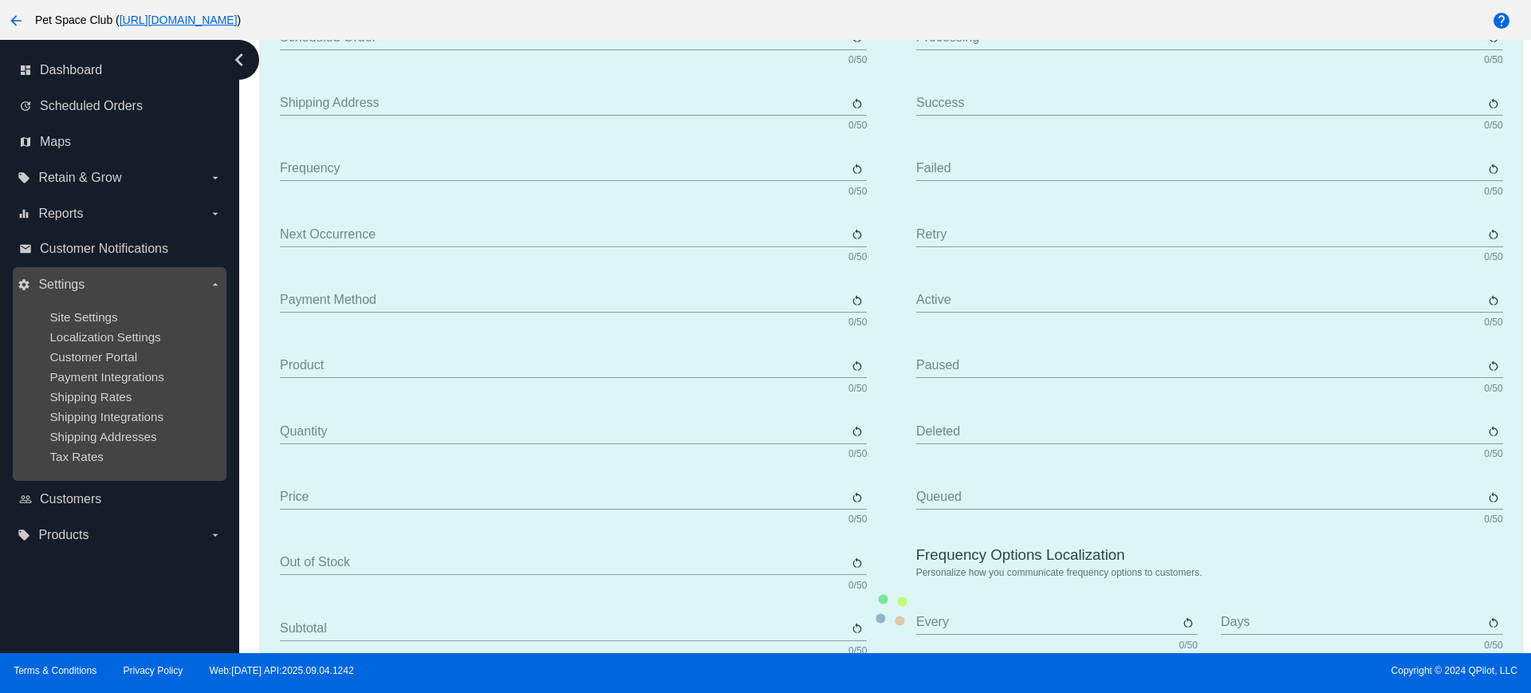
type input "產品 Product"
type input "數量 Quantity"
type input "價錢 Price"
type input "缺貨 Out of stock"
type input "小計 Subtotal"
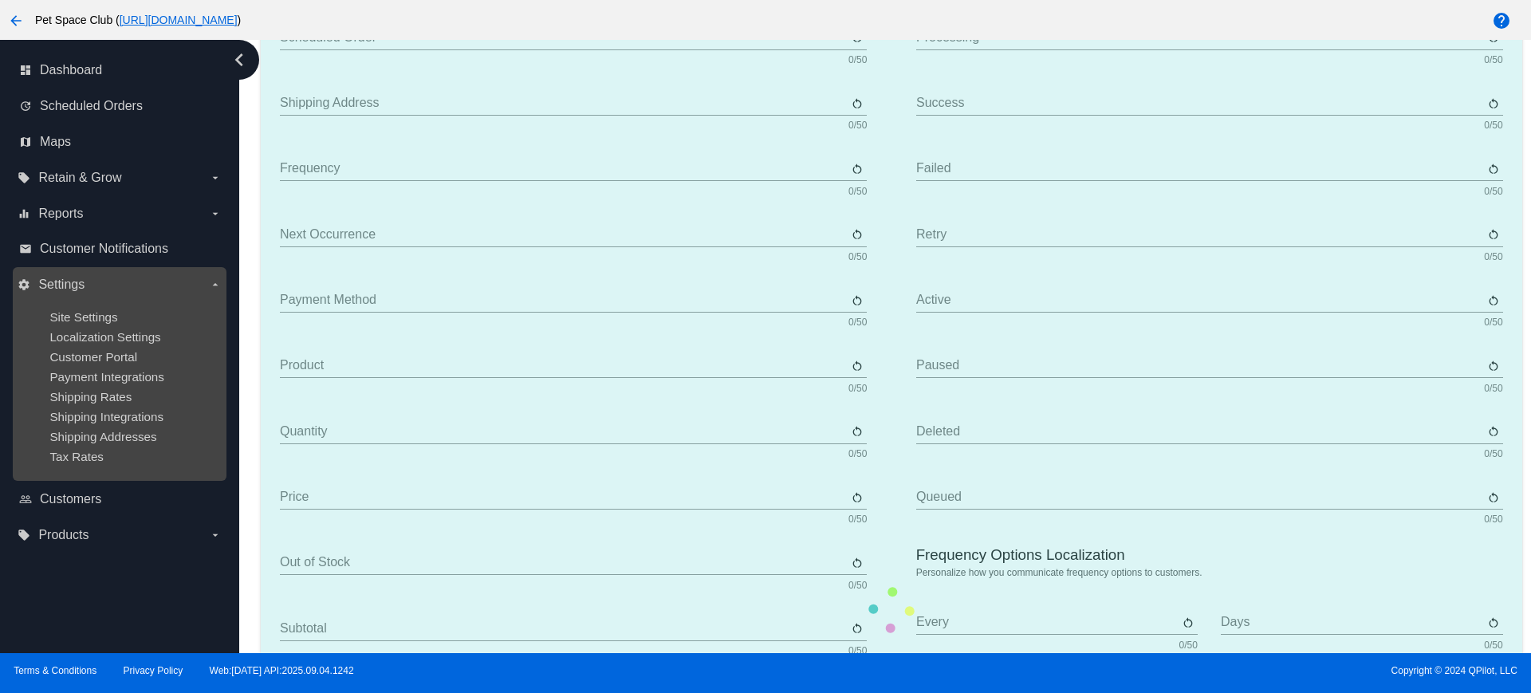
type input "運費 Shipping"
type input "稅項 Tax"
type input "免稅 TBD"
type input "總數 Total"
type input "沒有付款方式 No Payment Method"
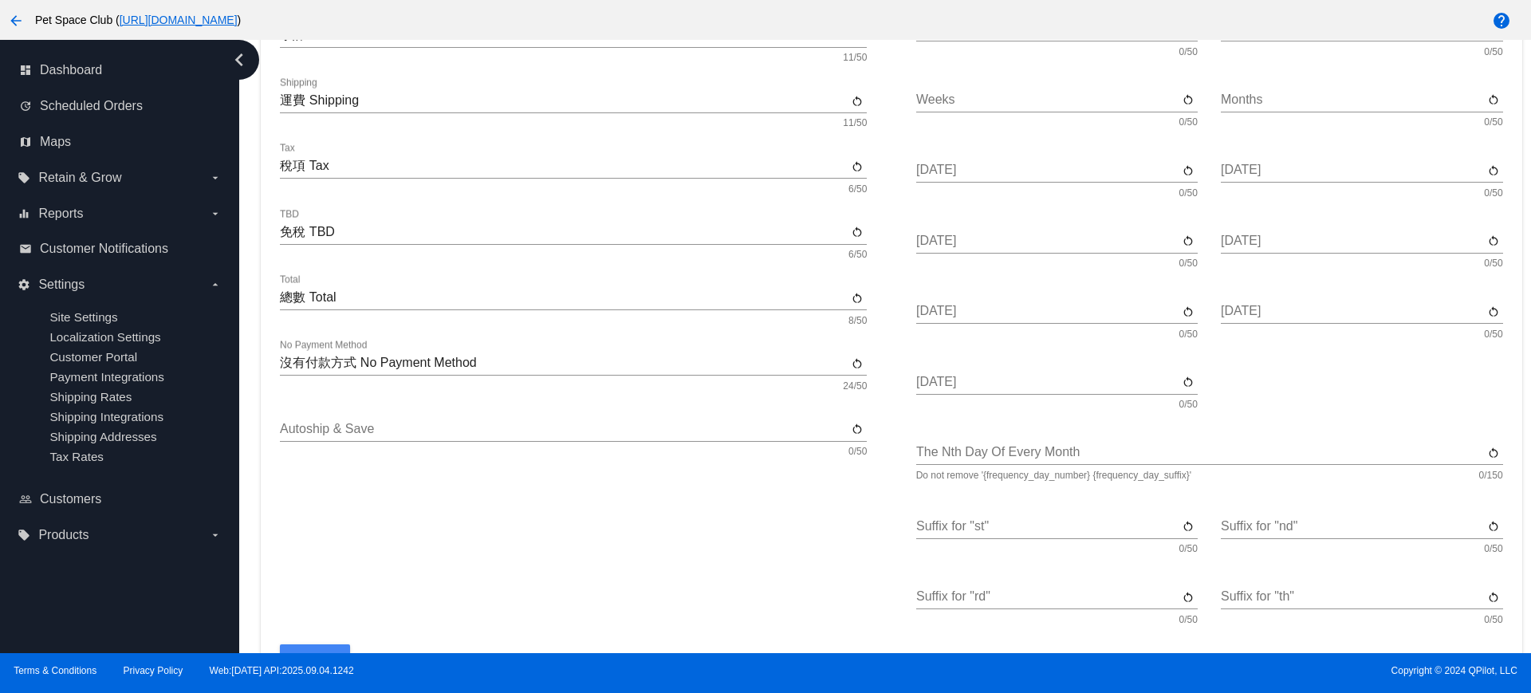
scroll to position [797, 0]
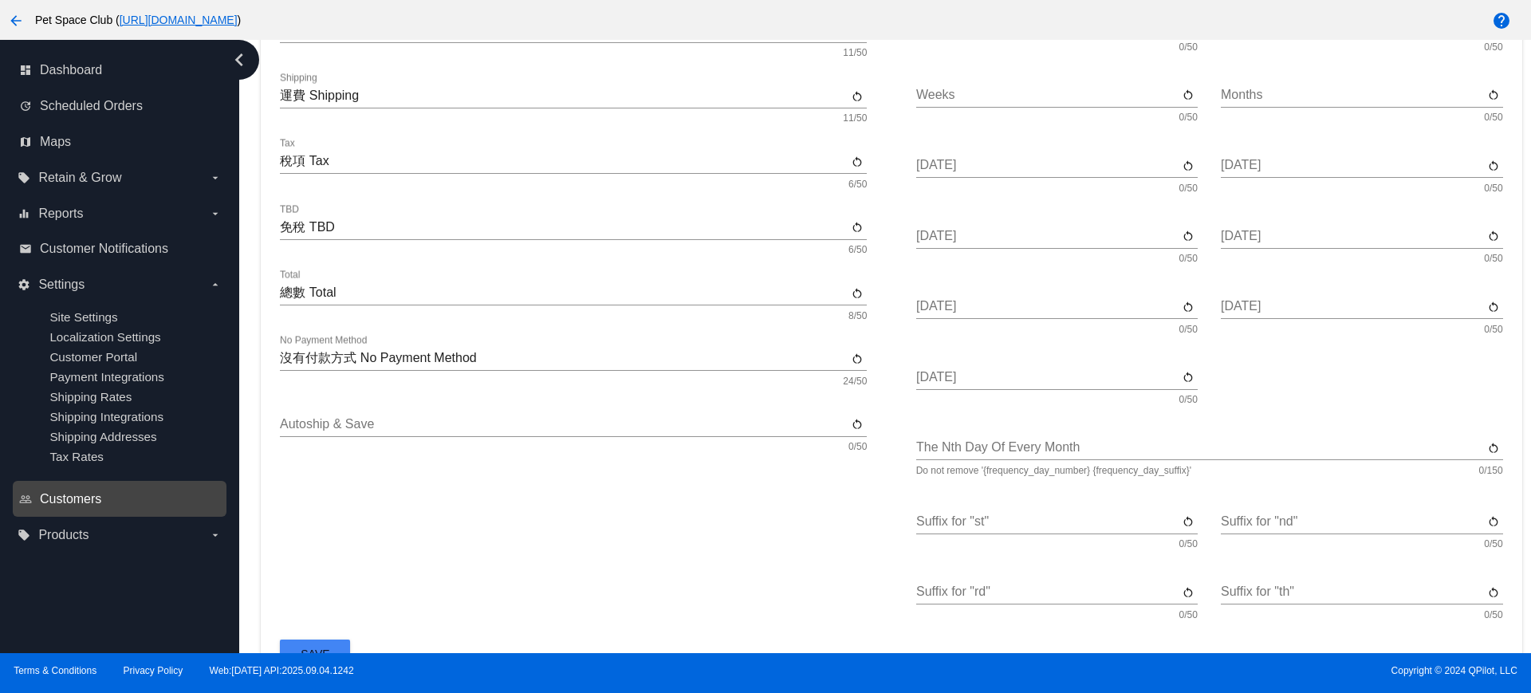
click at [87, 497] on span "Customers" at bounding box center [70, 499] width 61 height 14
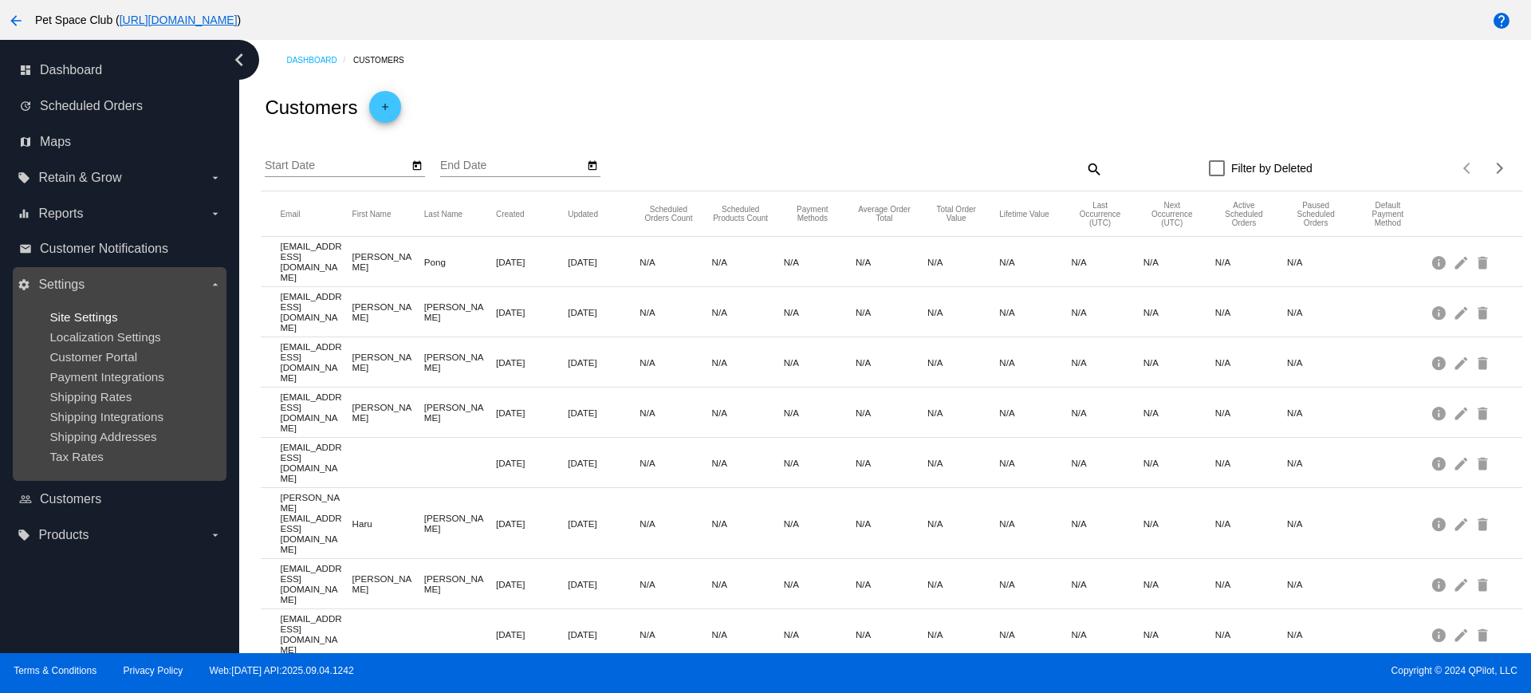
click at [91, 319] on span "Site Settings" at bounding box center [83, 317] width 68 height 14
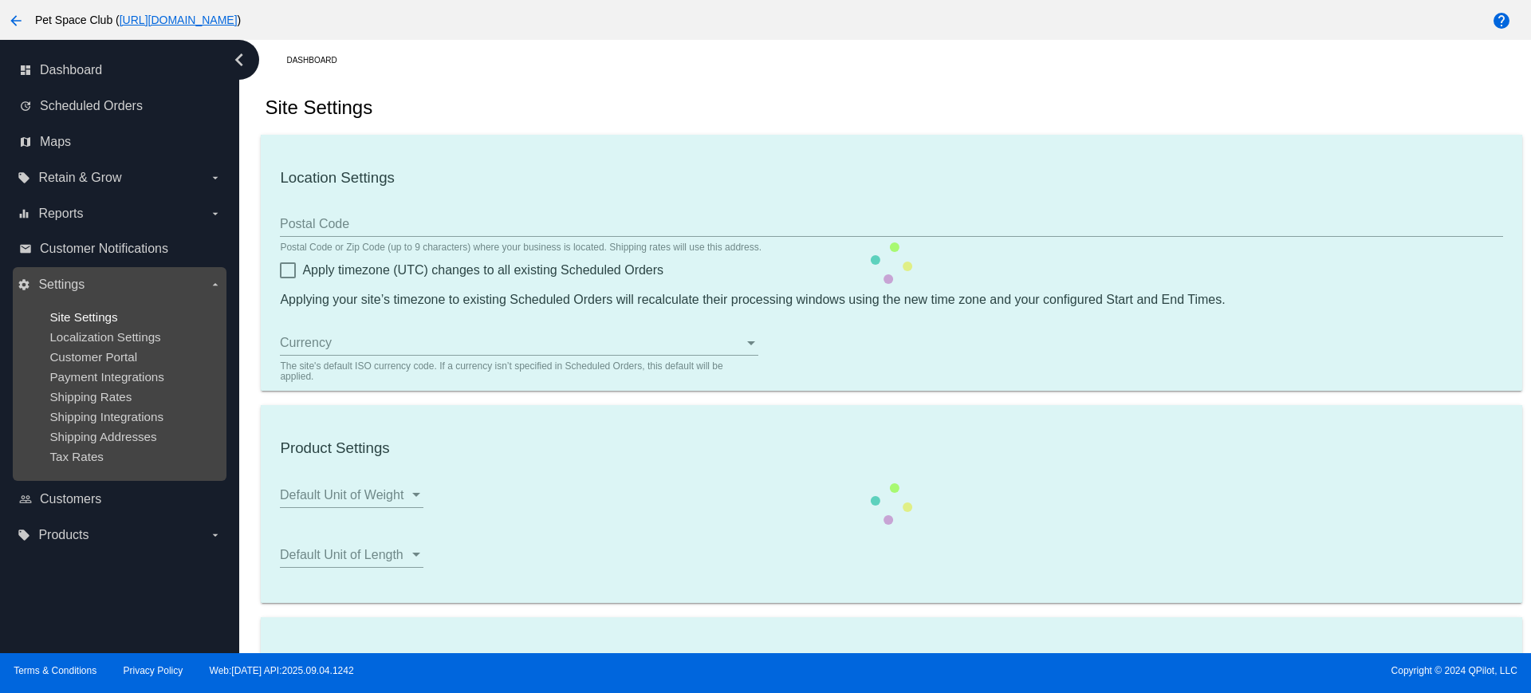
type input "00:01"
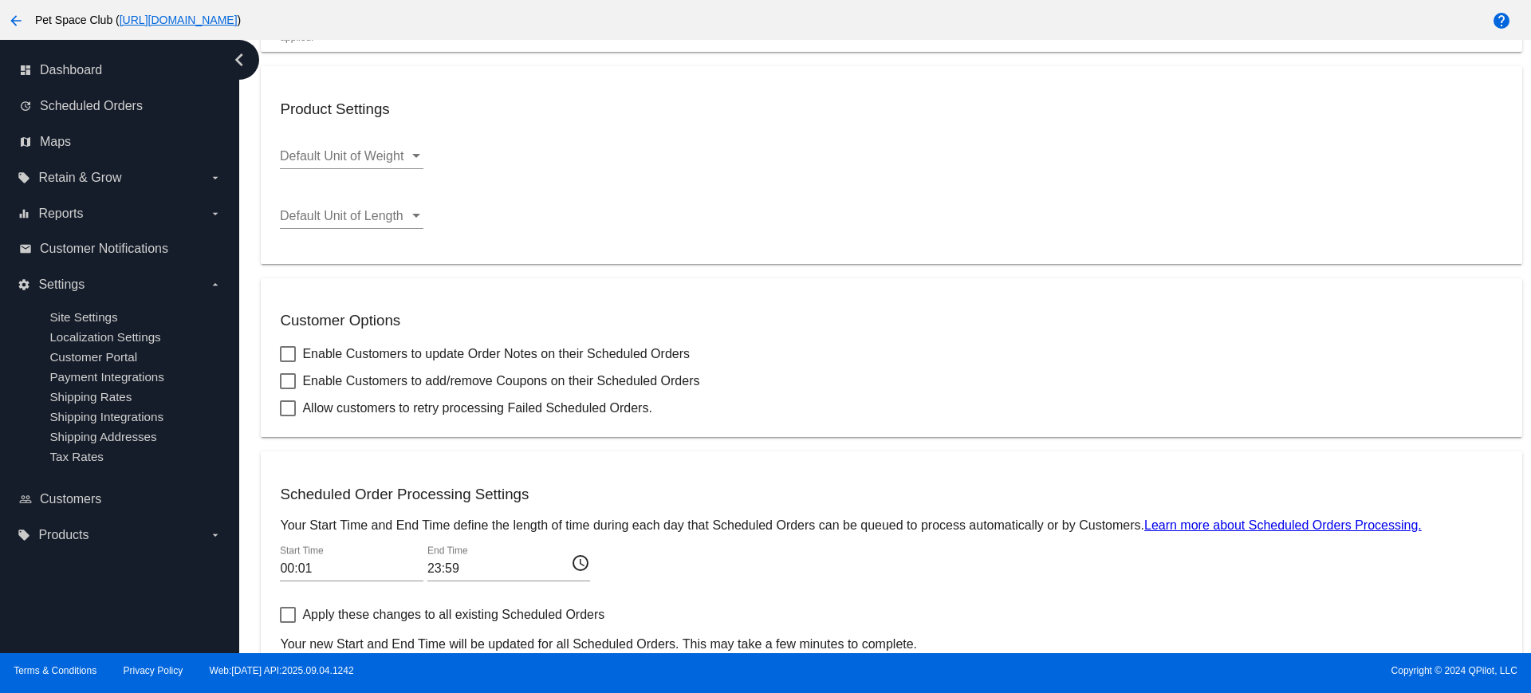
scroll to position [491, 0]
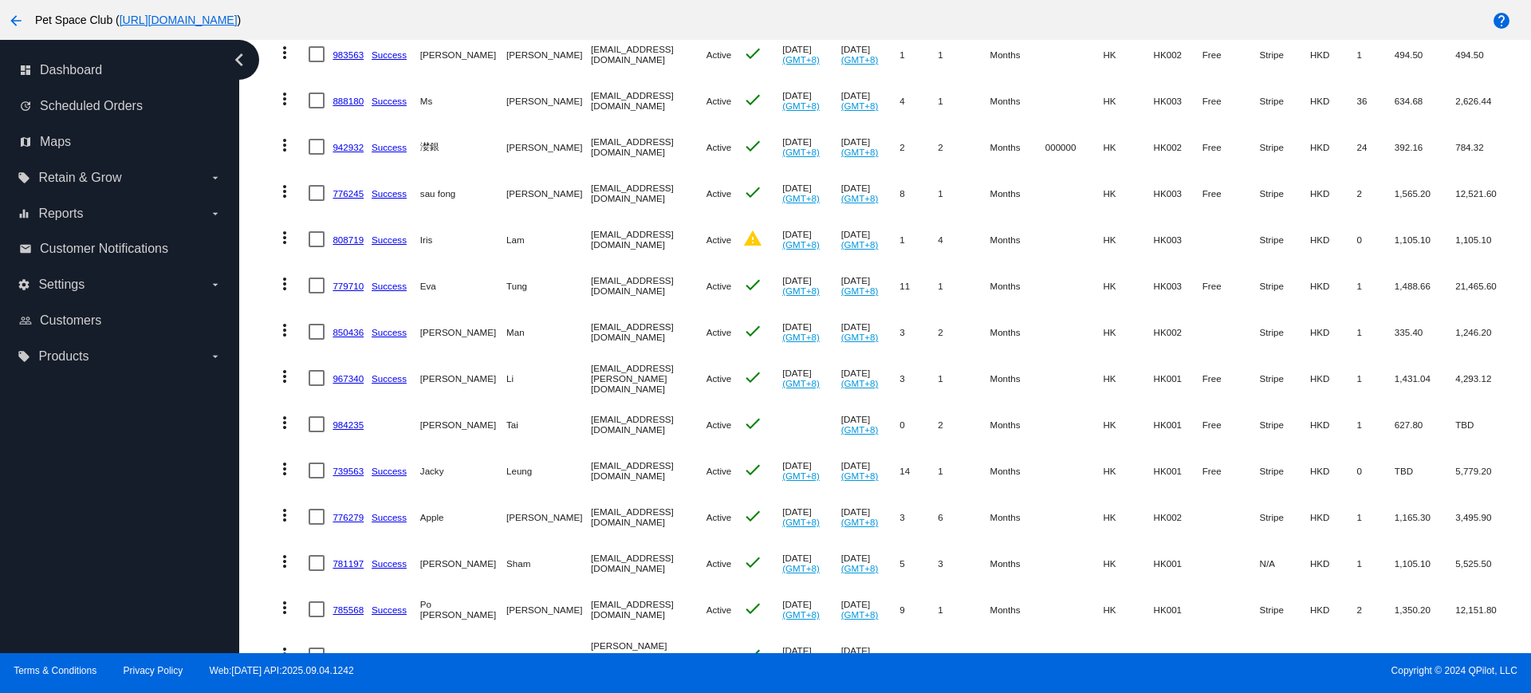
scroll to position [598, 0]
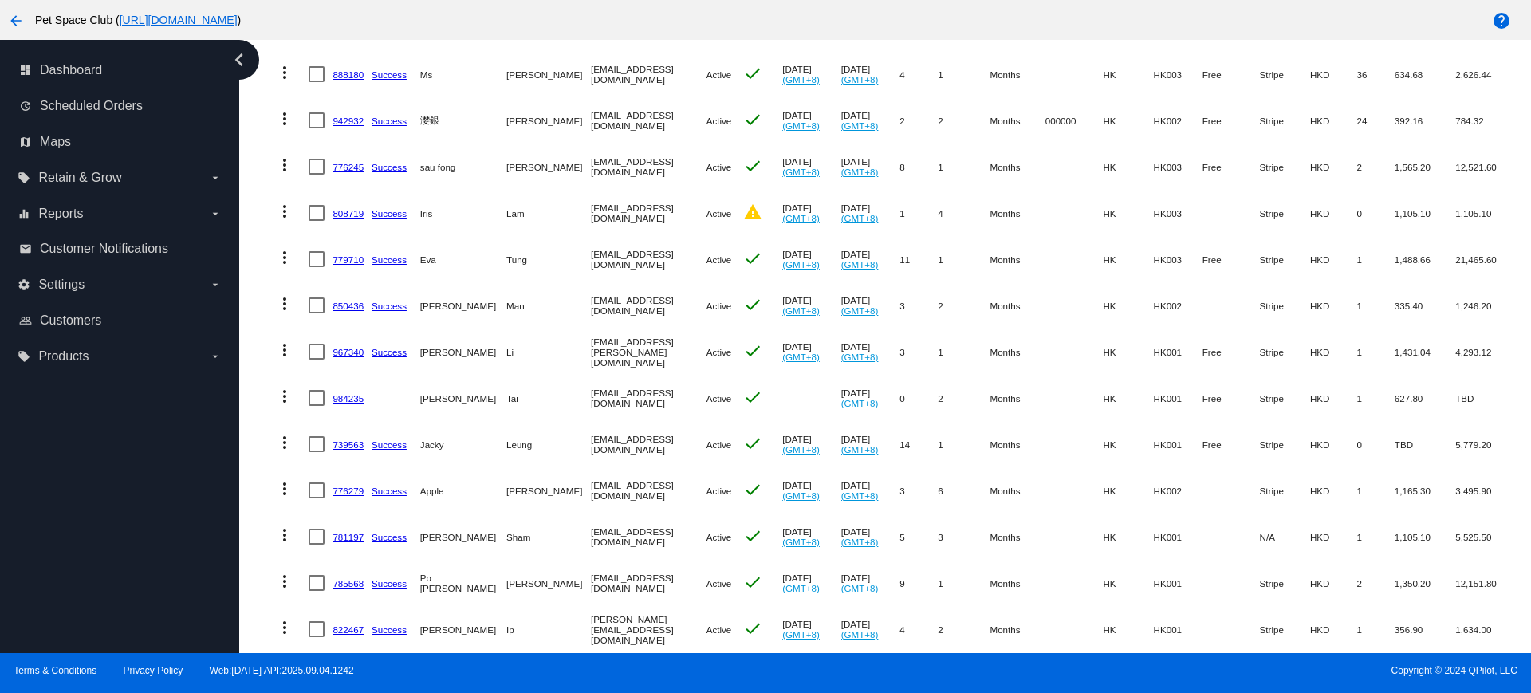
click at [259, 277] on div "Dashboard Scheduled Orders Scheduled Orders add Status: Active (292) Paused (13…" at bounding box center [891, 277] width 1279 height 1671
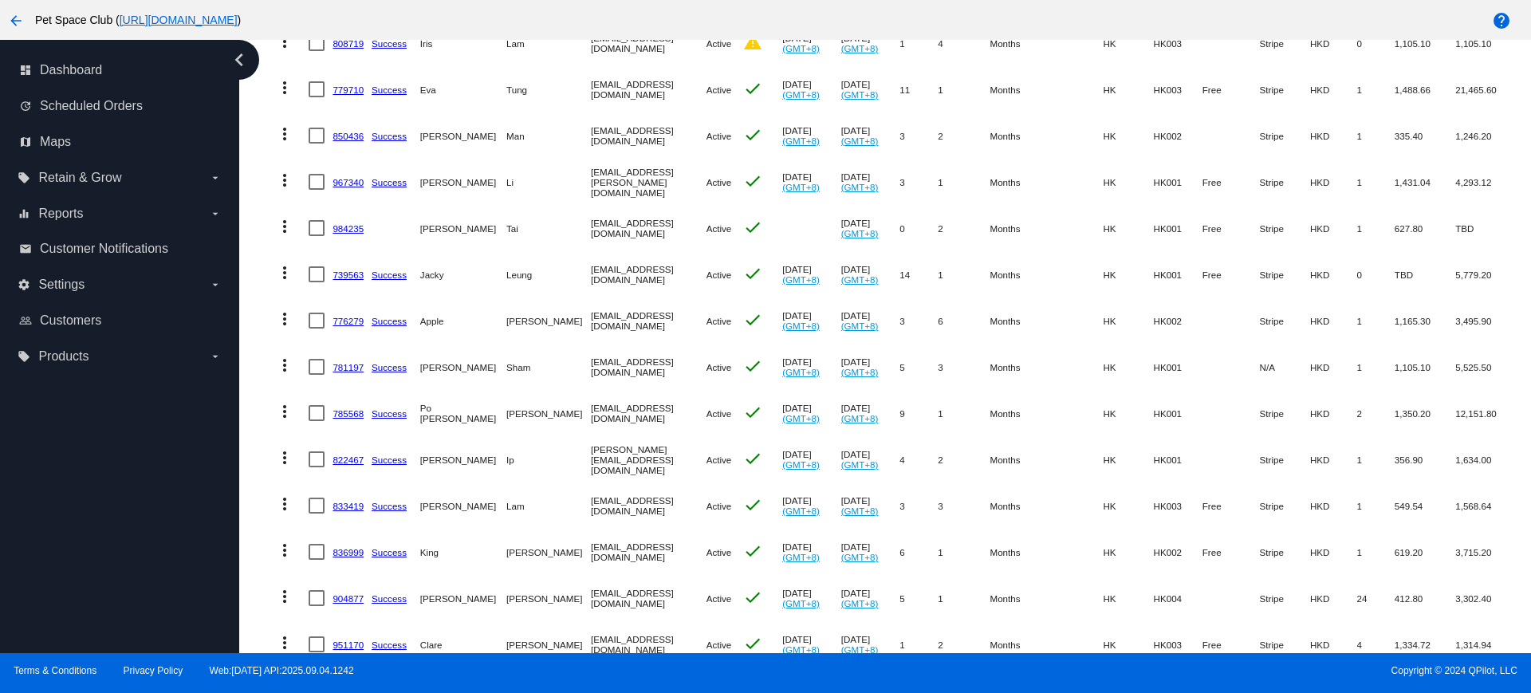
scroll to position [797, 0]
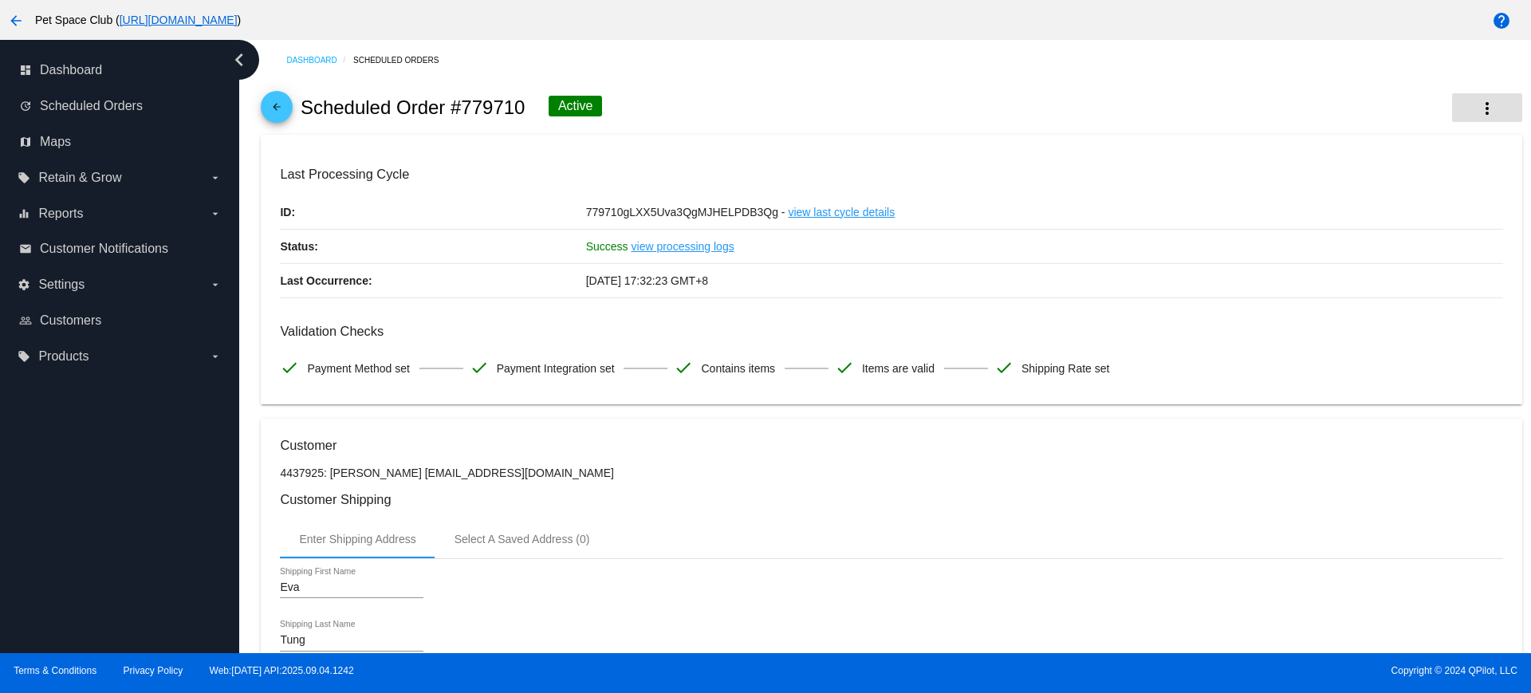
click at [1478, 111] on mat-icon "more_vert" at bounding box center [1487, 108] width 19 height 19
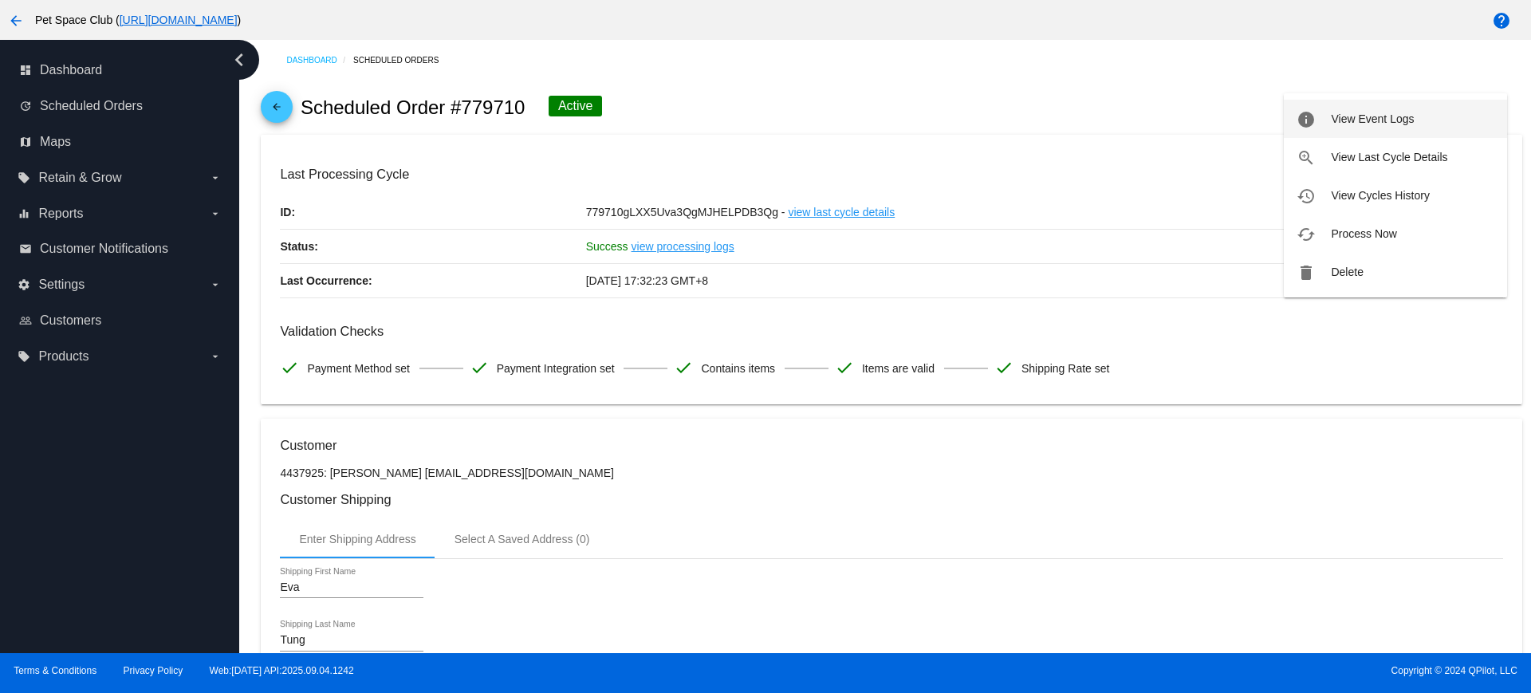
click at [1335, 121] on span "View Event Logs" at bounding box center [1372, 118] width 83 height 13
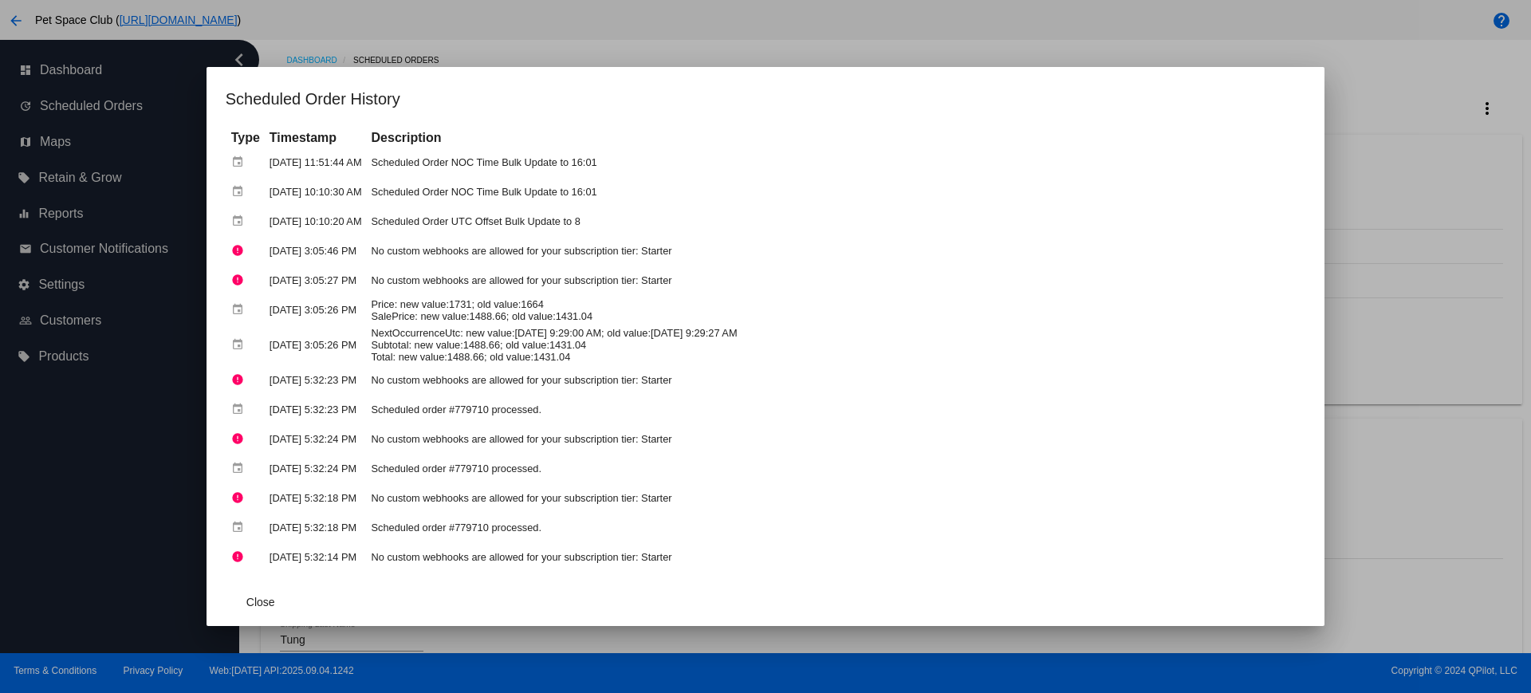
click at [1407, 116] on div at bounding box center [765, 346] width 1531 height 693
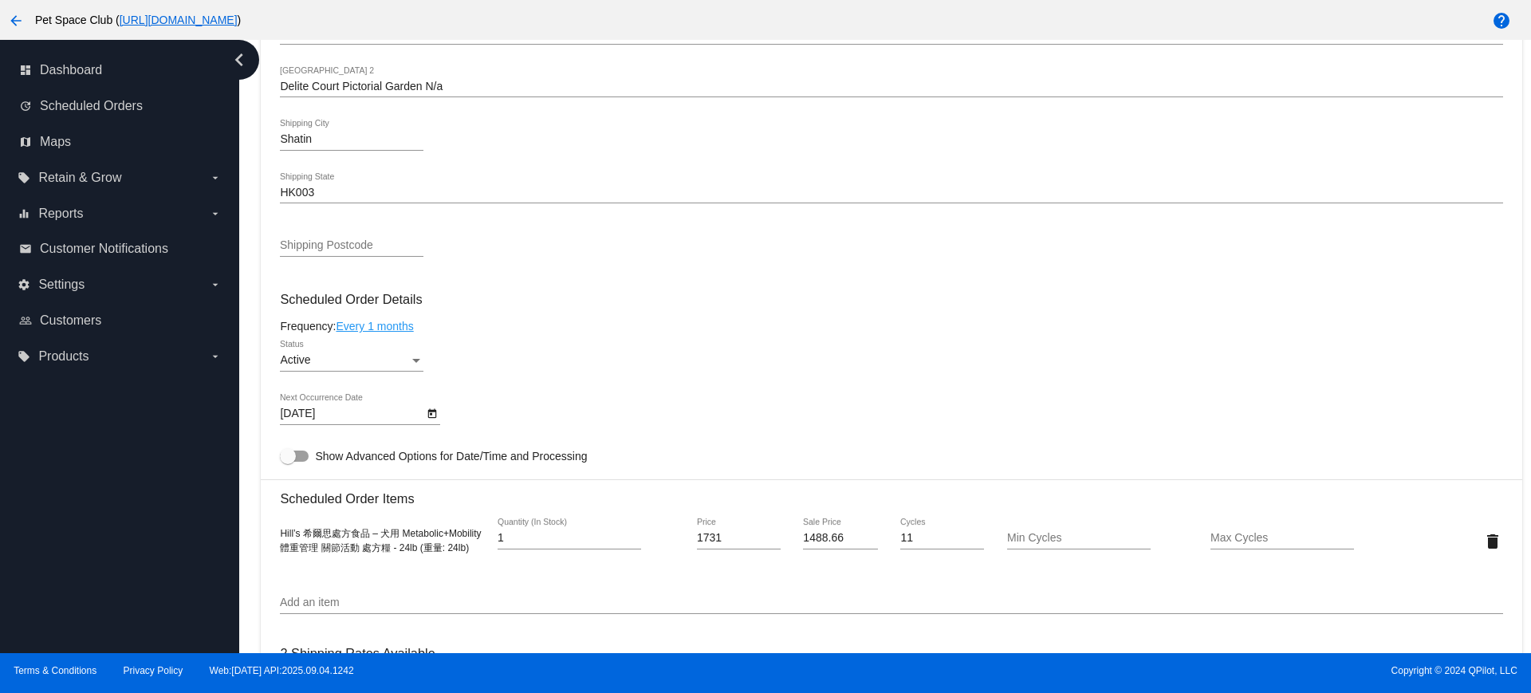
scroll to position [797, 0]
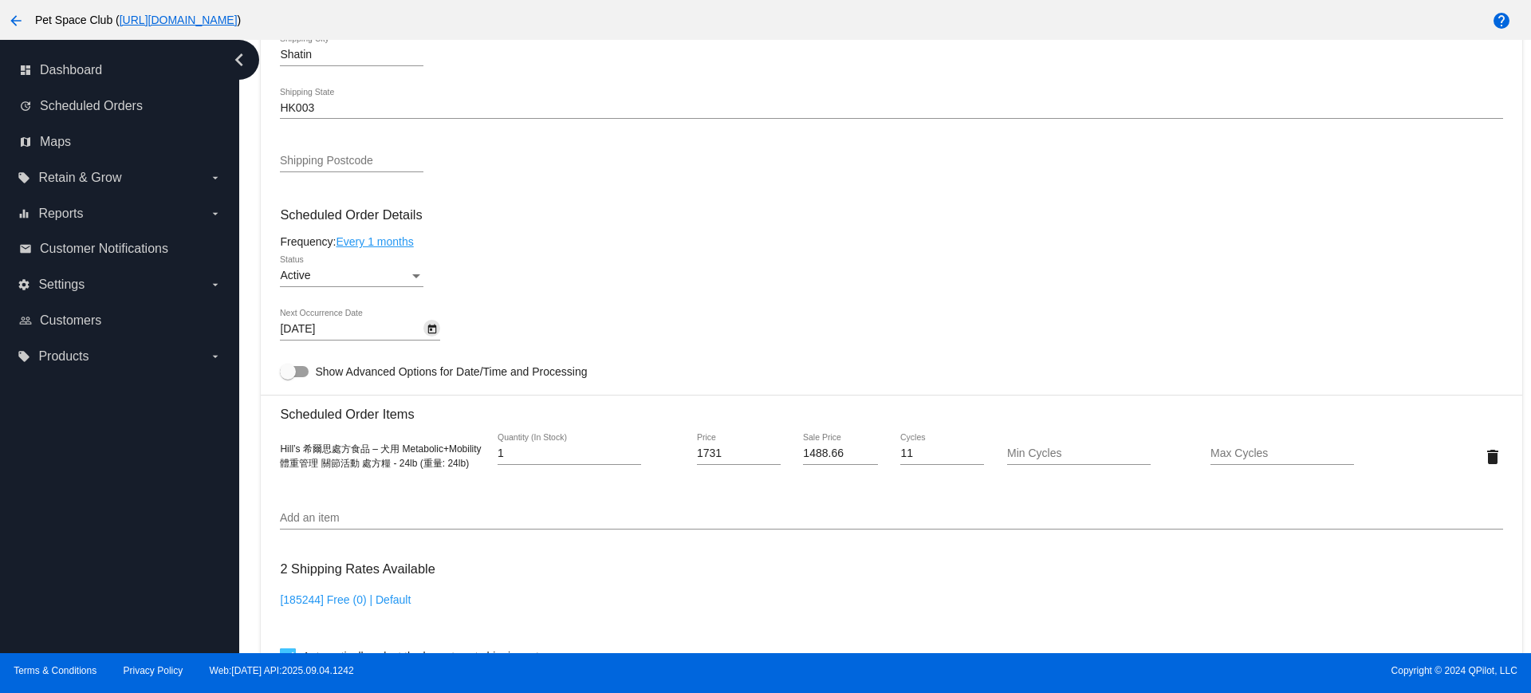
click at [438, 327] on button "Open calendar" at bounding box center [431, 328] width 17 height 17
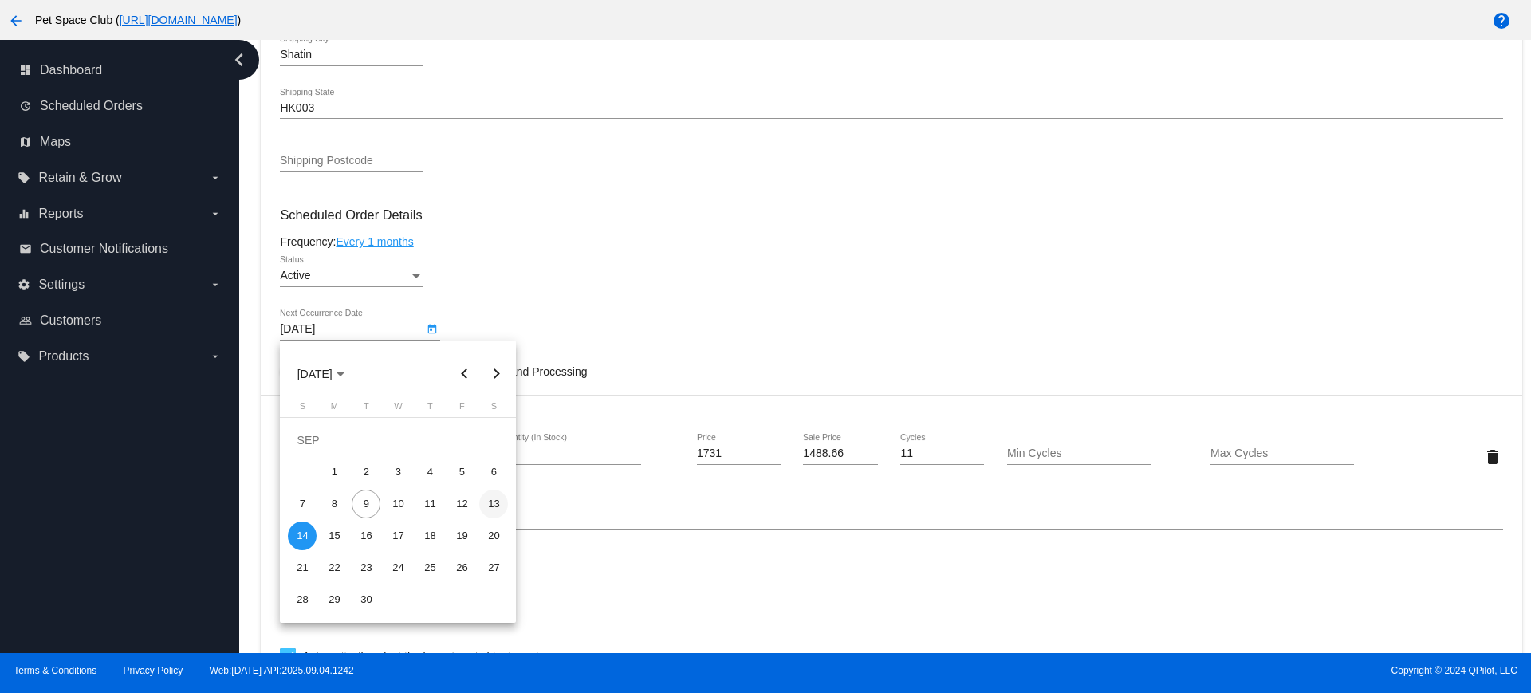
click at [489, 504] on div "13" at bounding box center [493, 504] width 29 height 29
type input "9/13/2025"
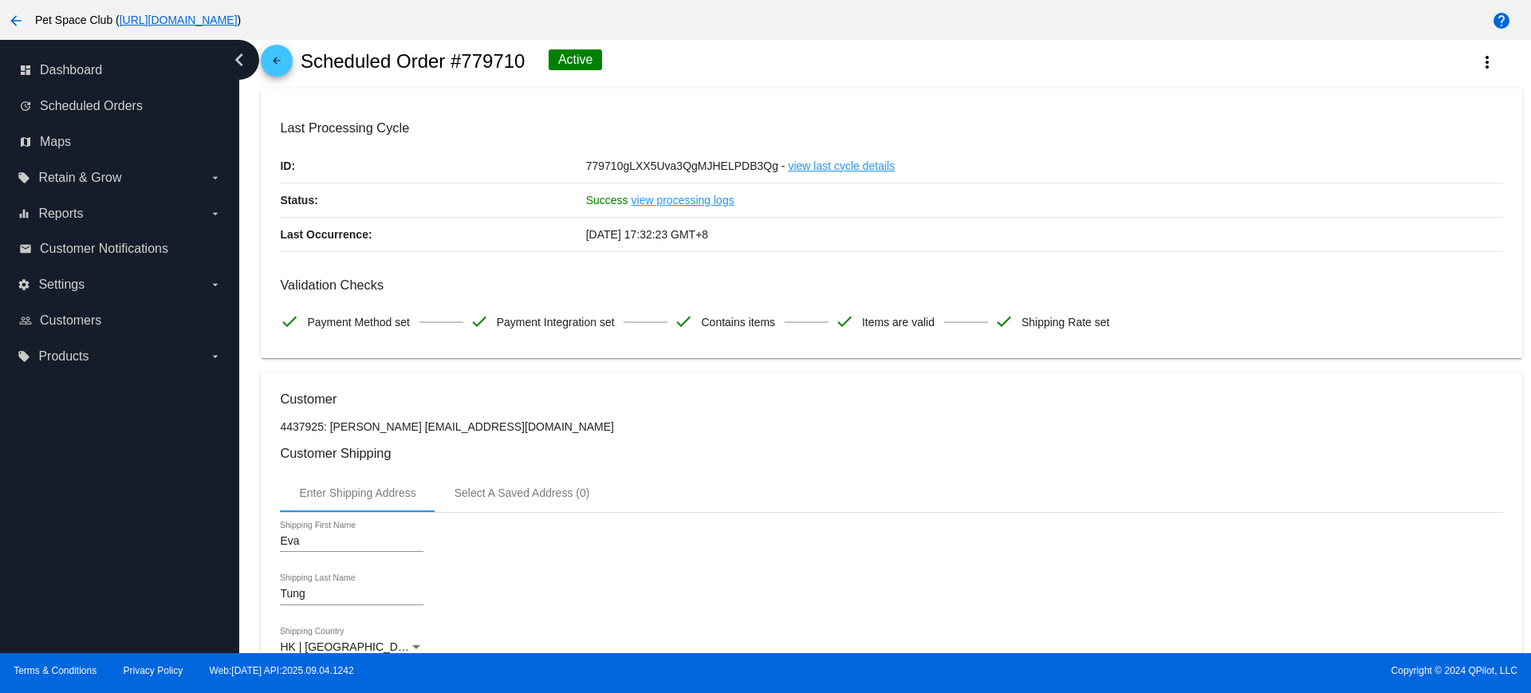
scroll to position [0, 0]
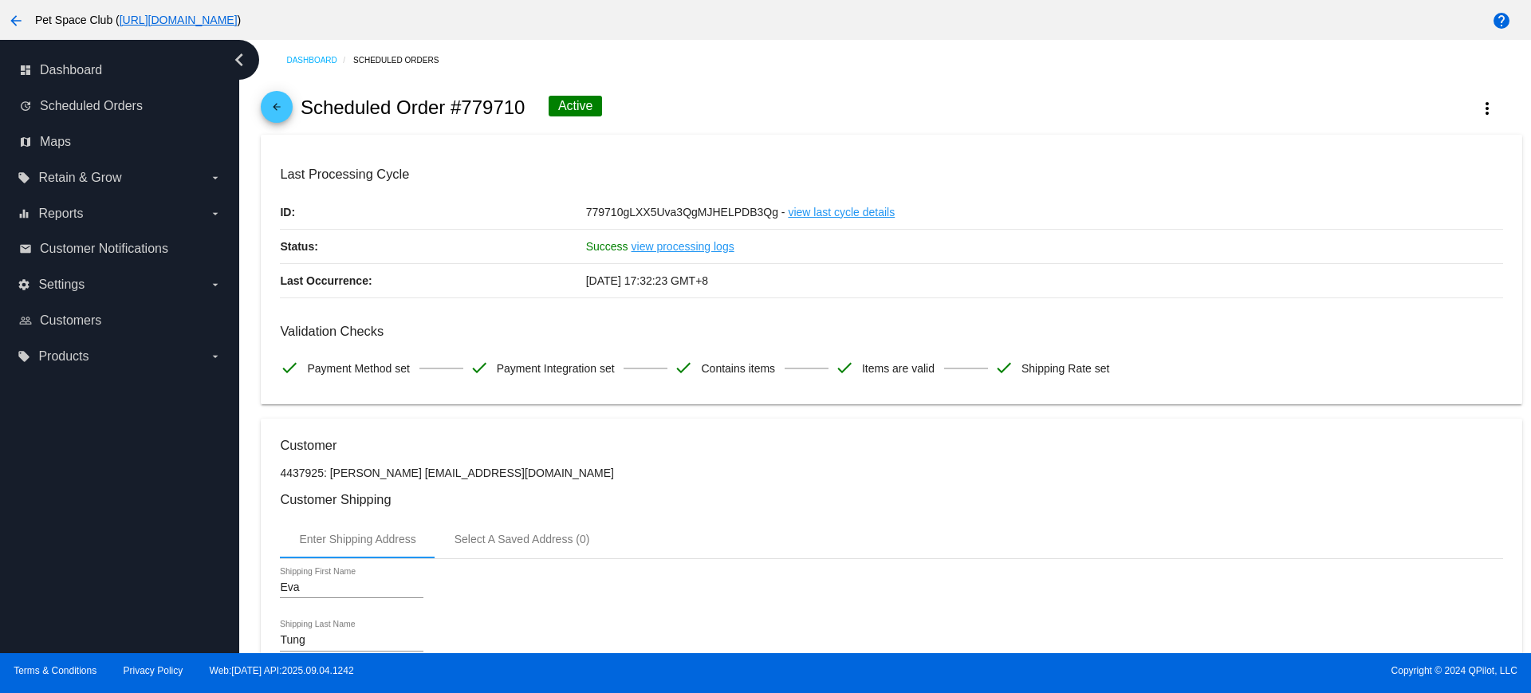
drag, startPoint x: 527, startPoint y: 111, endPoint x: 463, endPoint y: 108, distance: 64.7
click at [463, 108] on div "arrow_back Scheduled Order #779710 Active more_vert" at bounding box center [891, 108] width 1261 height 54
copy h2 "779710"
click at [682, 117] on div "arrow_back Scheduled Order #779710 Active more_vert" at bounding box center [891, 108] width 1261 height 54
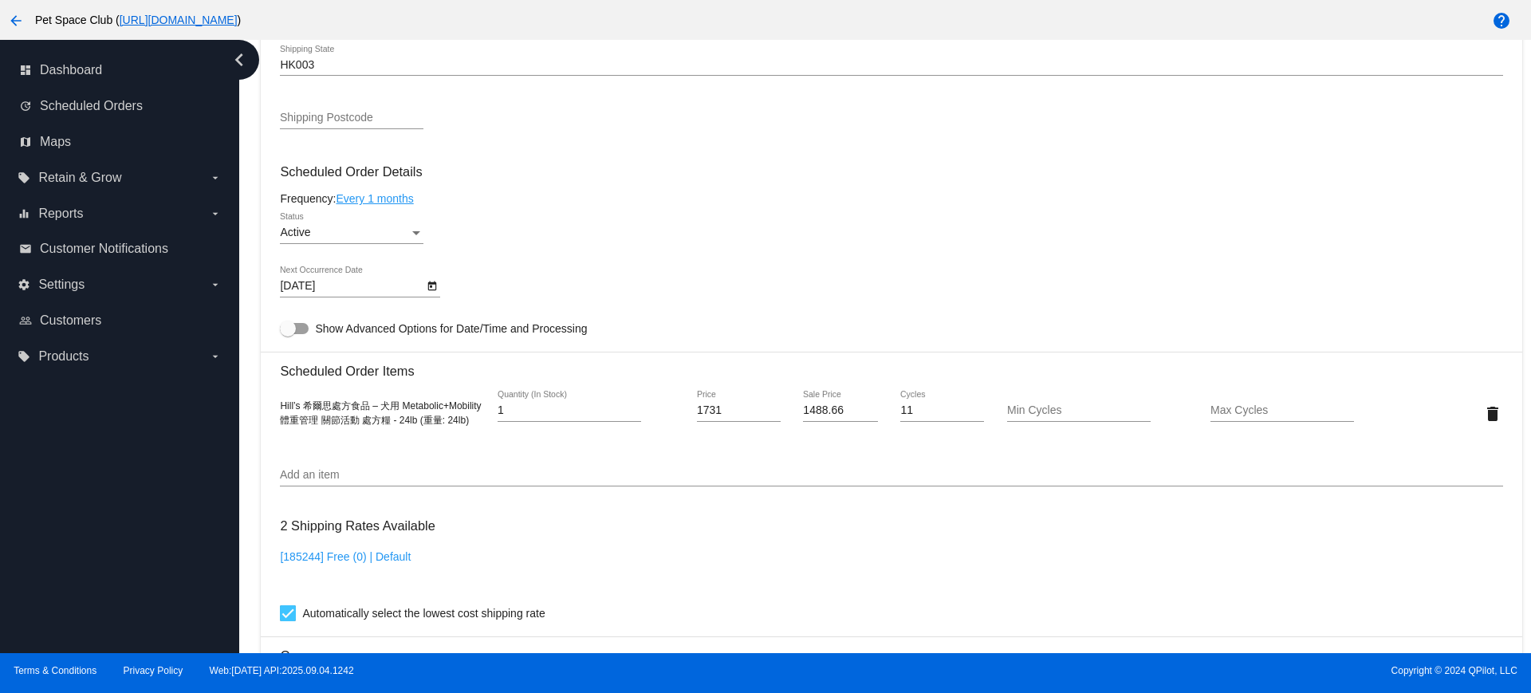
scroll to position [897, 0]
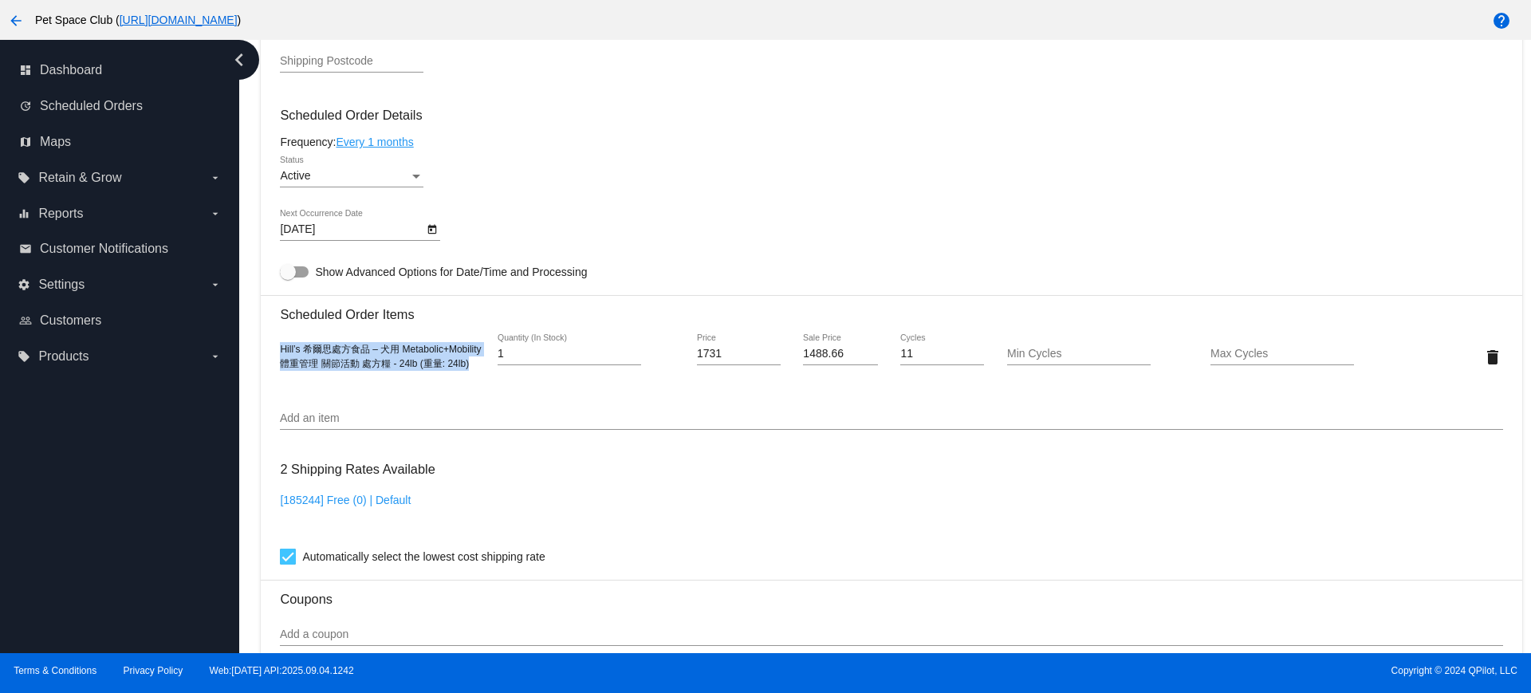
drag, startPoint x: 474, startPoint y: 365, endPoint x: 272, endPoint y: 352, distance: 203.0
click at [272, 352] on mat-card "Customer 4437925: Eva Tung evaboyboy@yahoo.com.hk Customer Shipping Enter Shipp…" at bounding box center [891, 319] width 1261 height 1595
copy span "Hill’s 希爾思處方食品 – 犬用 Metabolic+Mobility 體重管理 關節活動 處方糧 - 24lb (重量: 24lb)"
click at [244, 325] on div "Dashboard Scheduled Orders arrow_back Scheduled Order #779710 Active more_vert …" at bounding box center [885, 346] width 1292 height 613
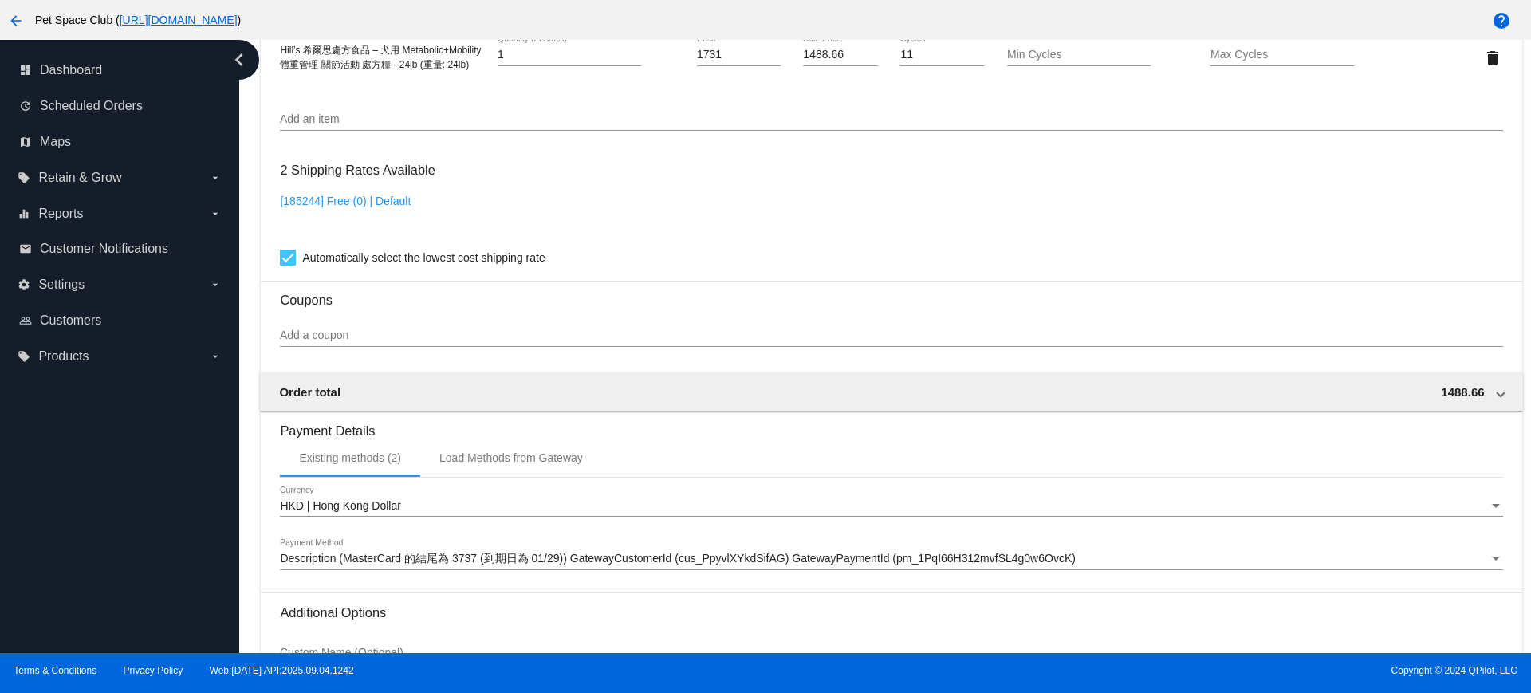
scroll to position [1360, 0]
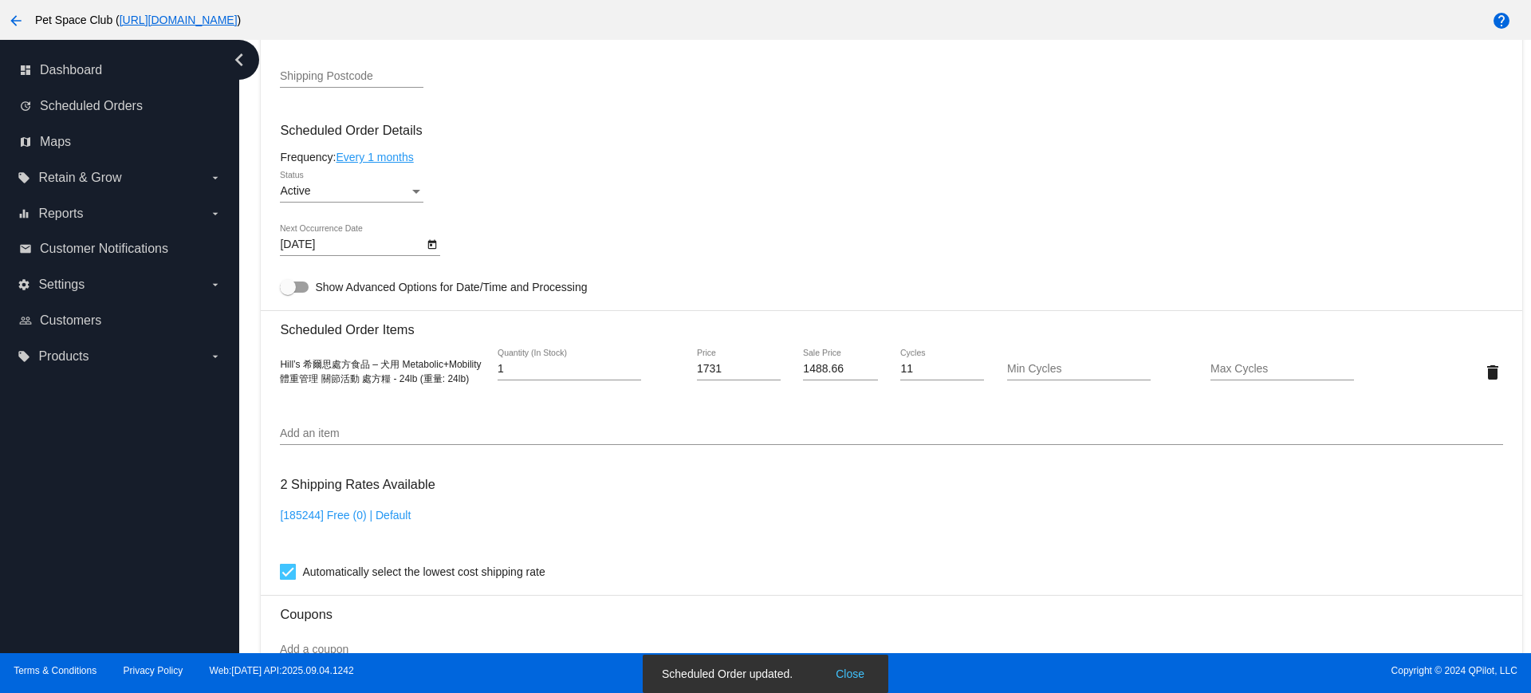
scroll to position [862, 0]
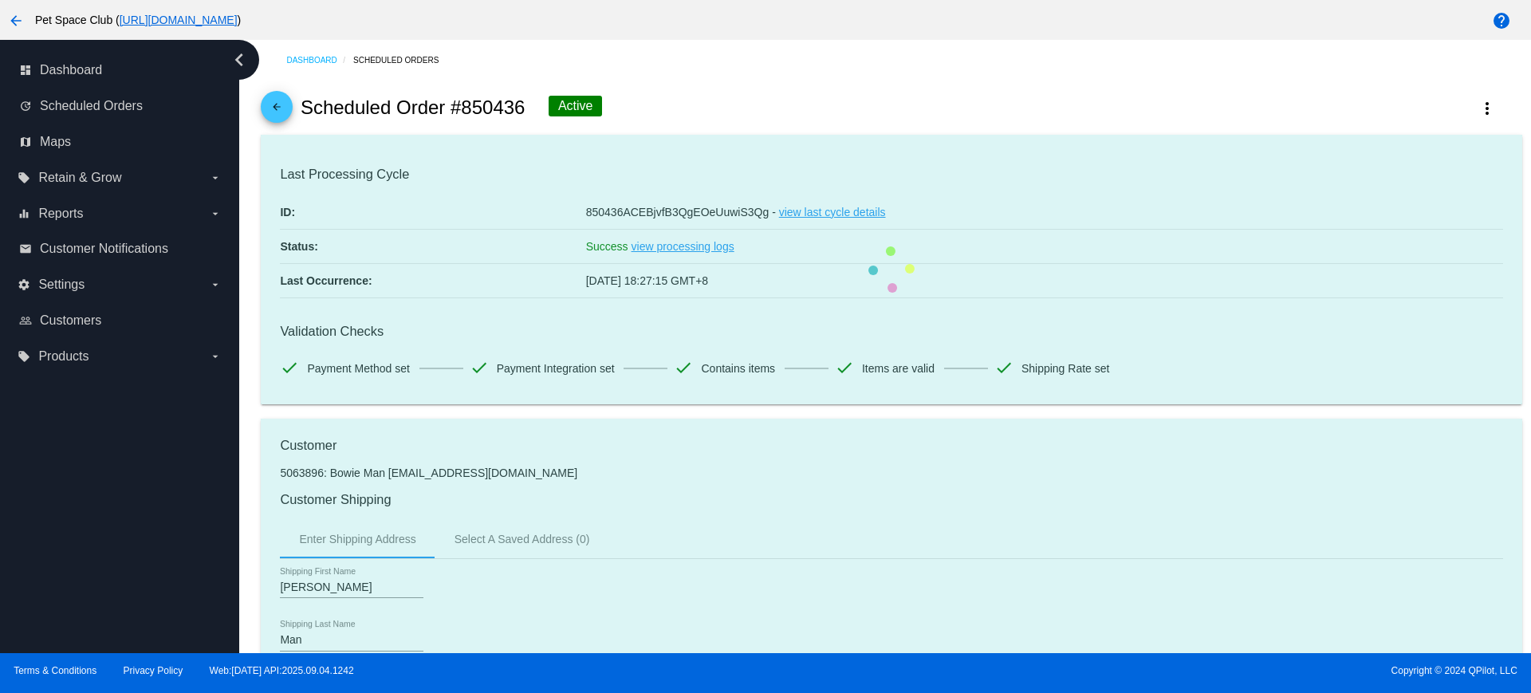
drag, startPoint x: 515, startPoint y: 107, endPoint x: 456, endPoint y: 108, distance: 59.0
click at [456, 108] on h2 "Scheduled Order #850436" at bounding box center [413, 107] width 225 height 22
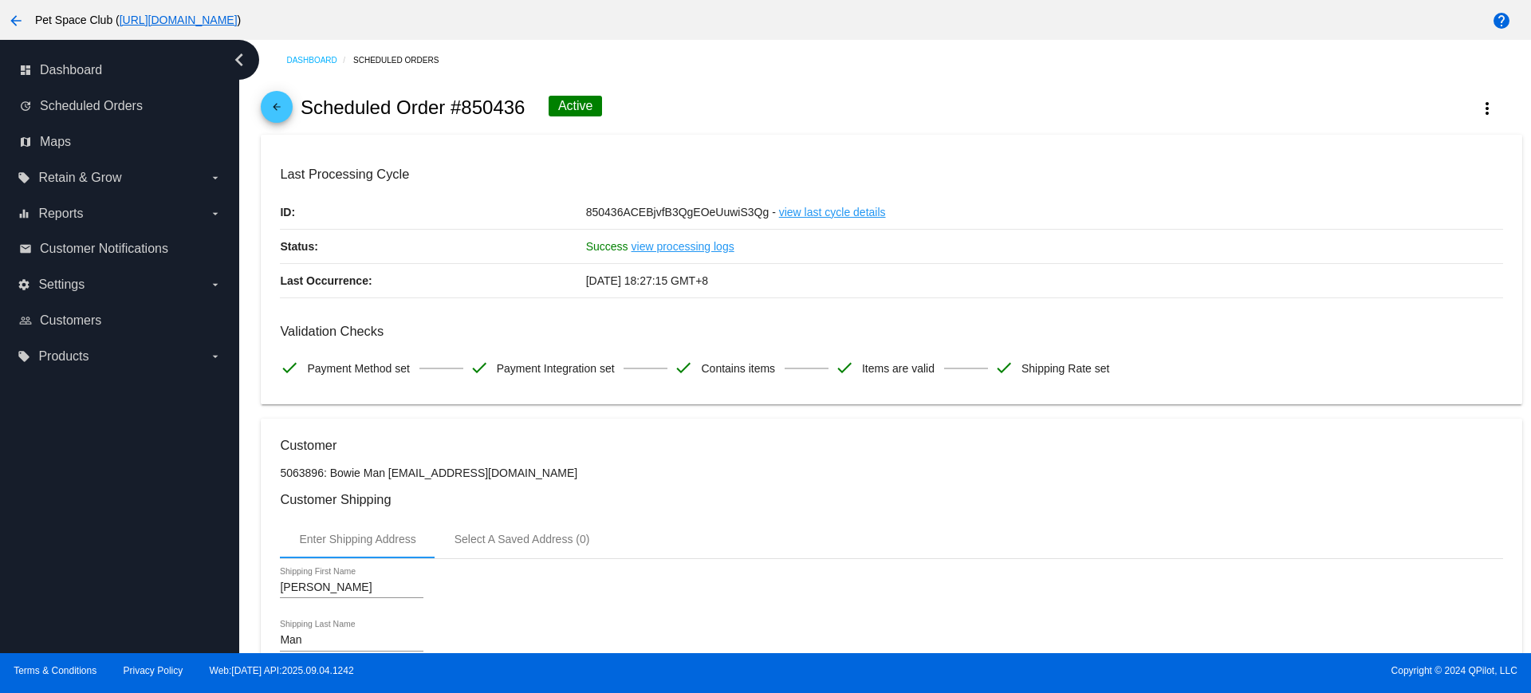
copy h2 "850436"
click at [675, 100] on div "arrow_back Scheduled Order #850436 Active more_vert" at bounding box center [891, 108] width 1261 height 54
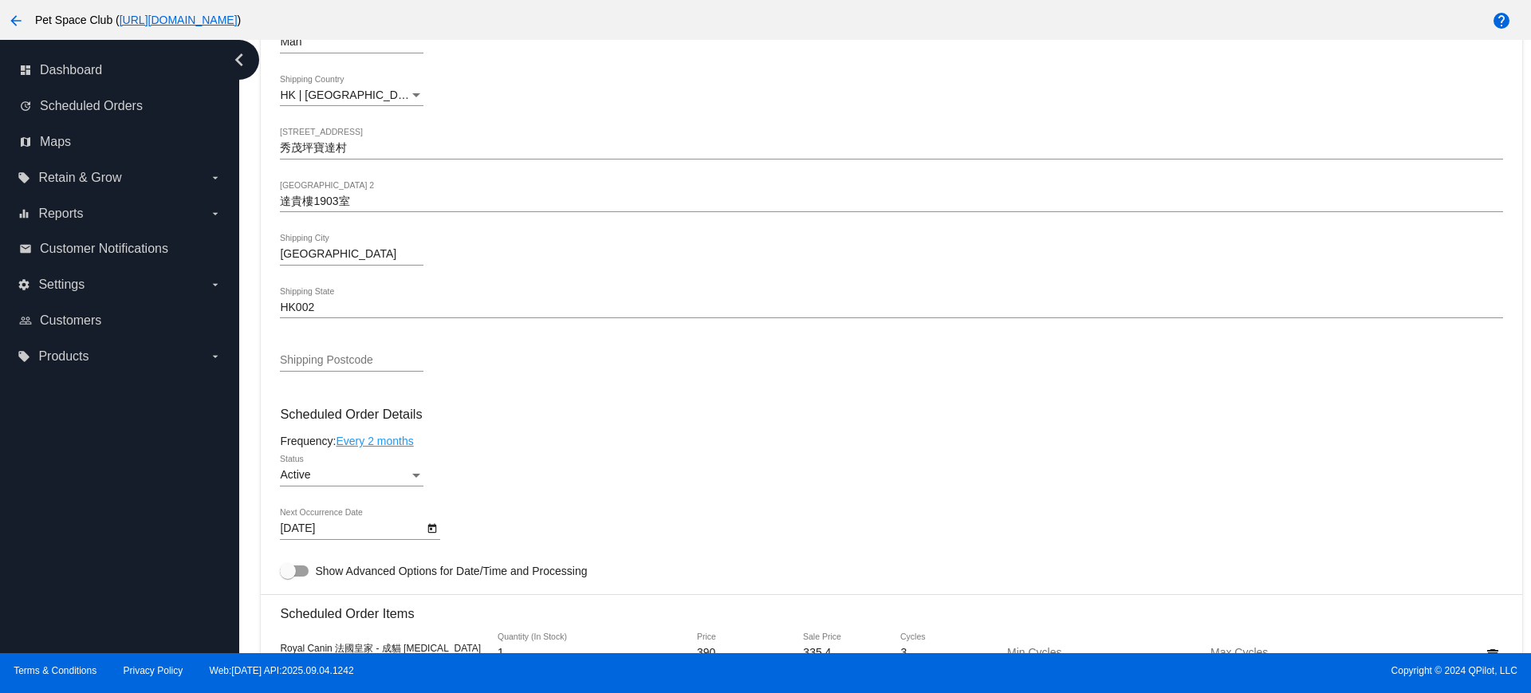
scroll to position [698, 0]
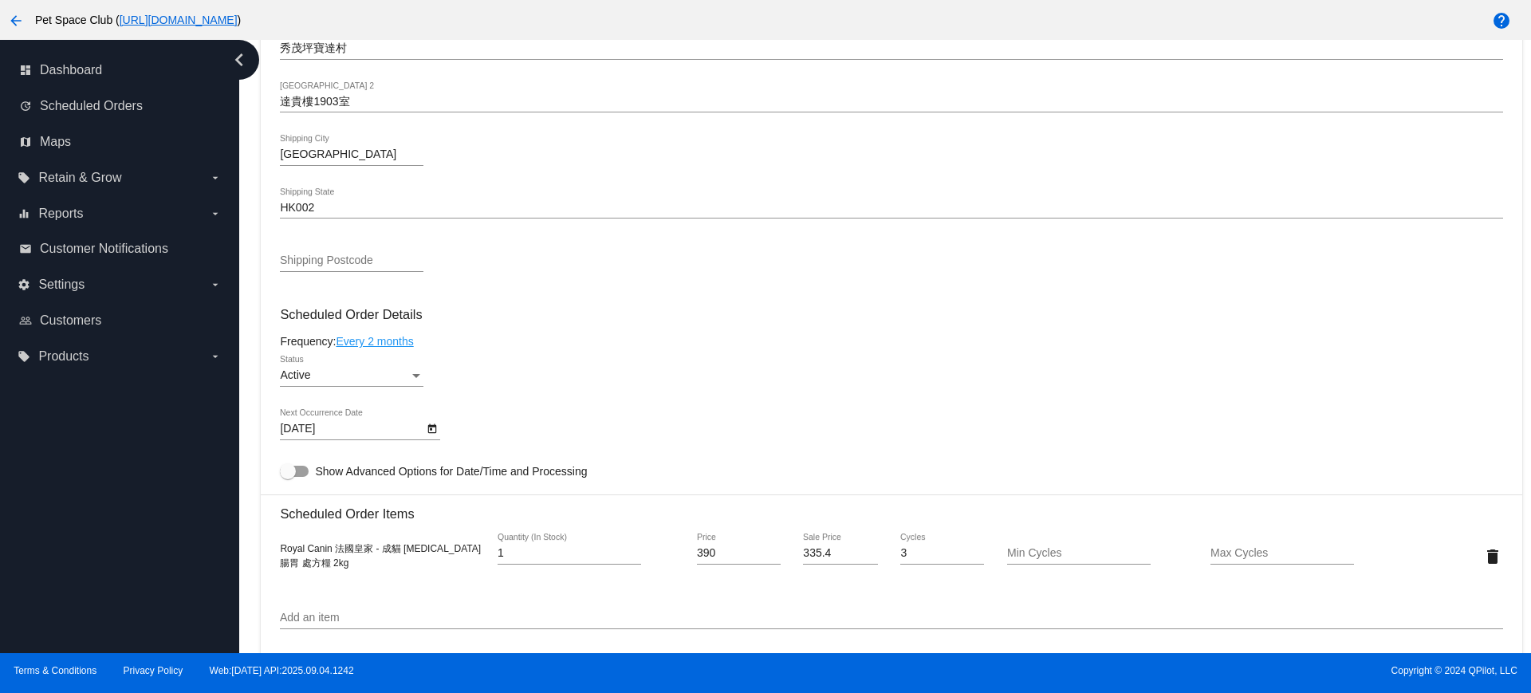
drag, startPoint x: 372, startPoint y: 566, endPoint x: 276, endPoint y: 537, distance: 100.7
click at [276, 537] on mat-card "Customer 5063896: Bowie Man yi1738@gmail.com Customer Shipping Enter Shipping A…" at bounding box center [891, 518] width 1261 height 1595
copy span "Royal Canin 法國皇家 - 成貓 Gastrointestinal 腸胃 處方糧 2kg"
click at [435, 430] on icon "Open calendar" at bounding box center [432, 428] width 11 height 19
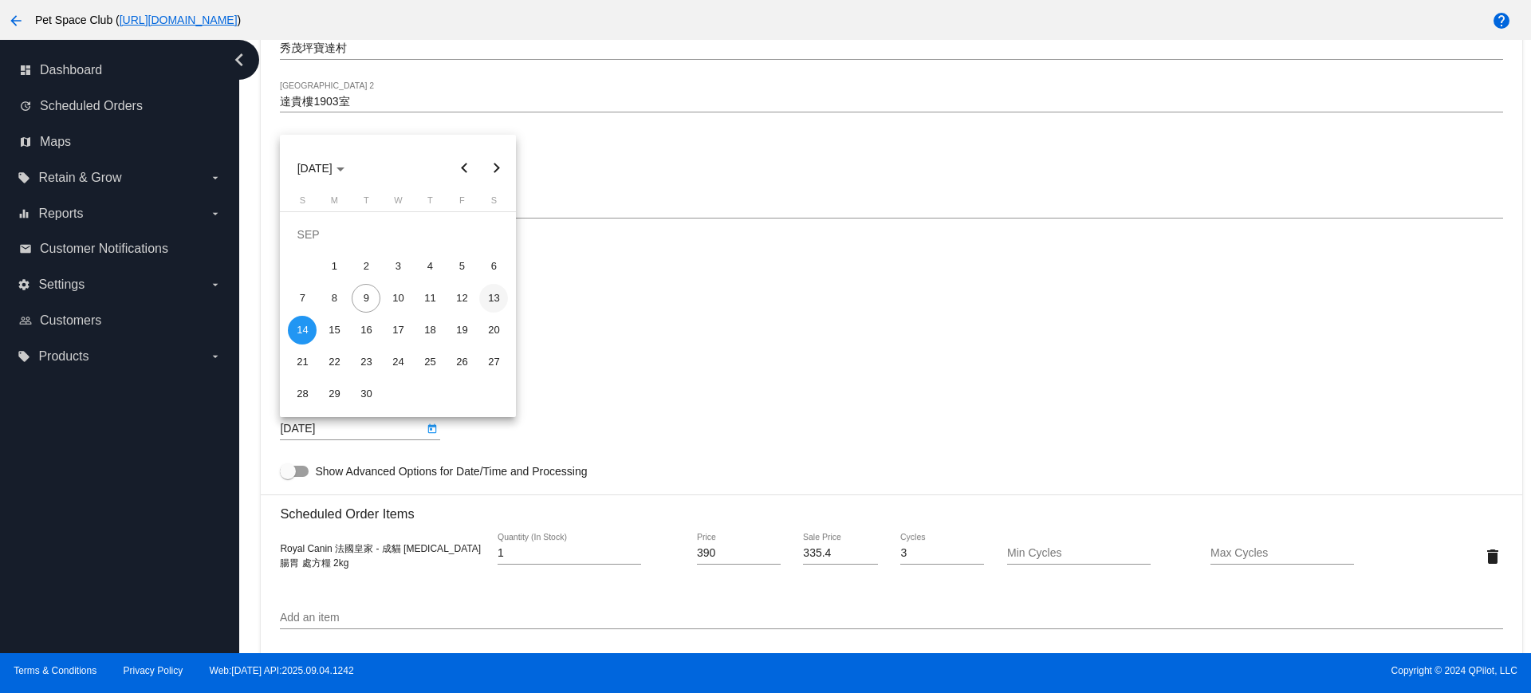
click at [486, 295] on div "13" at bounding box center [493, 298] width 29 height 29
type input "9/13/2025"
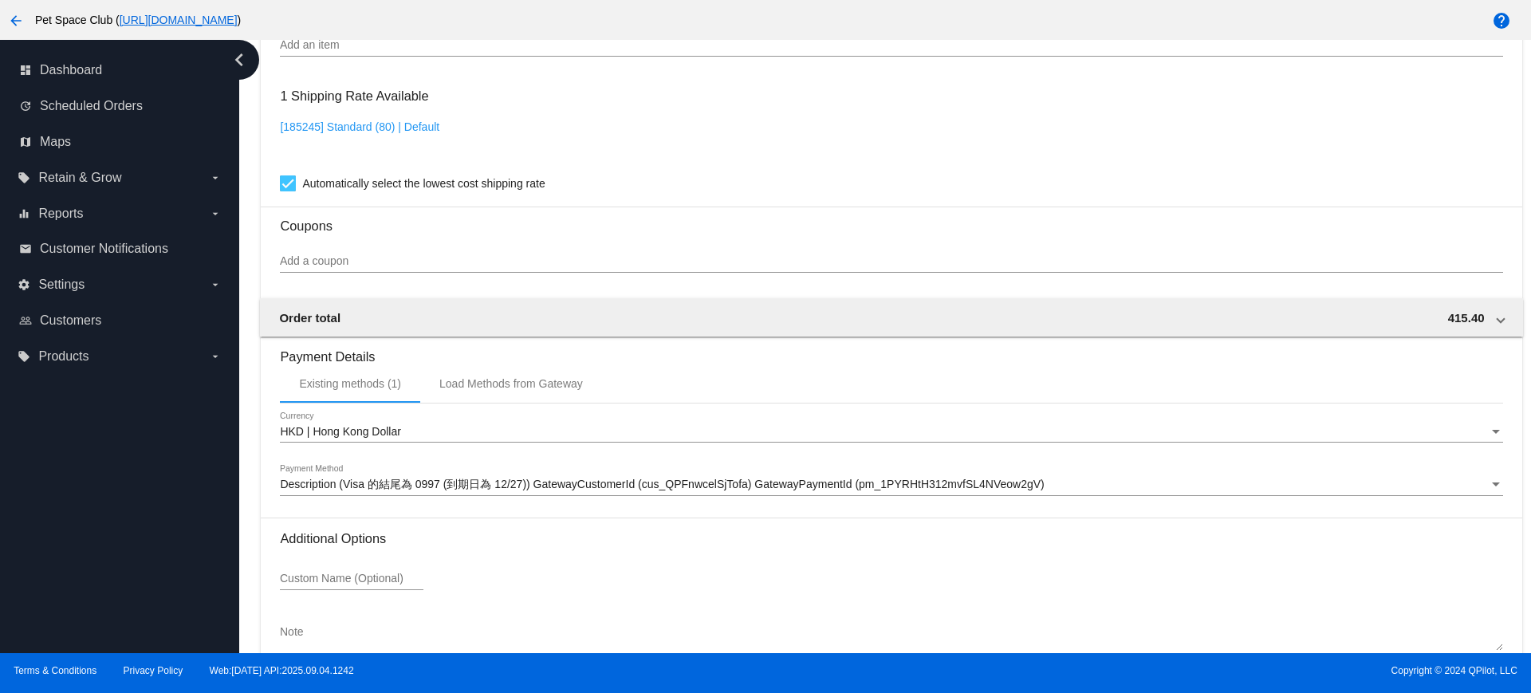
scroll to position [1360, 0]
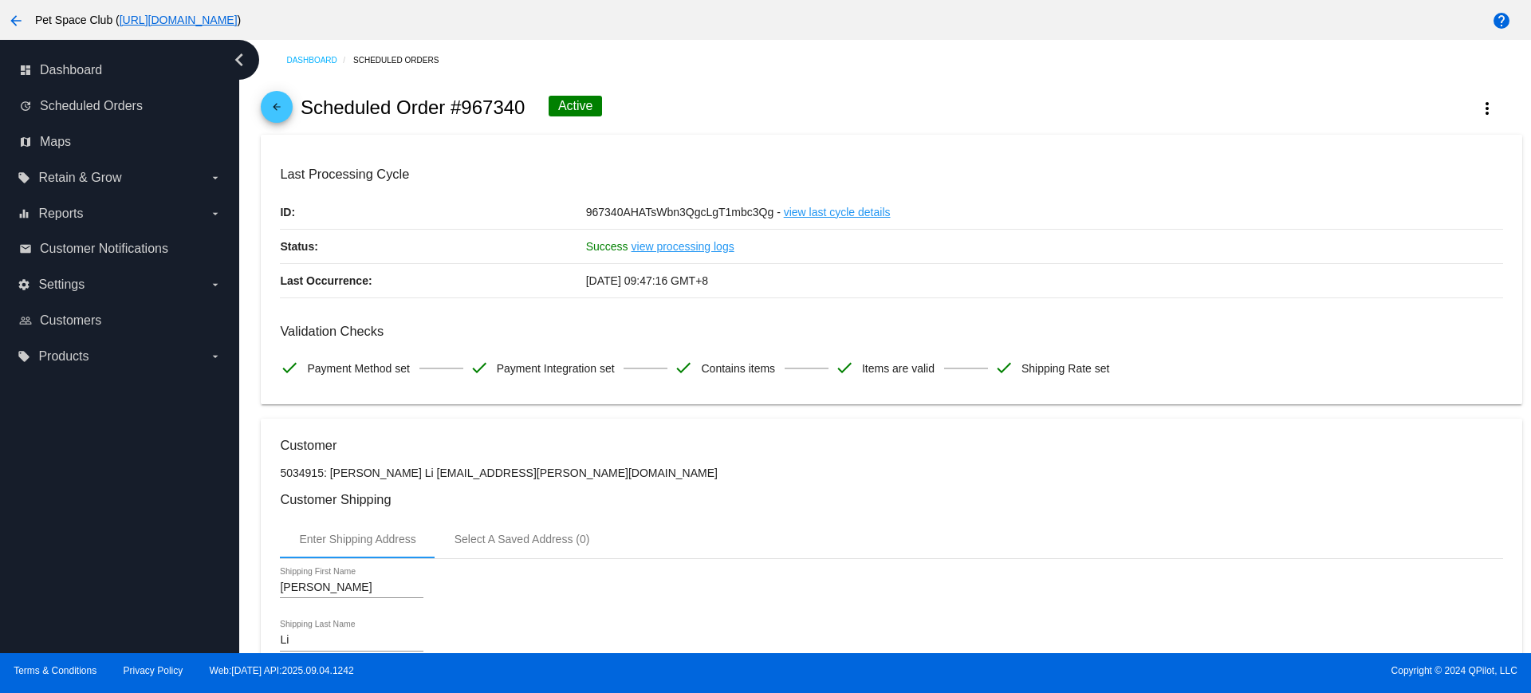
drag, startPoint x: 522, startPoint y: 107, endPoint x: 465, endPoint y: 105, distance: 57.4
click at [465, 105] on h2 "Scheduled Order #967340" at bounding box center [413, 107] width 225 height 22
copy h2 "967340"
click at [671, 96] on div "arrow_back Scheduled Order #967340 Active more_vert" at bounding box center [891, 108] width 1261 height 54
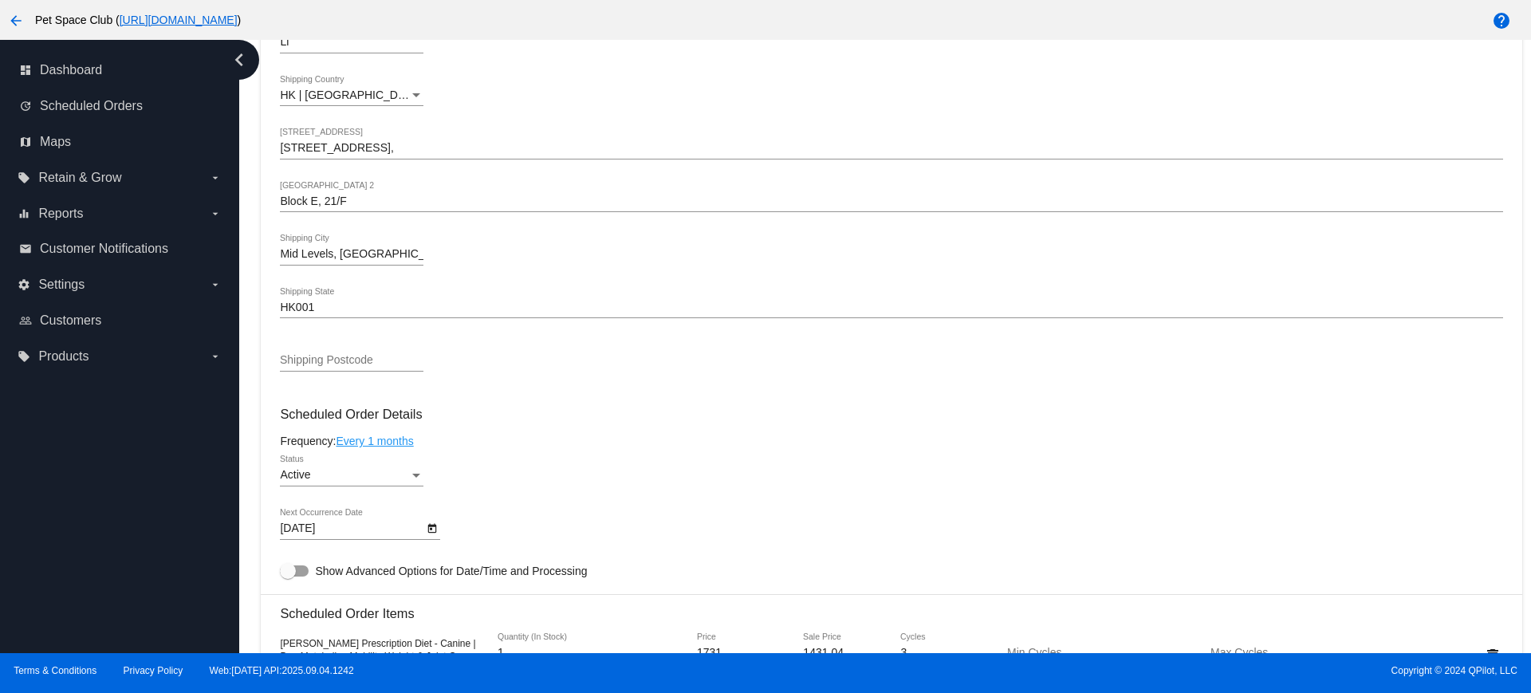
scroll to position [797, 0]
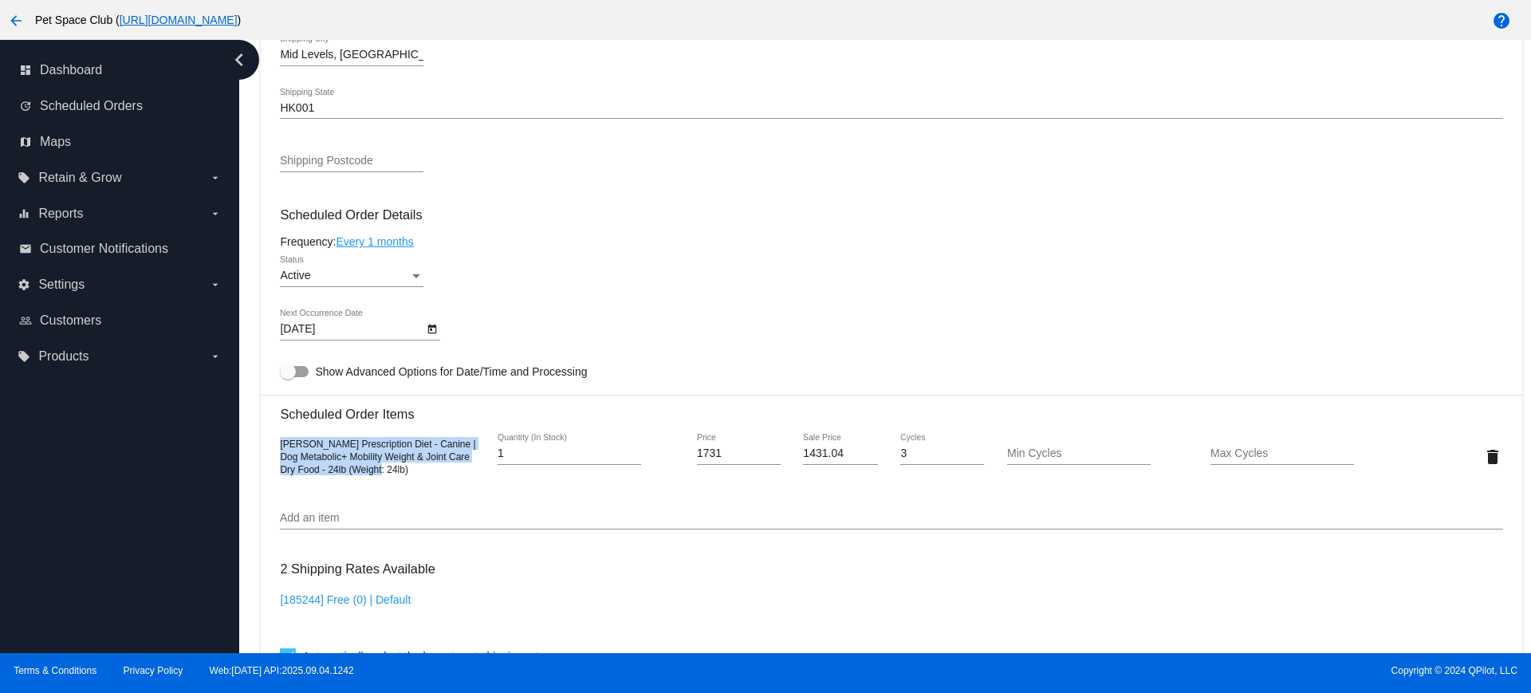
drag, startPoint x: 400, startPoint y: 472, endPoint x: 281, endPoint y: 442, distance: 121.8
click at [281, 442] on div "[PERSON_NAME] Prescription Diet - Canine | Dog Metabolic+ Mobility Weight & Joi…" at bounding box center [382, 456] width 204 height 38
copy span "[PERSON_NAME] Prescription Diet - Canine | Dog Metabolic+ Mobility Weight & Joi…"
click at [430, 328] on icon "Open calendar" at bounding box center [432, 329] width 11 height 19
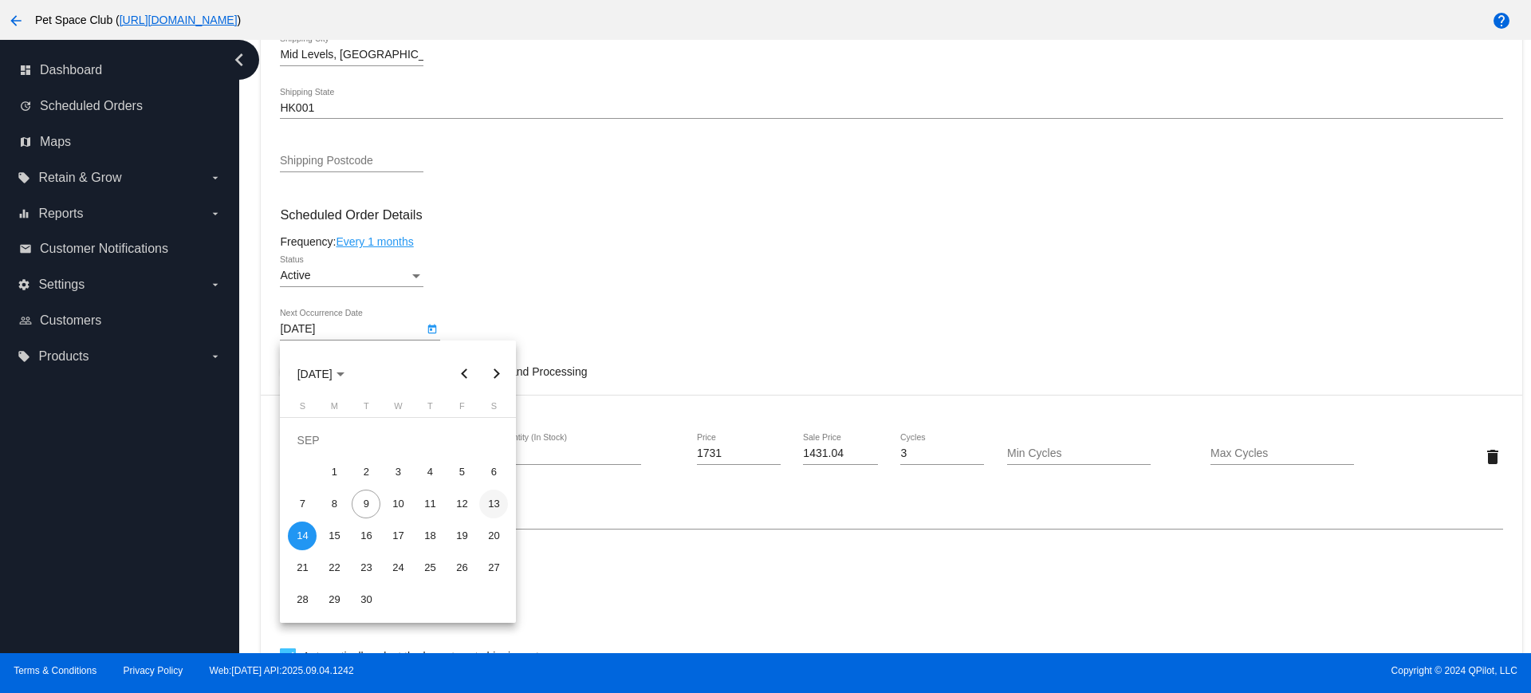
click at [494, 501] on div "13" at bounding box center [493, 504] width 29 height 29
type input "[DATE]"
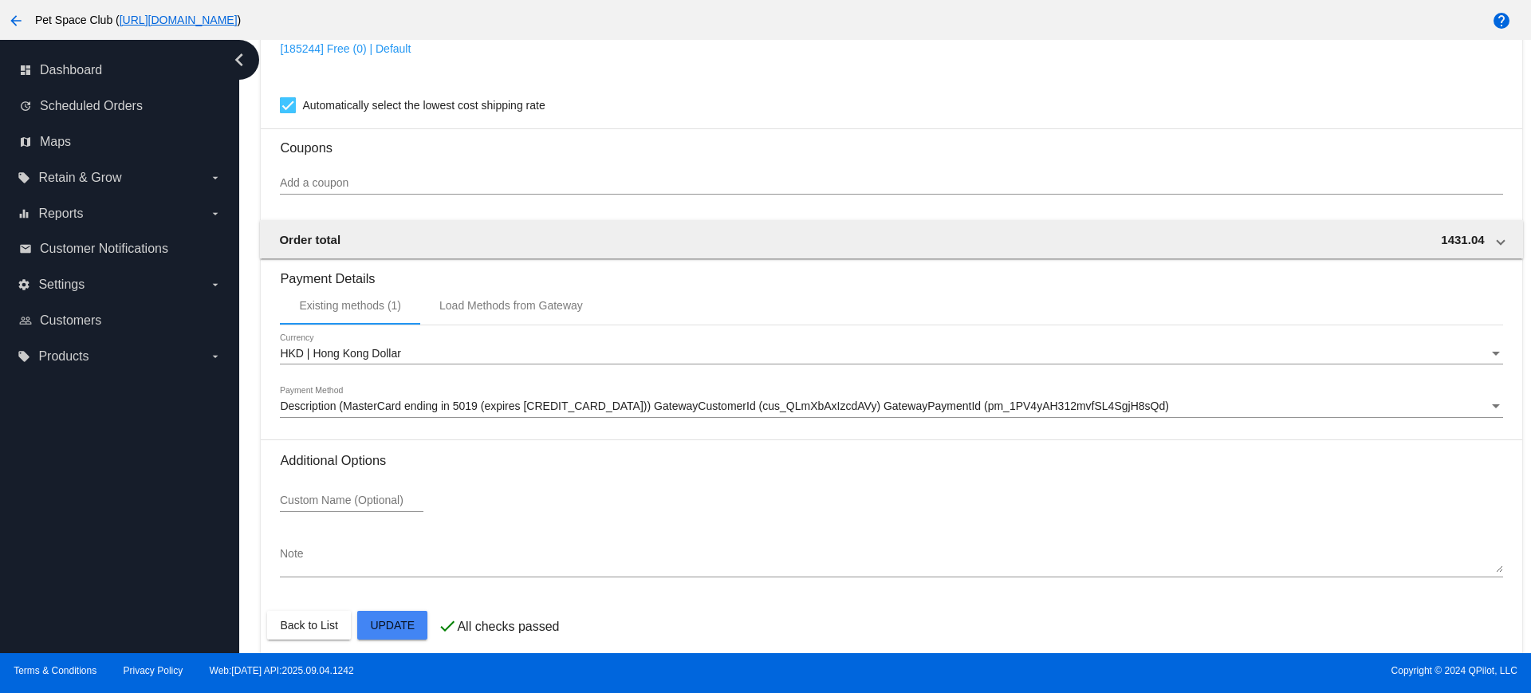
scroll to position [1360, 0]
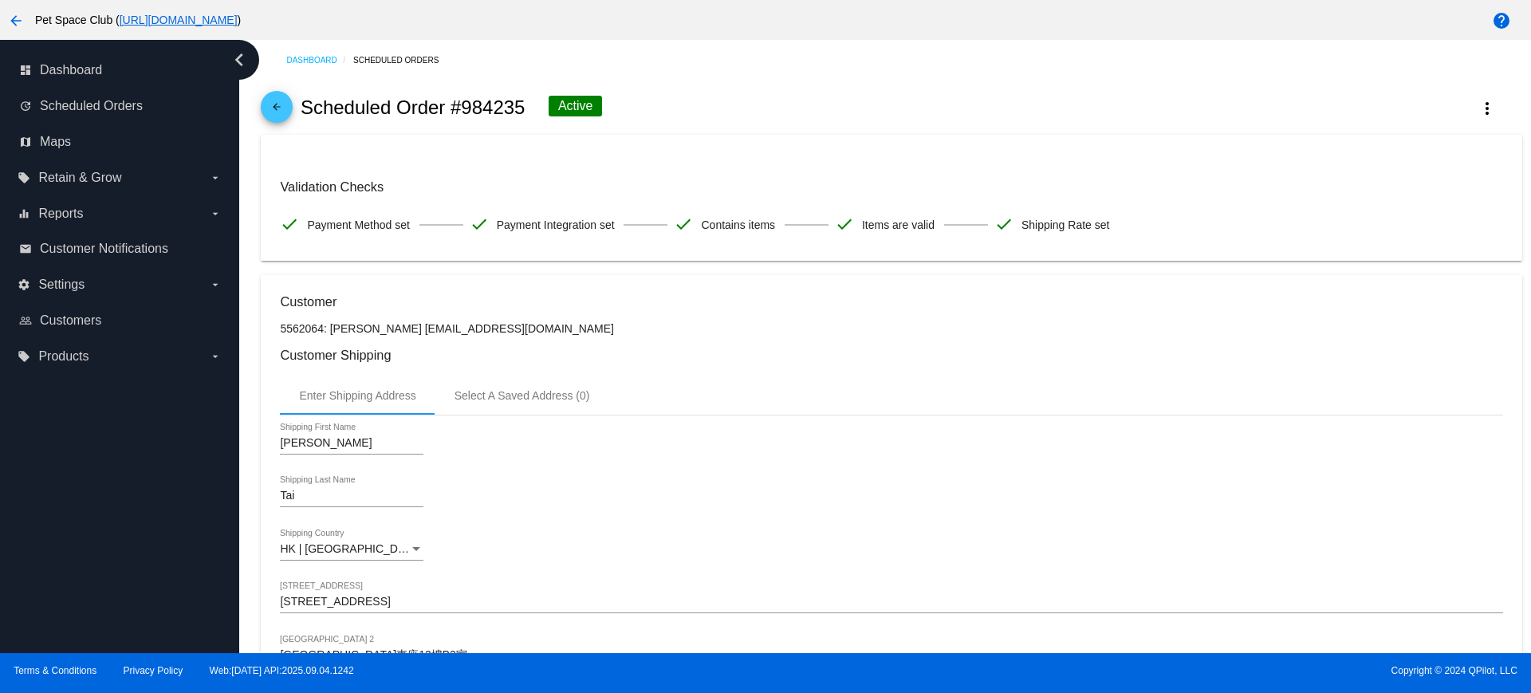
drag, startPoint x: 522, startPoint y: 107, endPoint x: 456, endPoint y: 107, distance: 66.2
click at [456, 107] on h2 "Scheduled Order #984235" at bounding box center [413, 107] width 225 height 22
copy h2 "984235"
click at [636, 107] on div "arrow_back Scheduled Order #984235 Active more_vert" at bounding box center [891, 108] width 1261 height 54
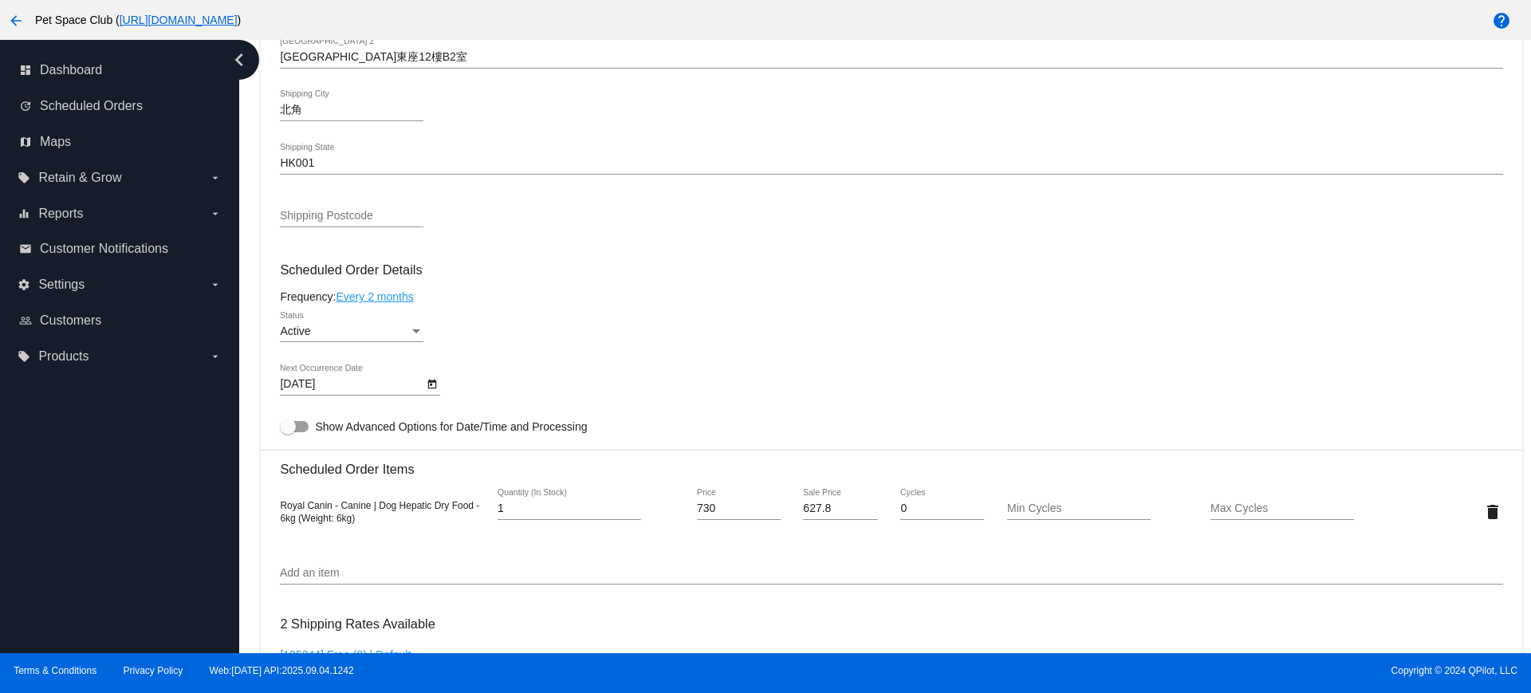
scroll to position [698, 0]
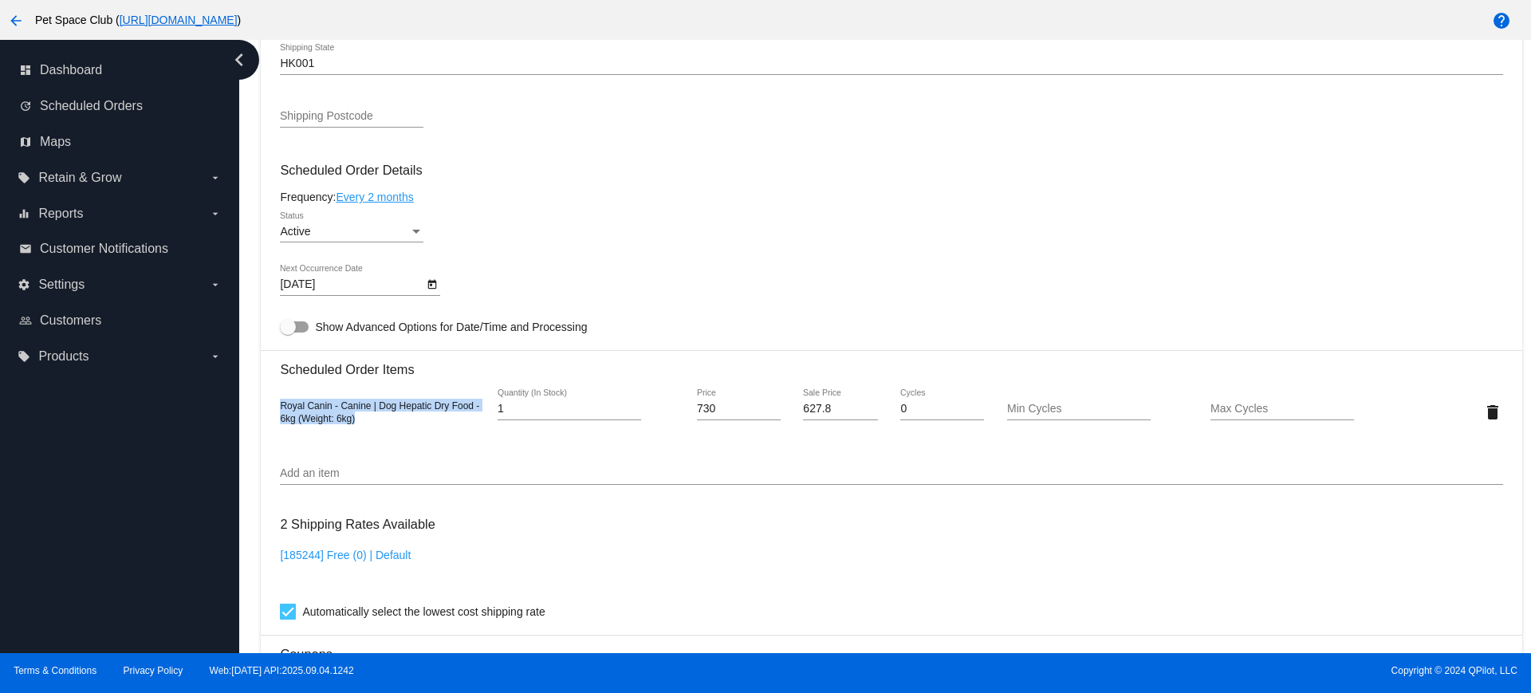
drag, startPoint x: 372, startPoint y: 421, endPoint x: 276, endPoint y: 404, distance: 97.9
click at [276, 404] on mat-card "Customer 5562064: Chi Ho Tai [EMAIL_ADDRESS][DOMAIN_NAME] Customer Shipping Ent…" at bounding box center [891, 374] width 1261 height 1595
copy span "Royal Canin - Canine | Dog Hepatic Dry Food - 6kg (Weight: 6kg)"
click at [464, 447] on mat-card-content "Customer 5562064: Chi Ho Tai [EMAIL_ADDRESS][DOMAIN_NAME] Customer Shipping Ent…" at bounding box center [891, 347] width 1222 height 1502
click at [427, 284] on icon "Open calendar" at bounding box center [432, 284] width 11 height 19
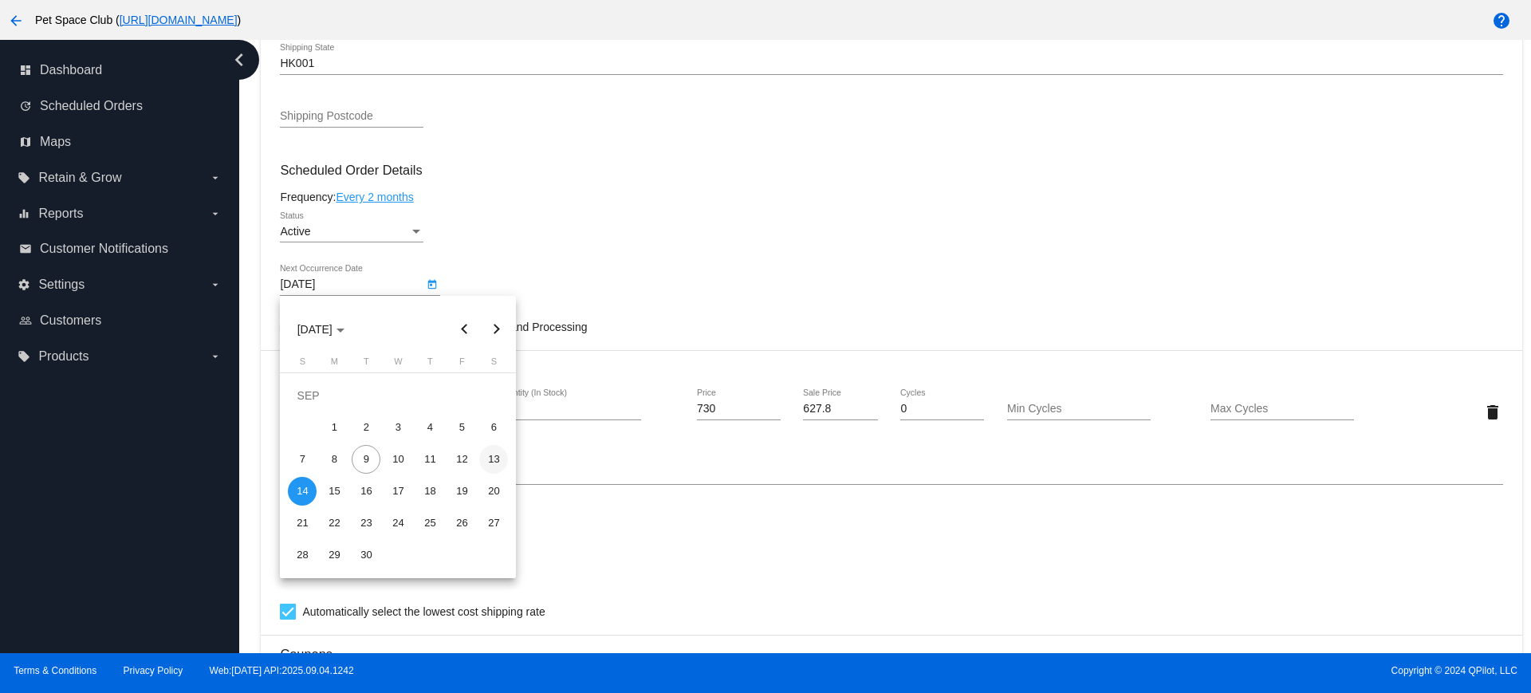
click at [486, 459] on div "13" at bounding box center [493, 459] width 29 height 29
type input "[DATE]"
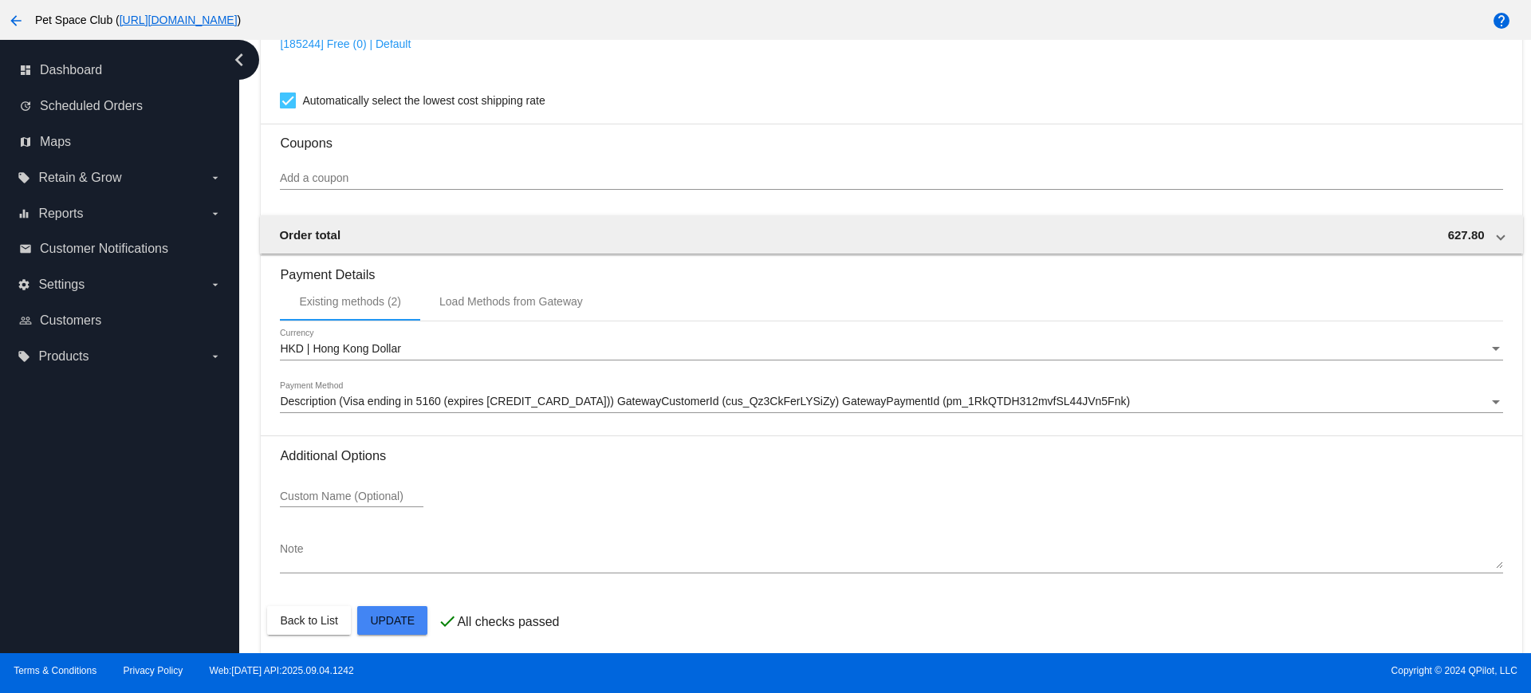
scroll to position [1216, 0]
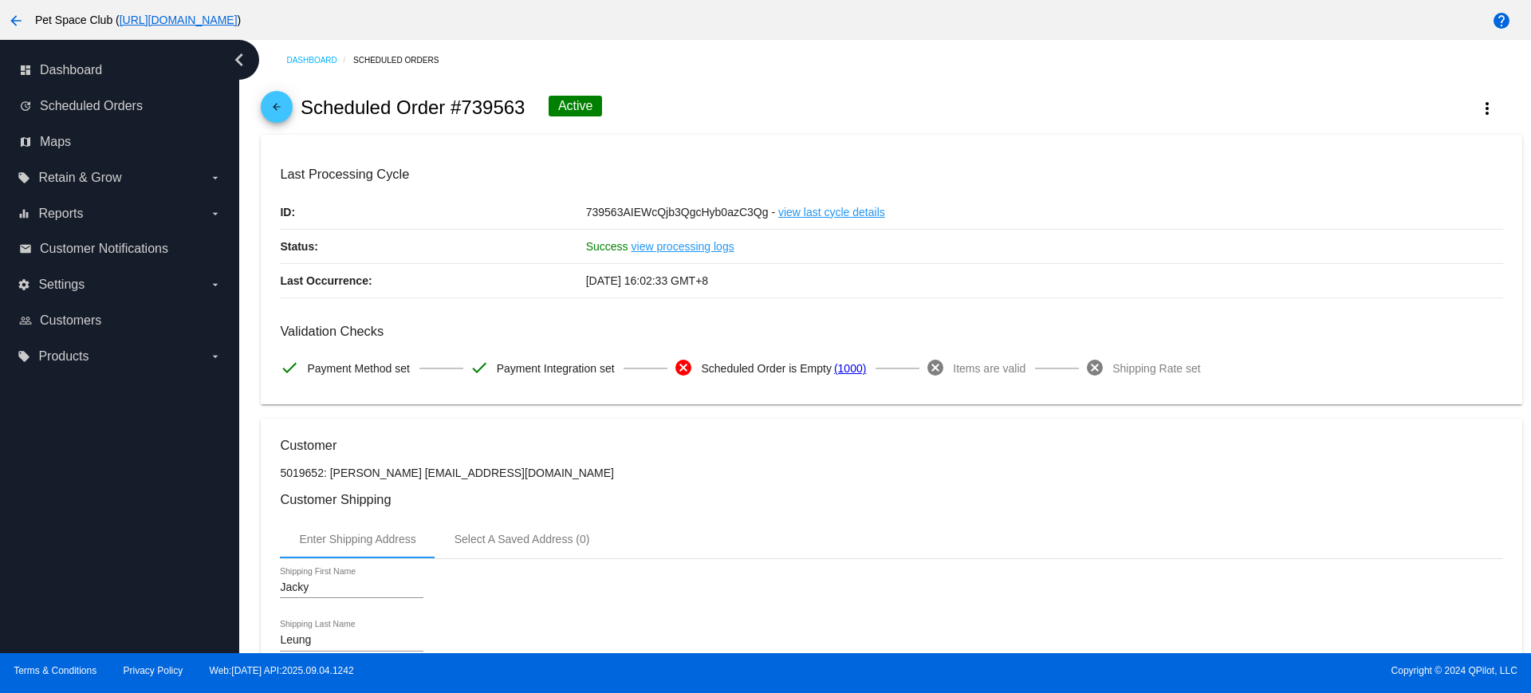
drag, startPoint x: 530, startPoint y: 111, endPoint x: 462, endPoint y: 109, distance: 68.6
click at [462, 109] on div "arrow_back Scheduled Order #739563 Active more_vert" at bounding box center [891, 108] width 1261 height 54
copy h2 "739563"
click at [665, 111] on div "arrow_back Scheduled Order #739563 Active more_vert" at bounding box center [891, 108] width 1261 height 54
click at [1478, 105] on mat-icon "more_vert" at bounding box center [1487, 108] width 19 height 19
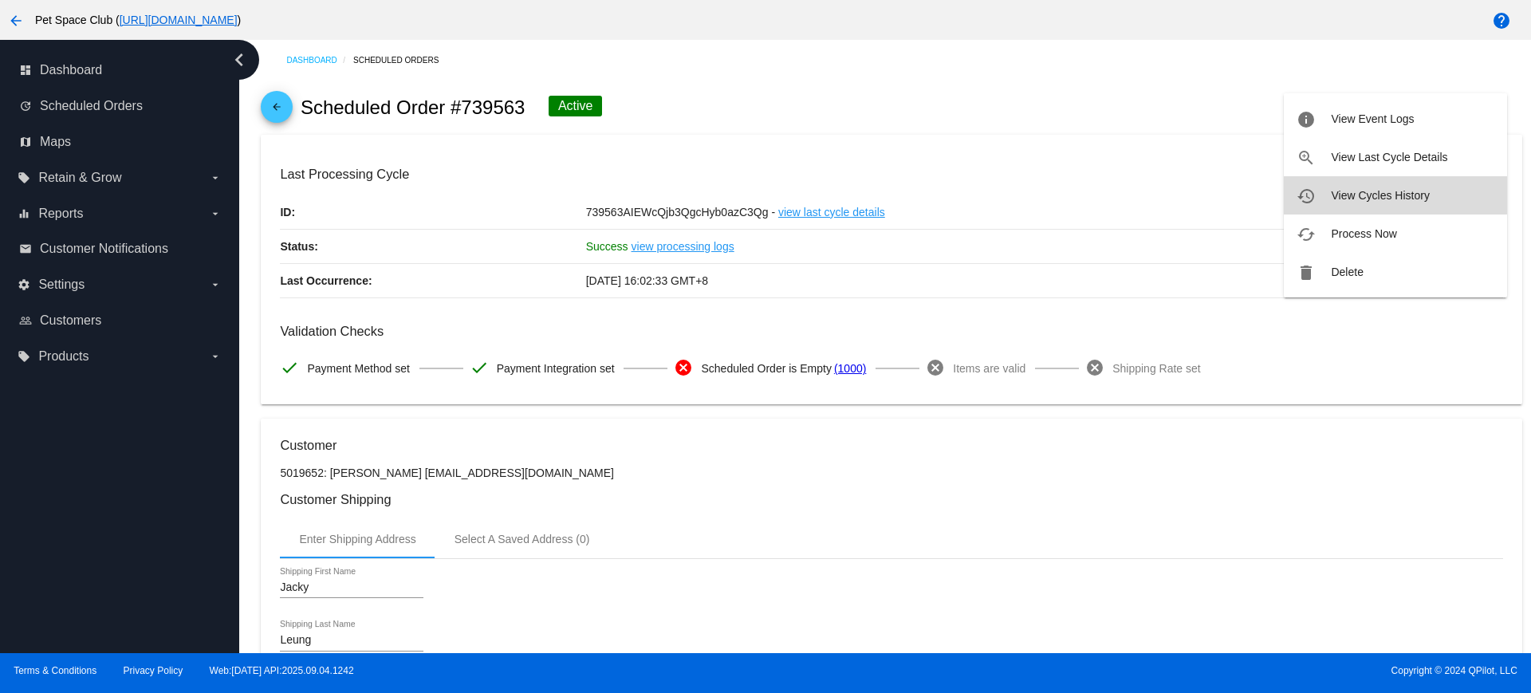
click at [1373, 189] on span "View Cycles History" at bounding box center [1380, 195] width 98 height 13
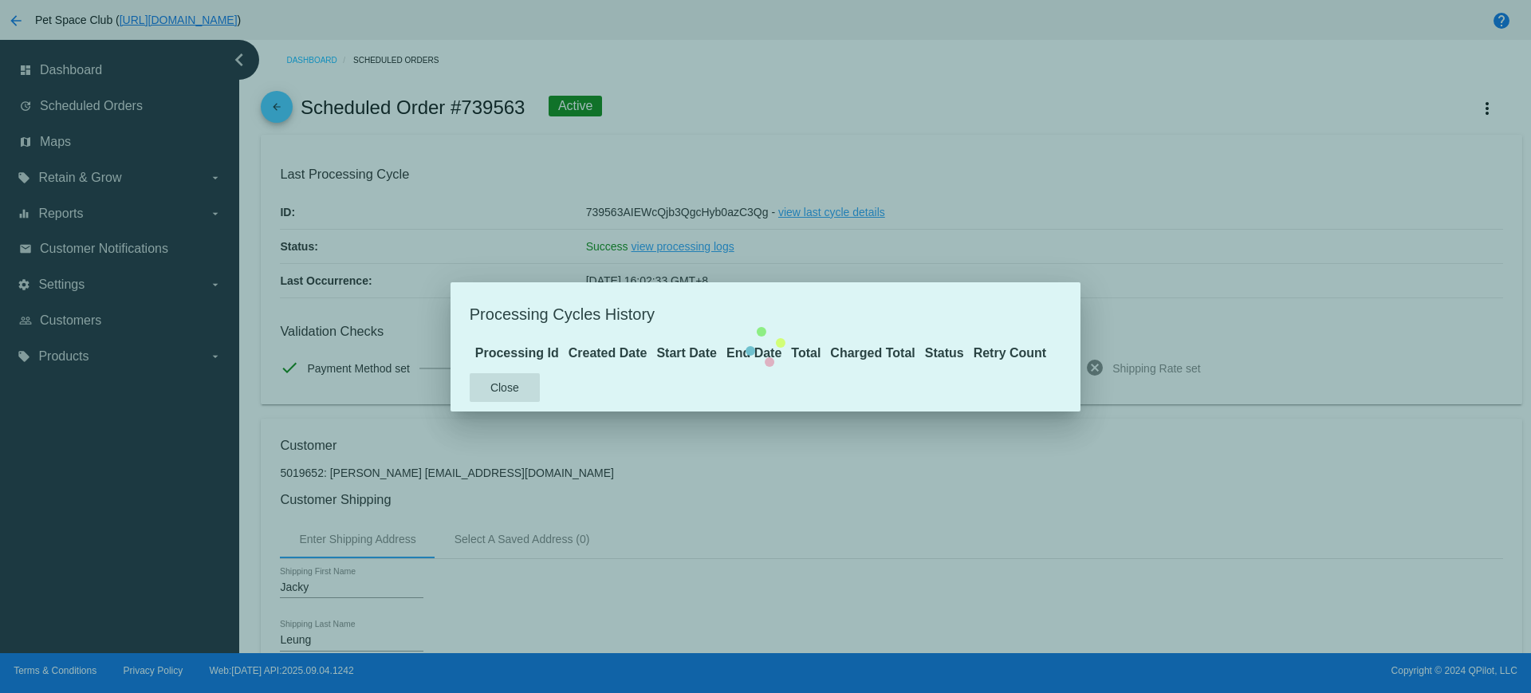
click at [921, 343] on mat-dialog-content "Processing Id Created Date Start Date End Date Total Charged Total Status Retry…" at bounding box center [766, 353] width 630 height 21
click at [502, 364] on mat-dialog-content "Processing Id Created Date Start Date End Date Total Charged Total Status Retry…" at bounding box center [766, 353] width 630 height 21
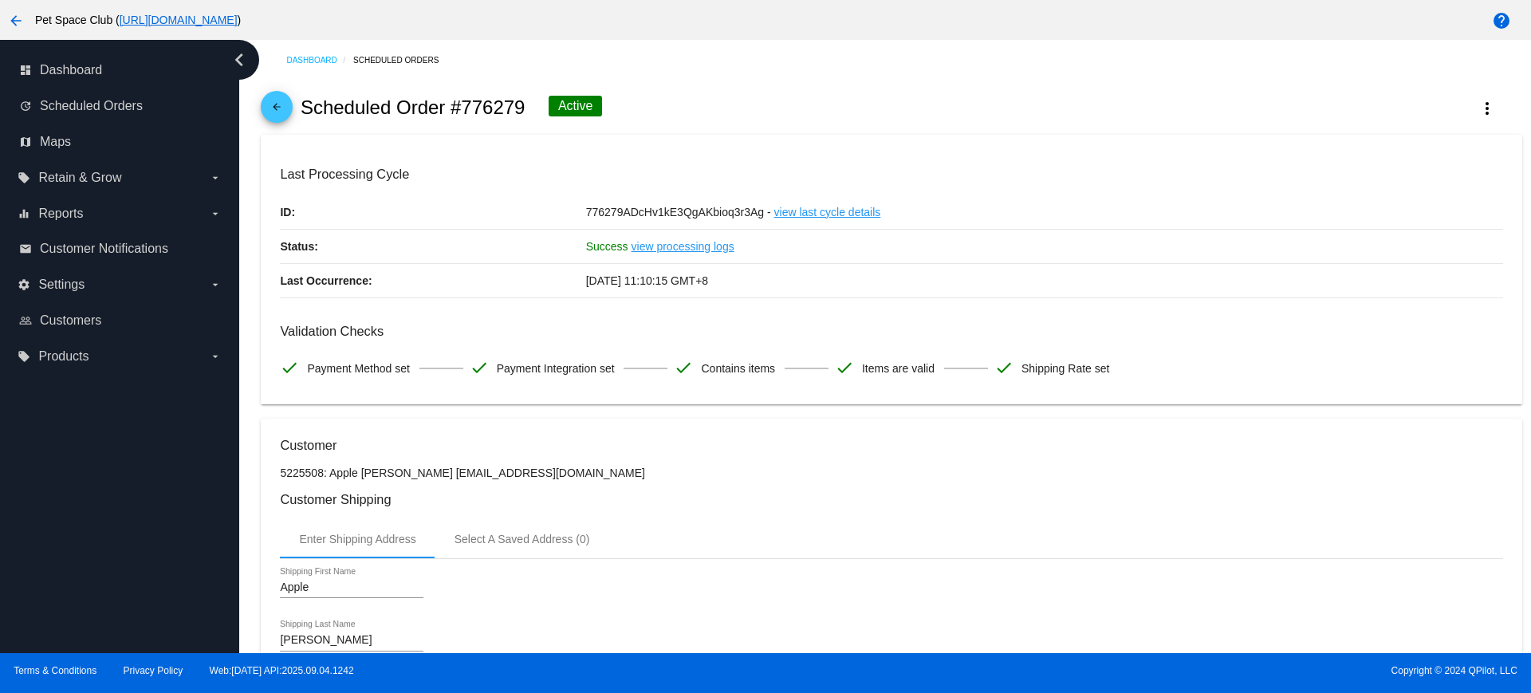
drag, startPoint x: 523, startPoint y: 113, endPoint x: 460, endPoint y: 110, distance: 63.1
click at [460, 110] on h2 "Scheduled Order #776279" at bounding box center [413, 107] width 225 height 22
copy h2 "776279"
click at [717, 108] on div "arrow_back Scheduled Order #776279 Active more_vert" at bounding box center [891, 108] width 1261 height 54
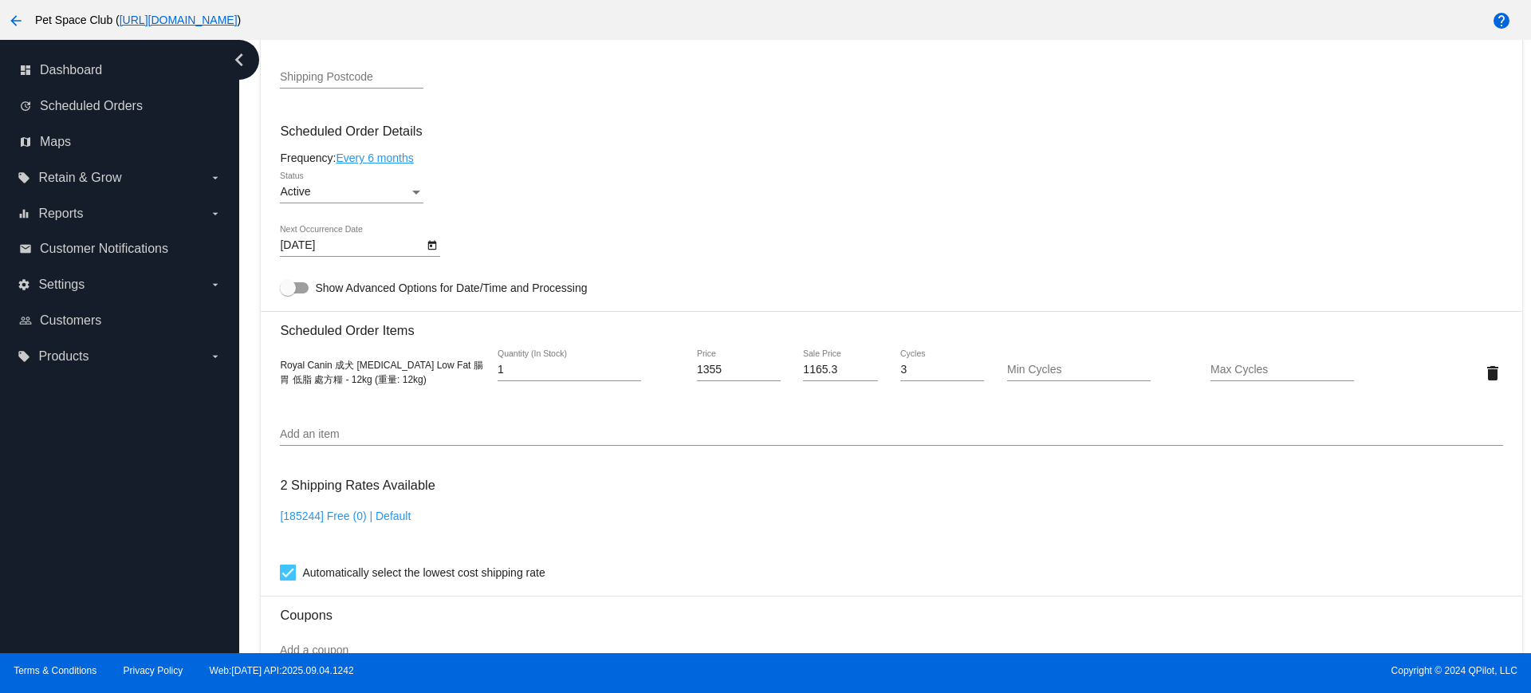
scroll to position [897, 0]
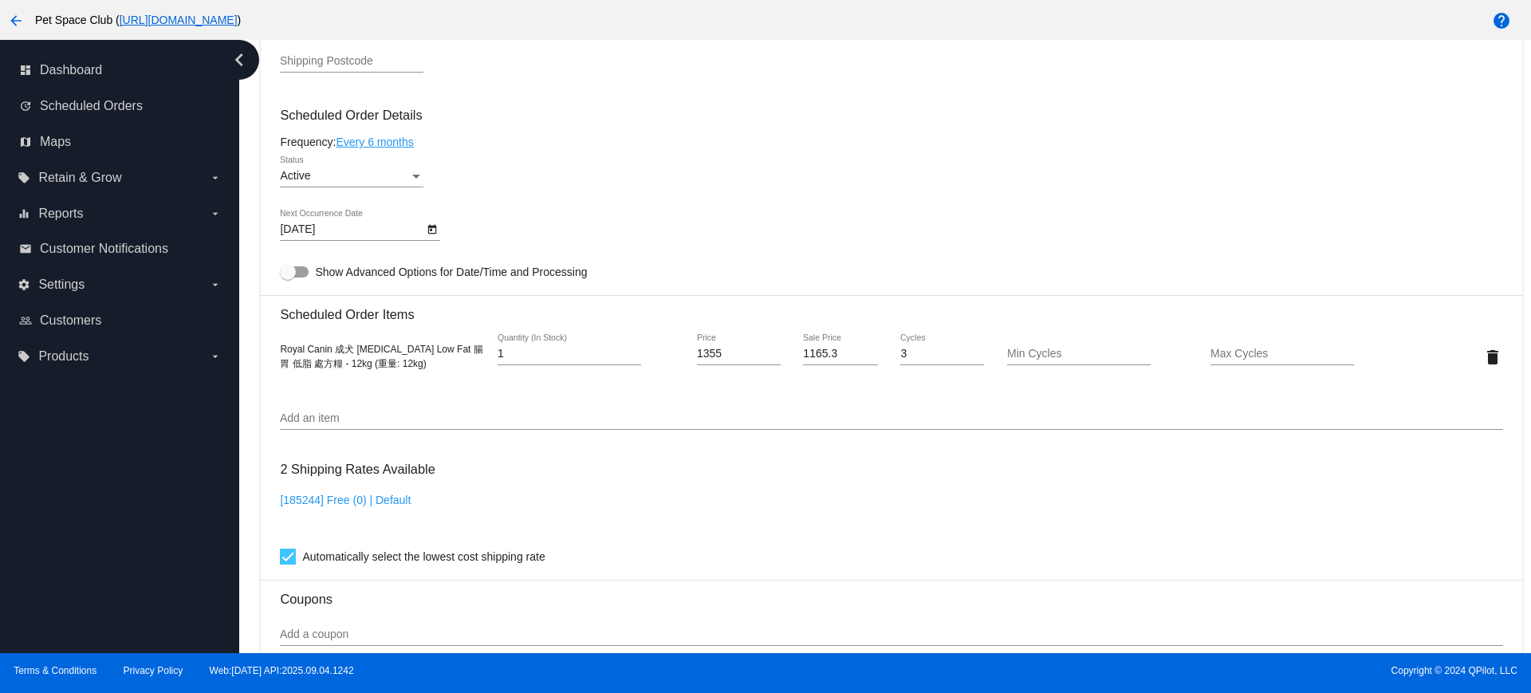
click at [435, 227] on icon "Open calendar" at bounding box center [432, 230] width 9 height 10
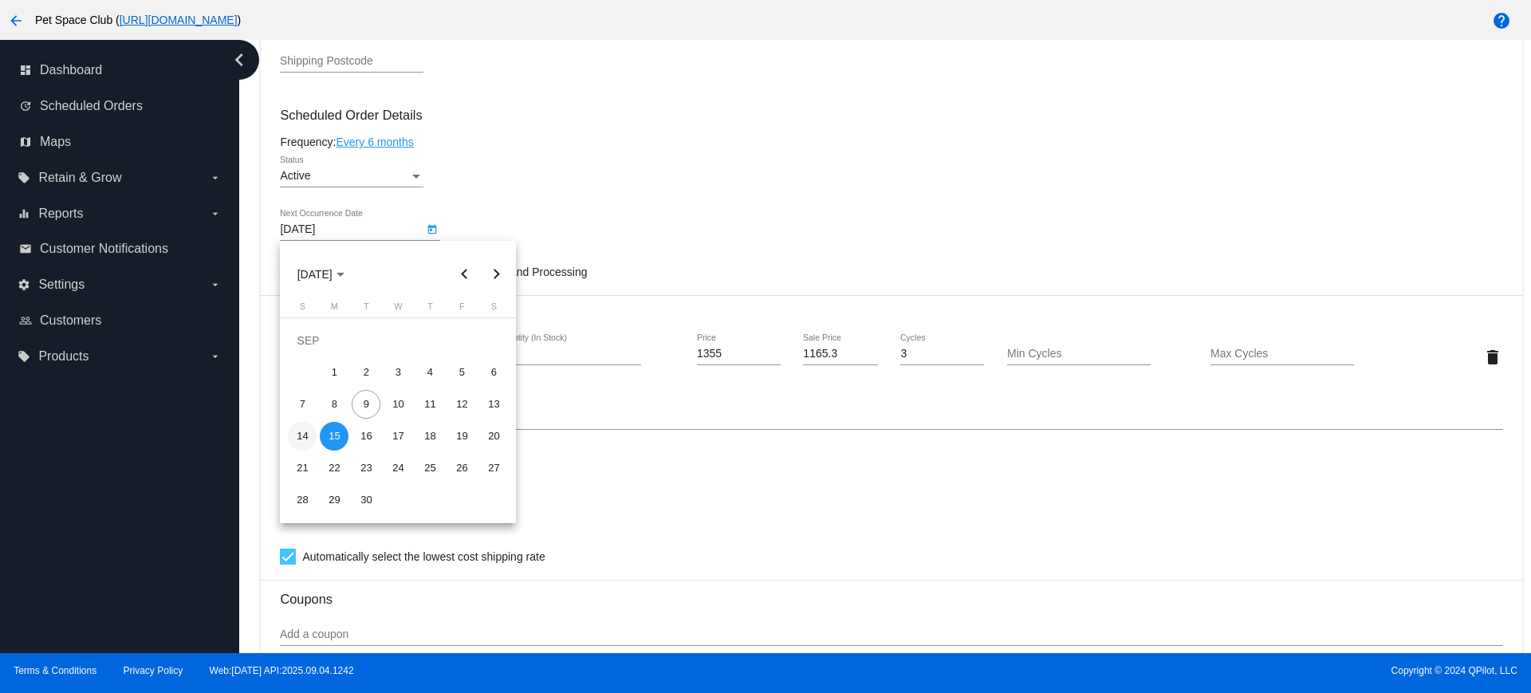
click at [301, 438] on div "14" at bounding box center [302, 436] width 29 height 29
type input "[DATE]"
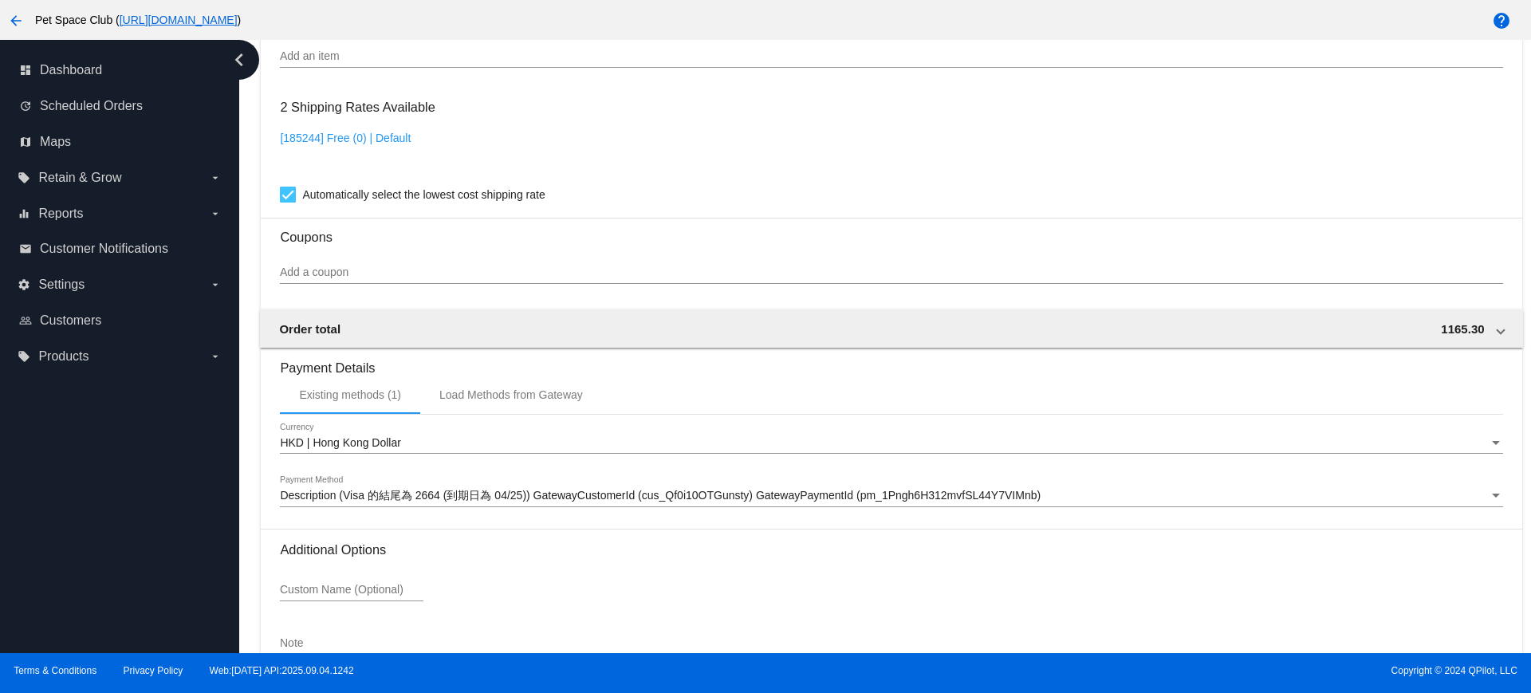
scroll to position [1360, 0]
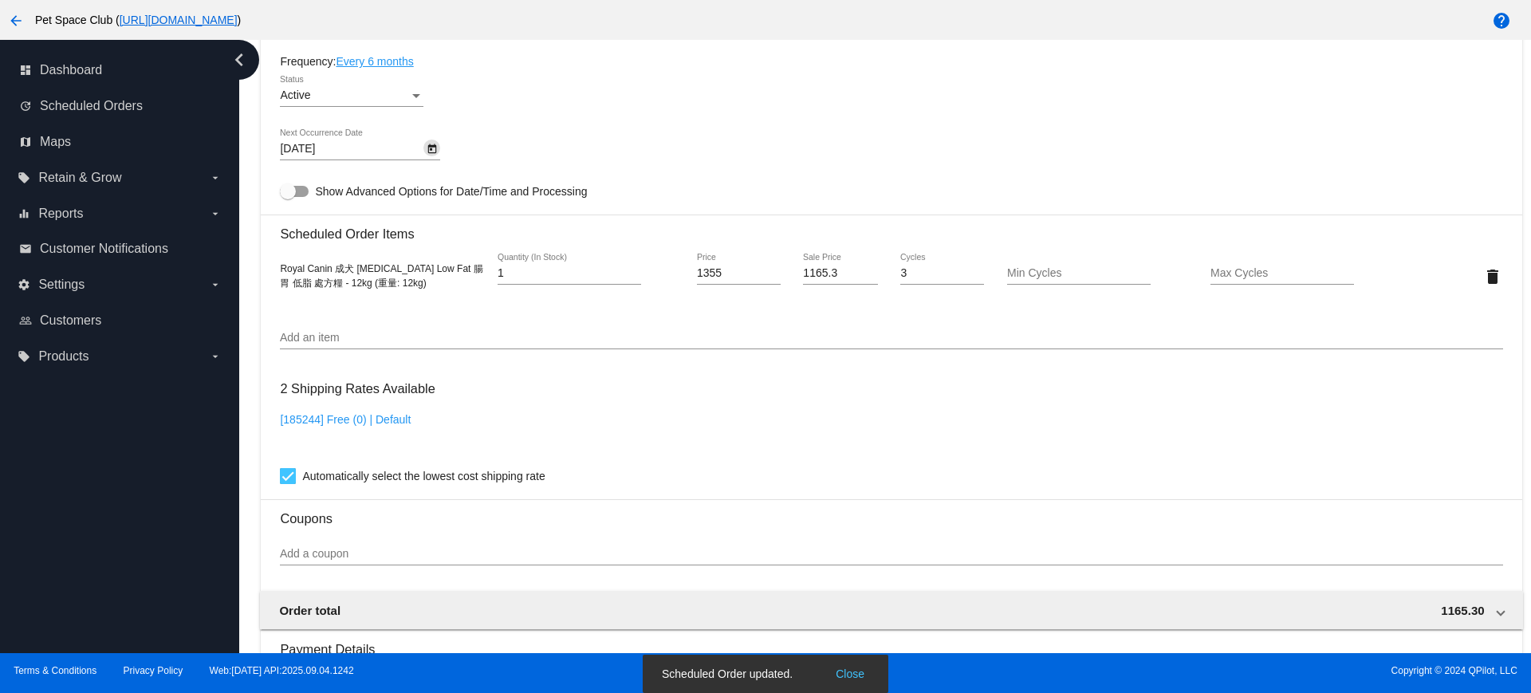
scroll to position [962, 0]
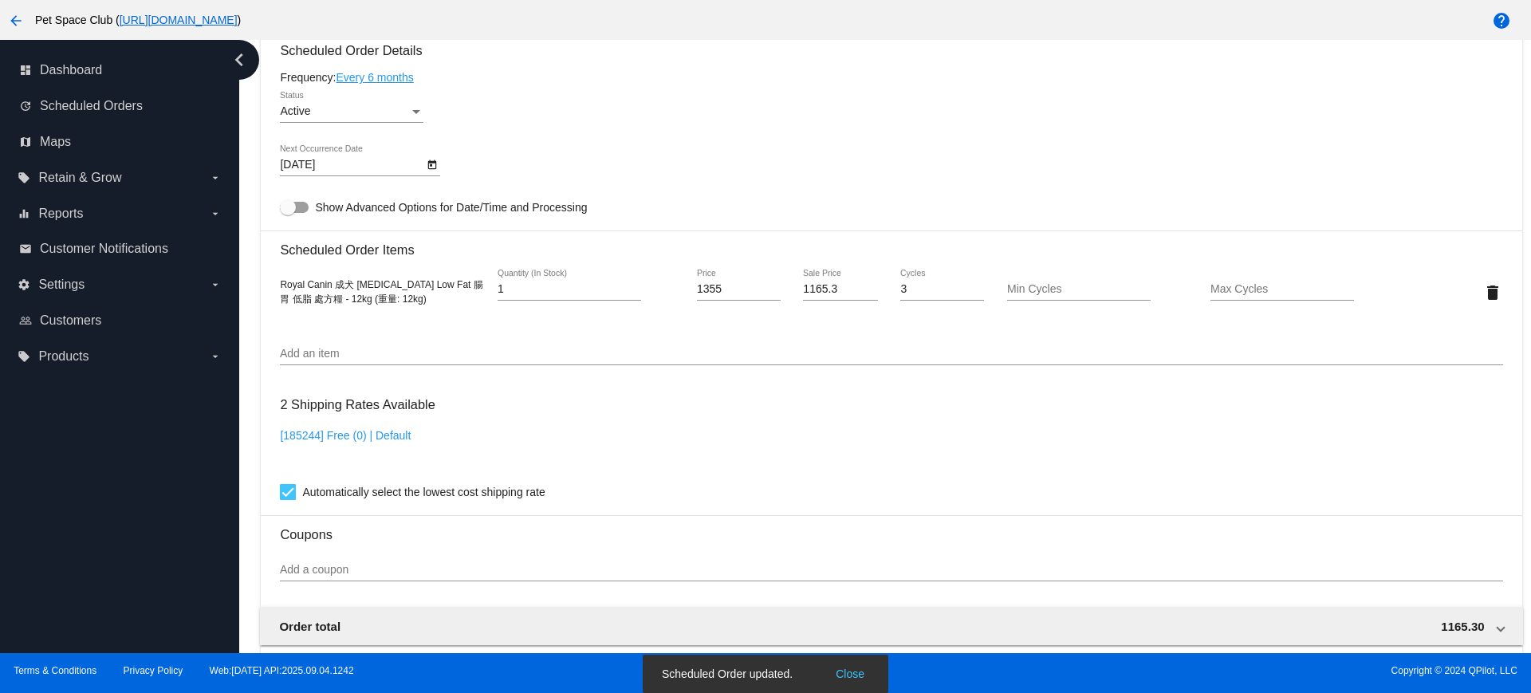
drag, startPoint x: 425, startPoint y: 302, endPoint x: 282, endPoint y: 286, distance: 143.6
click at [282, 286] on span "Royal Canin 成犬 [MEDICAL_DATA] Low Fat 腸胃 低脂 處方糧 - 12kg (重量: 12kg)" at bounding box center [381, 292] width 203 height 26
copy span "Royal Canin 成犬 [MEDICAL_DATA] Low Fat 腸胃 低脂 處方糧 - 12kg (重量: 12kg)"
drag, startPoint x: 250, startPoint y: 297, endPoint x: 331, endPoint y: 245, distance: 95.8
click at [250, 297] on div "Dashboard Scheduled Orders arrow_back Scheduled Order #776279 Active more_vert …" at bounding box center [885, 346] width 1292 height 613
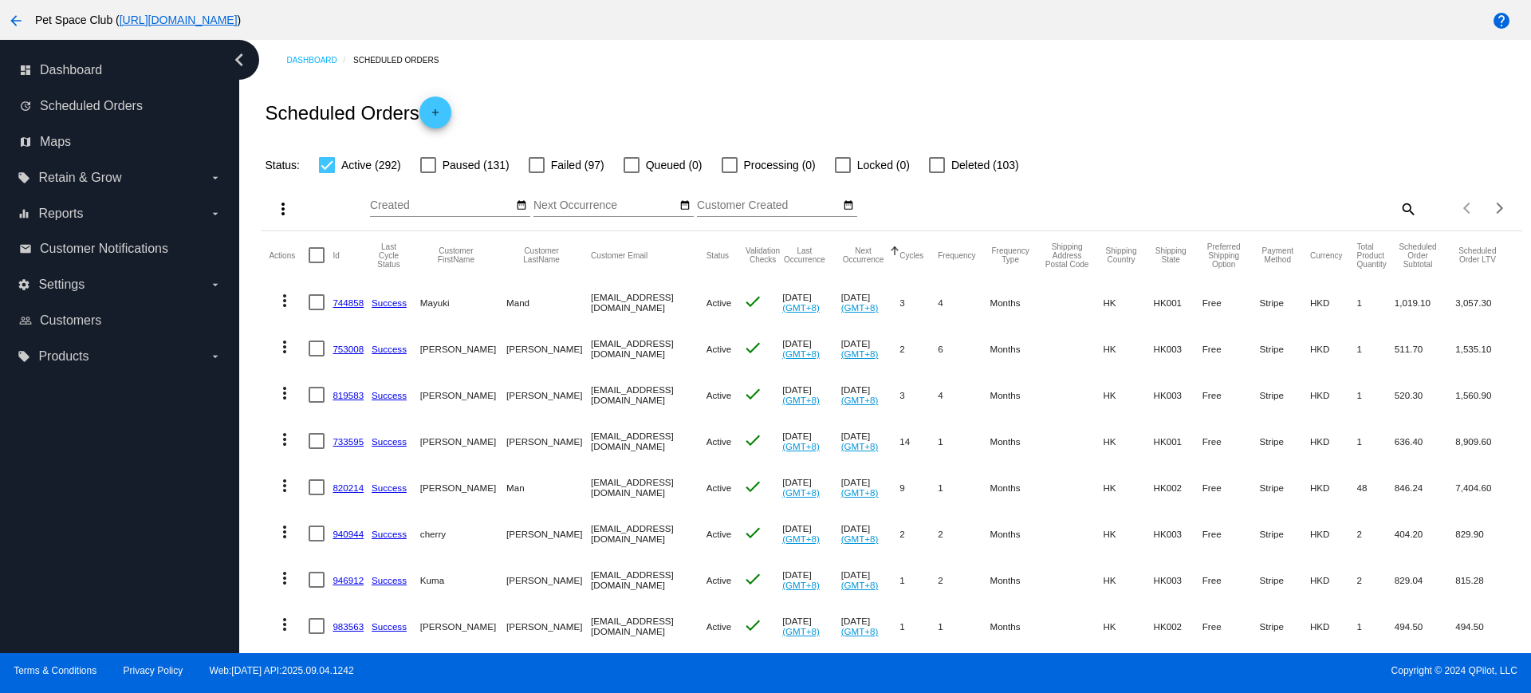
click at [1398, 211] on mat-icon "search" at bounding box center [1407, 208] width 19 height 25
click at [1180, 205] on input "Search" at bounding box center [1260, 205] width 314 height 13
paste input "1017032"
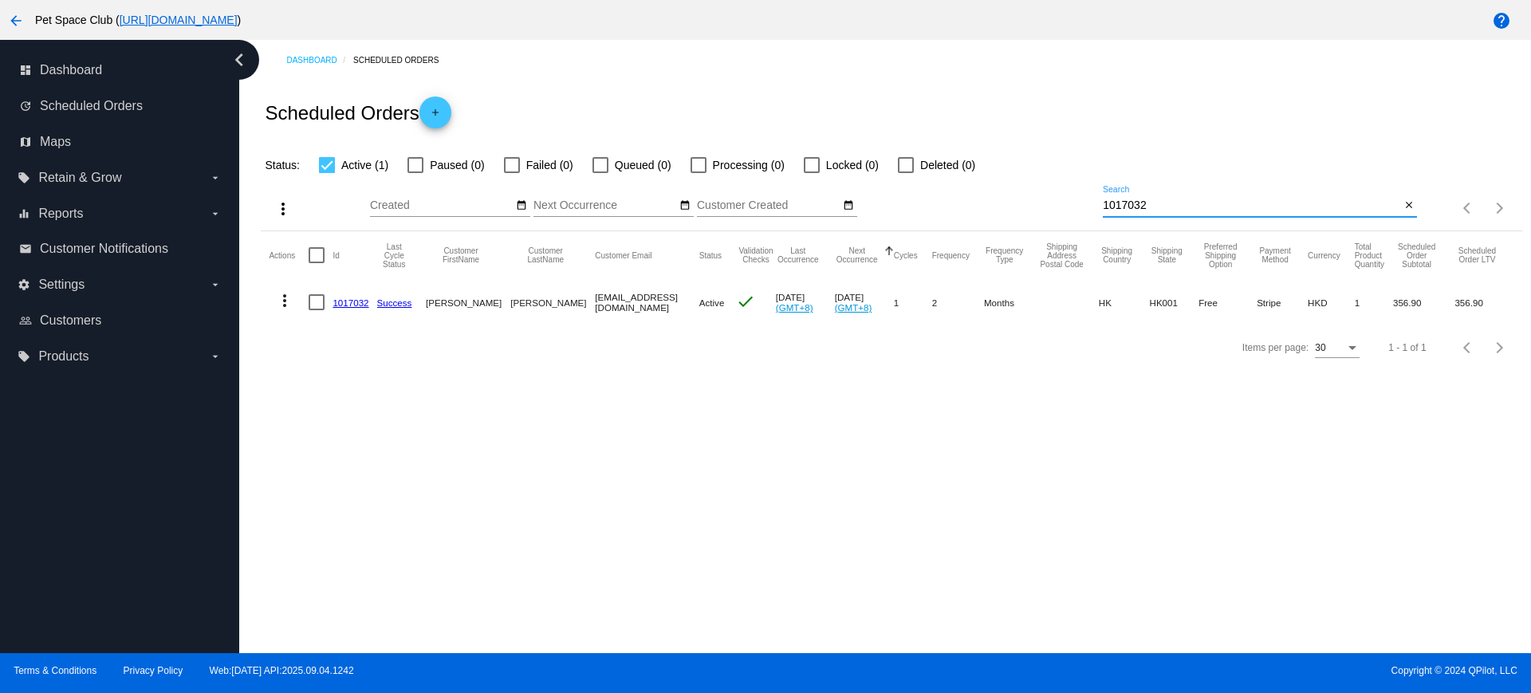
drag, startPoint x: 1154, startPoint y: 211, endPoint x: 1067, endPoint y: 203, distance: 87.4
click at [1067, 203] on div "more_vert Sep Jan Feb Mar Apr 1" at bounding box center [891, 203] width 1261 height 57
paste input "837979"
drag, startPoint x: 1152, startPoint y: 201, endPoint x: 1065, endPoint y: 203, distance: 86.9
click at [1065, 202] on div "more_vert Sep Jan Feb Mar Apr 1" at bounding box center [891, 203] width 1261 height 57
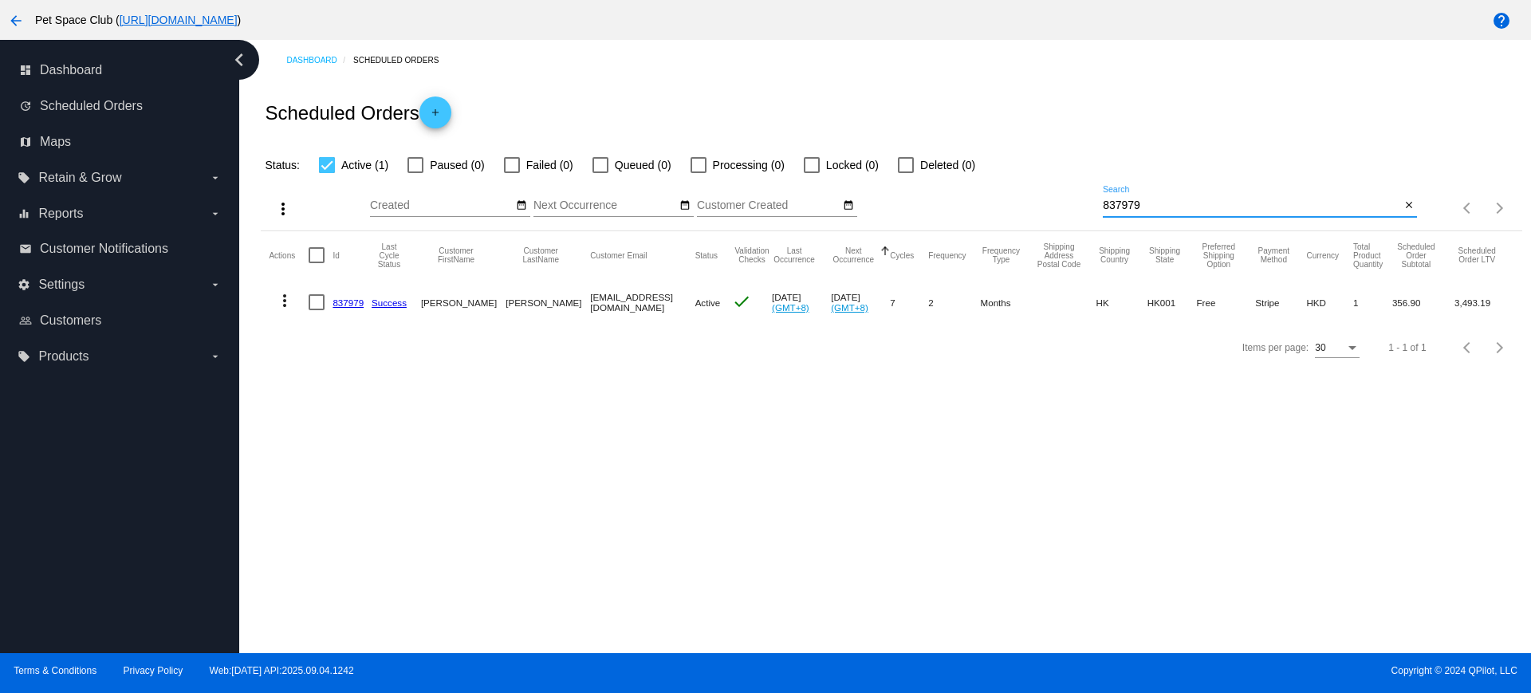
paste input "944683"
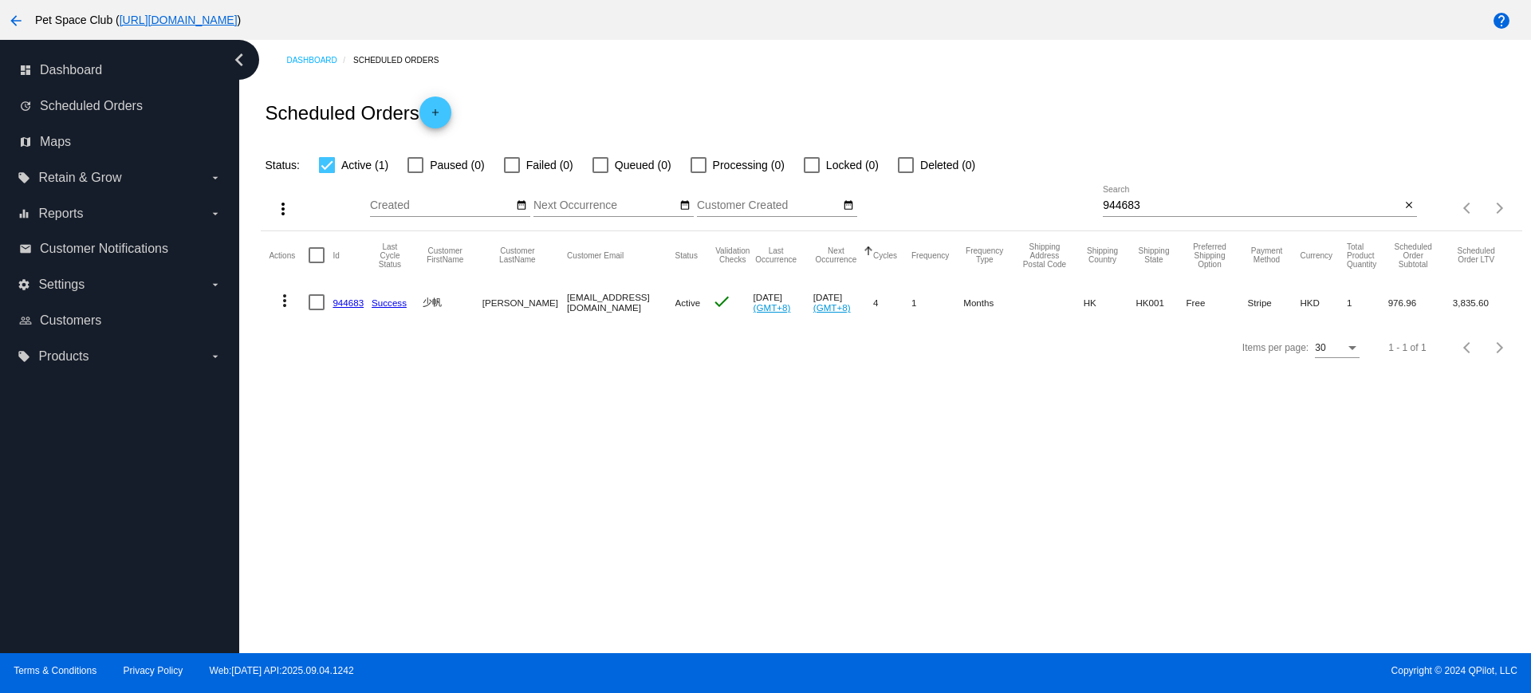
drag, startPoint x: 351, startPoint y: 297, endPoint x: 745, endPoint y: 393, distance: 405.4
click at [730, 370] on div "Items per page: 30 1 - 1 of 1" at bounding box center [891, 347] width 1261 height 45
click at [291, 446] on div "Dashboard Scheduled Orders Scheduled Orders add Status: Active (1) Paused (0) F…" at bounding box center [885, 346] width 1292 height 613
drag, startPoint x: 1148, startPoint y: 206, endPoint x: 1059, endPoint y: 199, distance: 88.7
click at [1059, 199] on div "more_vert Sep Jan Feb Mar Apr 1" at bounding box center [891, 203] width 1261 height 57
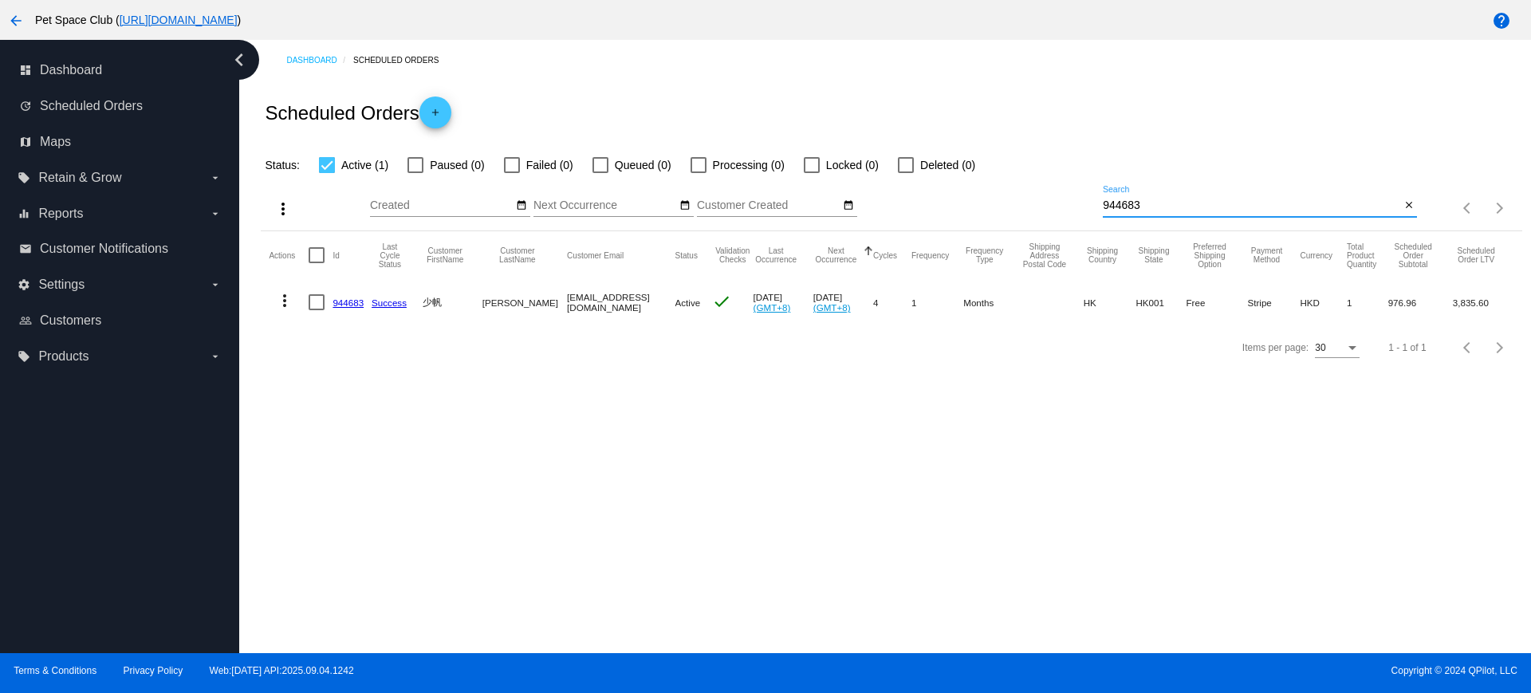
paste input "5994"
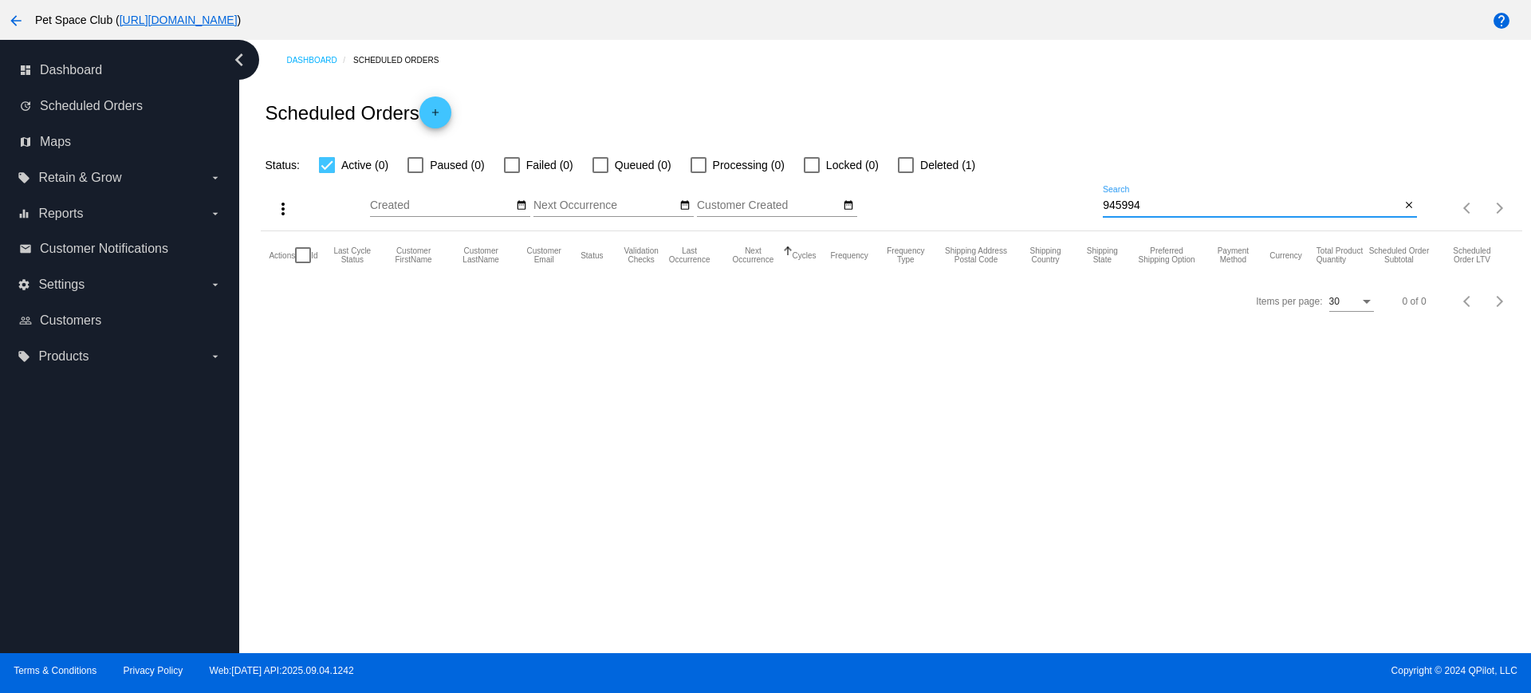
type input "945994"
click at [900, 163] on div at bounding box center [906, 165] width 16 height 16
click at [905, 173] on input "Deleted (1)" at bounding box center [905, 173] width 1 height 1
checkbox input "true"
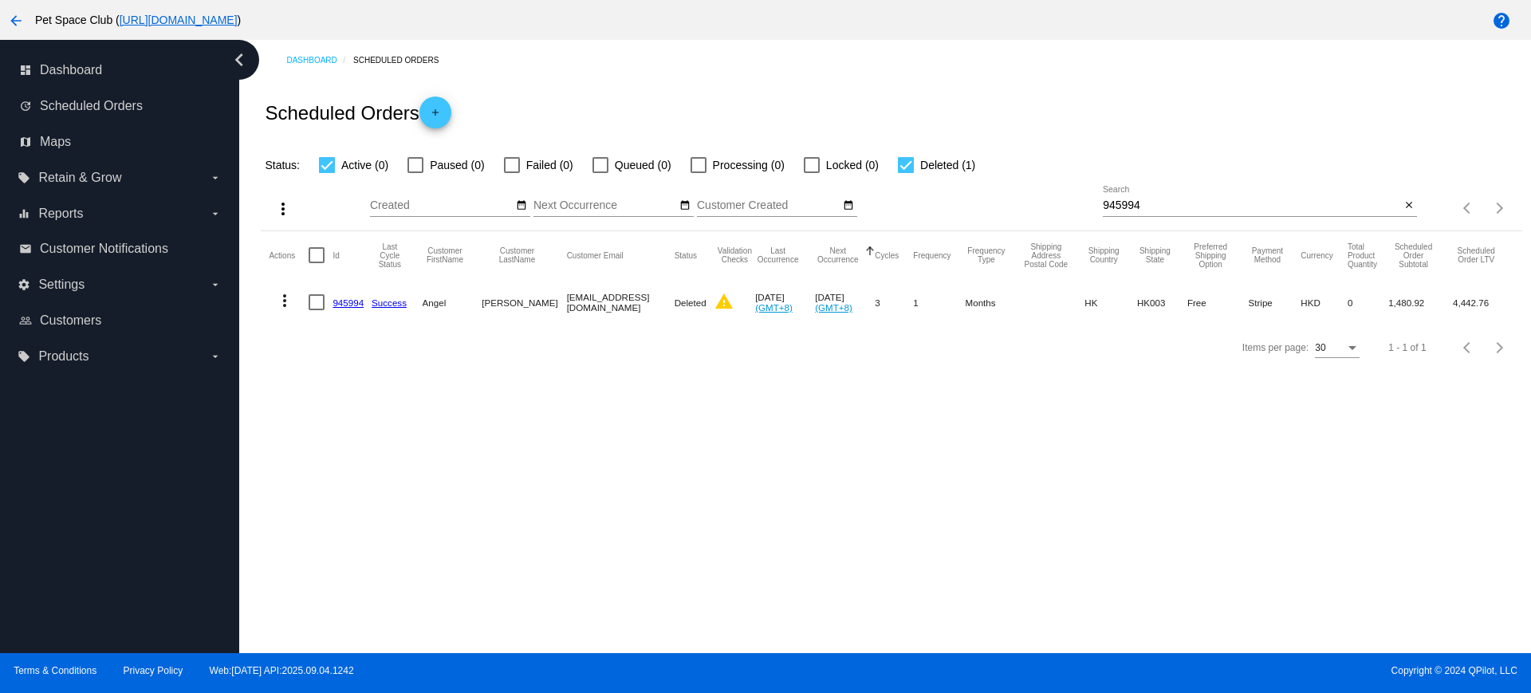
click at [305, 370] on div "Items per page: 30 1 - 1 of 1" at bounding box center [891, 347] width 1261 height 45
drag, startPoint x: 1128, startPoint y: 199, endPoint x: 1183, endPoint y: 207, distance: 55.7
click at [1055, 199] on div "more_vert Sep Jan Feb Mar Apr 1" at bounding box center [891, 203] width 1261 height 57
paste input "elizang7@gmail.com"
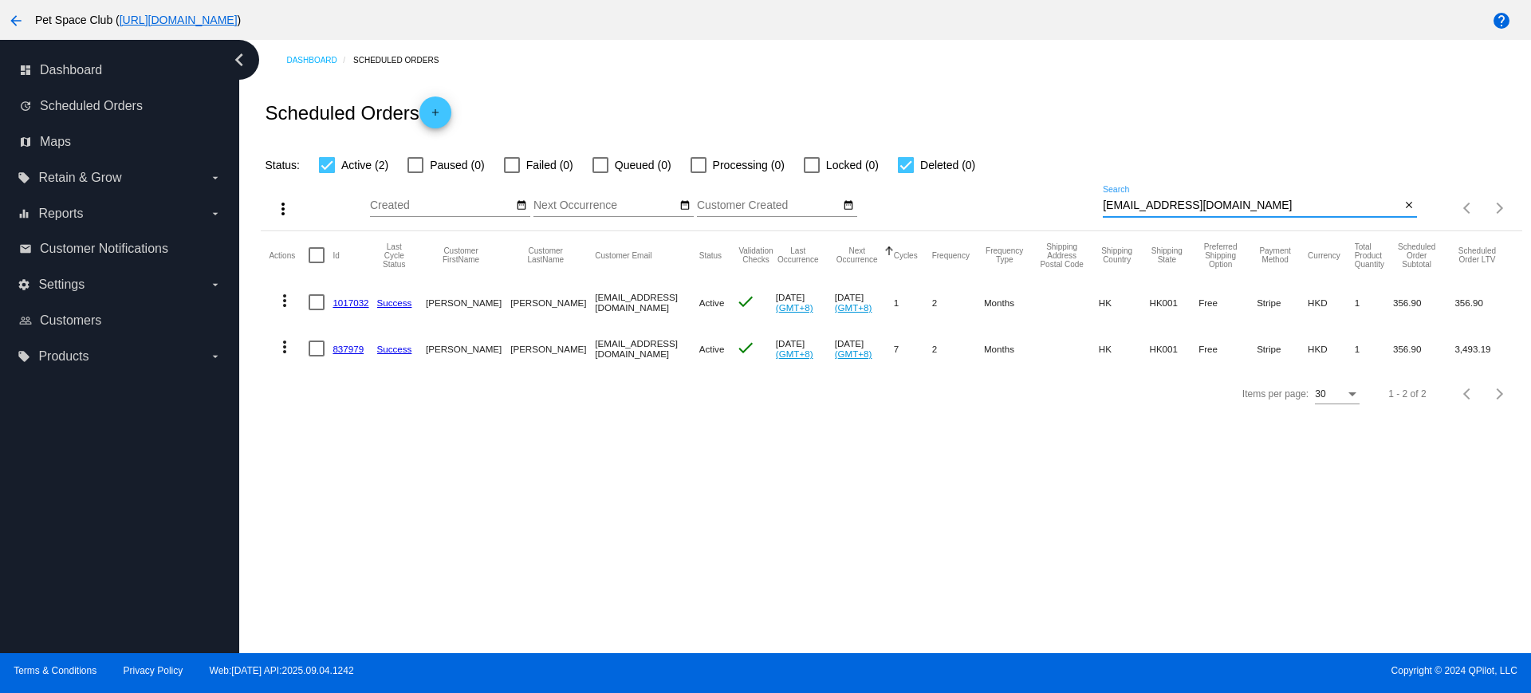
type input "elizang7@gmail.com"
drag, startPoint x: 272, startPoint y: 498, endPoint x: 507, endPoint y: 360, distance: 272.7
click at [272, 498] on div "Dashboard Scheduled Orders Scheduled Orders add Status: Active (2) Paused (0) F…" at bounding box center [885, 346] width 1292 height 613
drag, startPoint x: 1245, startPoint y: 196, endPoint x: 1049, endPoint y: 192, distance: 196.2
click at [1049, 192] on div "more_vert Sep Jan Feb Mar Apr 1" at bounding box center [891, 203] width 1261 height 57
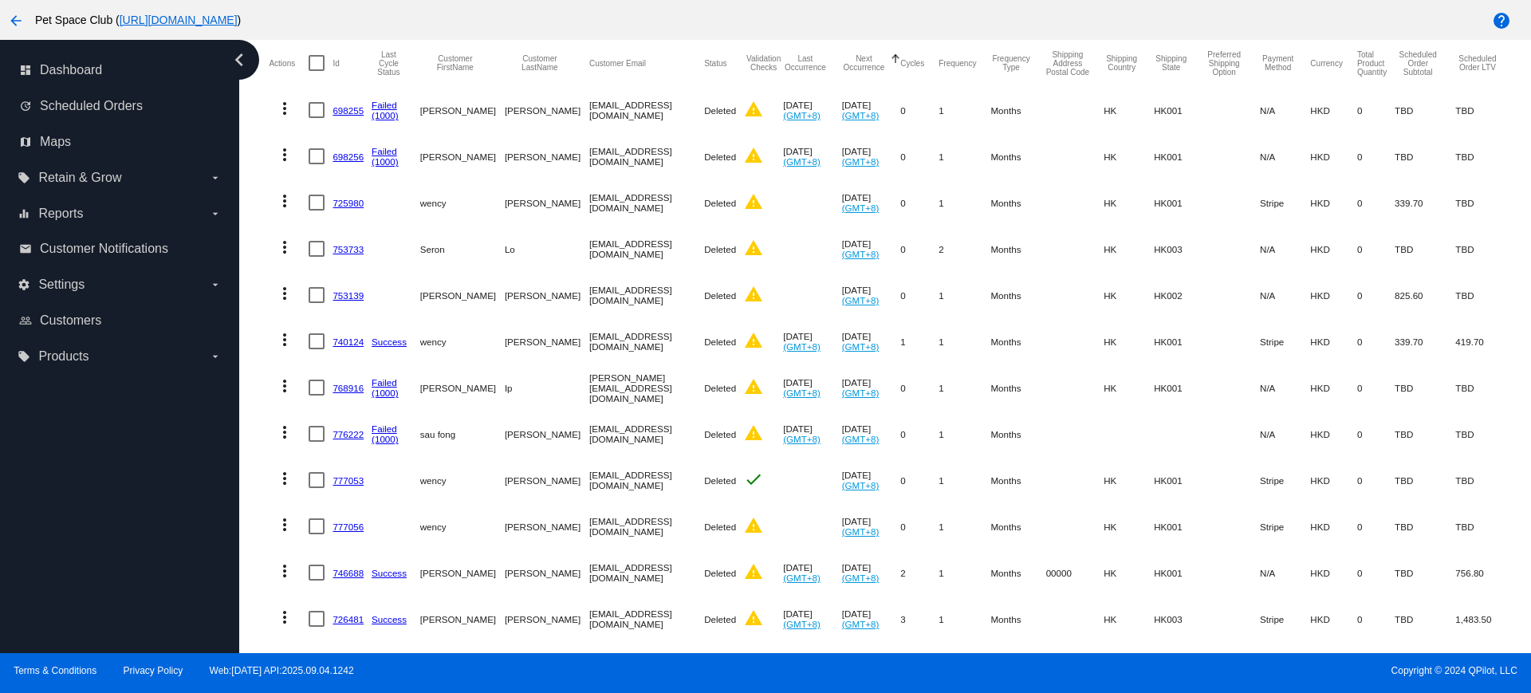
scroll to position [77, 0]
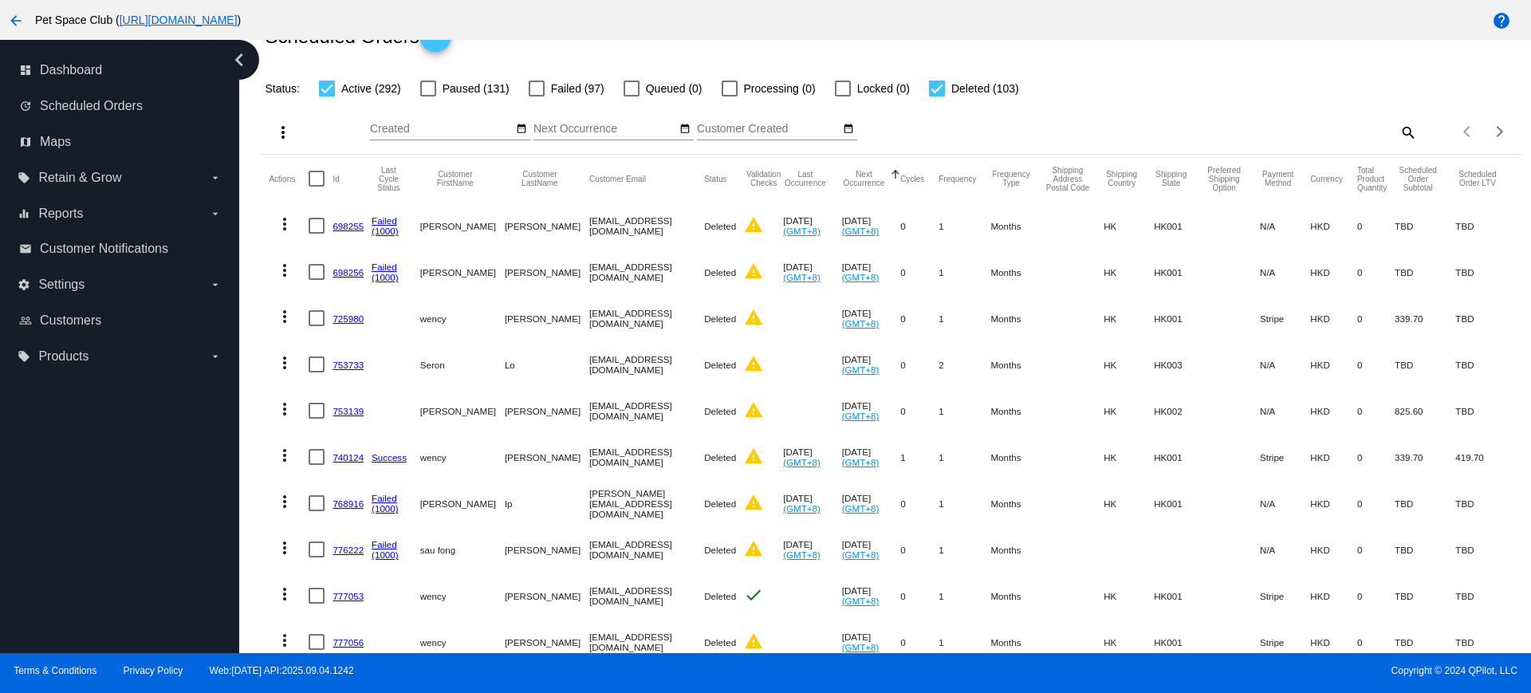
click at [941, 87] on div at bounding box center [937, 89] width 16 height 16
click at [937, 96] on input "Deleted (103)" at bounding box center [936, 96] width 1 height 1
checkbox input "false"
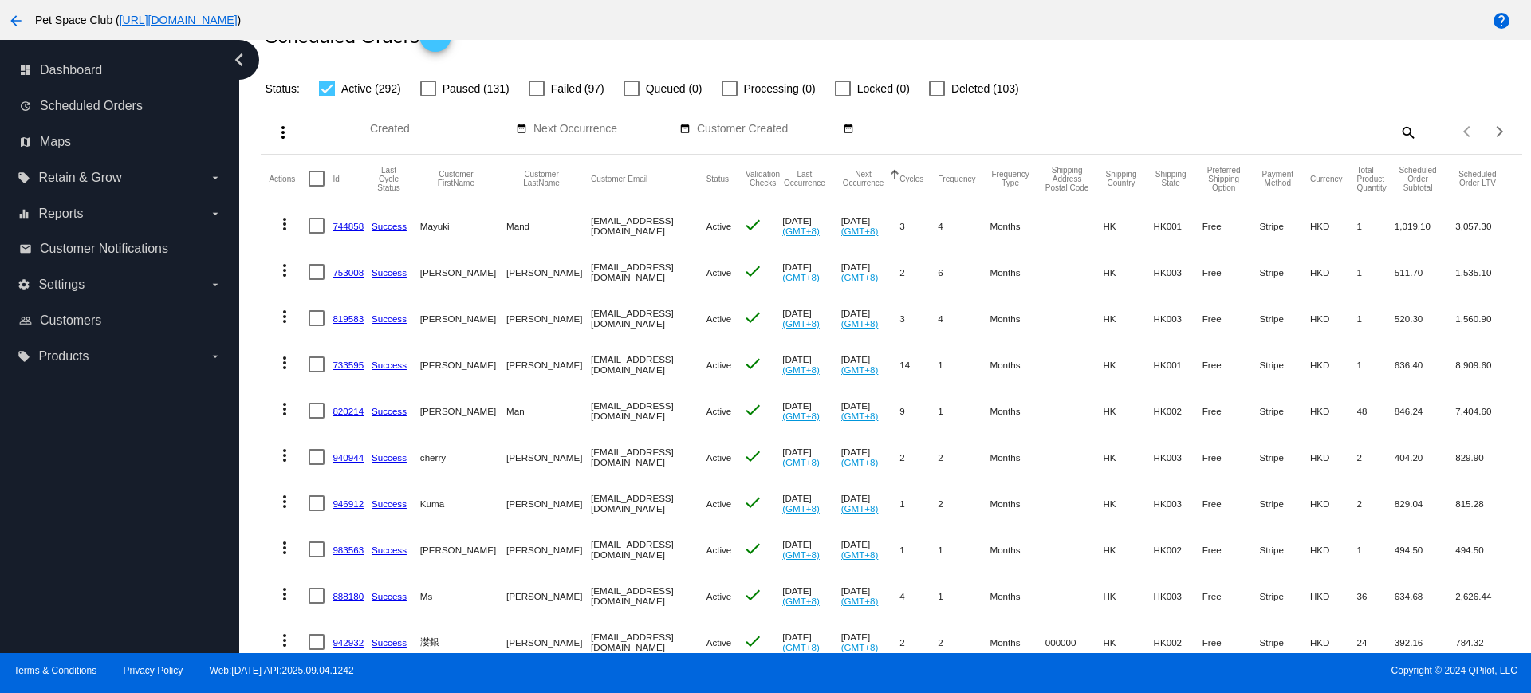
click at [1398, 137] on mat-icon "search" at bounding box center [1407, 132] width 19 height 25
click at [1234, 128] on input "Search" at bounding box center [1260, 129] width 314 height 13
paste input "elizang7@gmail.com"
type input "elizang7@gmail.com"
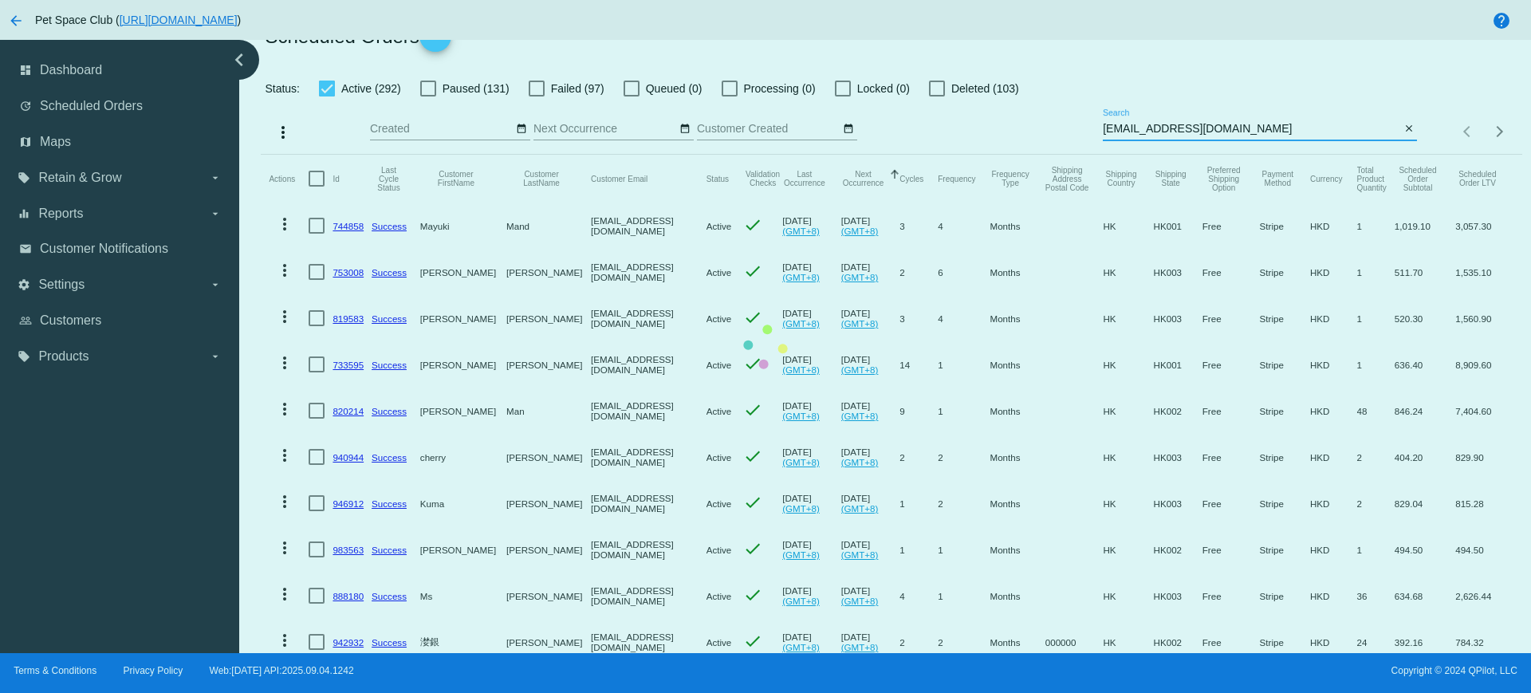
scroll to position [0, 0]
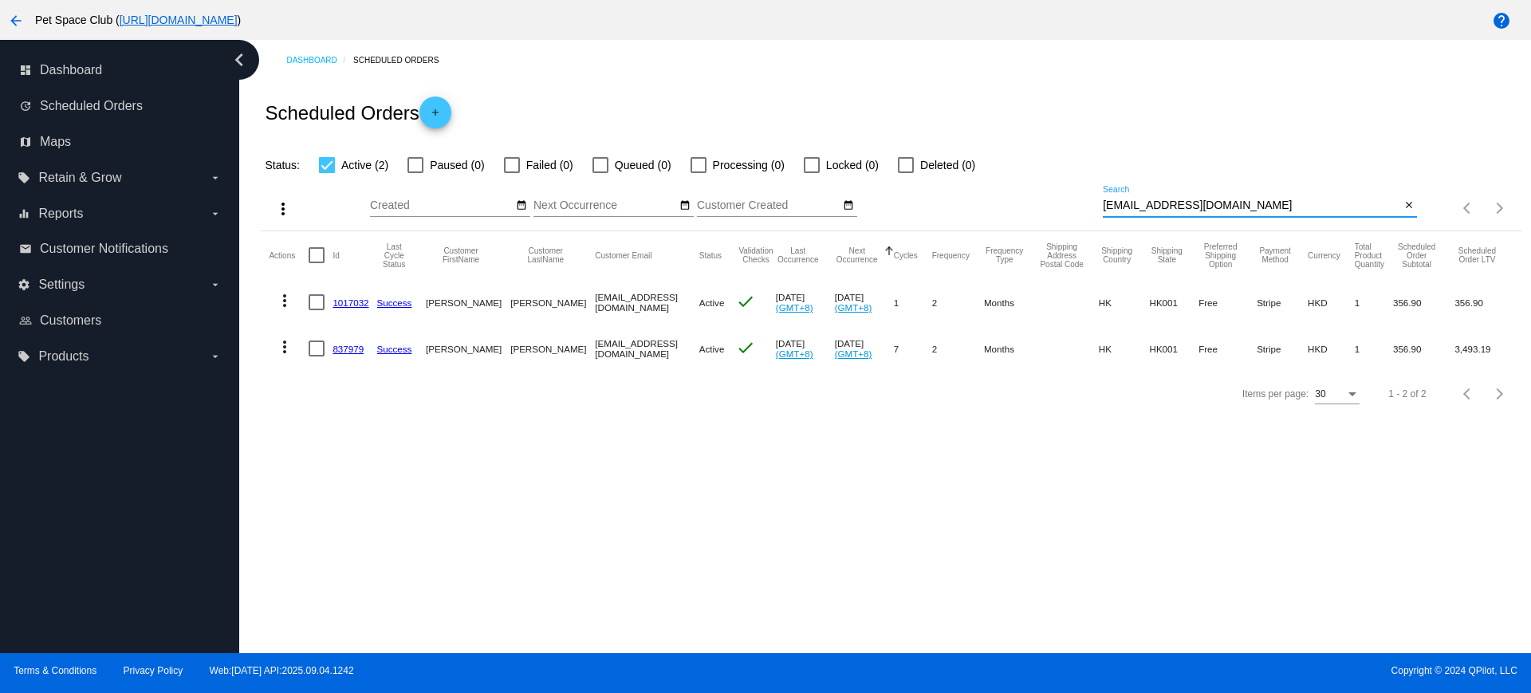
drag, startPoint x: 1242, startPoint y: 200, endPoint x: 1066, endPoint y: 198, distance: 175.5
click at [1066, 198] on div "more_vert Sep Jan Feb Mar Apr 1" at bounding box center [891, 203] width 1261 height 57
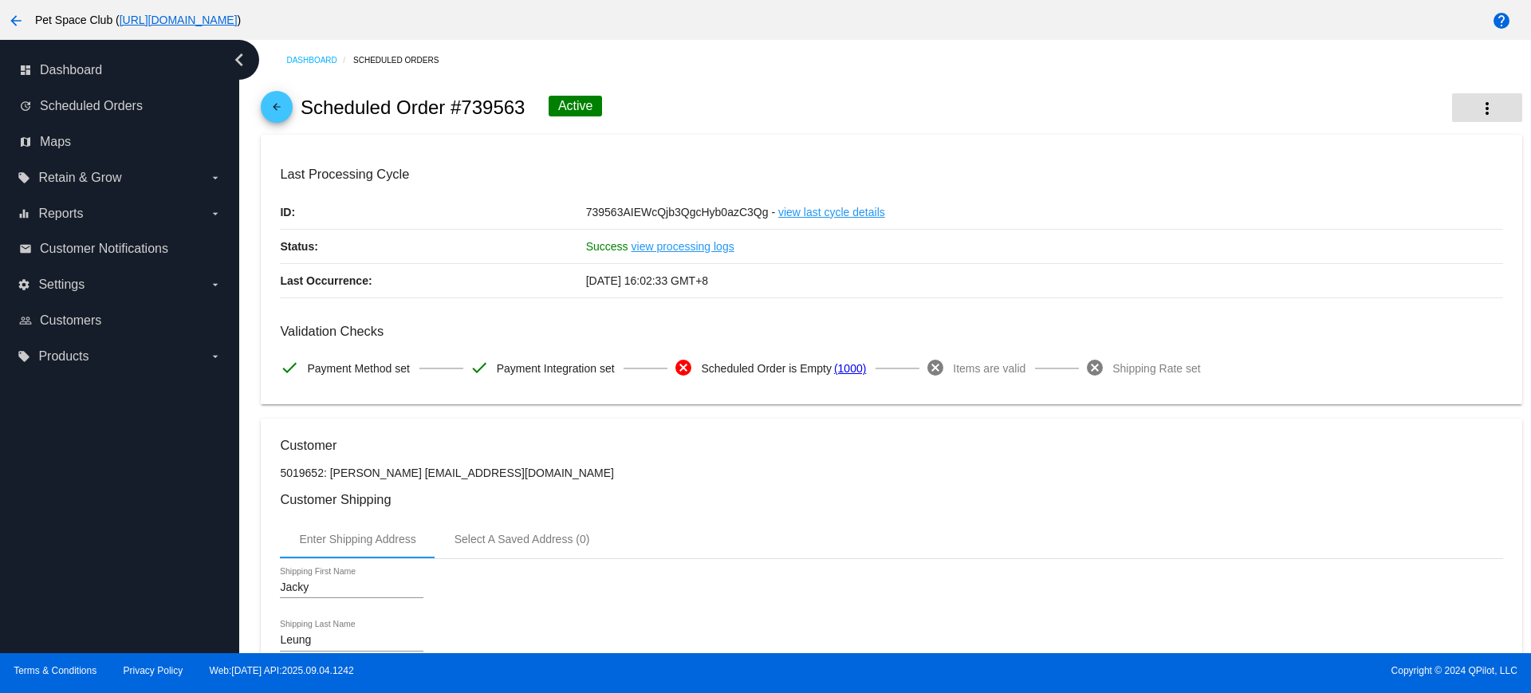
click at [1478, 104] on mat-icon "more_vert" at bounding box center [1487, 108] width 19 height 19
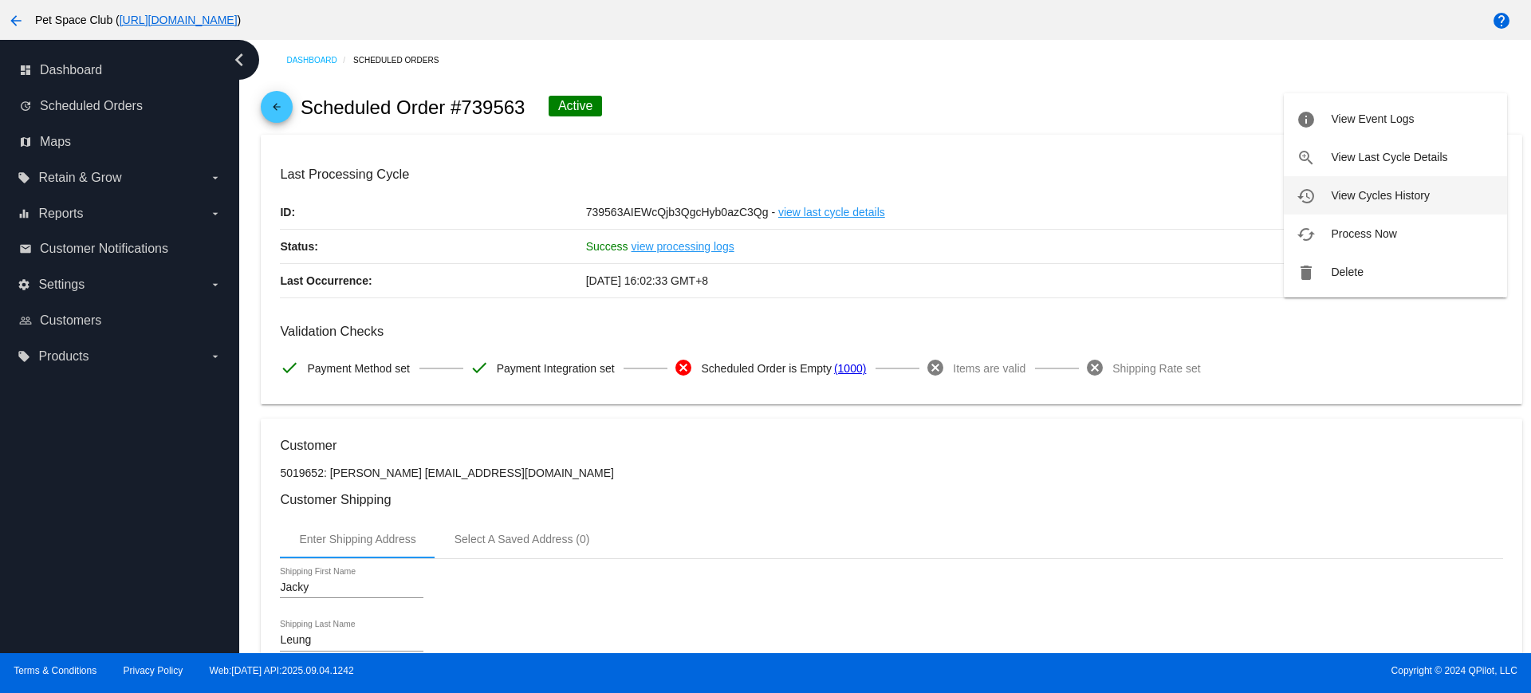
click at [1337, 186] on button "history View Cycles History" at bounding box center [1395, 195] width 223 height 38
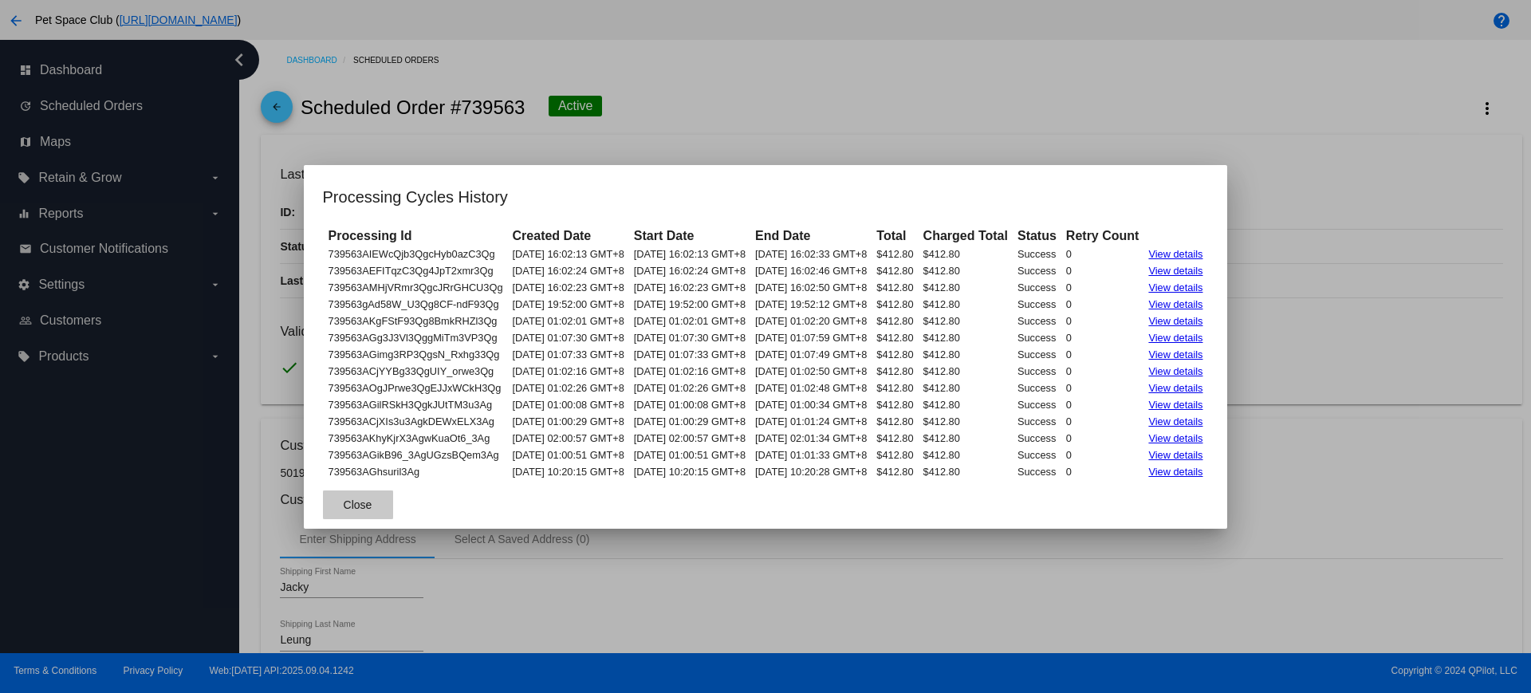
click at [348, 514] on button "Close" at bounding box center [358, 504] width 70 height 29
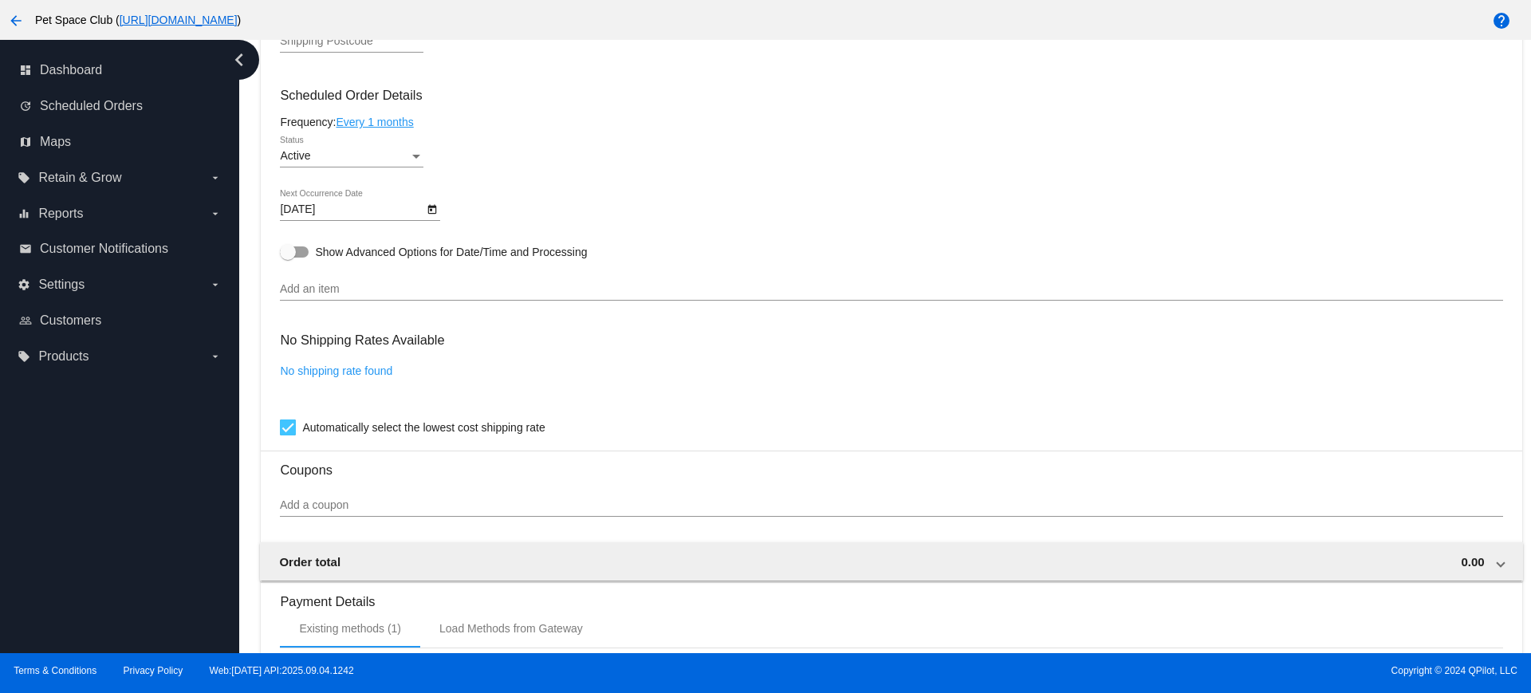
scroll to position [997, 0]
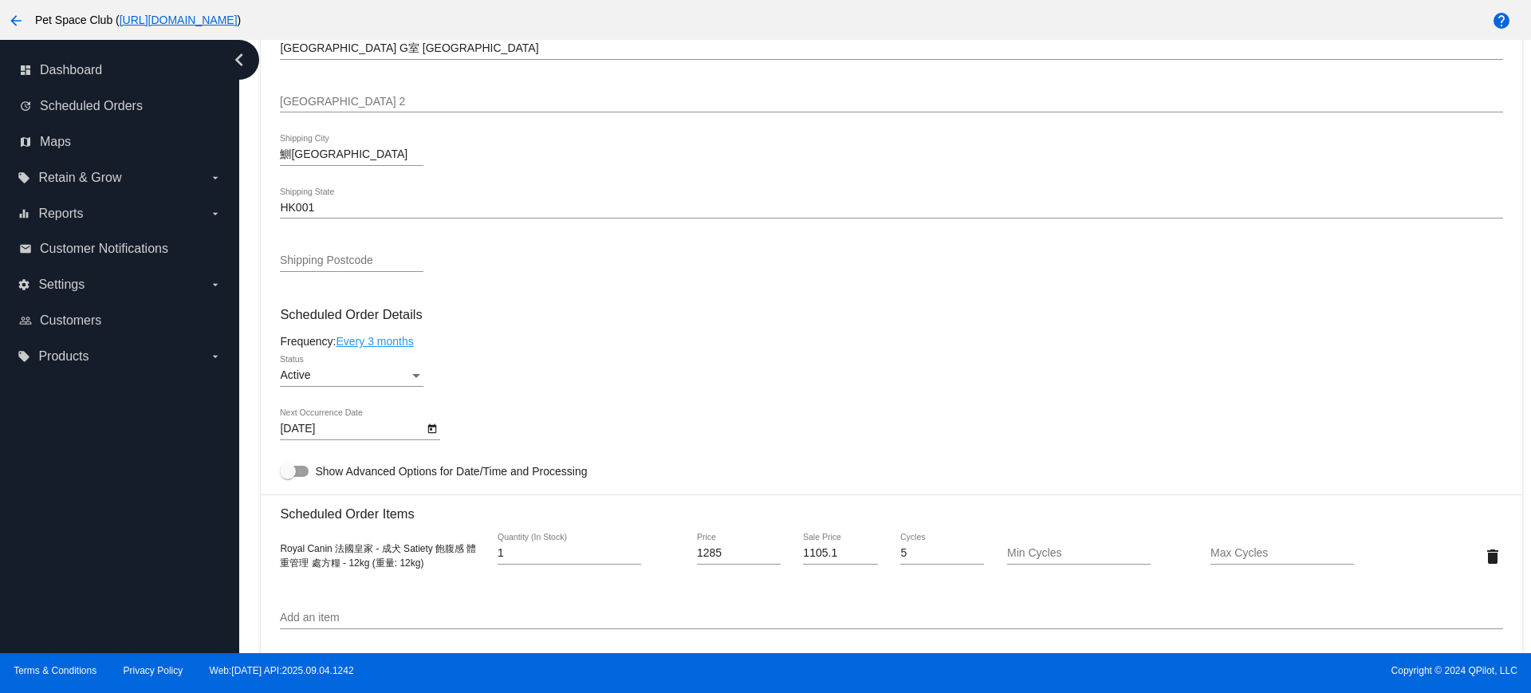
scroll to position [797, 0]
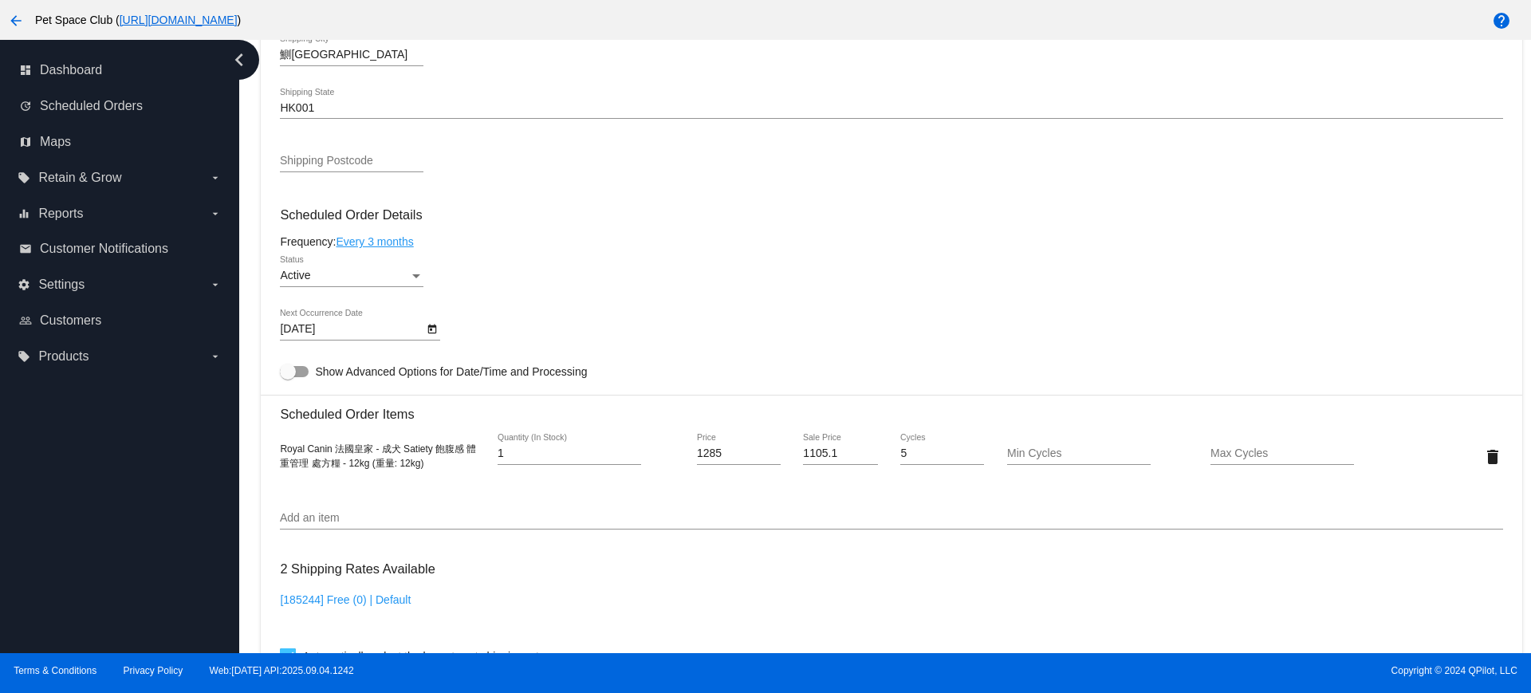
click at [436, 331] on icon "Open calendar" at bounding box center [432, 330] width 9 height 10
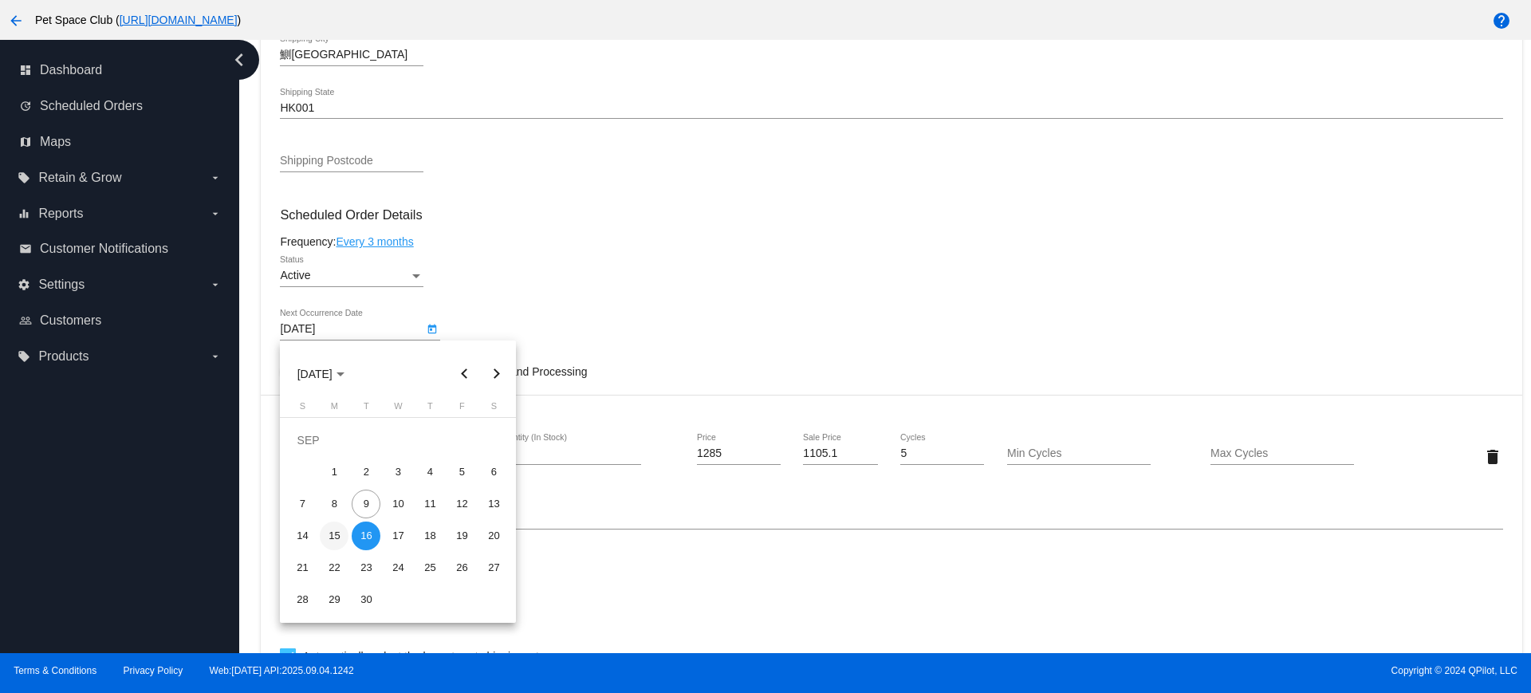
click at [333, 533] on div "15" at bounding box center [334, 536] width 29 height 29
type input "[DATE]"
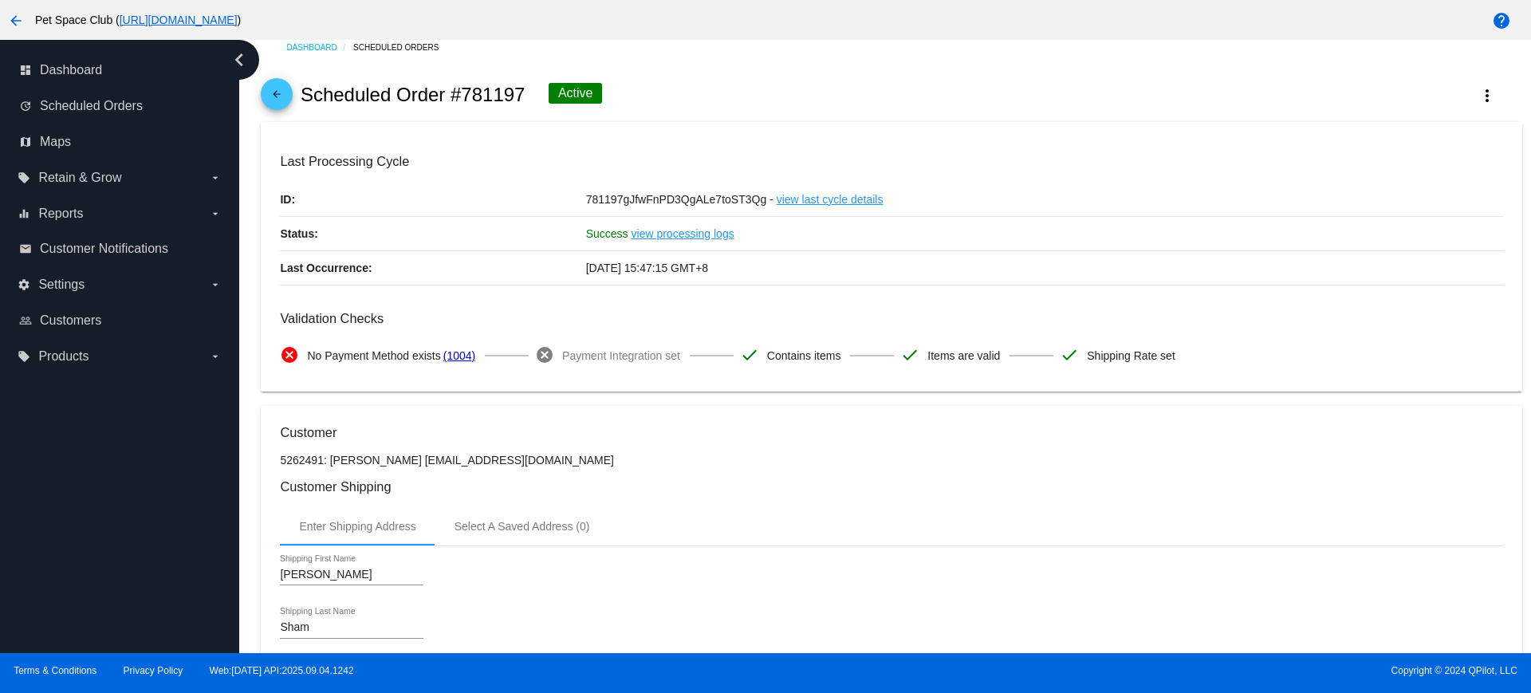
scroll to position [0, 0]
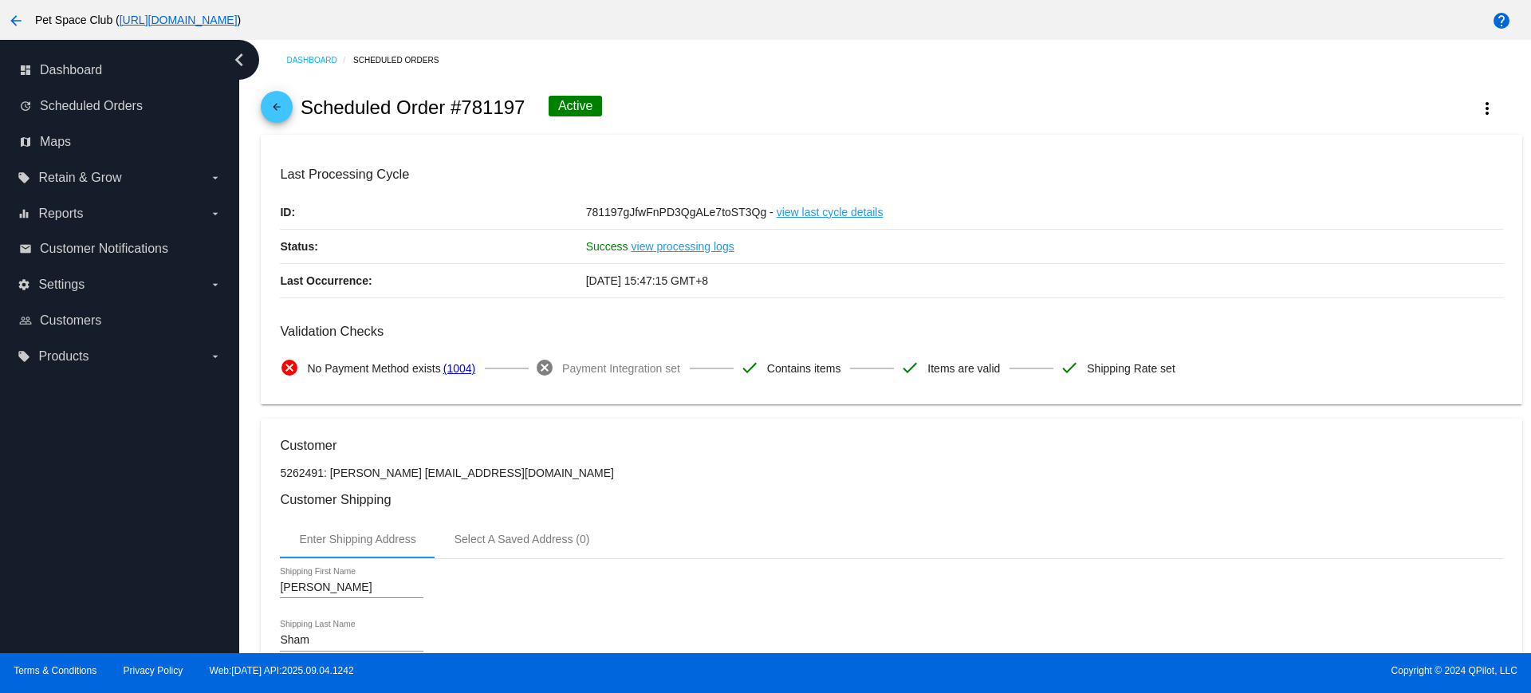
drag, startPoint x: 524, startPoint y: 110, endPoint x: 463, endPoint y: 107, distance: 61.5
click at [463, 107] on div "arrow_back Scheduled Order #781197 Active more_vert" at bounding box center [891, 108] width 1261 height 54
copy h2 "781197"
click at [789, 103] on div "arrow_back Scheduled Order #781197 Active more_vert" at bounding box center [891, 108] width 1261 height 54
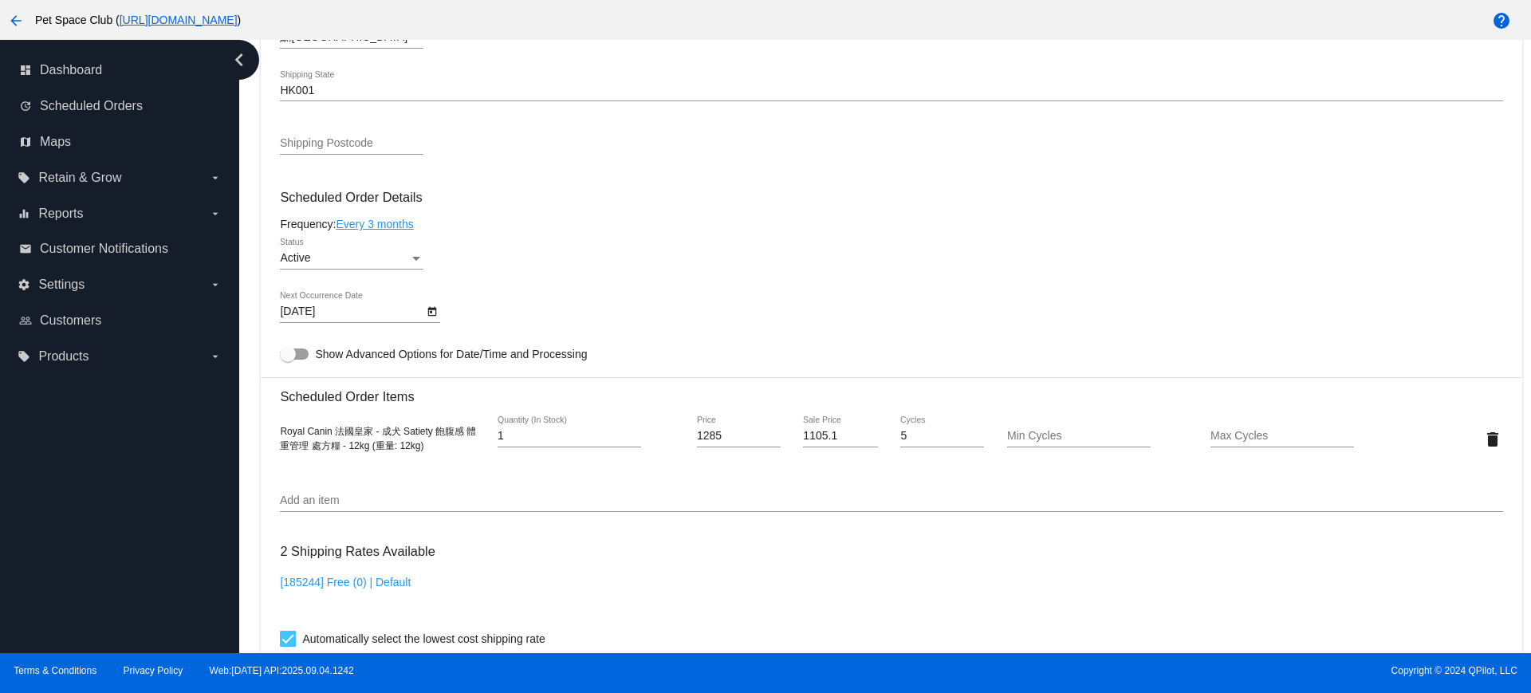
scroll to position [797, 0]
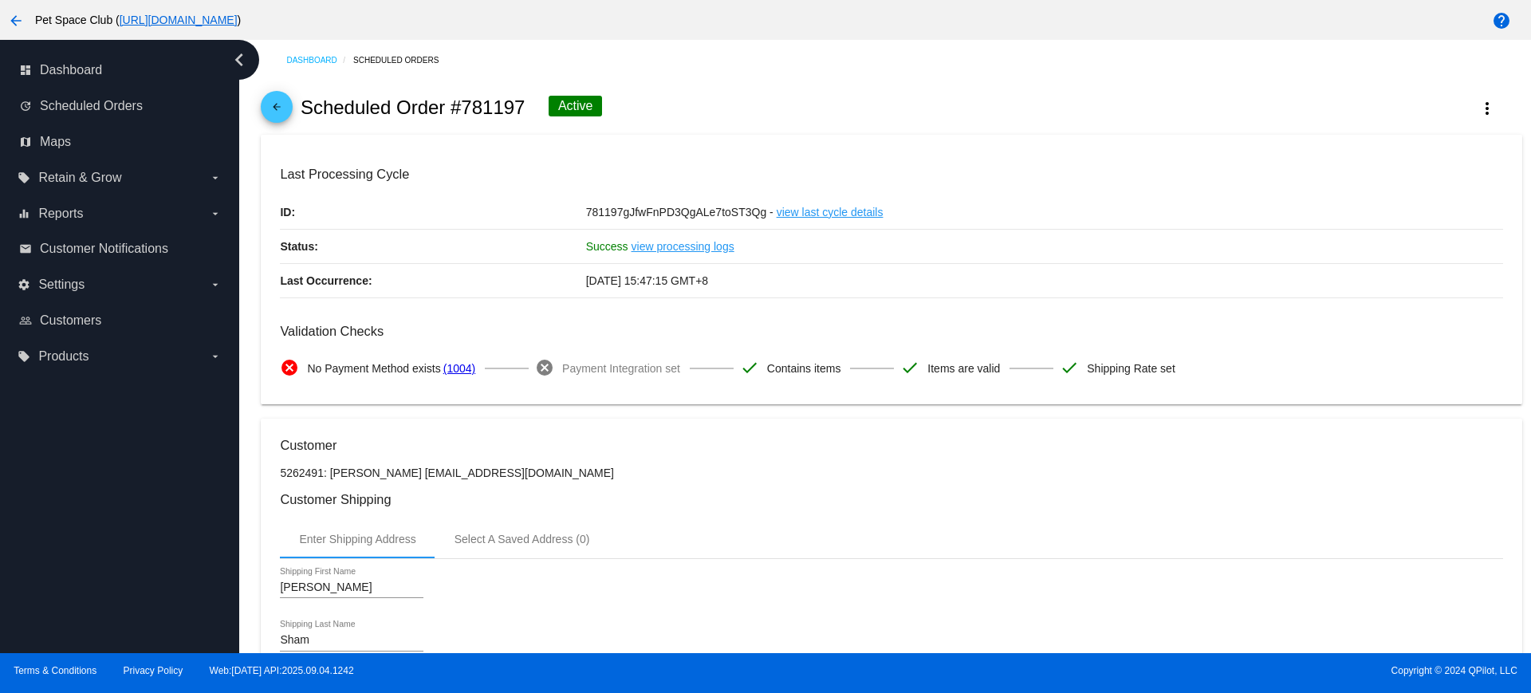
drag, startPoint x: 529, startPoint y: 111, endPoint x: 464, endPoint y: 112, distance: 64.6
click at [464, 112] on div "arrow_back Scheduled Order #781197 Active more_vert" at bounding box center [891, 108] width 1261 height 54
copy h2 "781197"
click at [679, 121] on div "arrow_back Scheduled Order #781197 Active more_vert" at bounding box center [891, 108] width 1261 height 54
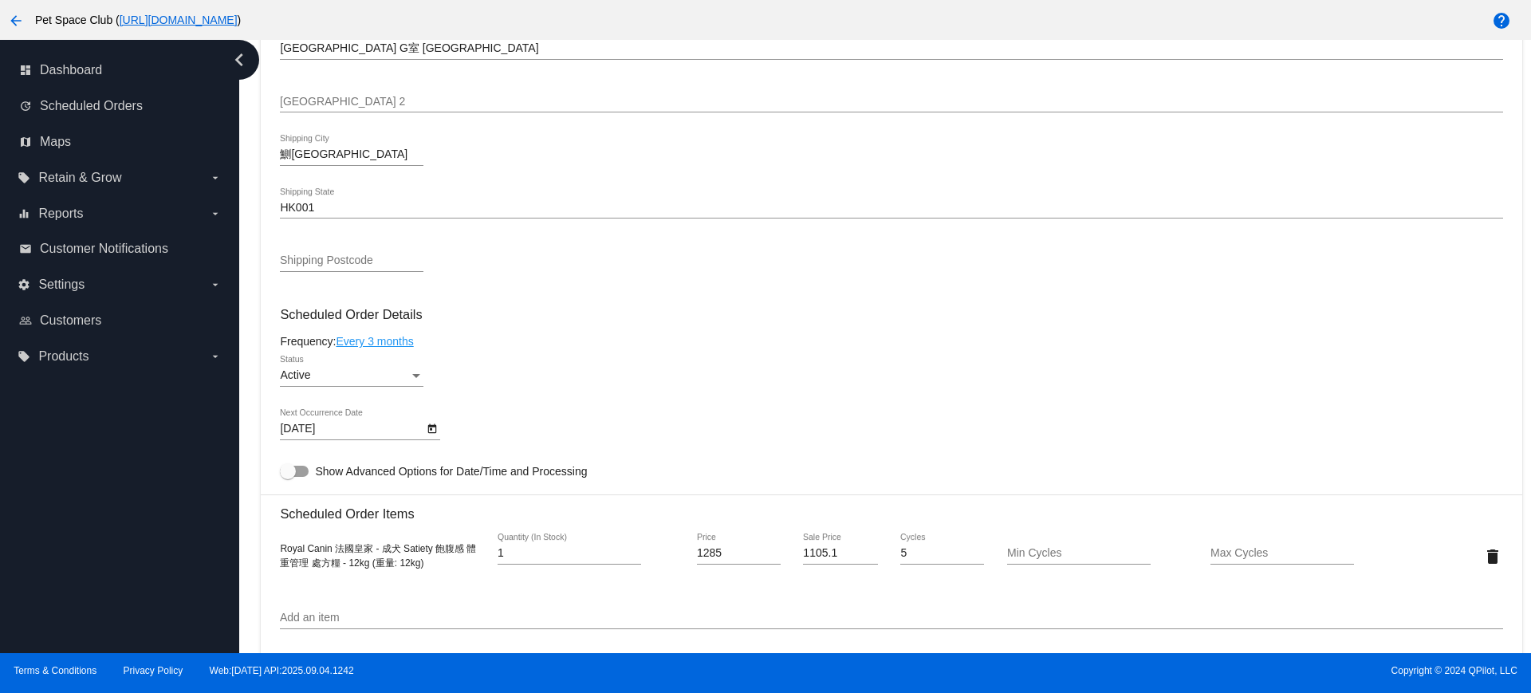
scroll to position [997, 0]
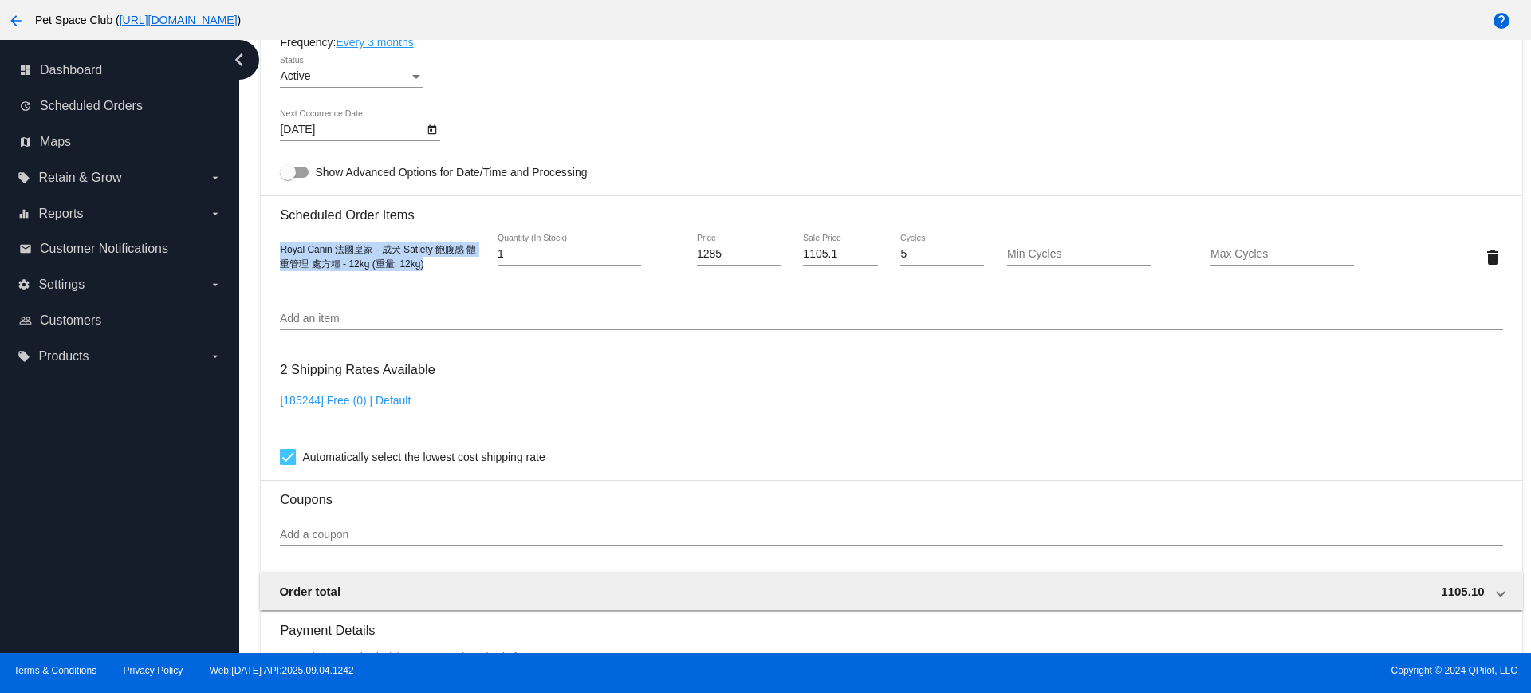
drag, startPoint x: 431, startPoint y: 266, endPoint x: 269, endPoint y: 253, distance: 163.2
click at [270, 250] on mat-card "Customer 5262491: [PERSON_NAME] Sham [EMAIL_ADDRESS][DOMAIN_NAME] Customer Ship…" at bounding box center [891, 537] width 1261 height 2231
copy span "Royal Canin 法國皇家 - 成犬 Satiety 飽腹感 體重管理 處方糧 - 12kg (重量: 12kg)"
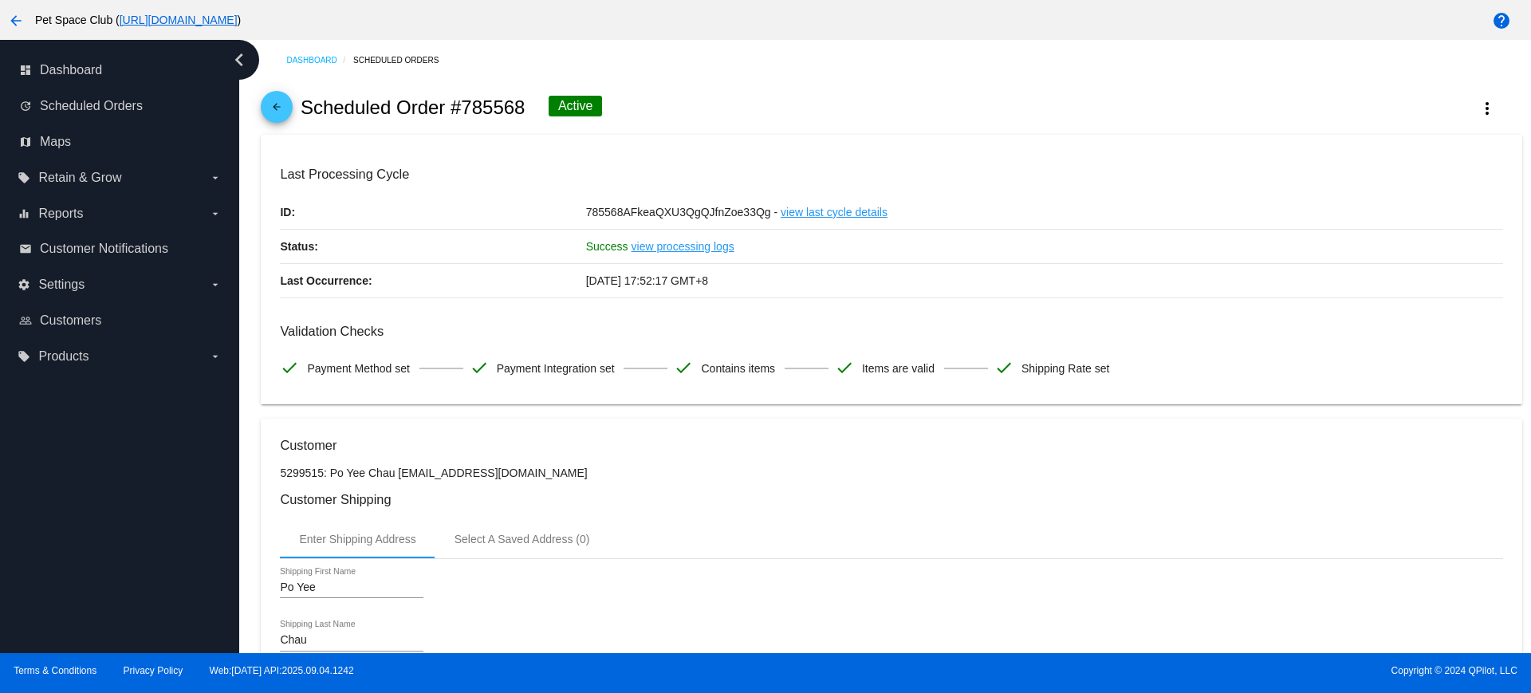
drag, startPoint x: 525, startPoint y: 104, endPoint x: 464, endPoint y: 107, distance: 60.7
click at [464, 107] on h2 "Scheduled Order #785568" at bounding box center [413, 107] width 225 height 22
copy h2 "785568"
click at [683, 100] on div "arrow_back Scheduled Order #785568 Active more_vert" at bounding box center [891, 108] width 1261 height 54
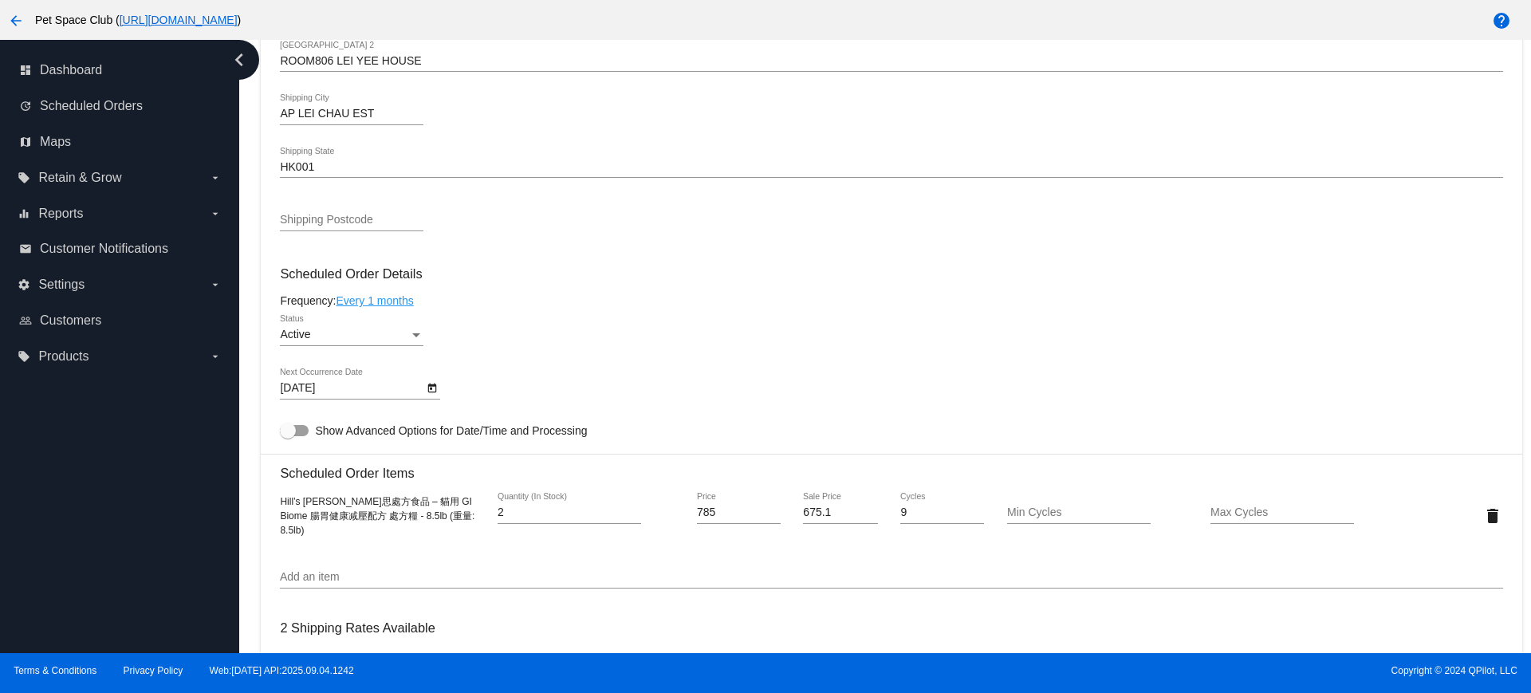
scroll to position [797, 0]
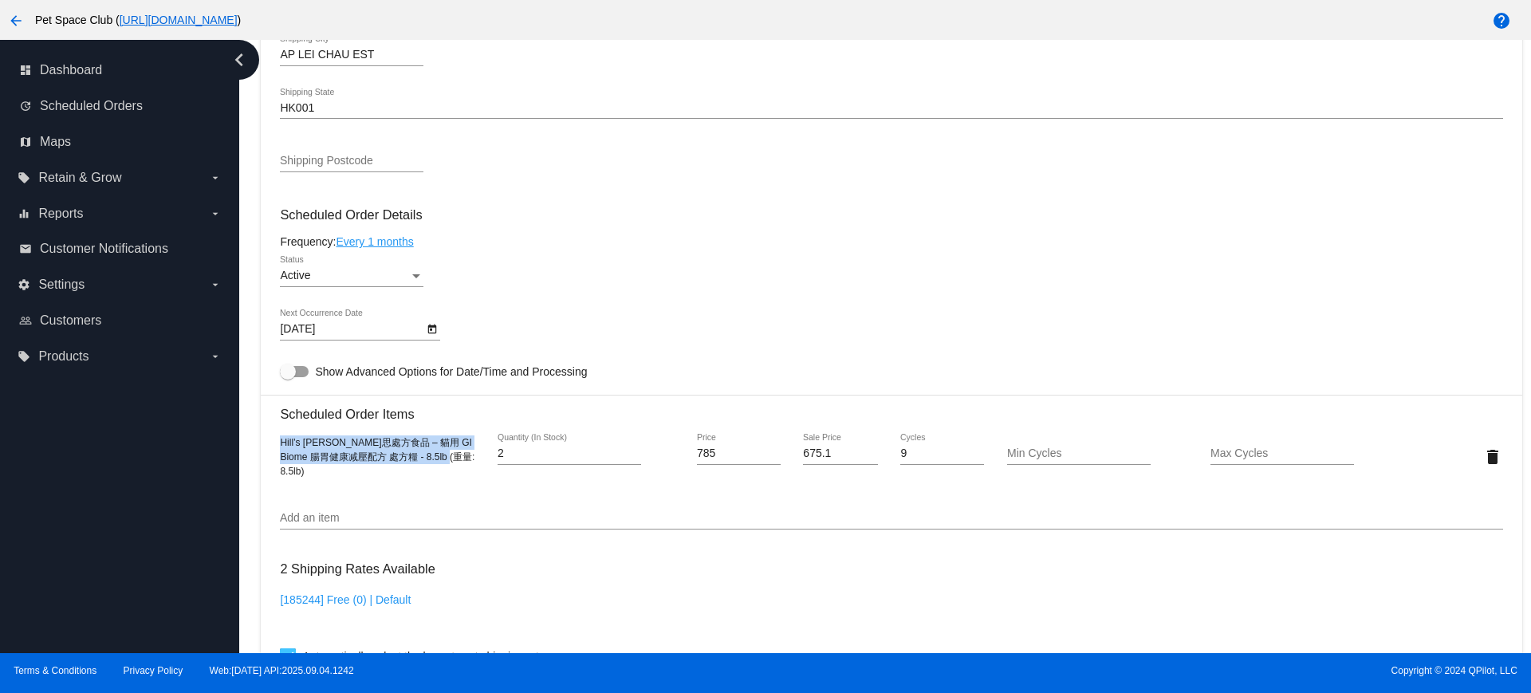
drag, startPoint x: 449, startPoint y: 466, endPoint x: 258, endPoint y: 451, distance: 191.2
click at [258, 451] on div "Dashboard Scheduled Orders arrow_back Scheduled Order #785568 Active more_vert …" at bounding box center [891, 229] width 1279 height 1974
copy span "Hill’s 希爾思處方食品 – 貓用 GI Biome 腸胃健康减壓配方 處方糧 - 8.5lb (重量: 8.5lb)"
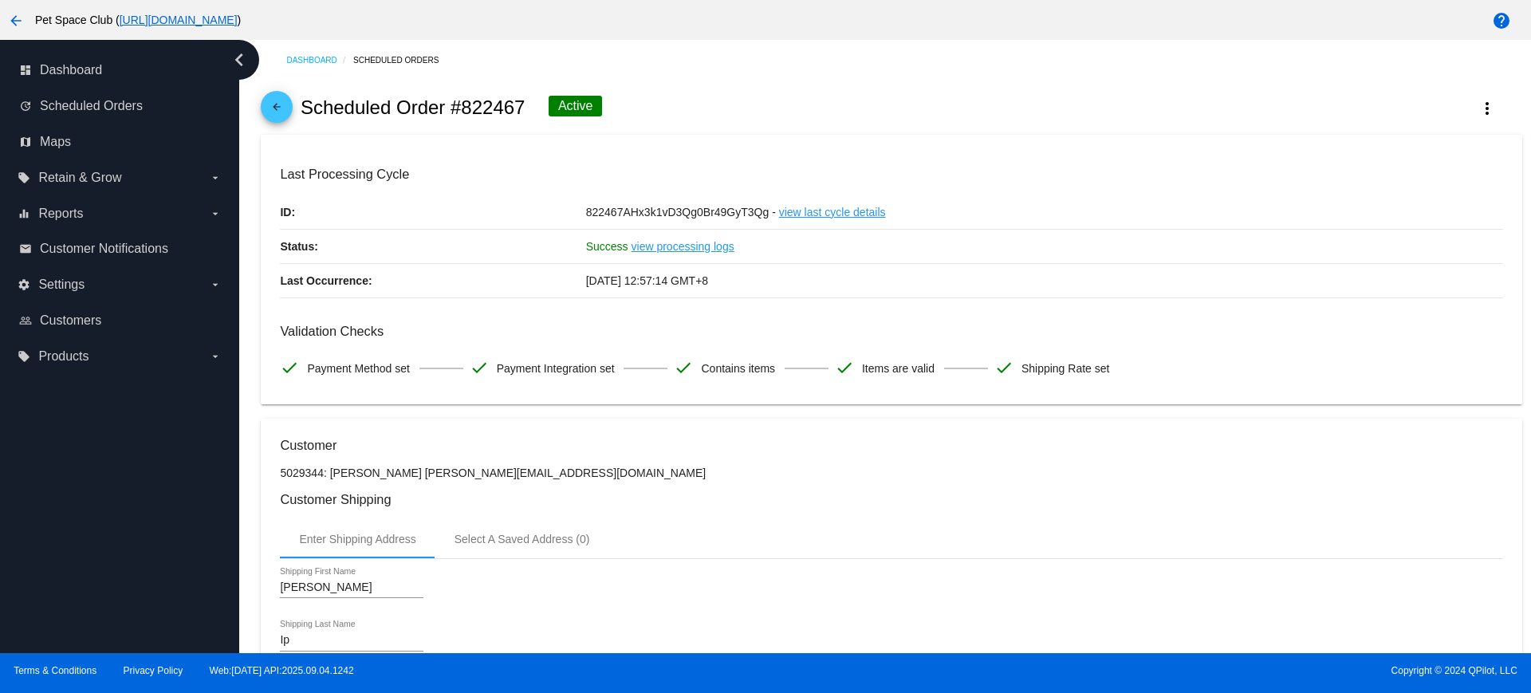
drag, startPoint x: 526, startPoint y: 103, endPoint x: 463, endPoint y: 102, distance: 62.2
click at [463, 102] on div "arrow_back Scheduled Order #822467 Active more_vert" at bounding box center [891, 108] width 1261 height 54
copy h2 "822467"
click at [699, 113] on div "arrow_back Scheduled Order #822467 Active more_vert" at bounding box center [891, 108] width 1261 height 54
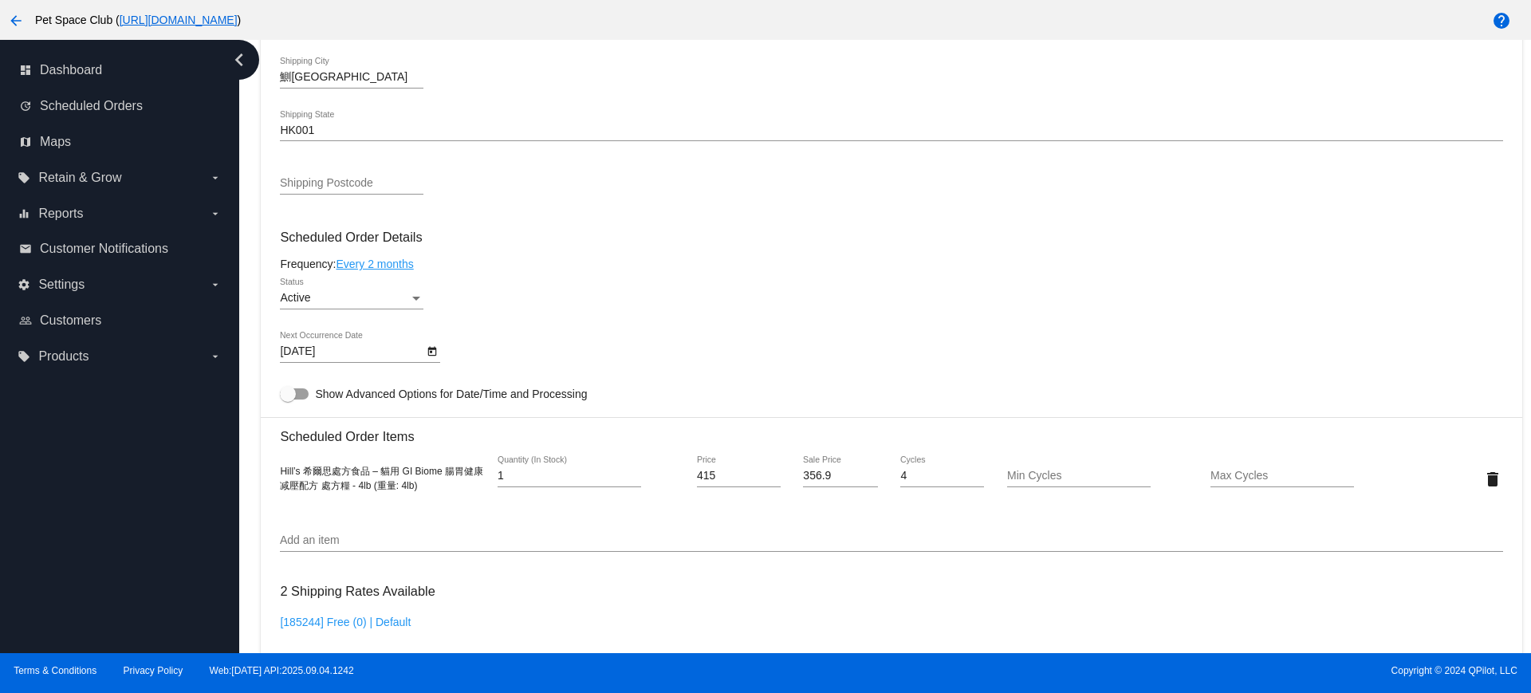
scroll to position [797, 0]
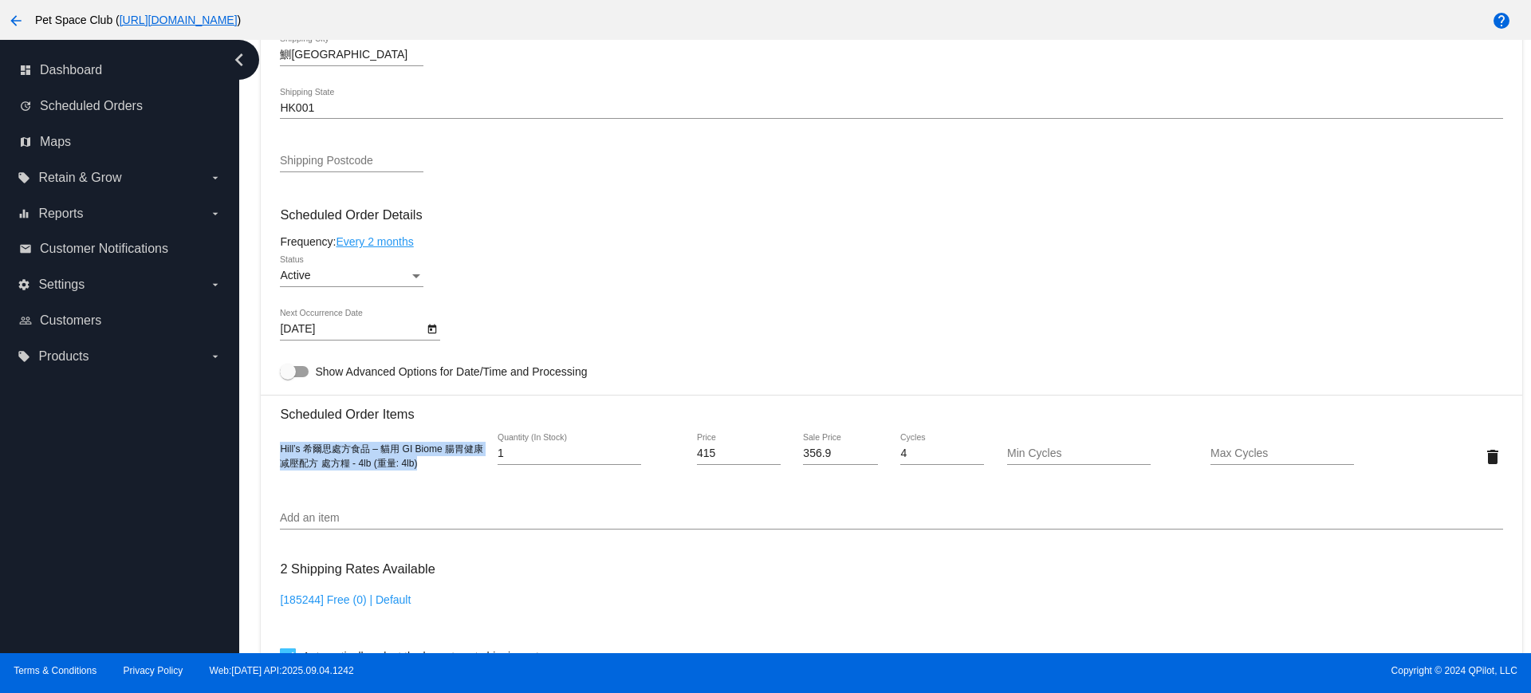
drag, startPoint x: 432, startPoint y: 463, endPoint x: 276, endPoint y: 444, distance: 157.5
click at [276, 444] on mat-card "Customer 5029344: [PERSON_NAME] [PERSON_NAME][EMAIL_ADDRESS][DOMAIN_NAME] Custo…" at bounding box center [891, 418] width 1261 height 1595
copy span "Hill’s 希爾思處方食品 – 貓用 GI Biome 腸胃健康减壓配方 處方糧 - 4lb (重量: 4lb)"
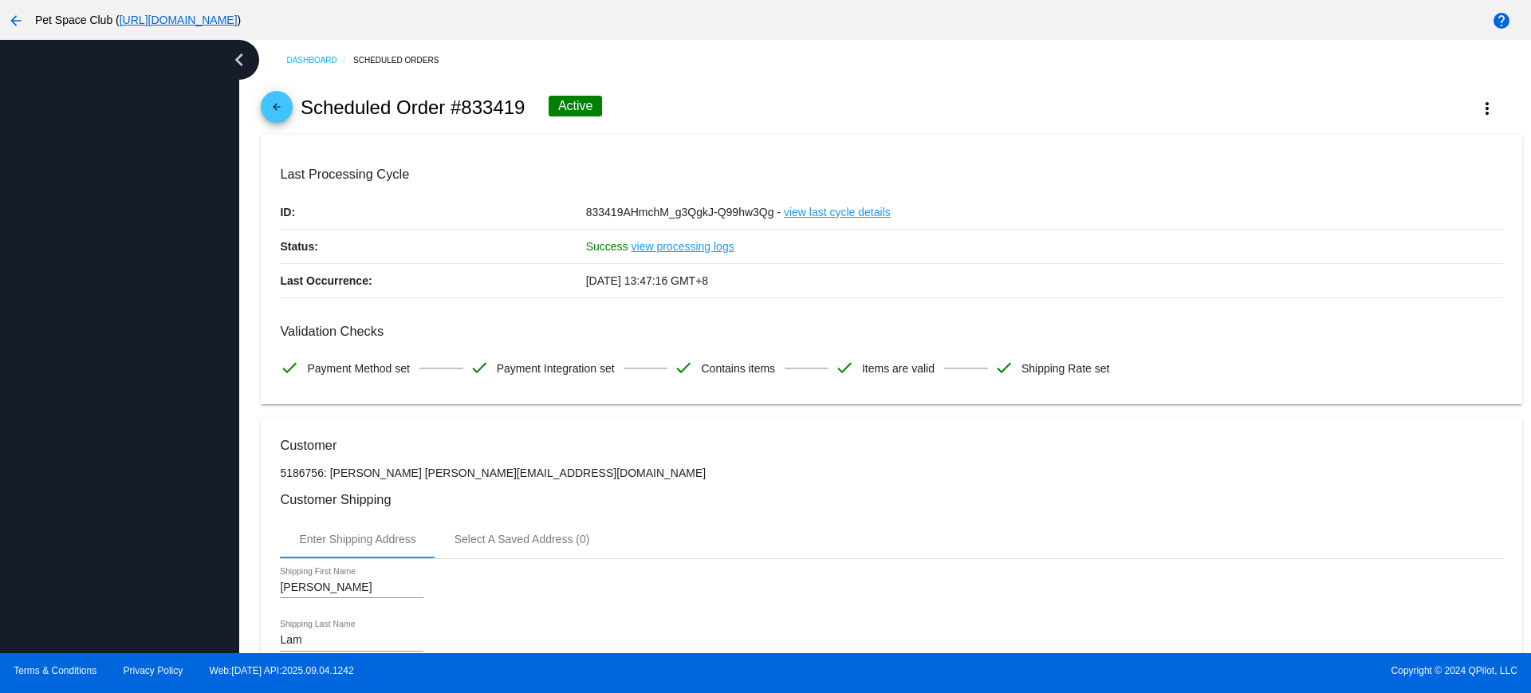
drag, startPoint x: 530, startPoint y: 108, endPoint x: 463, endPoint y: 112, distance: 67.2
click at [463, 112] on div "arrow_back Scheduled Order #833419 Active more_vert" at bounding box center [891, 108] width 1261 height 54
copy h2 "833419"
click at [679, 93] on div "arrow_back Scheduled Order #833419 Active more_vert" at bounding box center [891, 108] width 1261 height 54
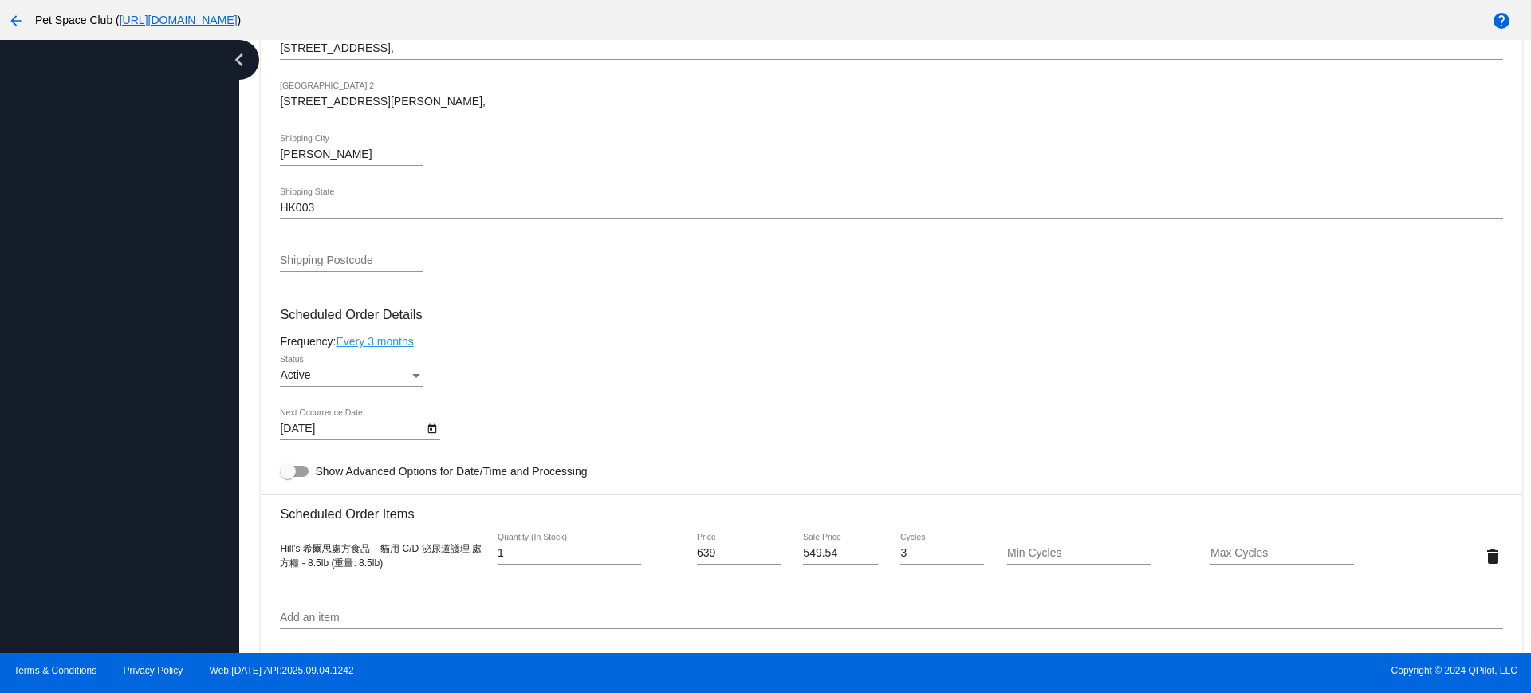
scroll to position [797, 0]
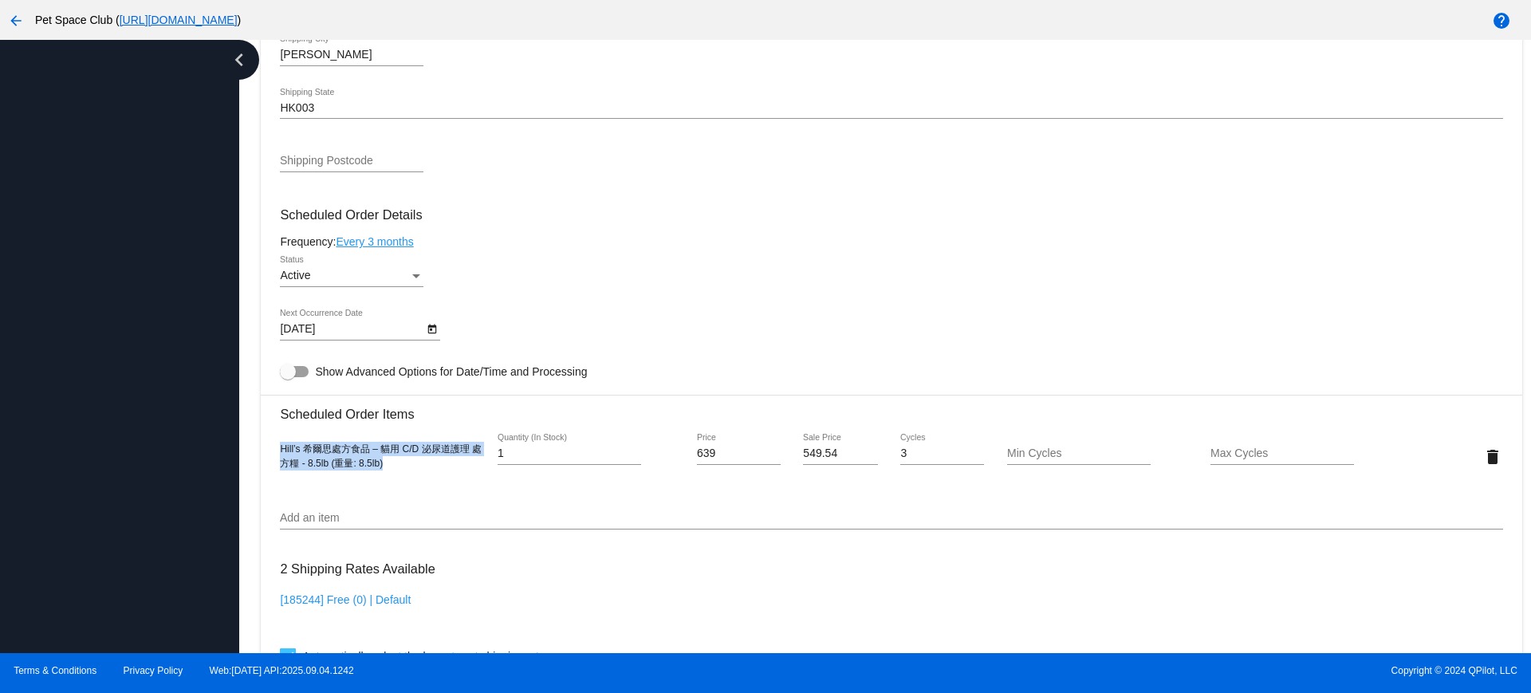
drag, startPoint x: 411, startPoint y: 466, endPoint x: 260, endPoint y: 451, distance: 152.2
click at [260, 451] on div "Dashboard Scheduled Orders arrow_back Scheduled Order #833419 Active more_vert …" at bounding box center [891, 229] width 1279 height 1974
copy span "Hill’s 希爾思處方食品 – 貓用 C/D 泌尿道護理 處方糧 - 8.5lb (重量: 8.5lb)"
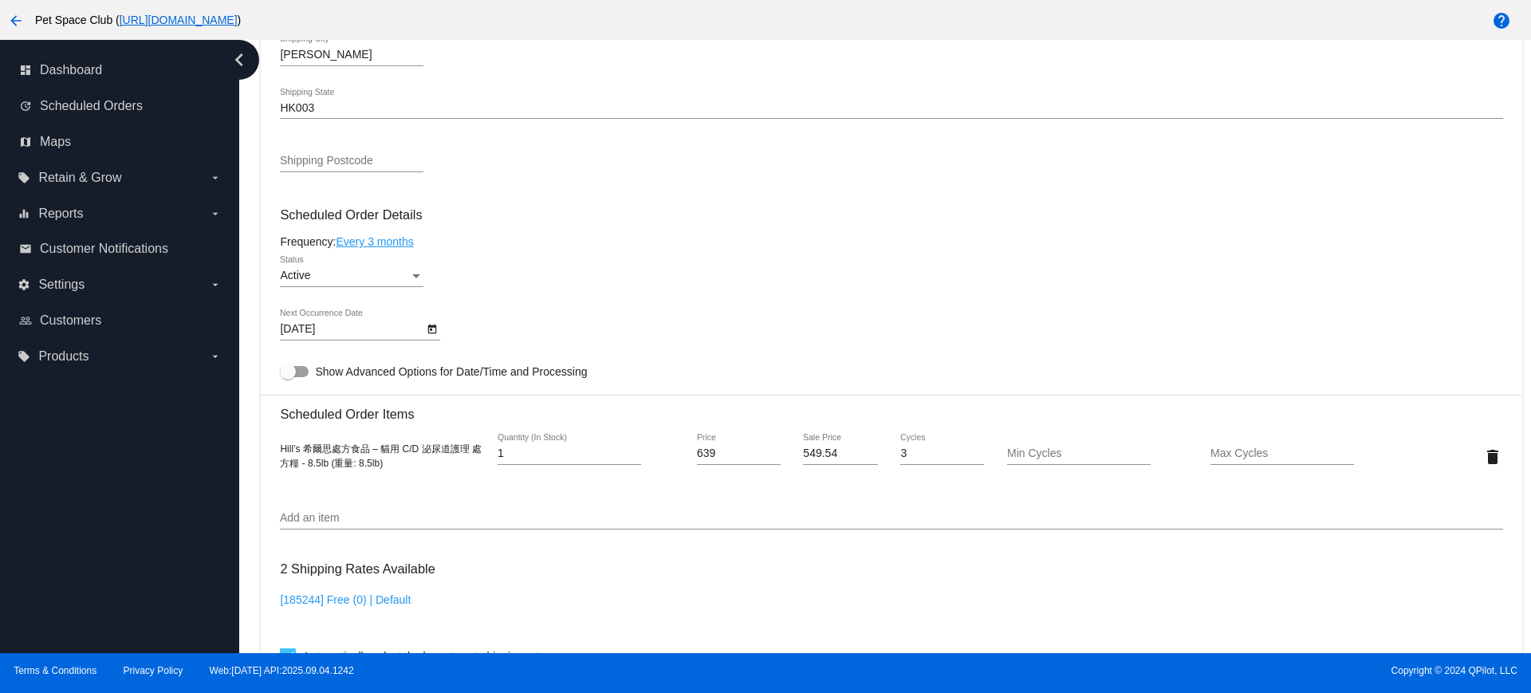
click at [707, 161] on div "Shipping Postcode" at bounding box center [891, 163] width 1222 height 45
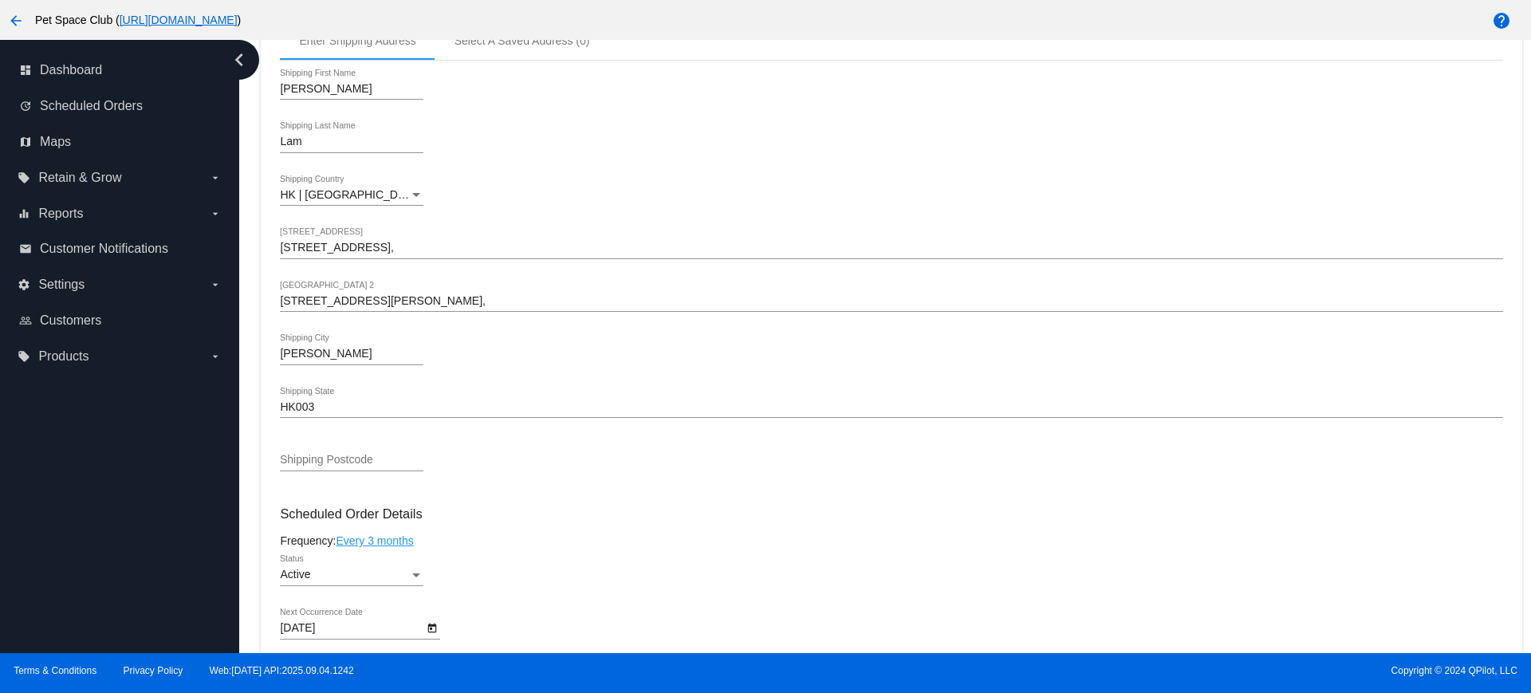
scroll to position [598, 0]
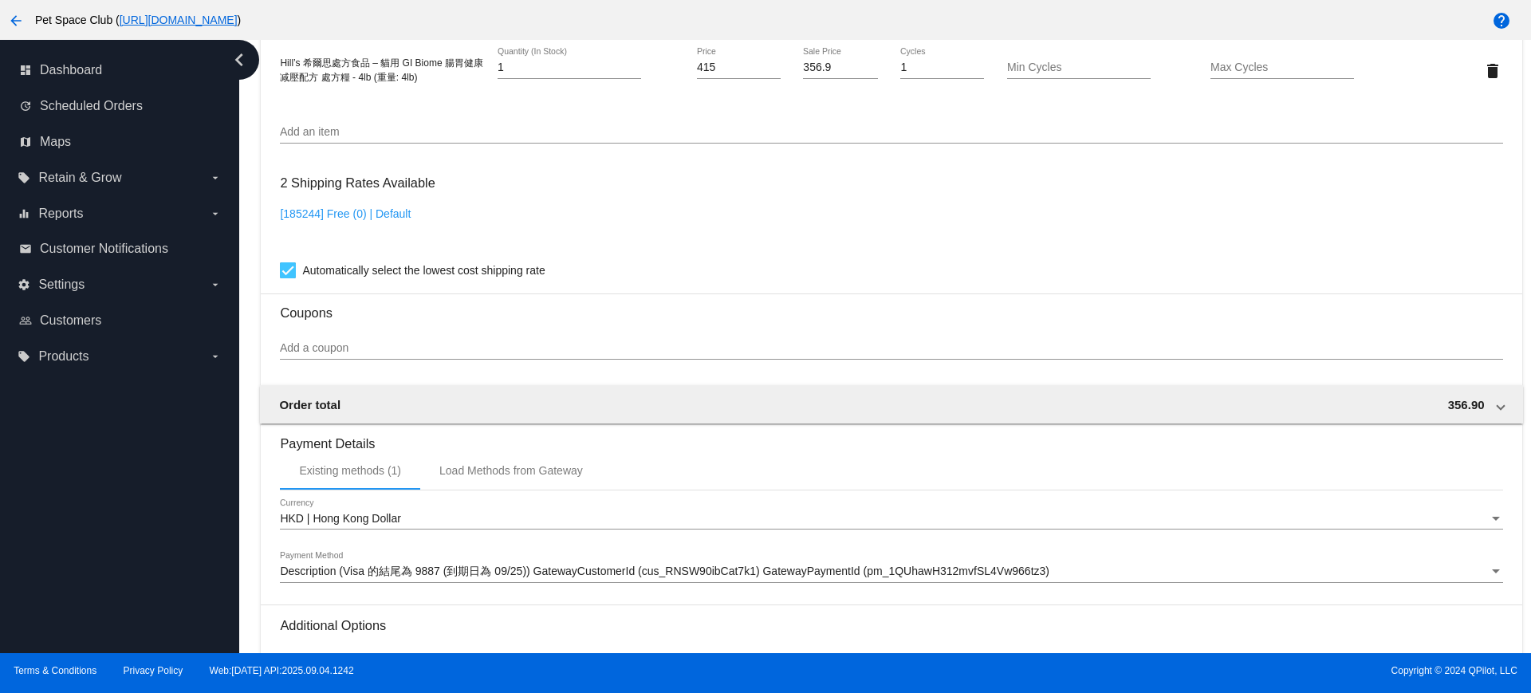
scroll to position [1196, 0]
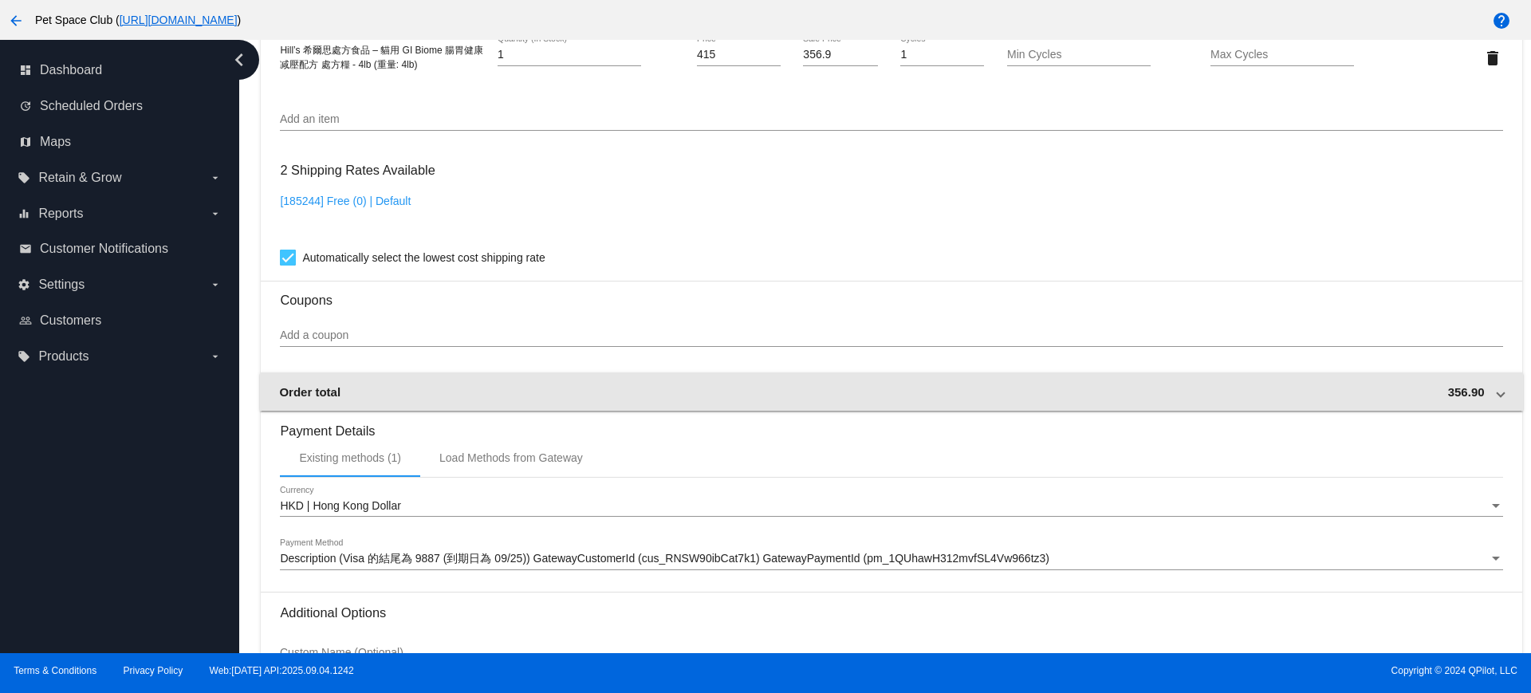
click at [1491, 392] on mat-expansion-panel-header "Order total 356.90" at bounding box center [891, 391] width 1262 height 38
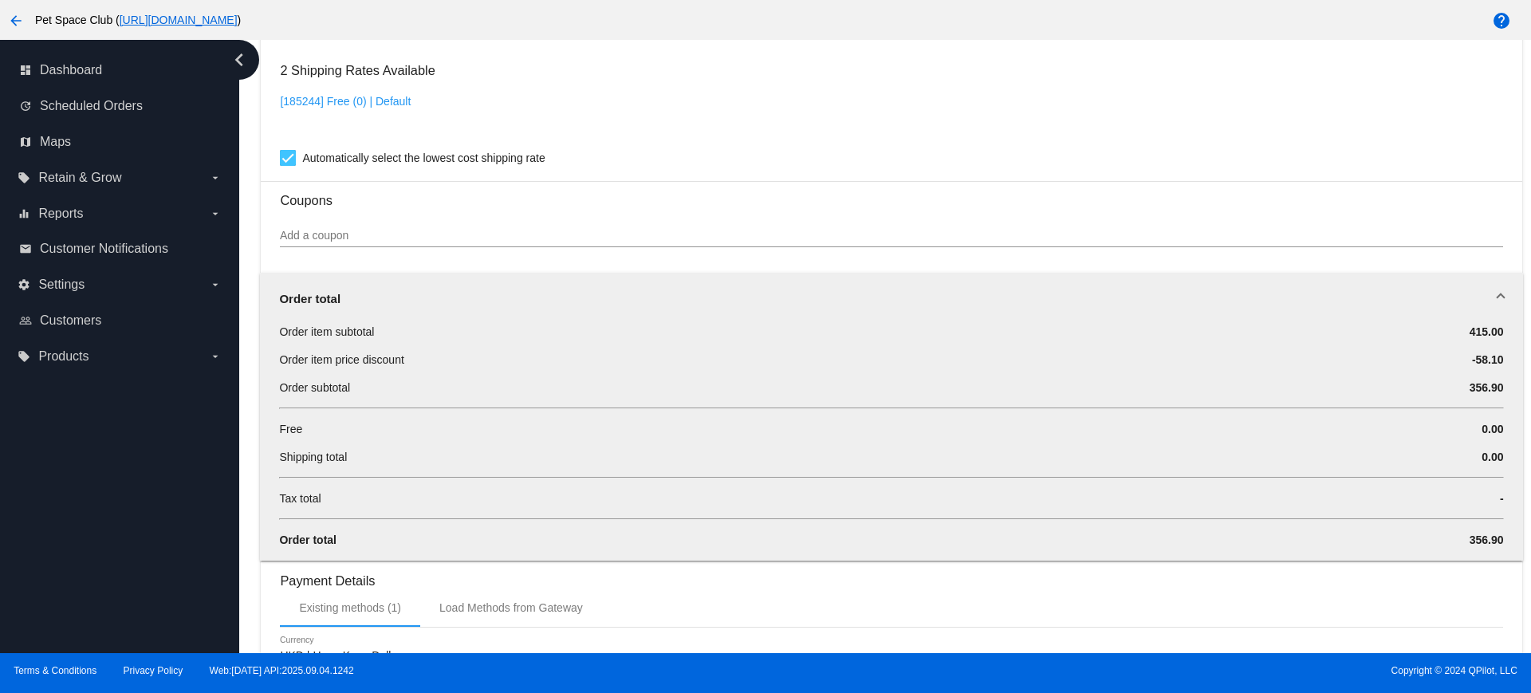
scroll to position [997, 0]
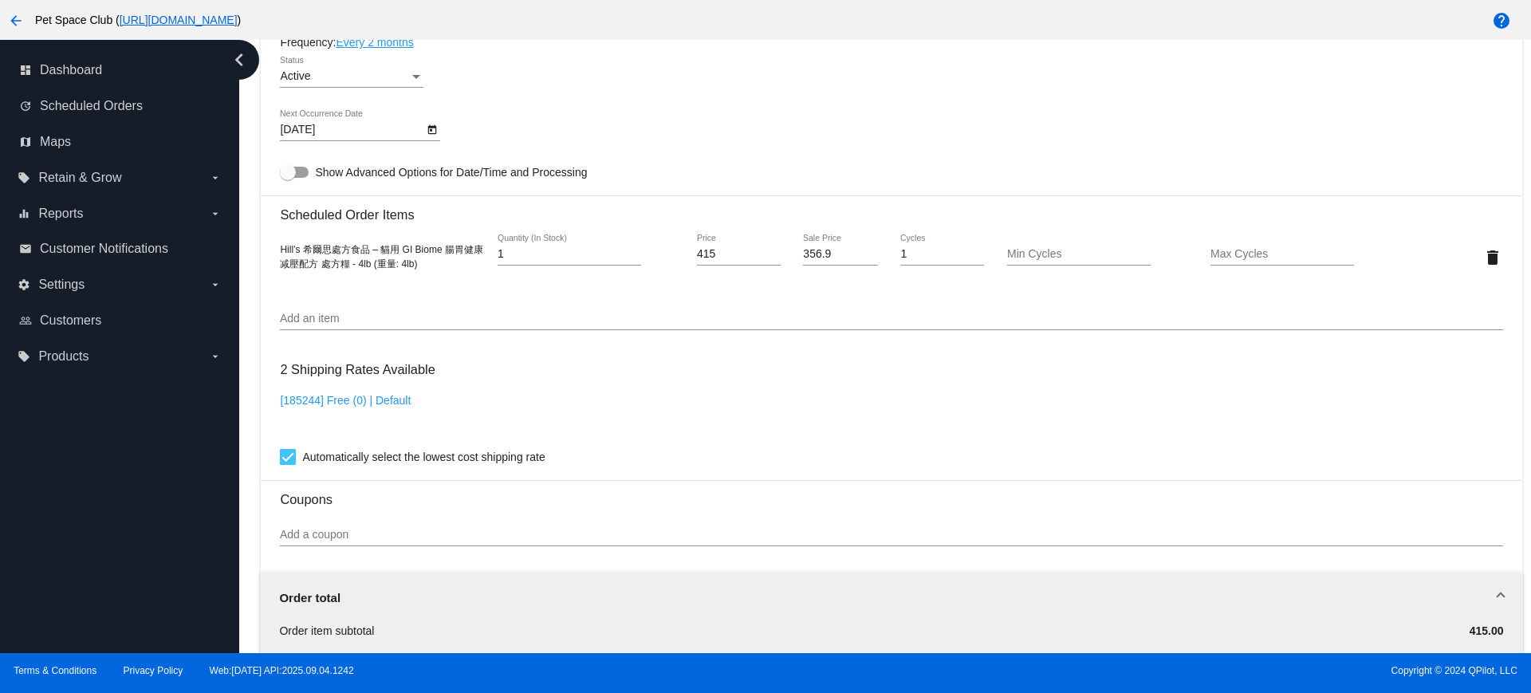
click at [789, 341] on div "Add an item" at bounding box center [891, 321] width 1222 height 45
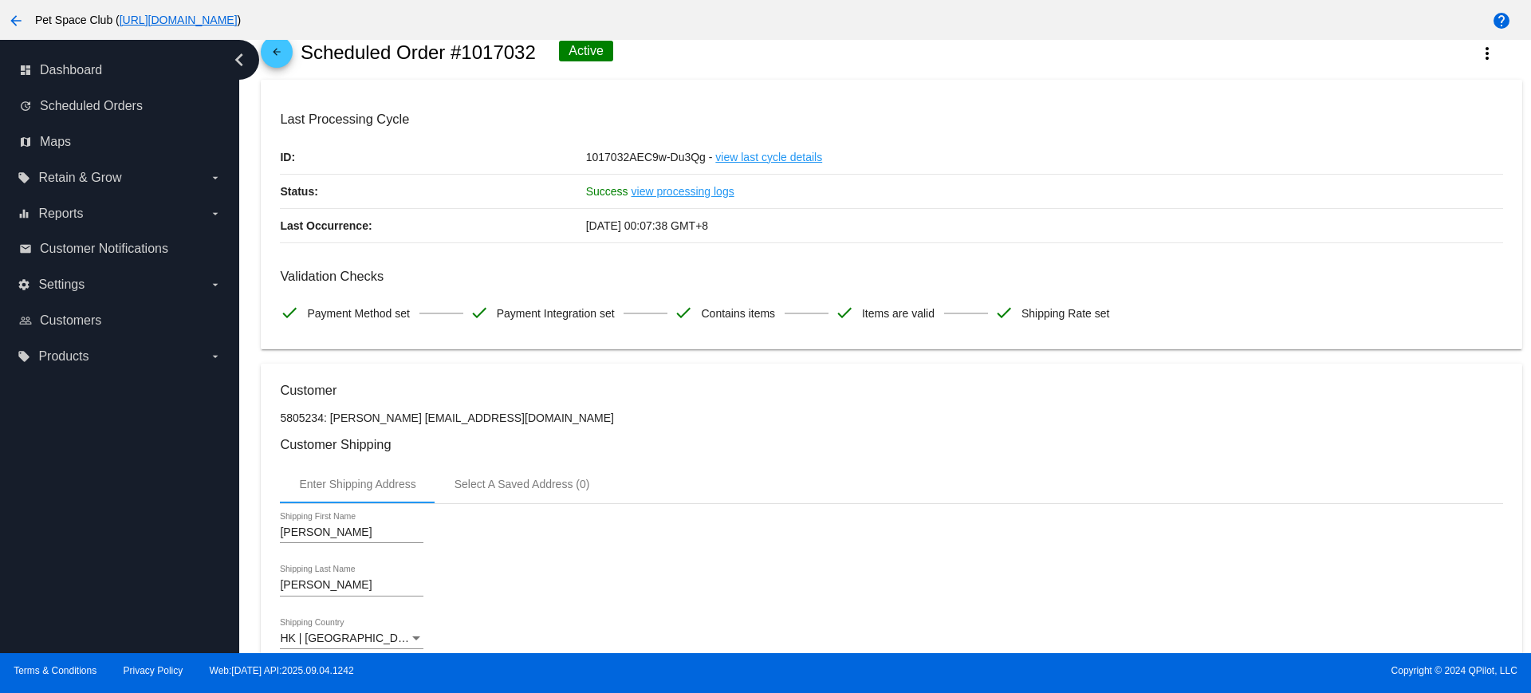
scroll to position [100, 0]
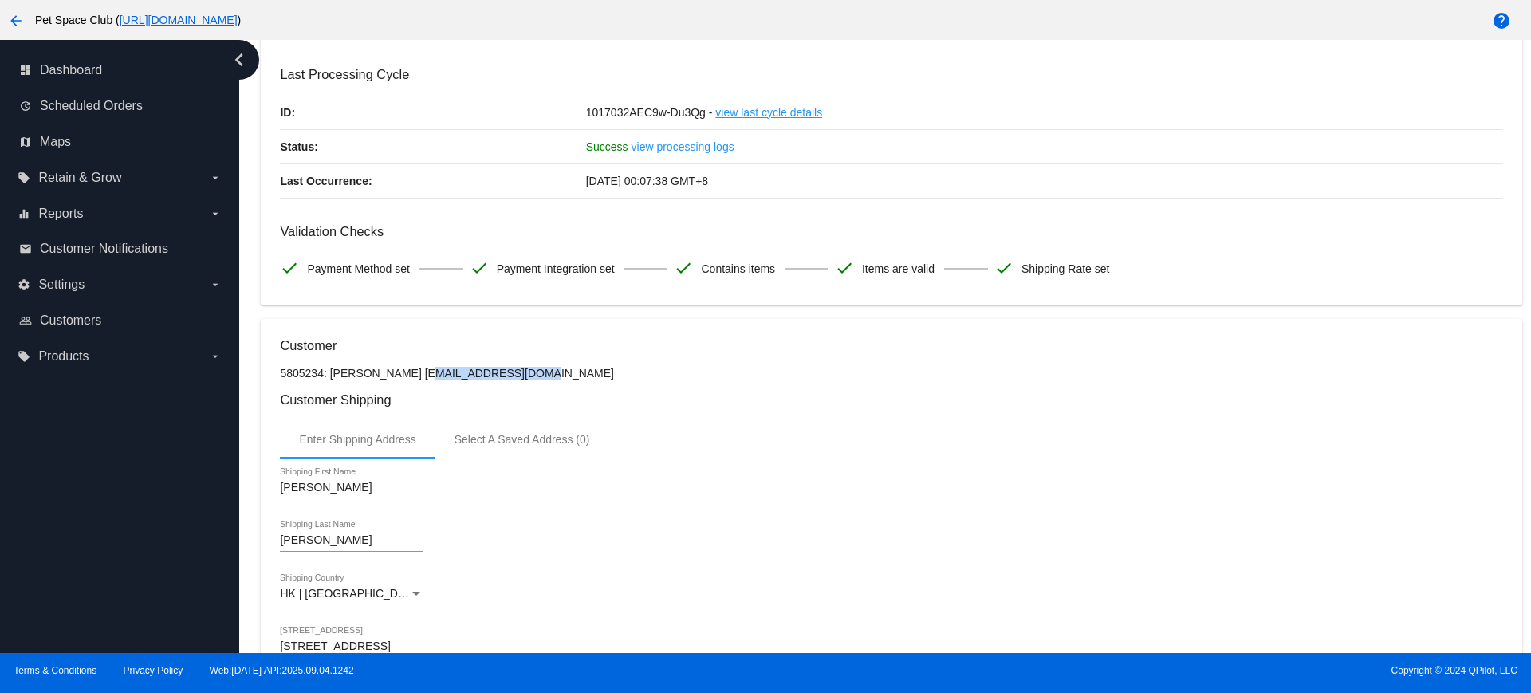
drag, startPoint x: 485, startPoint y: 374, endPoint x: 374, endPoint y: 378, distance: 110.9
click at [374, 378] on p "5805234: [PERSON_NAME] [EMAIL_ADDRESS][DOMAIN_NAME]" at bounding box center [891, 373] width 1222 height 13
copy p "[EMAIL_ADDRESS][DOMAIN_NAME]"
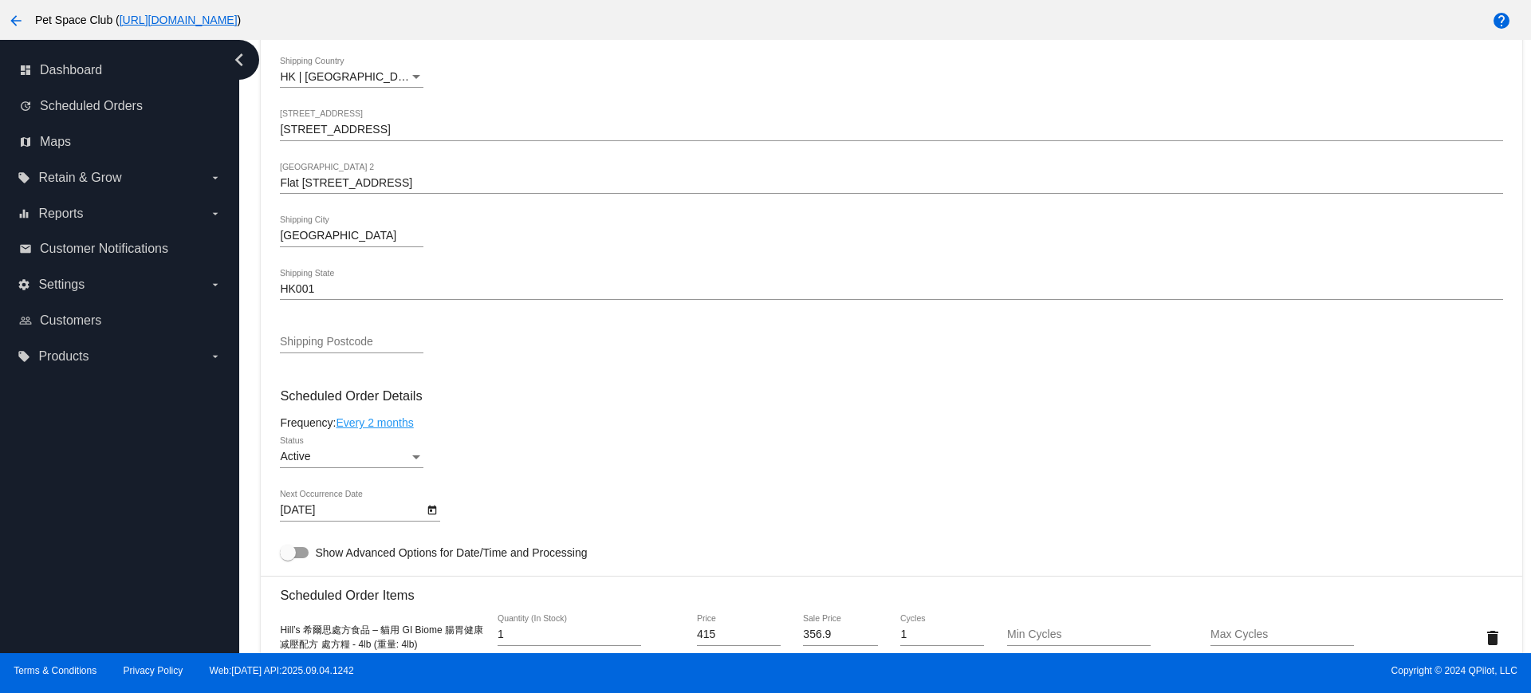
scroll to position [797, 0]
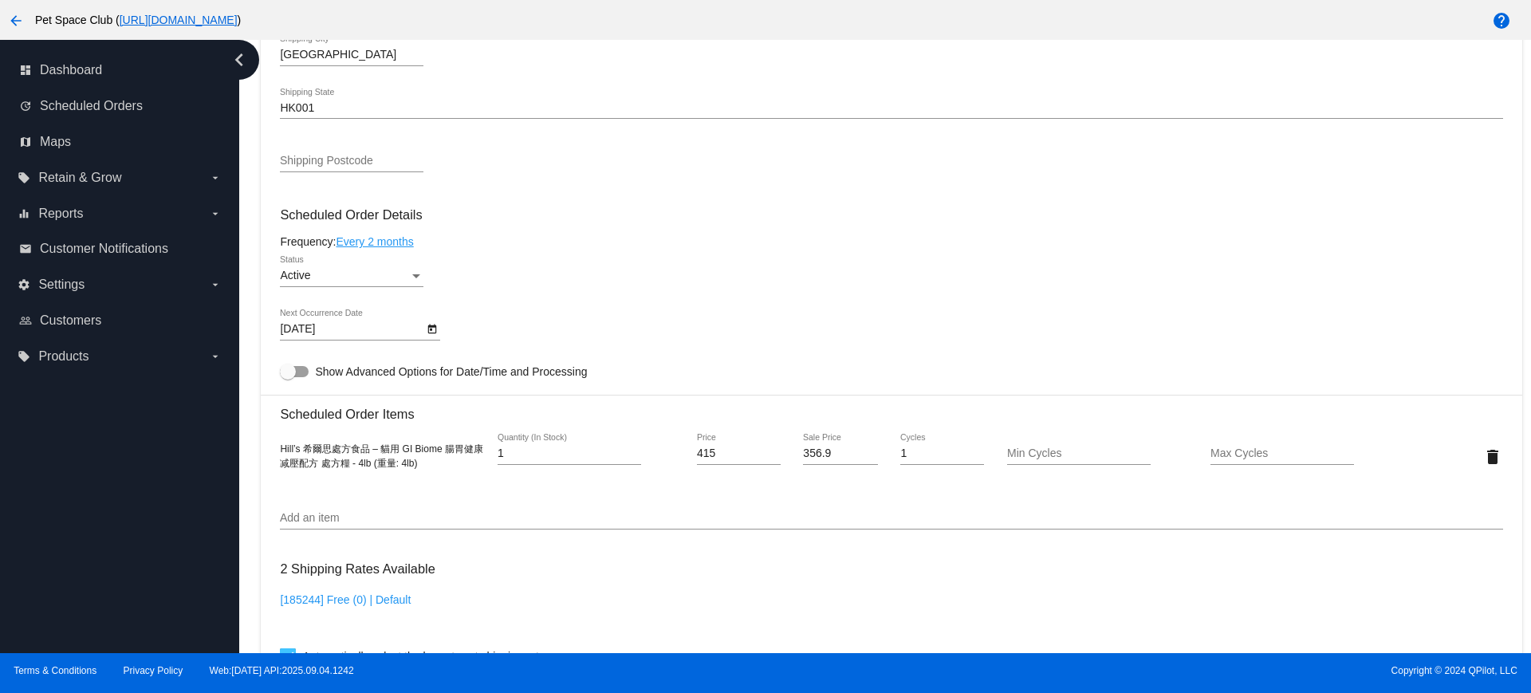
click at [249, 378] on div "Dashboard Scheduled Orders arrow_back Scheduled Order #1017032 Active more_vert…" at bounding box center [885, 346] width 1292 height 613
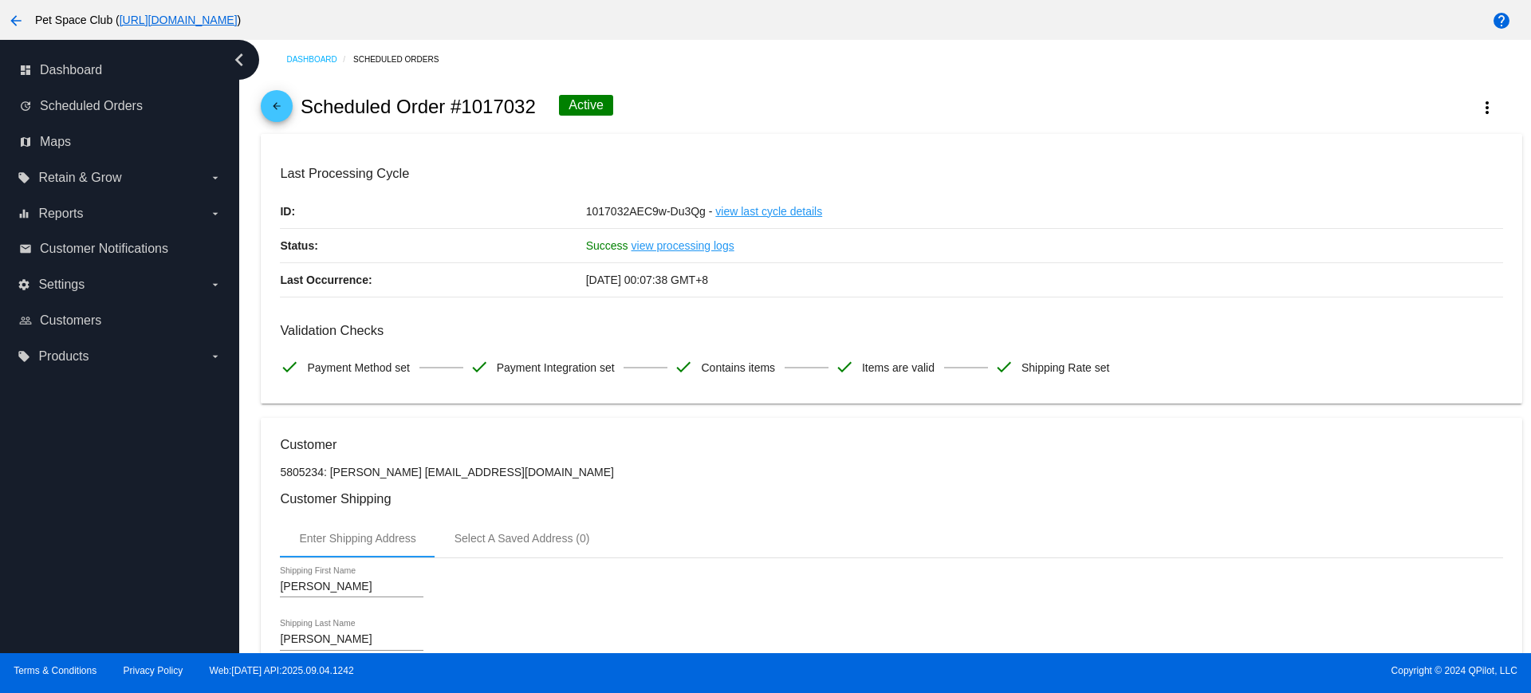
scroll to position [0, 0]
drag, startPoint x: 470, startPoint y: 475, endPoint x: 388, endPoint y: 482, distance: 82.4
copy p "[EMAIL_ADDRESS][DOMAIN_NAME]"
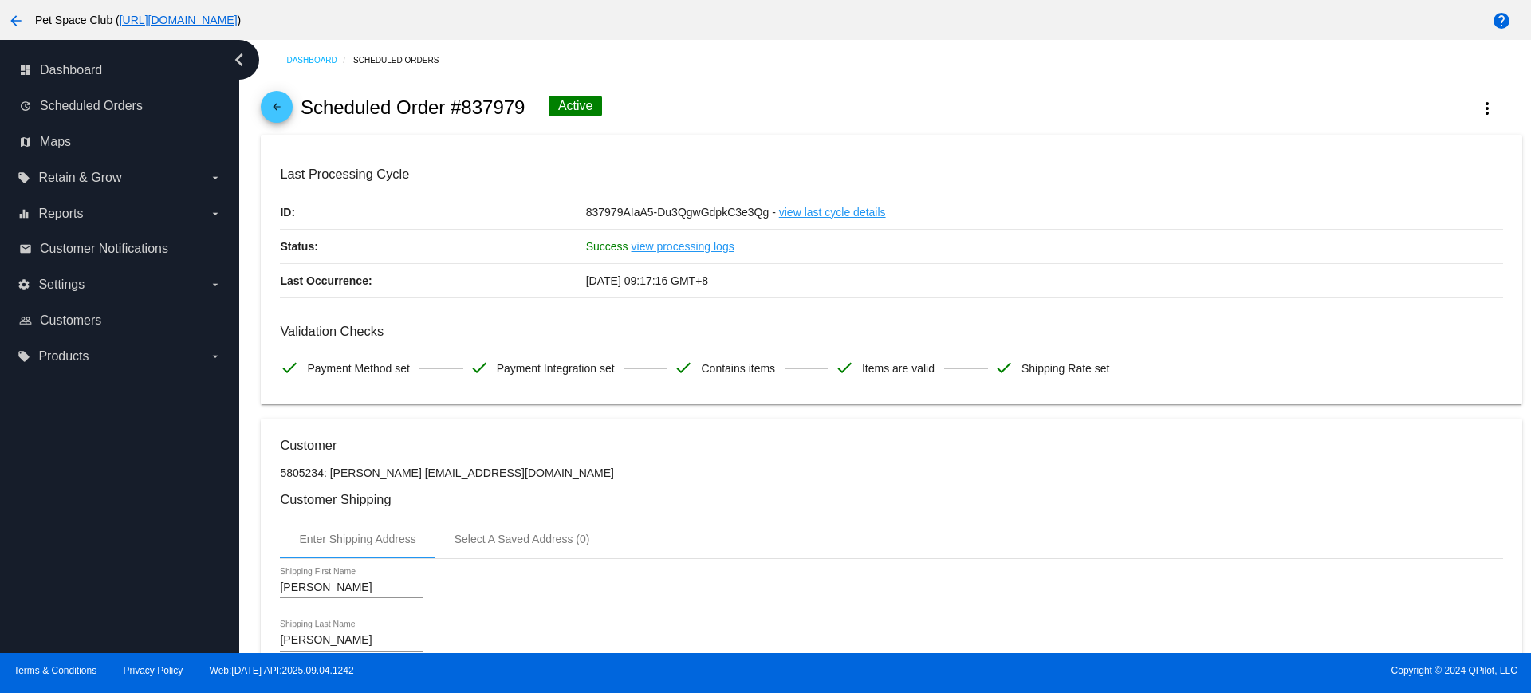
drag, startPoint x: 521, startPoint y: 104, endPoint x: 459, endPoint y: 106, distance: 62.2
click at [459, 106] on h2 "Scheduled Order #837979" at bounding box center [413, 107] width 225 height 22
copy h2 "837979"
drag, startPoint x: 248, startPoint y: 246, endPoint x: 341, endPoint y: 241, distance: 92.6
click at [247, 246] on div "Dashboard Scheduled Orders arrow_back Scheduled Order #837979 Active more_vert …" at bounding box center [885, 346] width 1292 height 613
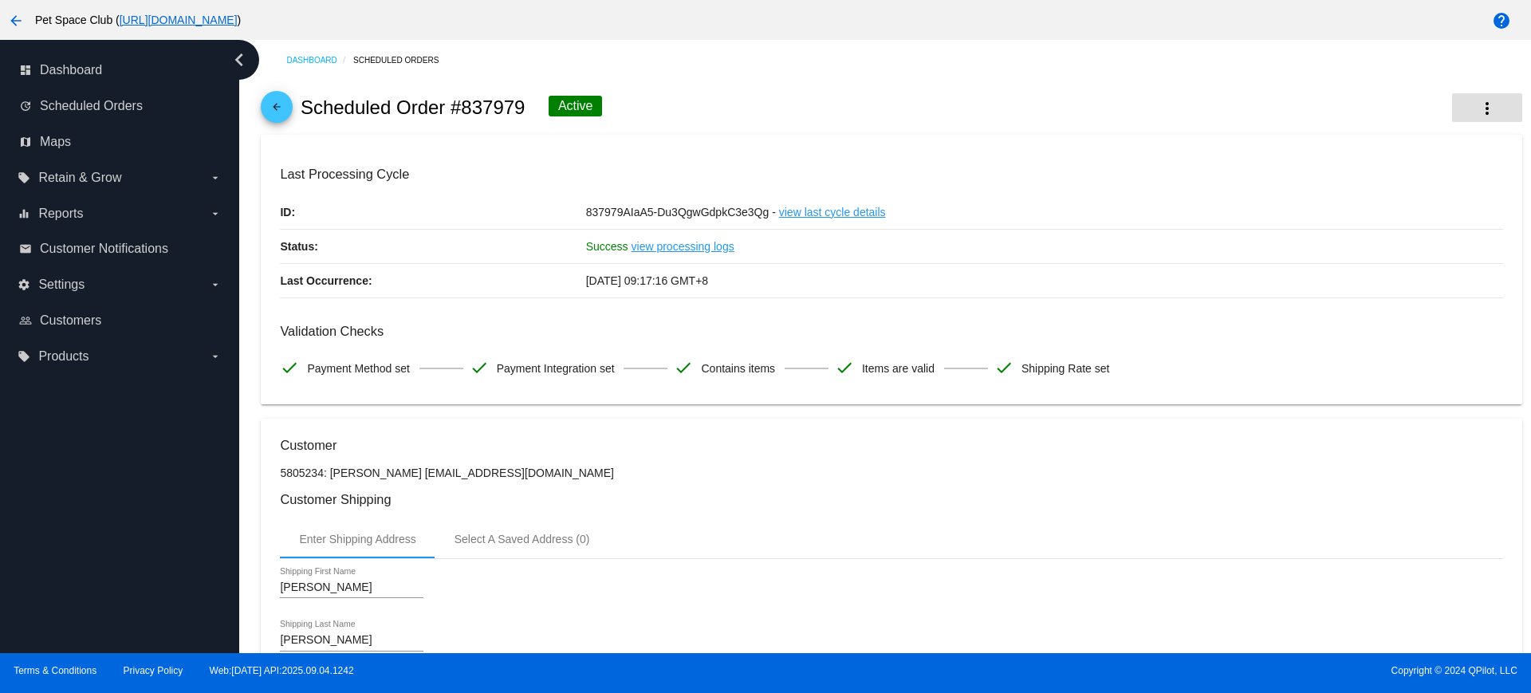
click at [1478, 109] on mat-icon "more_vert" at bounding box center [1487, 108] width 19 height 19
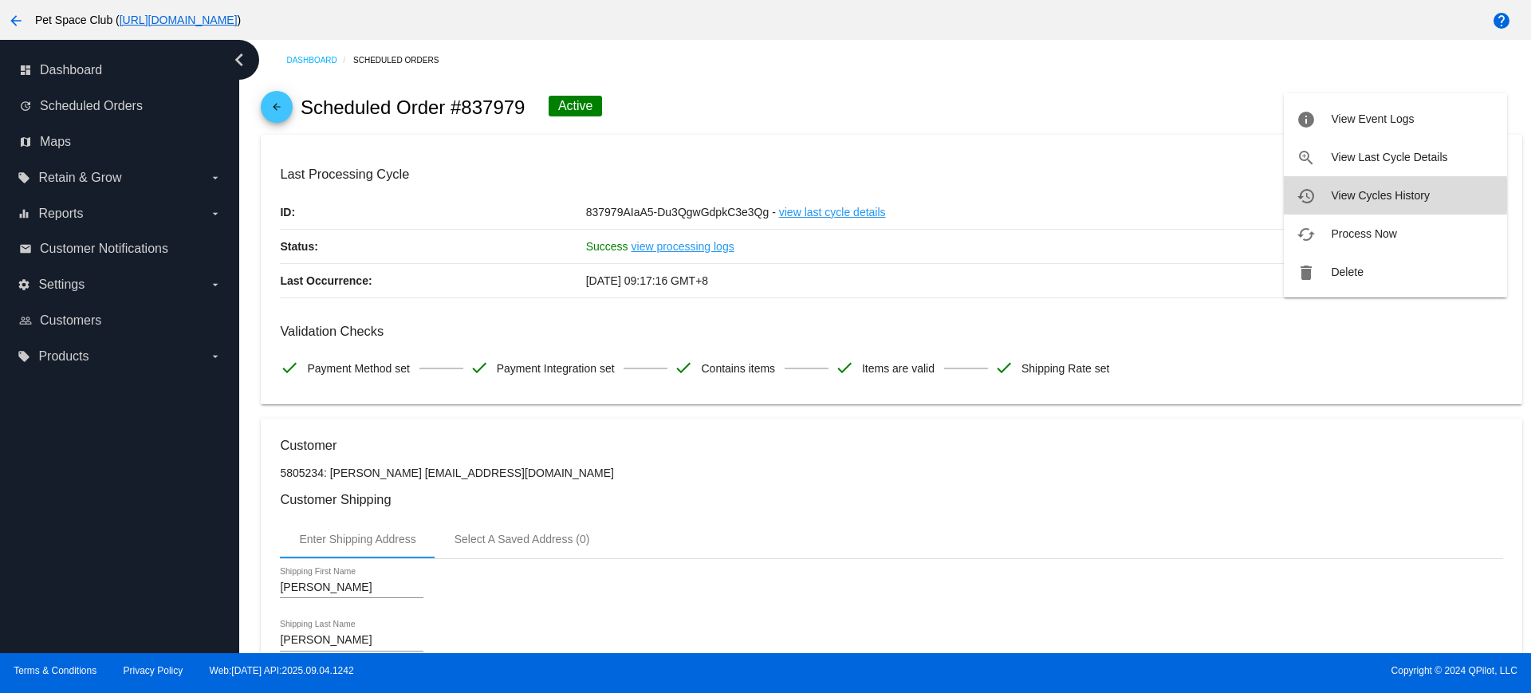
click at [1364, 195] on span "View Cycles History" at bounding box center [1380, 195] width 98 height 13
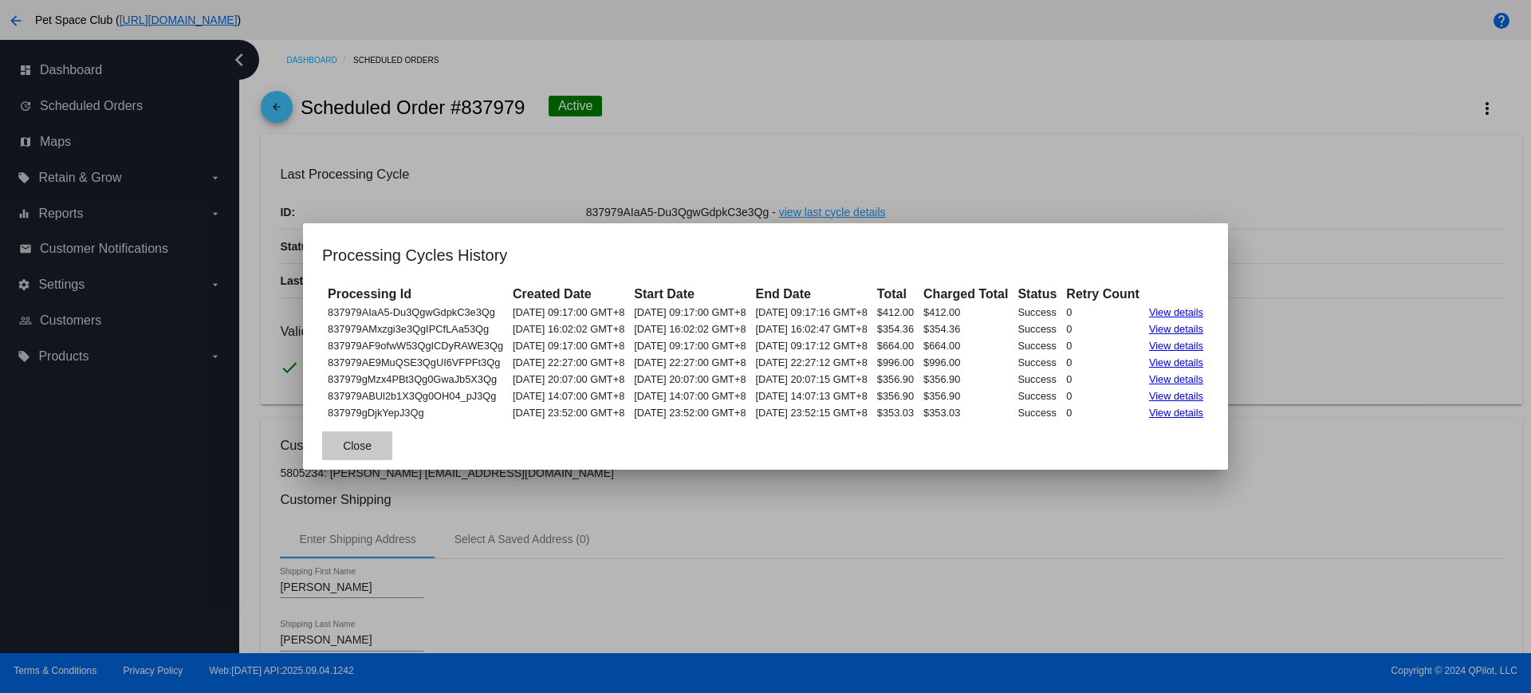
click at [322, 438] on button "Close" at bounding box center [357, 445] width 70 height 29
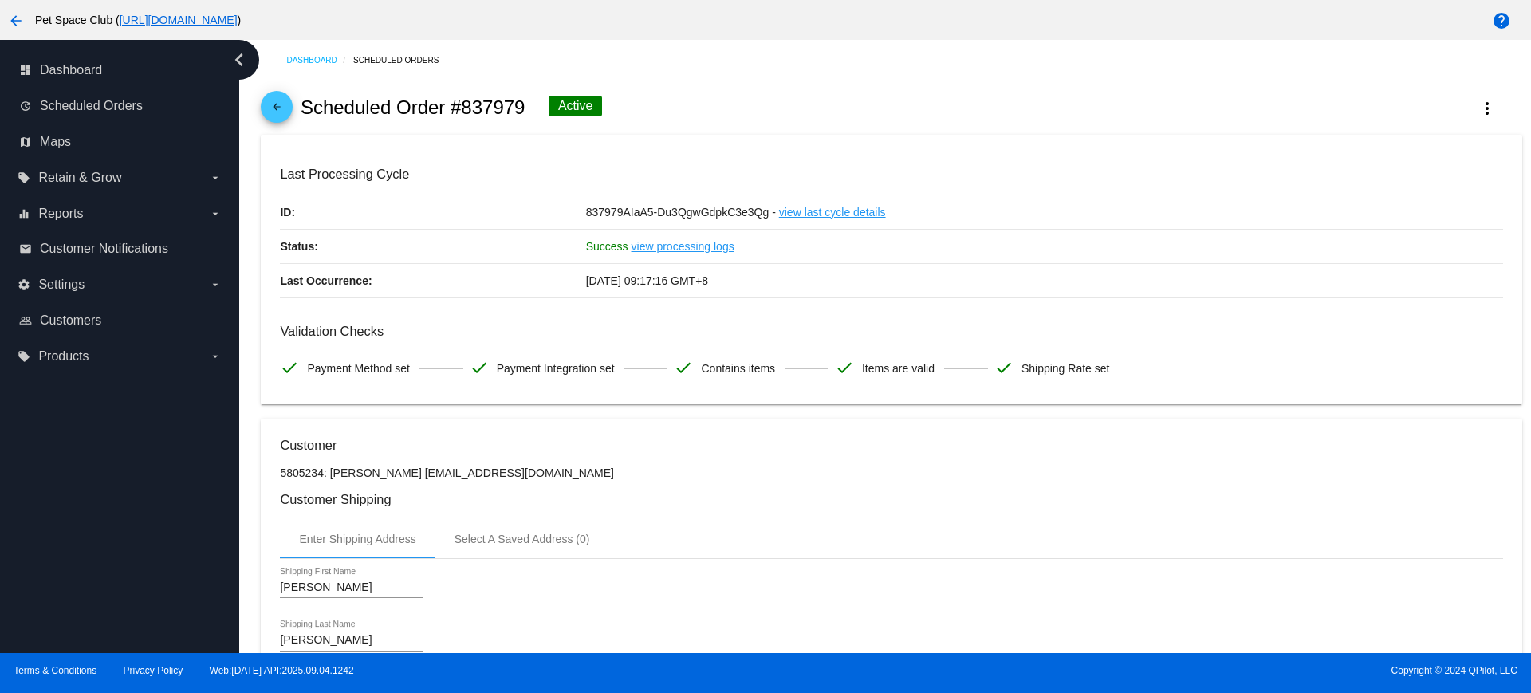
click at [246, 274] on div "Dashboard Scheduled Orders arrow_back Scheduled Order #837979 Active more_vert …" at bounding box center [885, 346] width 1292 height 613
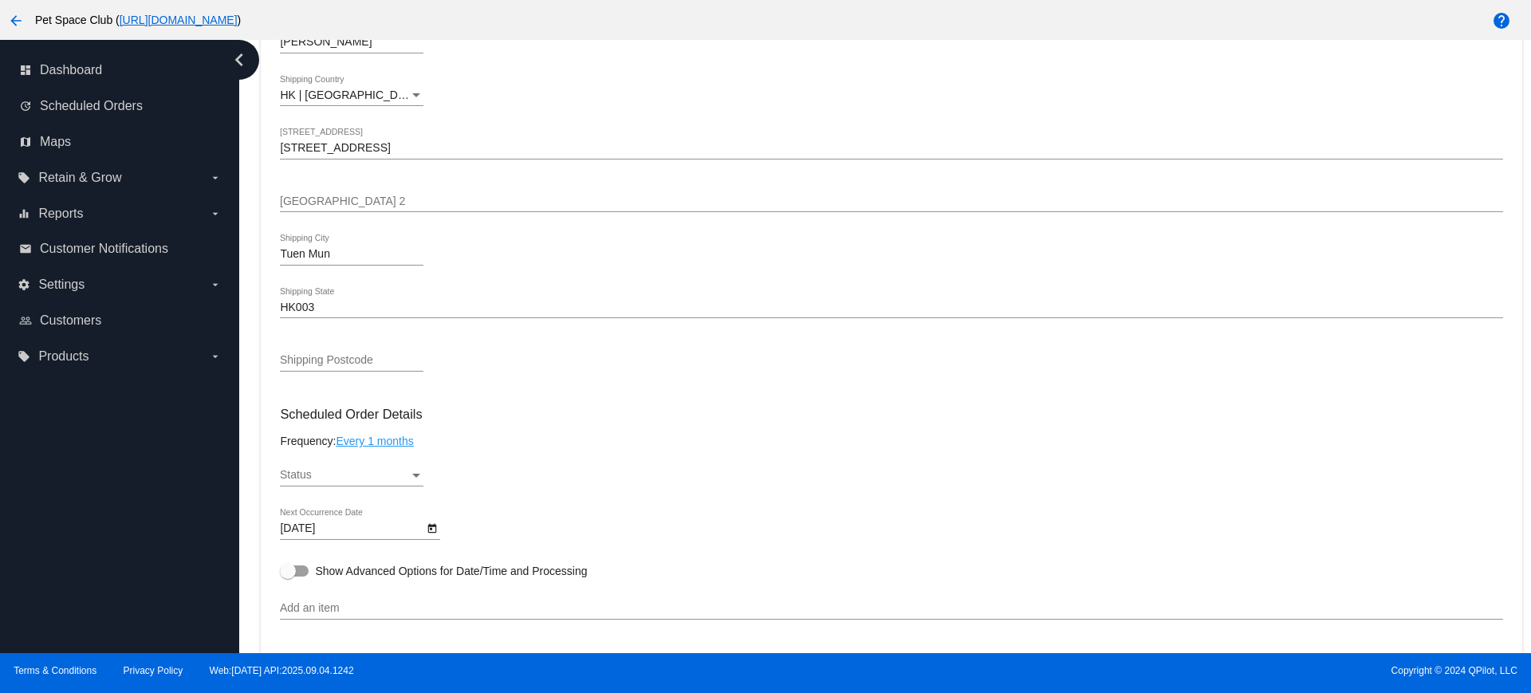
scroll to position [698, 0]
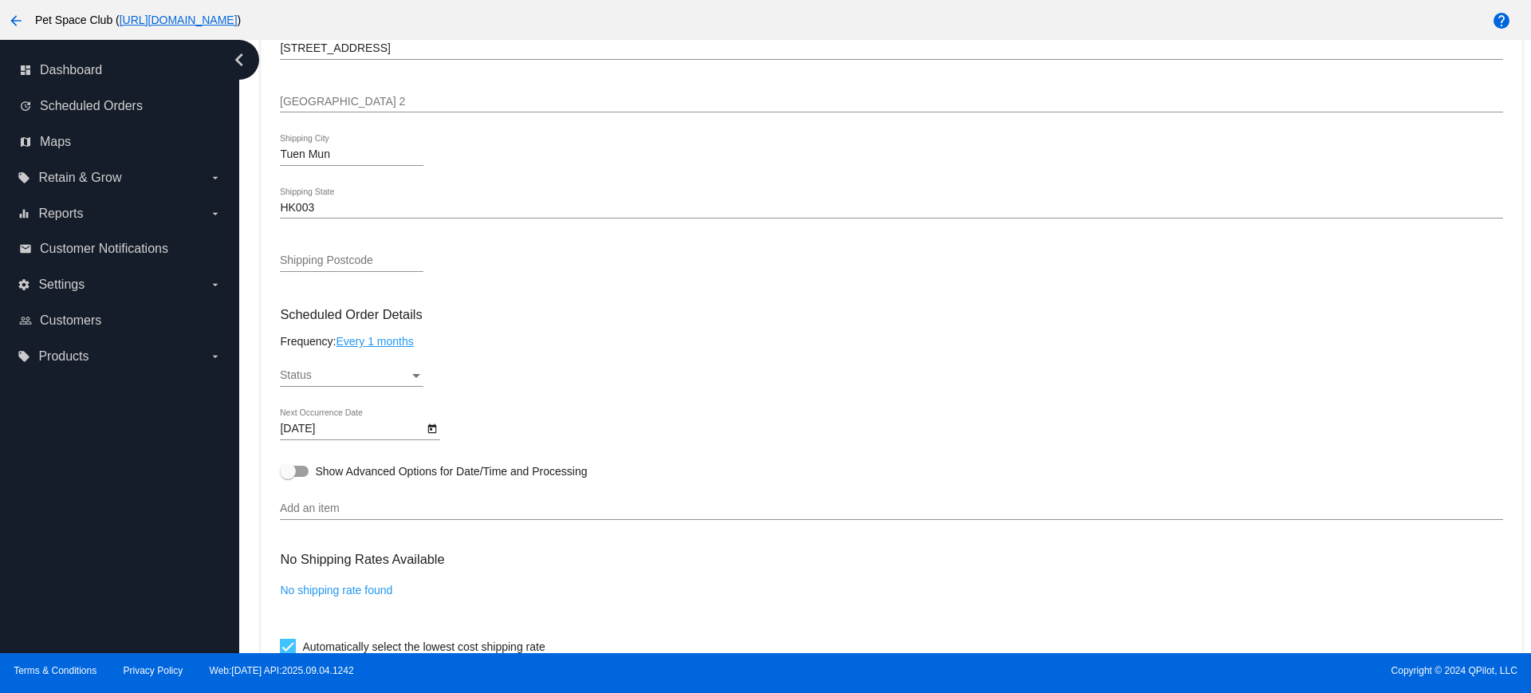
click at [417, 379] on div "Status" at bounding box center [416, 375] width 14 height 13
click at [704, 183] on div at bounding box center [765, 346] width 1531 height 693
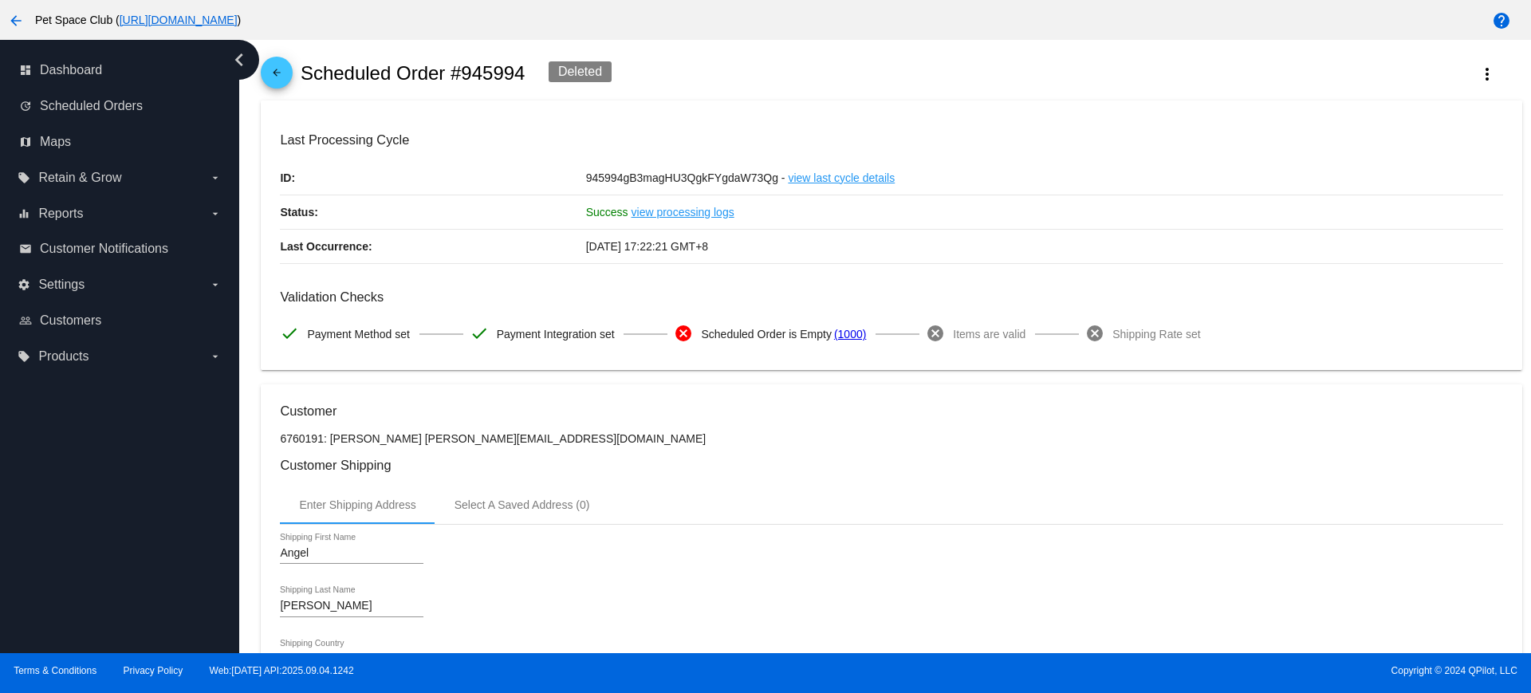
scroll to position [0, 0]
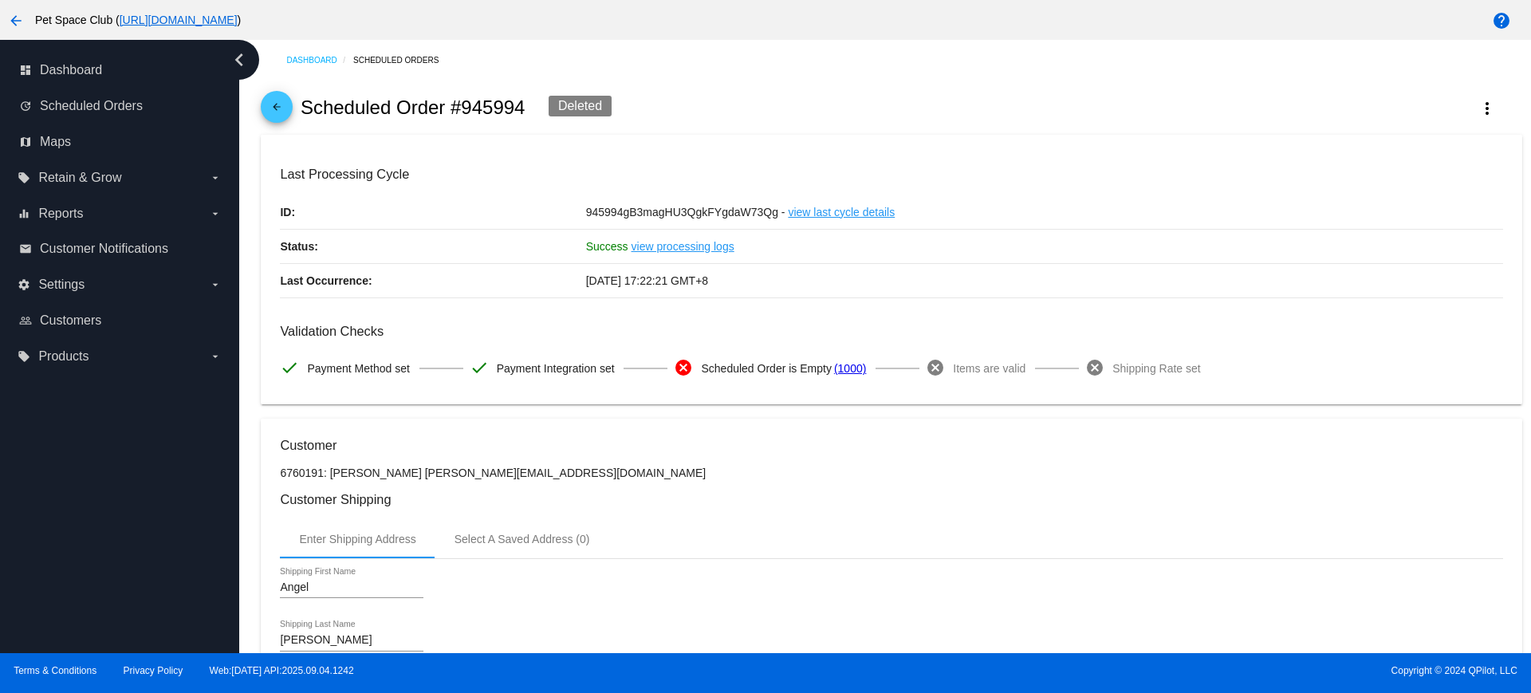
drag, startPoint x: 533, startPoint y: 104, endPoint x: 449, endPoint y: 104, distance: 83.7
click at [449, 104] on div "arrow_back Scheduled Order #945994 Deleted more_vert" at bounding box center [891, 108] width 1261 height 54
copy h2 "#945994"
click at [722, 115] on div "arrow_back Scheduled Order #945994 Deleted more_vert" at bounding box center [891, 108] width 1261 height 54
